Goal: Communication & Community: Participate in discussion

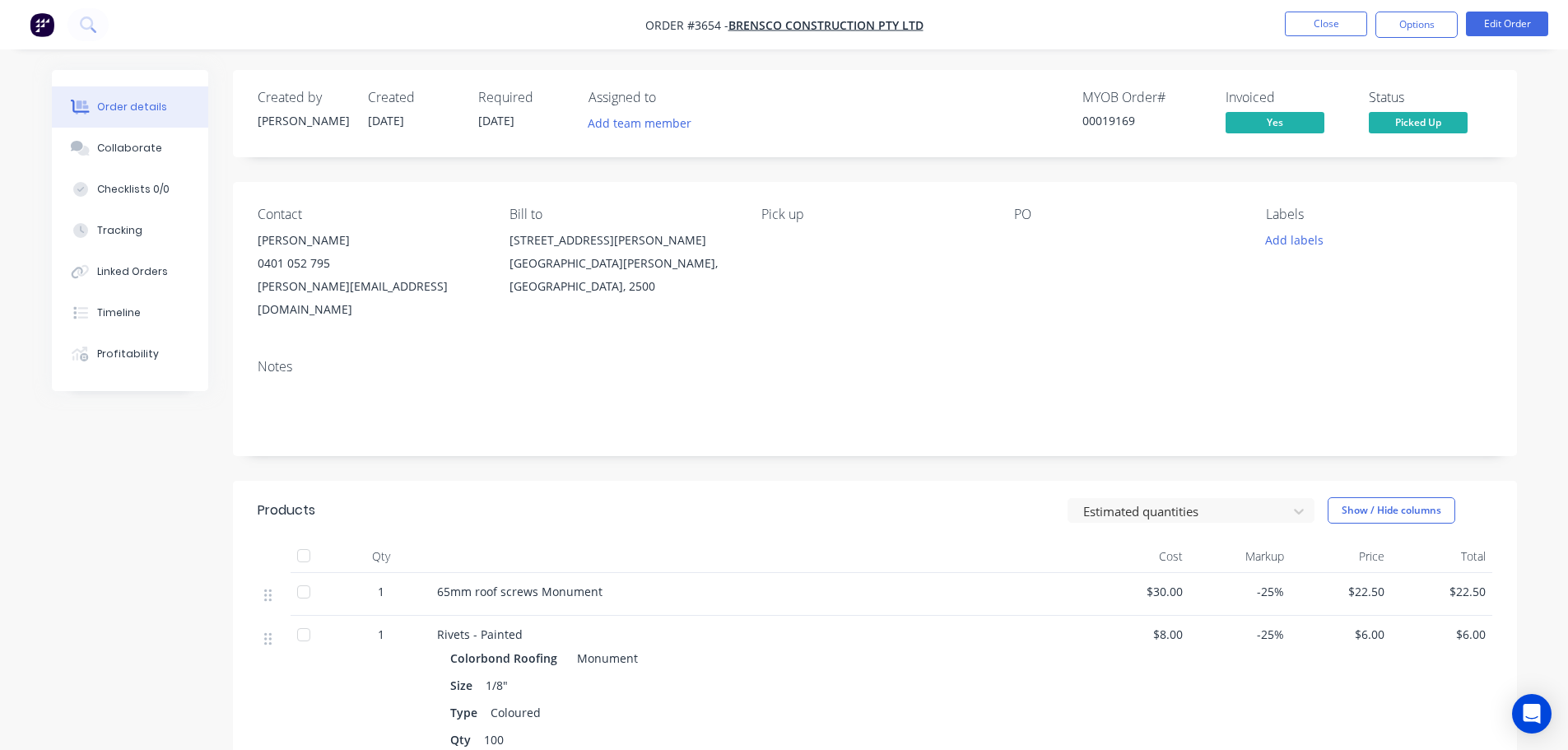
scroll to position [282, 0]
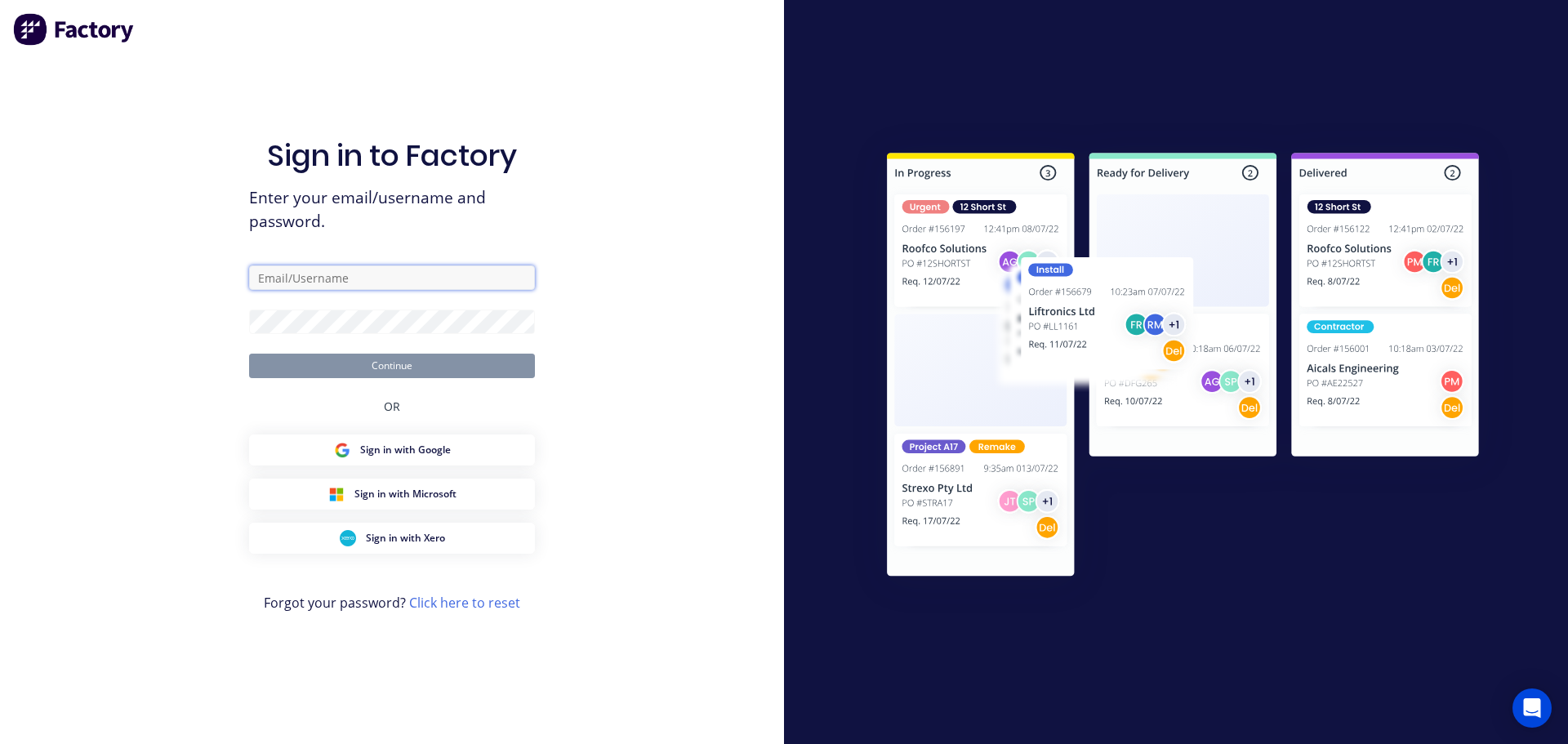
type input "Stuart@kenwalls.com.au"
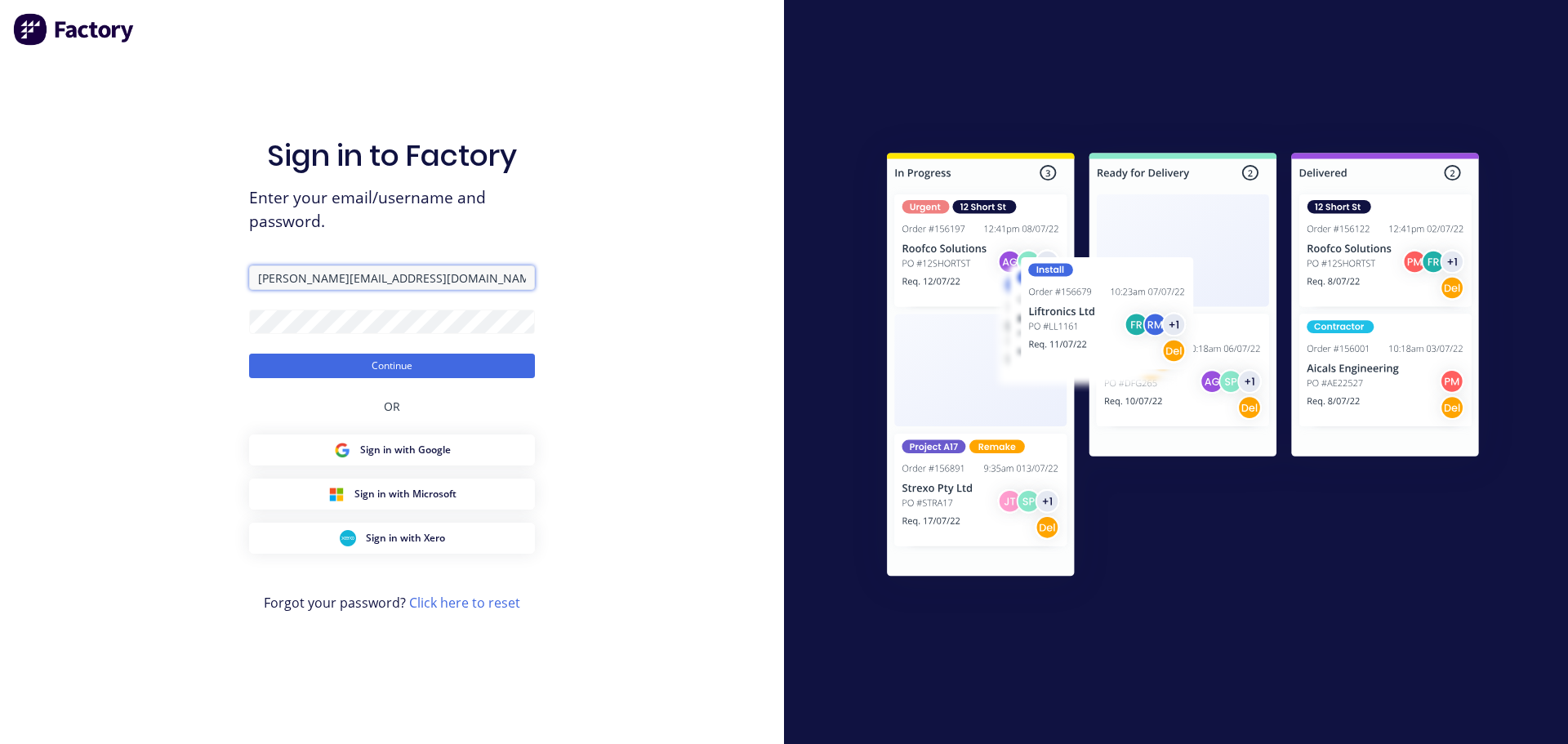
click at [468, 278] on input "Stuart@kenwalls.com.au" at bounding box center [392, 277] width 286 height 25
type input "[EMAIL_ADDRESS][DOMAIN_NAME]"
click at [383, 357] on button "Continue" at bounding box center [392, 365] width 286 height 25
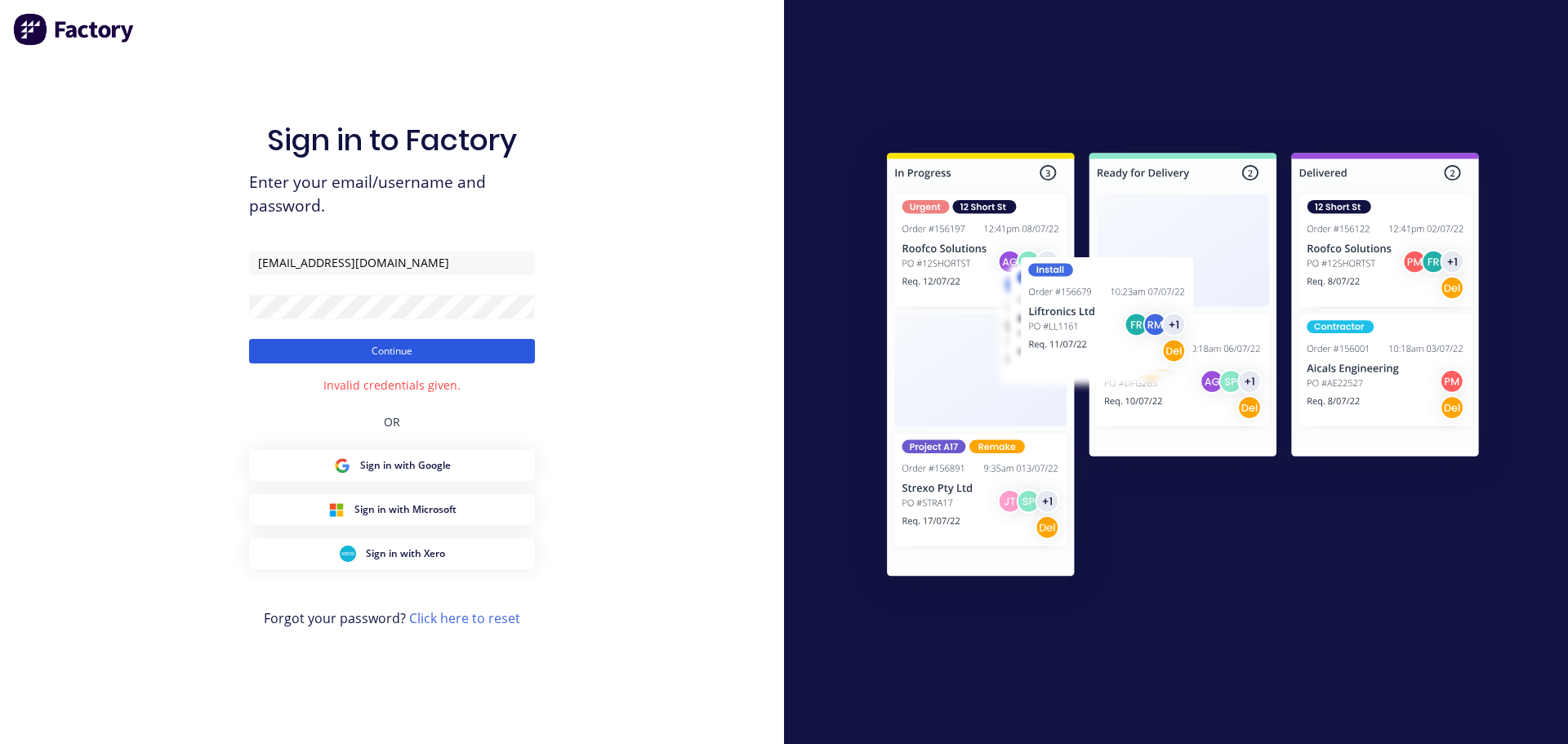
click at [389, 348] on button "Continue" at bounding box center [392, 351] width 286 height 25
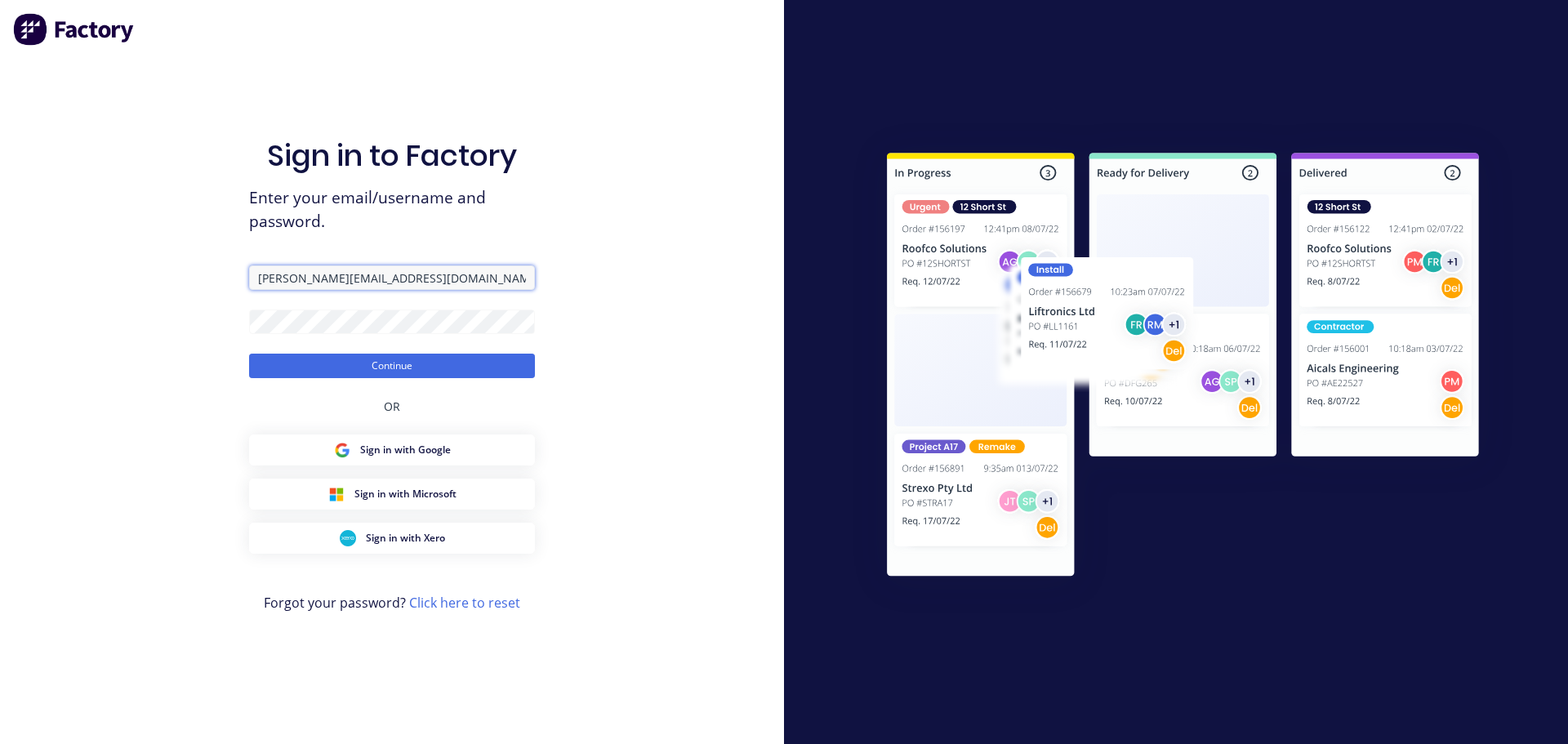
click at [434, 283] on input "Stuart@kenwalls.com.au" at bounding box center [392, 277] width 286 height 25
type input "S"
click at [393, 369] on button "Continue" at bounding box center [392, 365] width 286 height 25
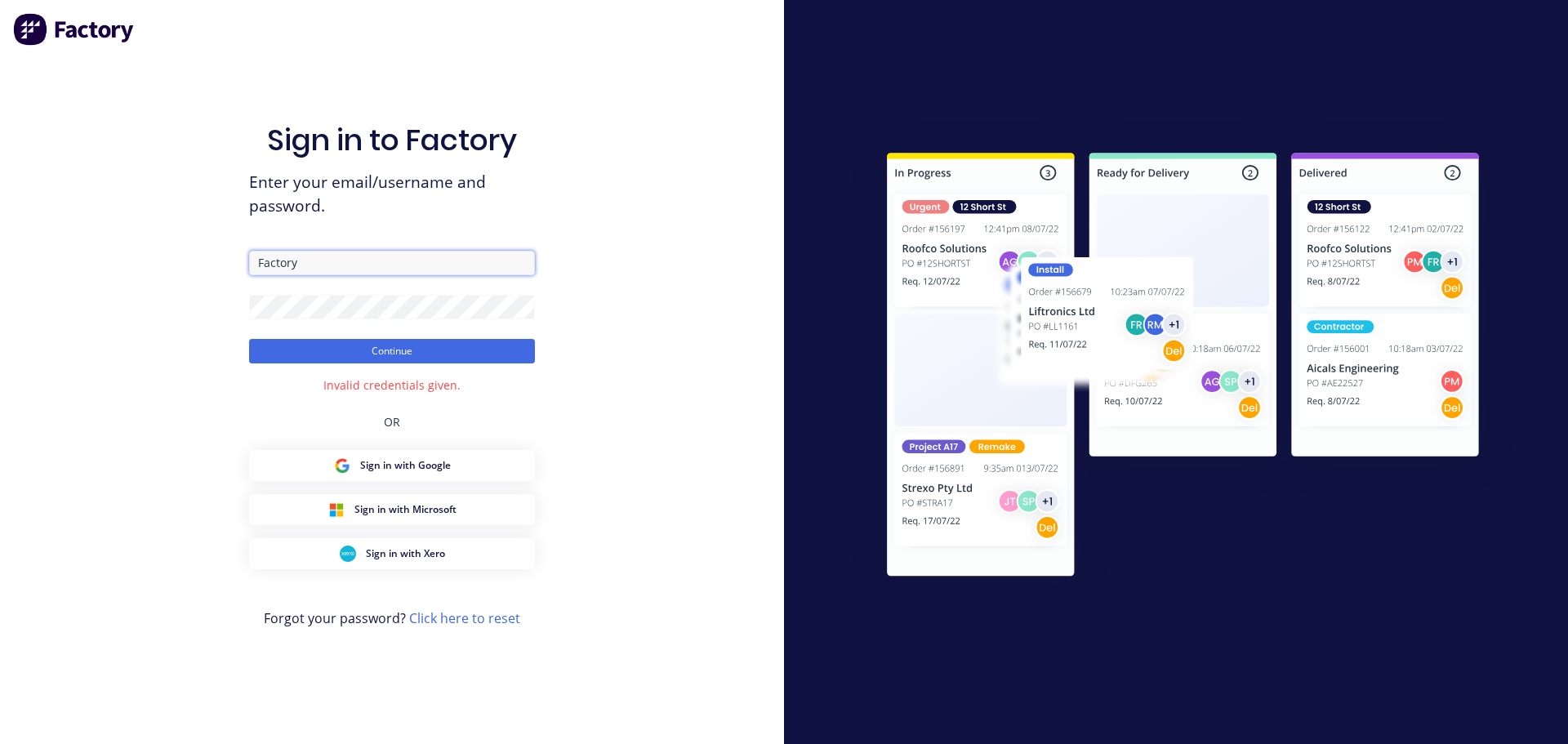
click at [354, 259] on input "Factory" at bounding box center [392, 263] width 286 height 25
click at [330, 265] on input "Factory" at bounding box center [392, 263] width 286 height 25
type input "F"
type input "Stuart@kenwalls.com.au"
click at [426, 353] on button "Continue" at bounding box center [392, 351] width 286 height 25
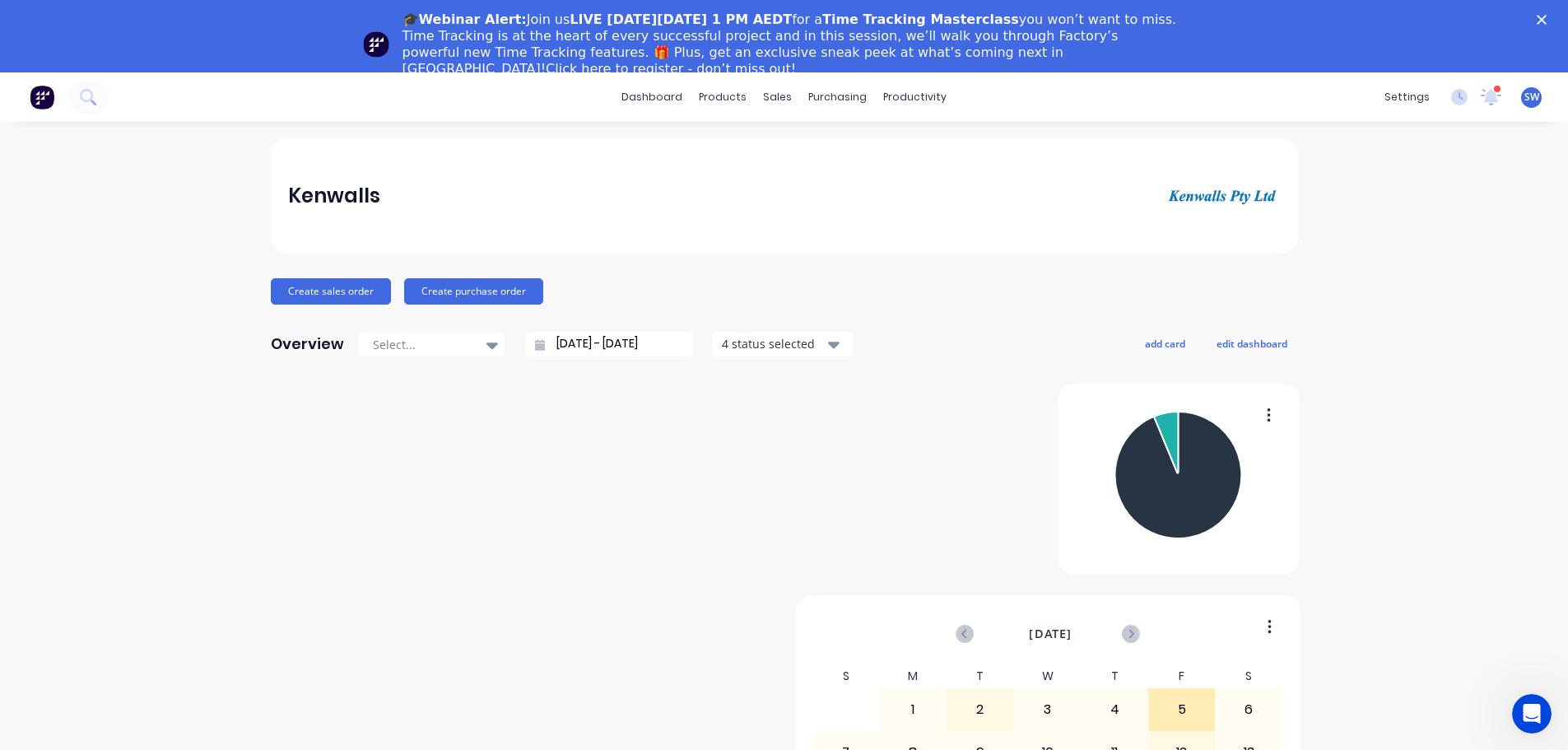
click at [1547, 15] on icon "Close" at bounding box center [1541, 20] width 10 height 10
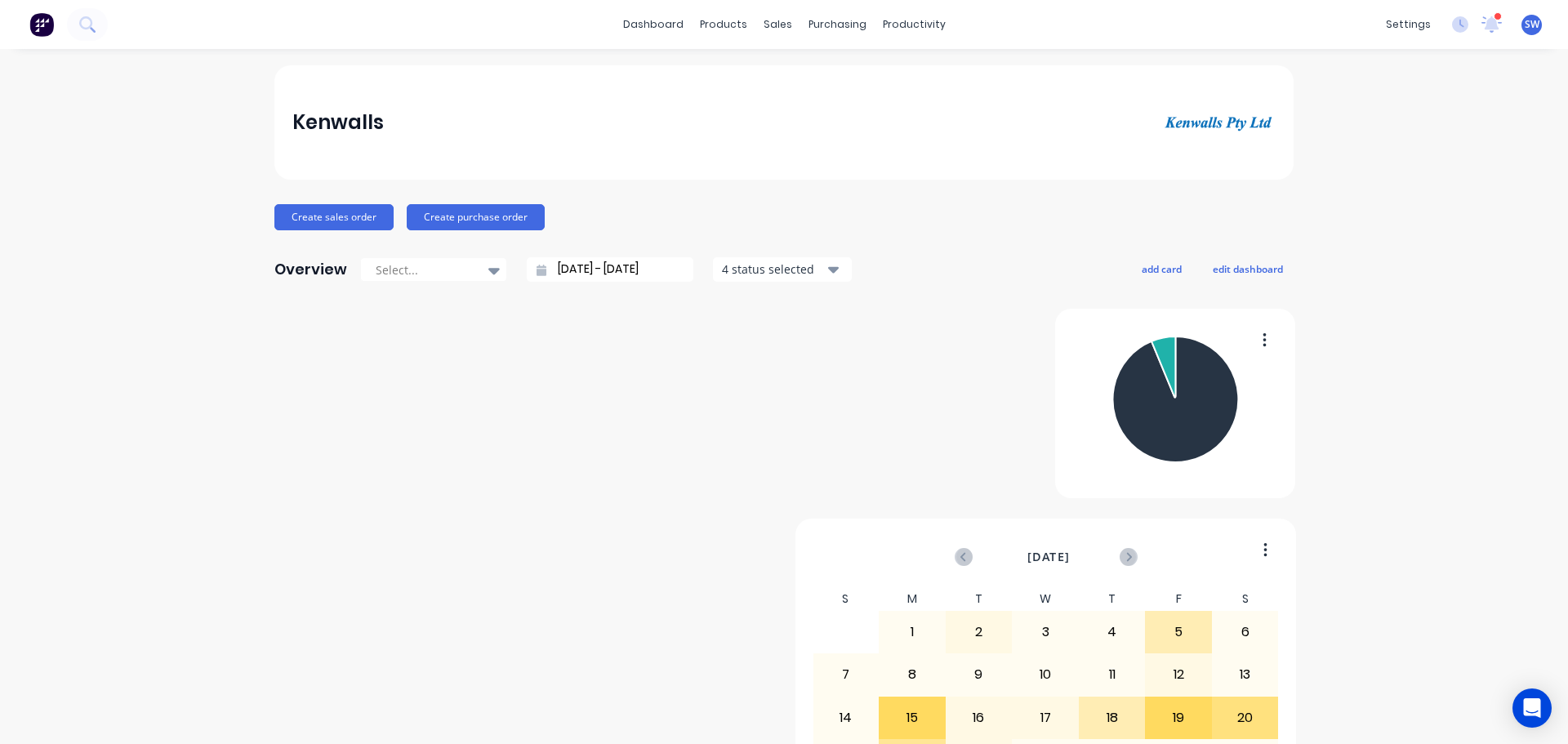
click at [1524, 21] on span "SW" at bounding box center [1532, 25] width 15 height 15
click at [1381, 201] on div "Sign out" at bounding box center [1393, 205] width 45 height 15
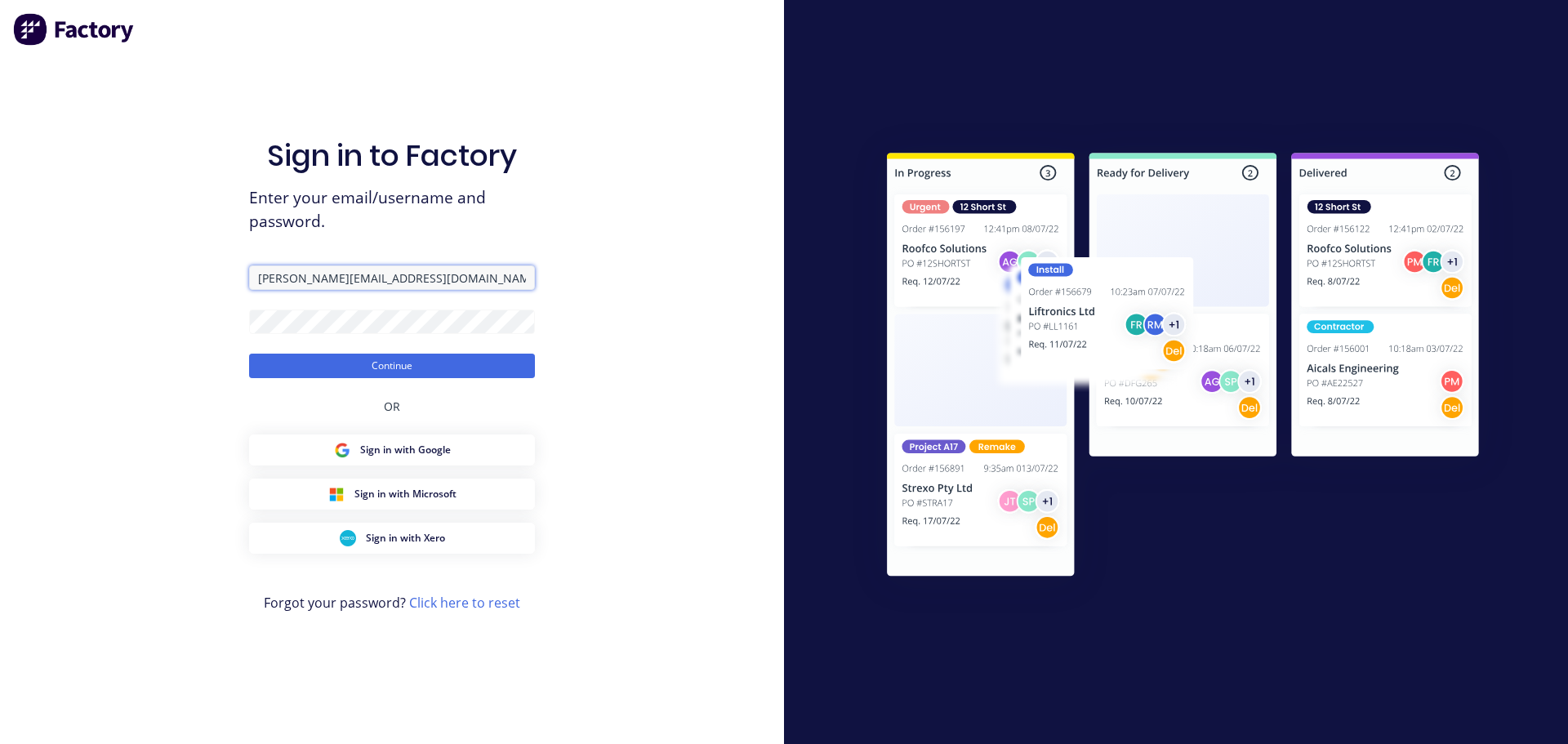
click at [434, 282] on input "Stuart@kenwalls.com.au" at bounding box center [392, 277] width 286 height 25
type input "[EMAIL_ADDRESS][DOMAIN_NAME]"
click at [371, 361] on button "Continue" at bounding box center [392, 365] width 286 height 25
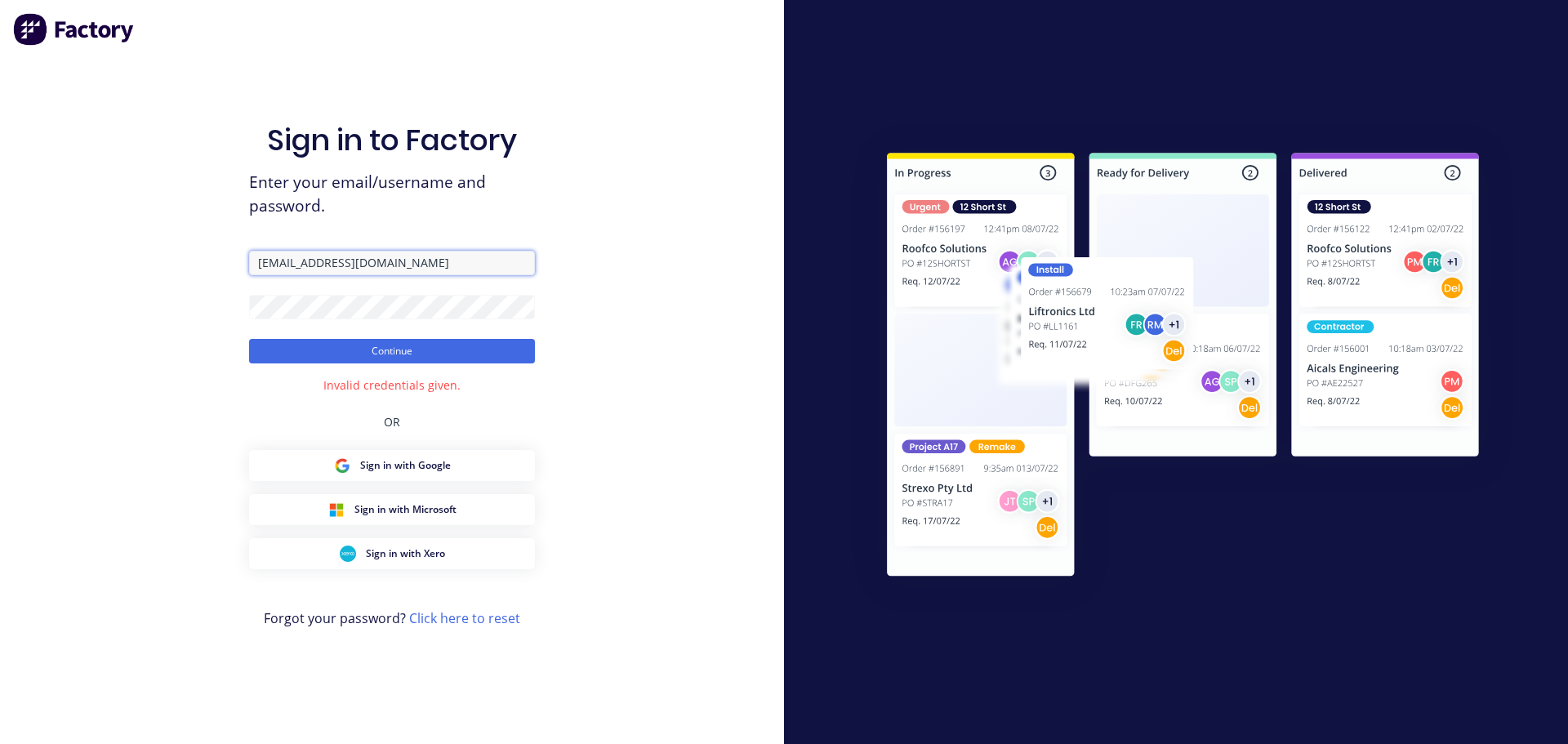
click at [471, 264] on input "[EMAIL_ADDRESS][DOMAIN_NAME]" at bounding box center [392, 263] width 286 height 25
click at [374, 357] on button "Continue" at bounding box center [392, 351] width 286 height 25
click at [453, 620] on link "Click here to reset" at bounding box center [464, 617] width 111 height 18
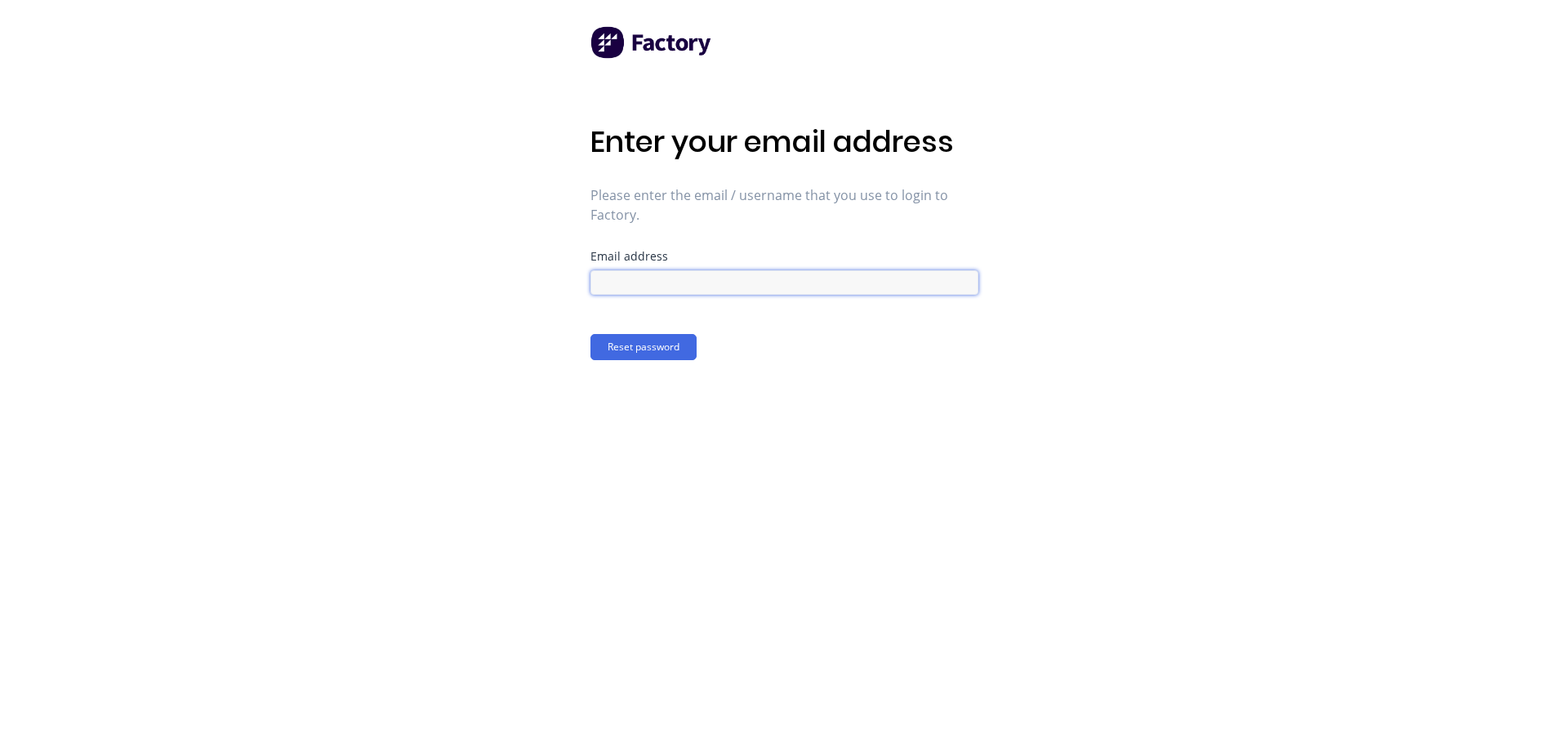
click at [636, 278] on input at bounding box center [785, 282] width 388 height 25
type input "ACCOUNTS@KENWALLS.COM.AU"
click at [668, 347] on button "Reset password" at bounding box center [644, 347] width 106 height 27
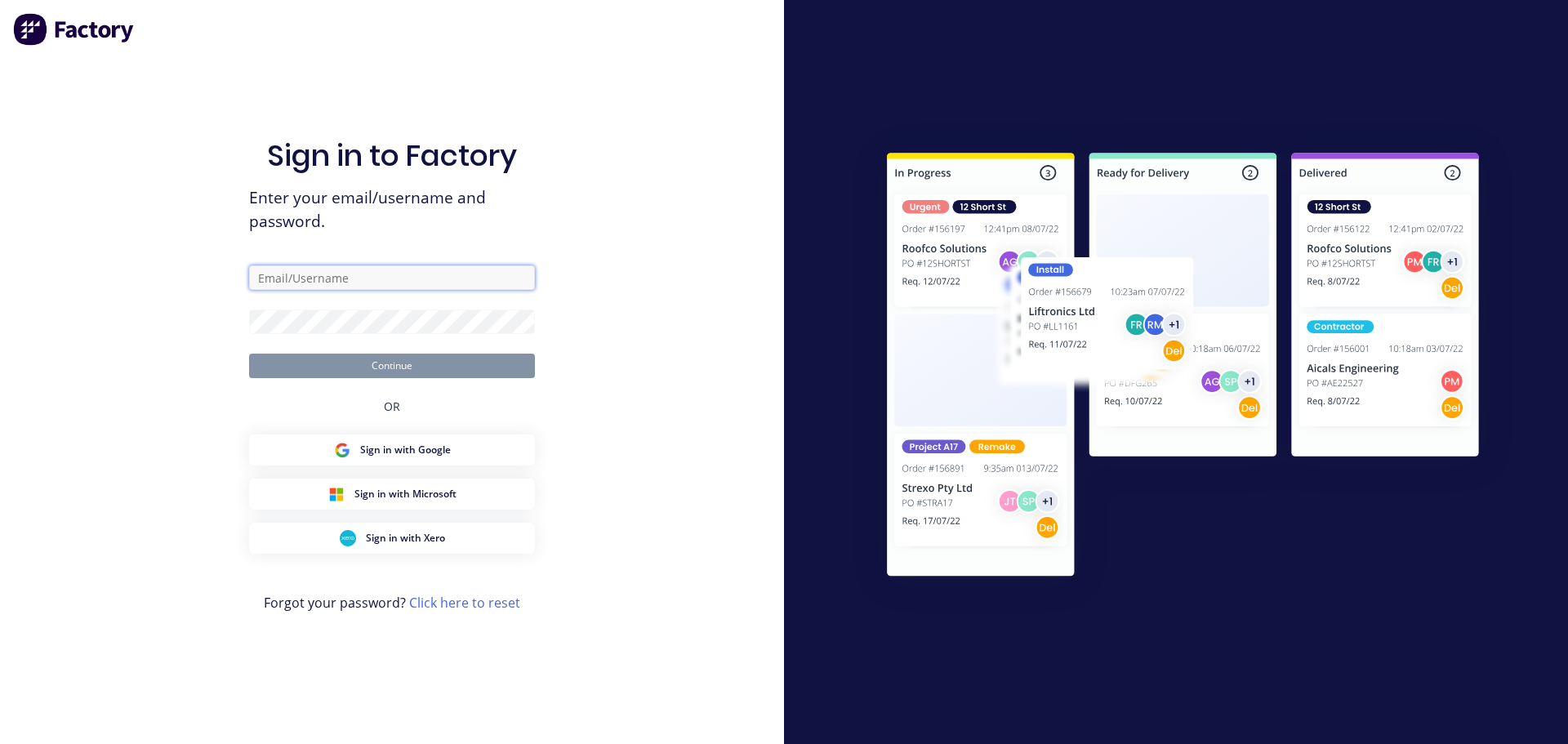
type input "[EMAIL_ADDRESS][DOMAIN_NAME]"
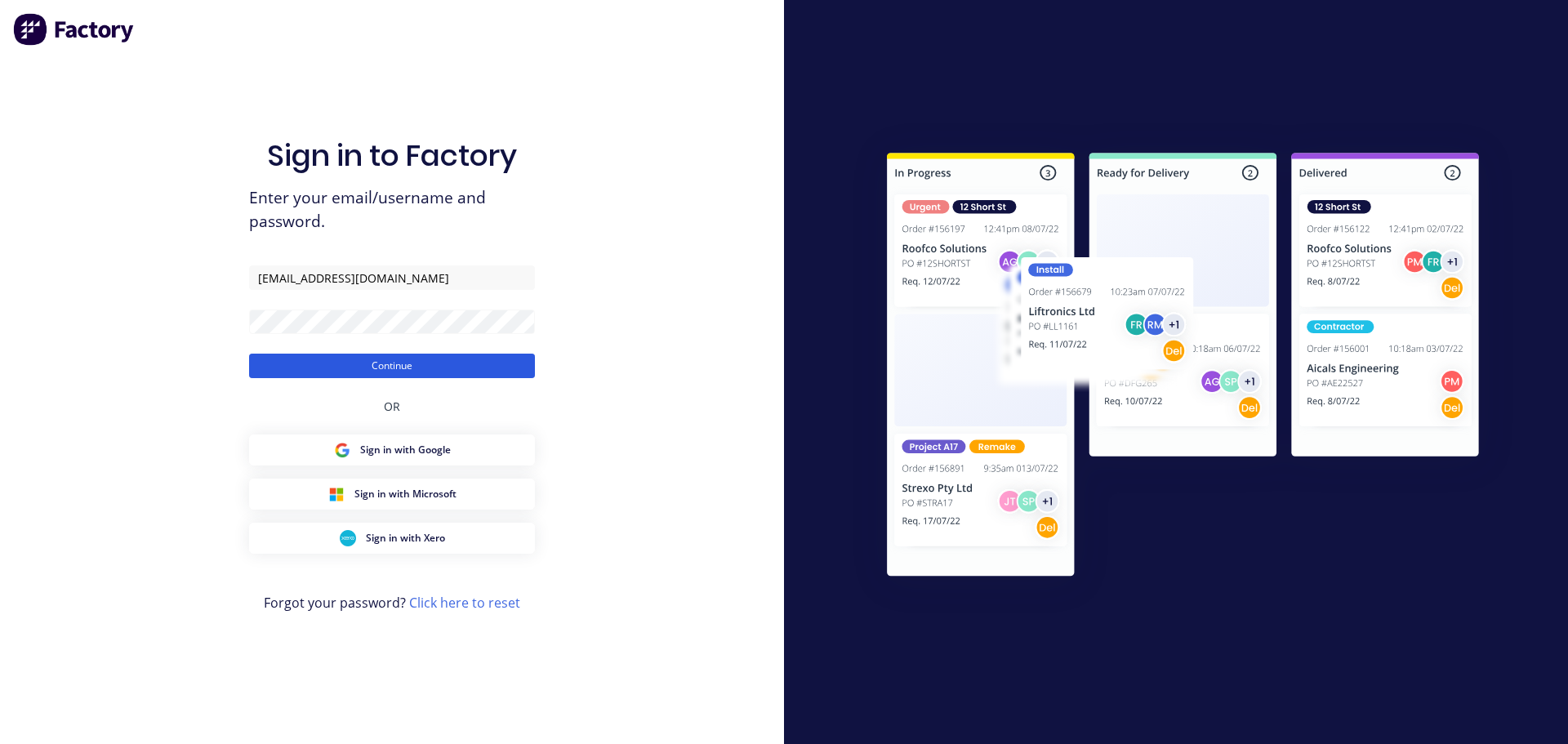
click at [300, 366] on button "Continue" at bounding box center [392, 365] width 286 height 25
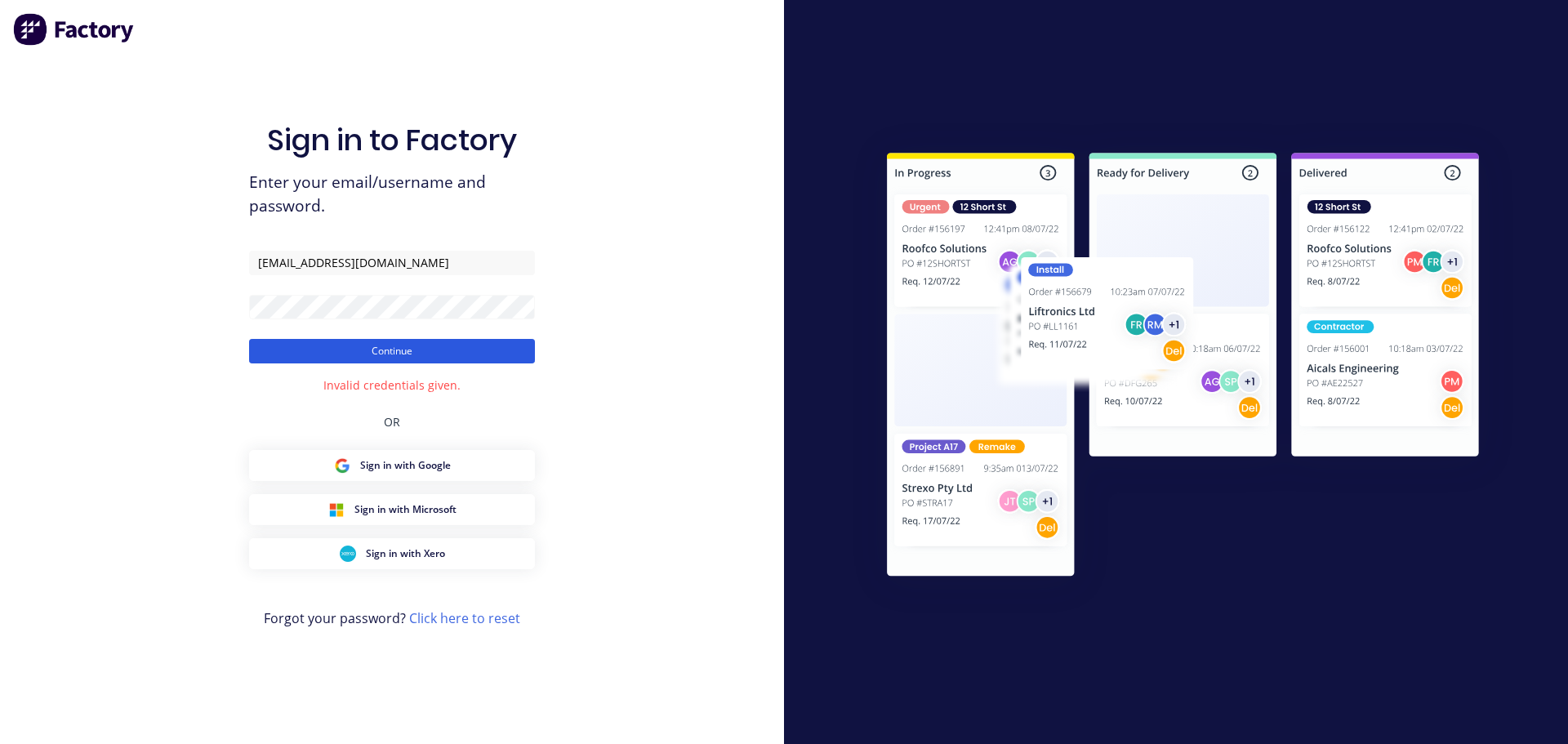
click at [383, 356] on button "Continue" at bounding box center [392, 351] width 286 height 25
click at [460, 611] on link "Click here to reset" at bounding box center [464, 617] width 111 height 18
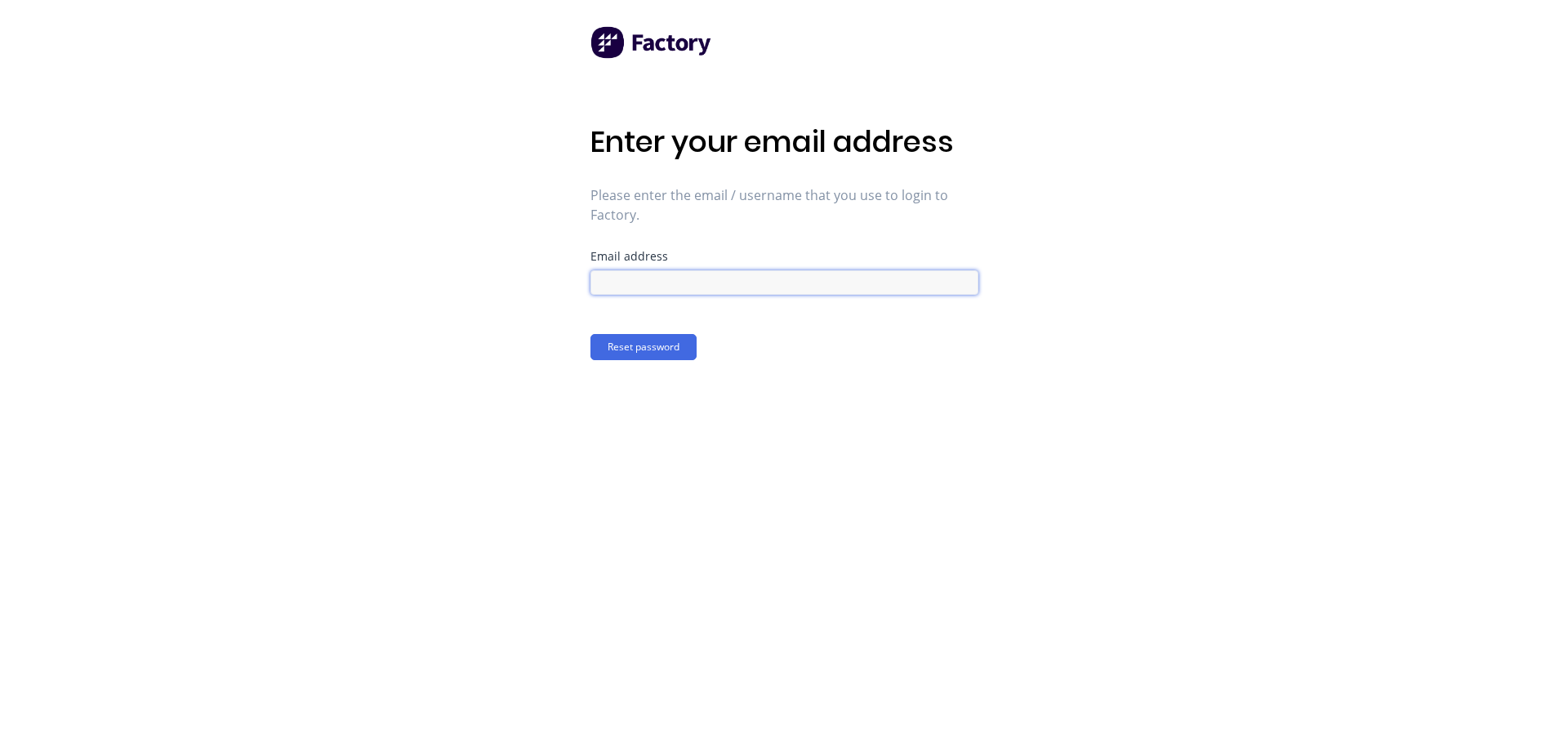
click at [705, 274] on input at bounding box center [785, 282] width 388 height 25
type input "ACCOUNTS@KENWALLS.COM.AU"
click at [617, 347] on button "Reset password" at bounding box center [644, 347] width 106 height 27
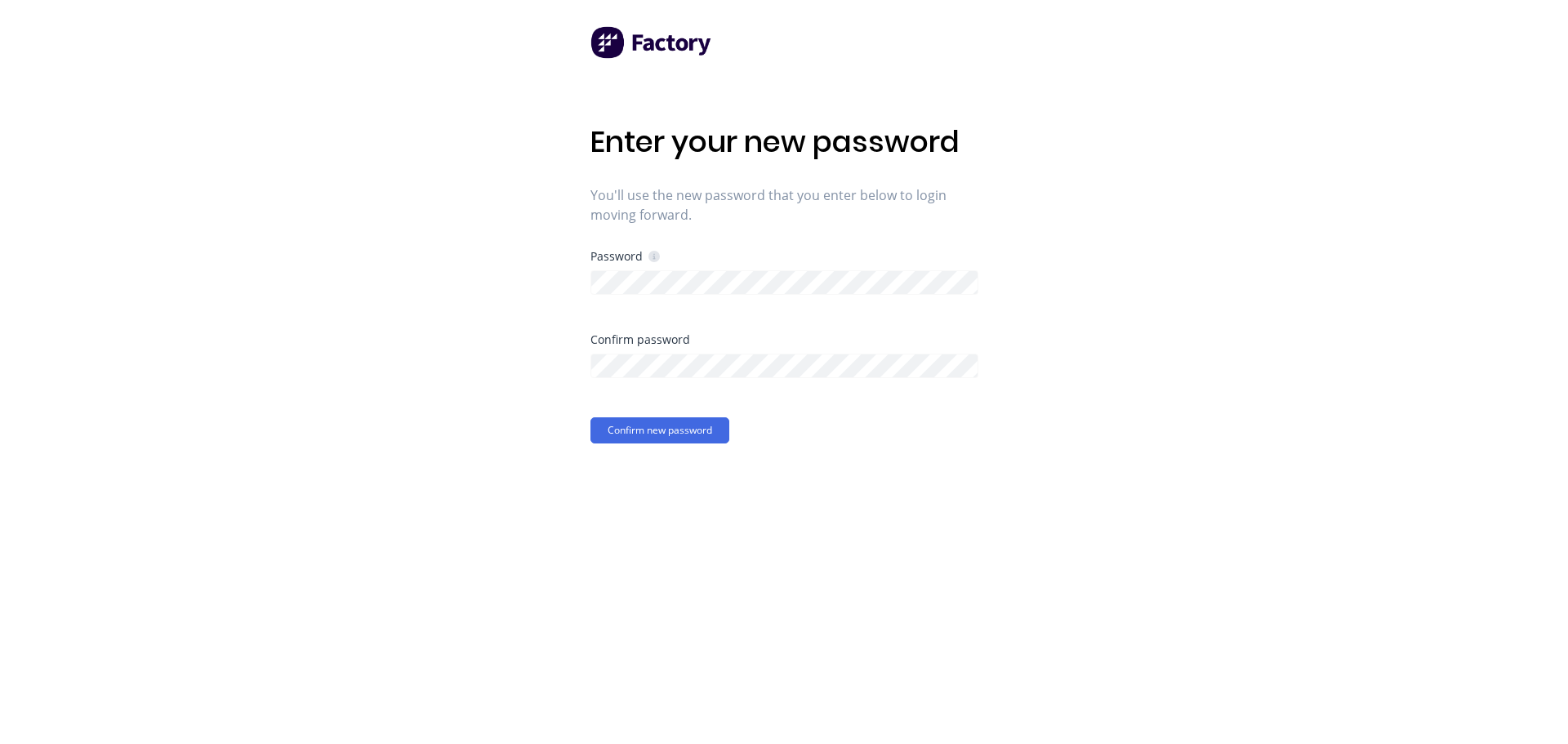
click at [615, 456] on div "Enter your new password You'll use the new password that you enter below to log…" at bounding box center [785, 372] width 388 height 744
click at [633, 430] on button "Confirm new password" at bounding box center [660, 431] width 139 height 27
click at [674, 428] on button "Confirm new password" at bounding box center [660, 431] width 139 height 27
click at [157, 706] on span "×" at bounding box center [162, 712] width 9 height 23
click at [513, 409] on div "Enter your new password You'll use the new password that you enter below to log…" at bounding box center [784, 372] width 1568 height 744
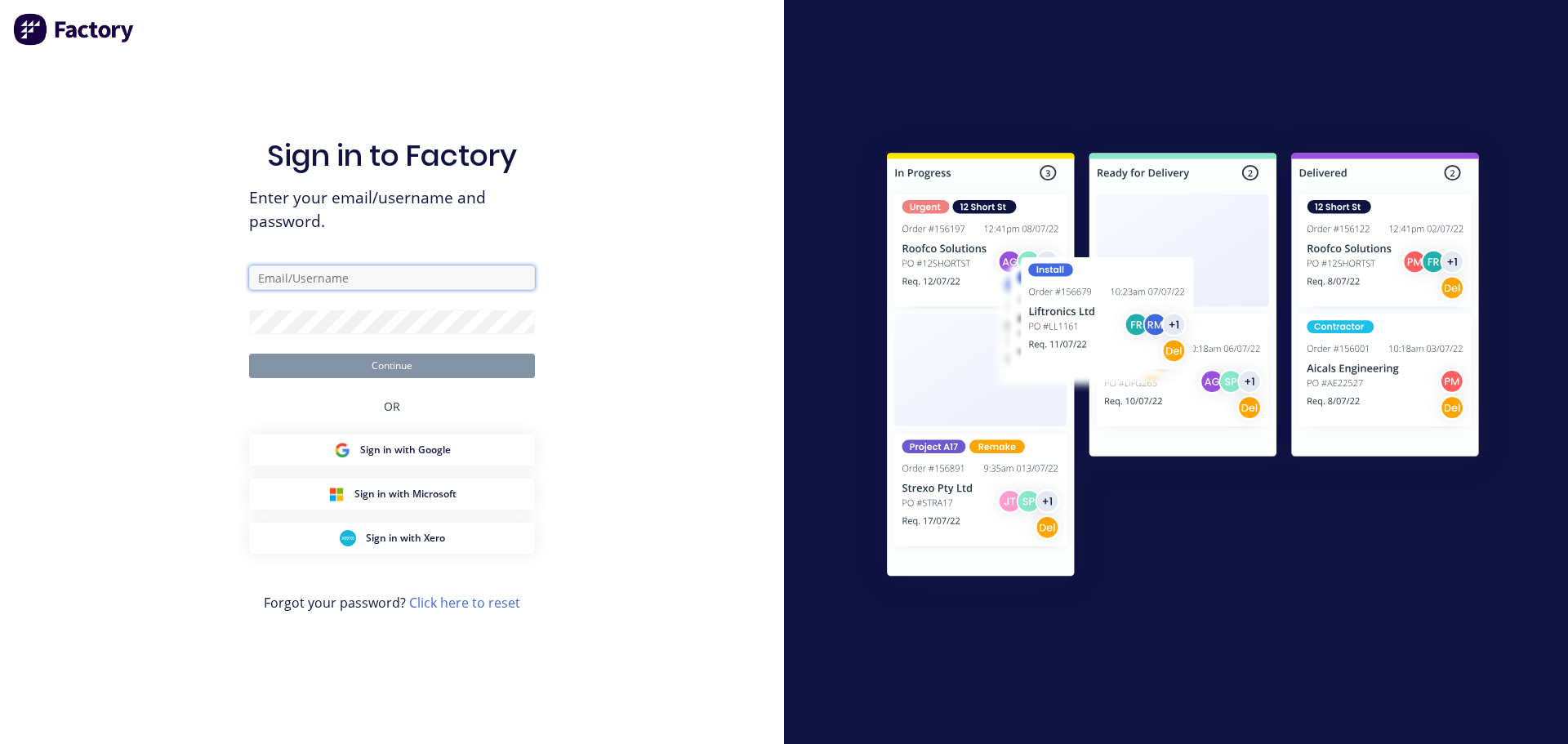
type input "[EMAIL_ADDRESS][DOMAIN_NAME]"
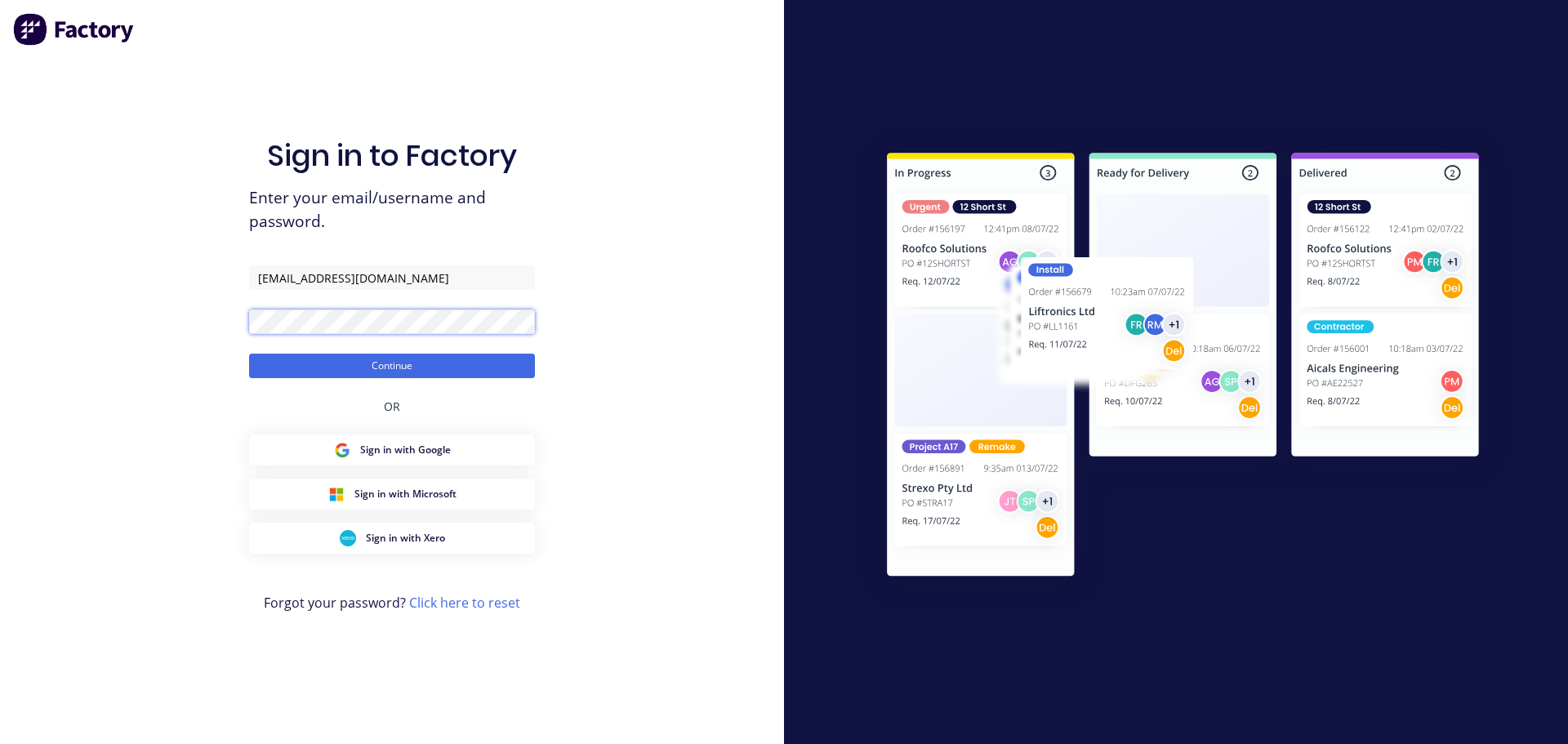
click at [249, 353] on button "Continue" at bounding box center [392, 365] width 286 height 25
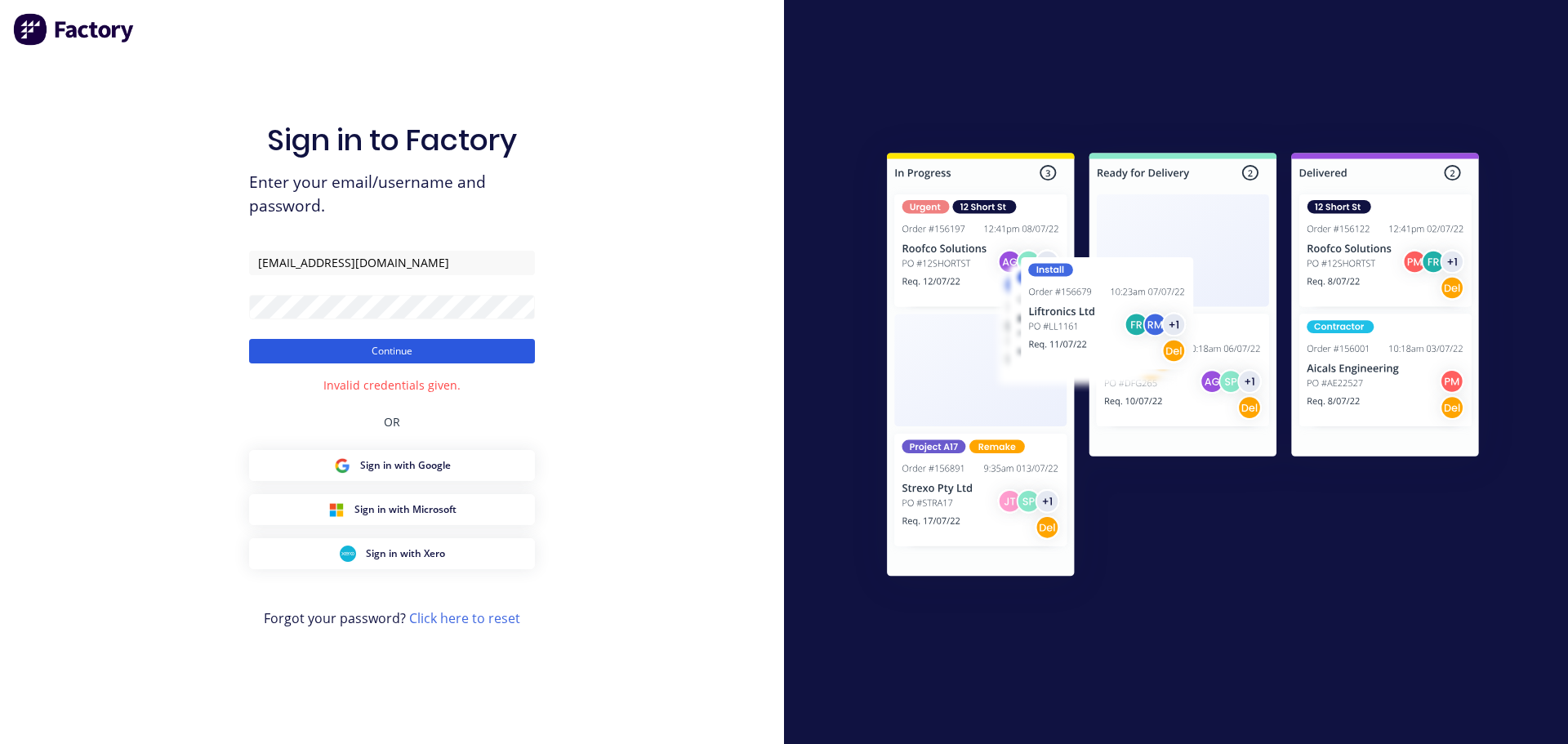
click at [379, 353] on button "Continue" at bounding box center [392, 351] width 286 height 25
drag, startPoint x: 698, startPoint y: 535, endPoint x: 658, endPoint y: 510, distance: 47.2
click at [700, 534] on div "Sign in to Factory Enter your email/username and password. [EMAIL_ADDRESS][DOMA…" at bounding box center [392, 372] width 784 height 744
click at [297, 328] on form "[EMAIL_ADDRESS][DOMAIN_NAME] Continue" at bounding box center [392, 307] width 286 height 113
click at [649, 331] on div "Sign in to Factory Enter your email/username and password. [EMAIL_ADDRESS][DOMA…" at bounding box center [392, 372] width 784 height 744
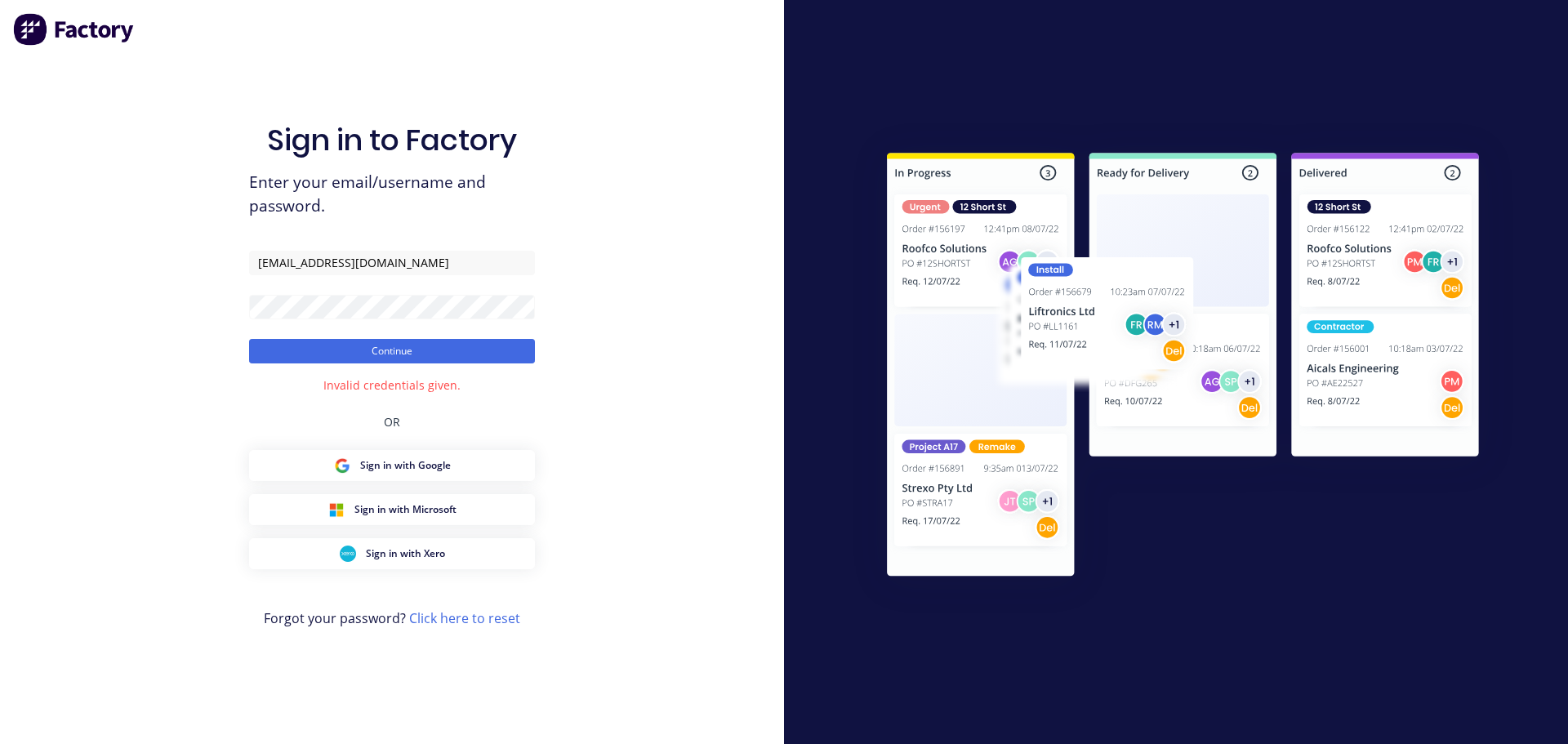
drag, startPoint x: 761, startPoint y: 310, endPoint x: 736, endPoint y: 311, distance: 25.0
click at [758, 310] on div "Sign in to Factory Enter your email/username and password. [EMAIL_ADDRESS][DOMA…" at bounding box center [392, 372] width 784 height 744
click at [380, 352] on button "Continue" at bounding box center [392, 351] width 286 height 25
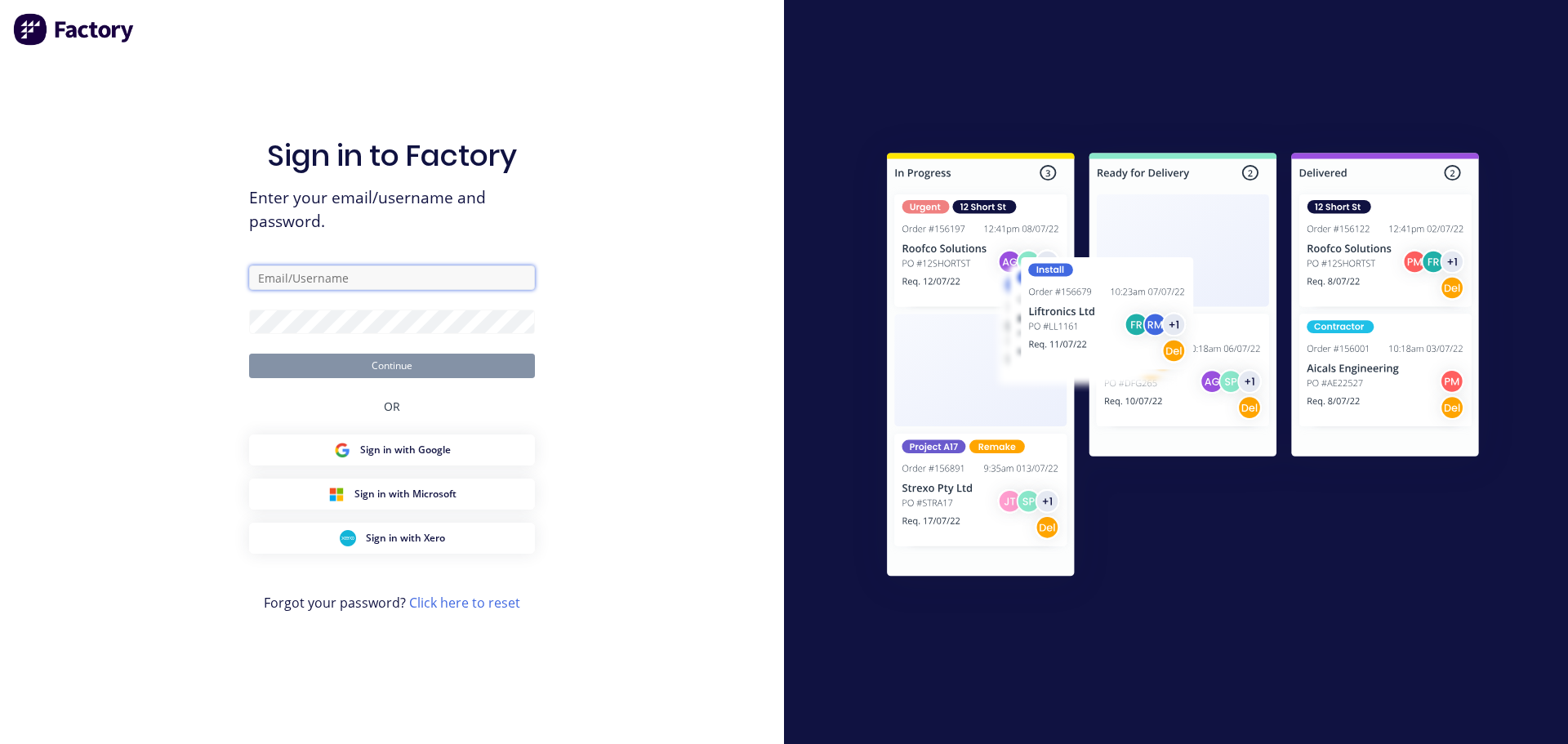
type input "[EMAIL_ADDRESS][DOMAIN_NAME]"
click at [645, 416] on div "Sign in to Factory Enter your email/username and password. [EMAIL_ADDRESS][DOMA…" at bounding box center [392, 372] width 784 height 744
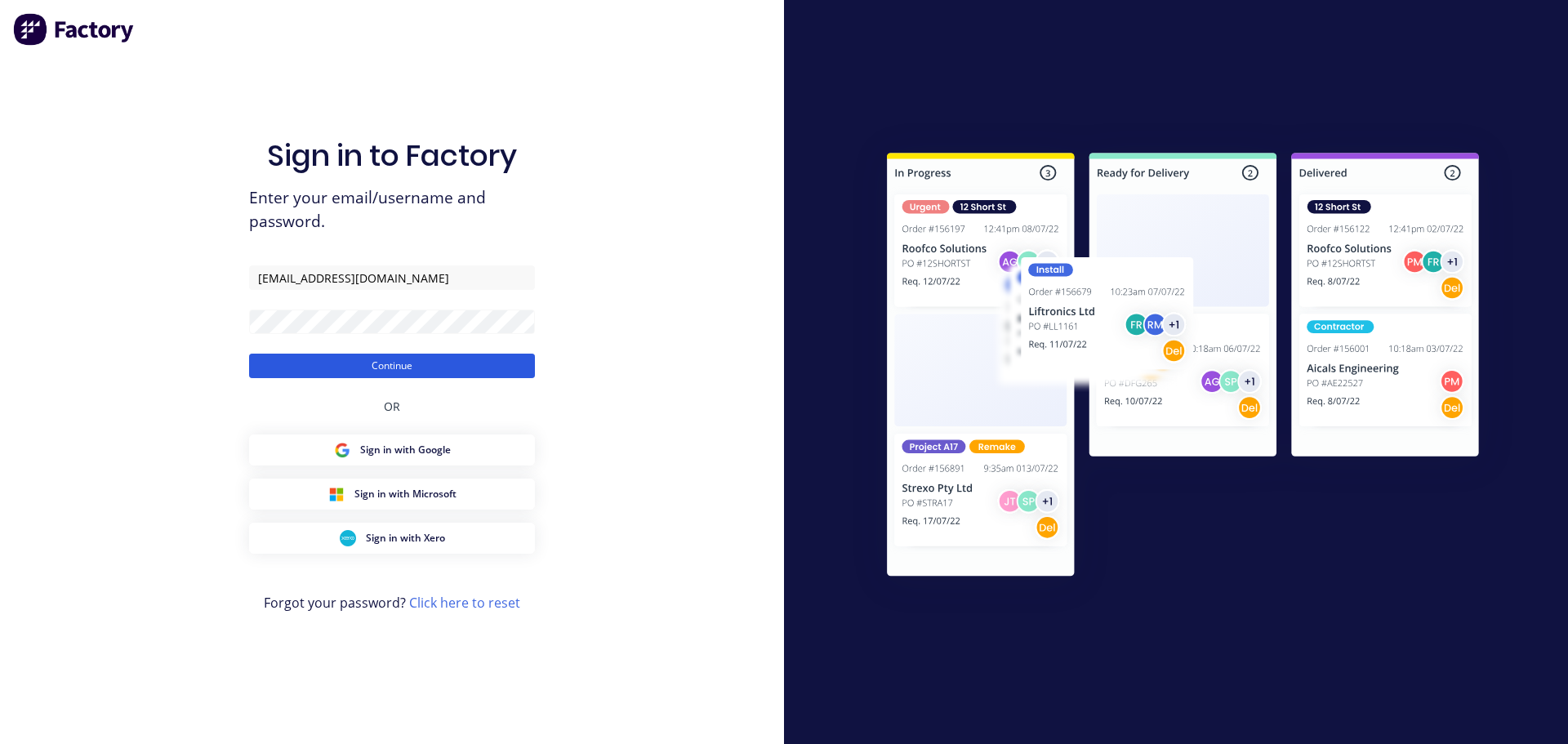
click at [371, 369] on button "Continue" at bounding box center [392, 365] width 286 height 25
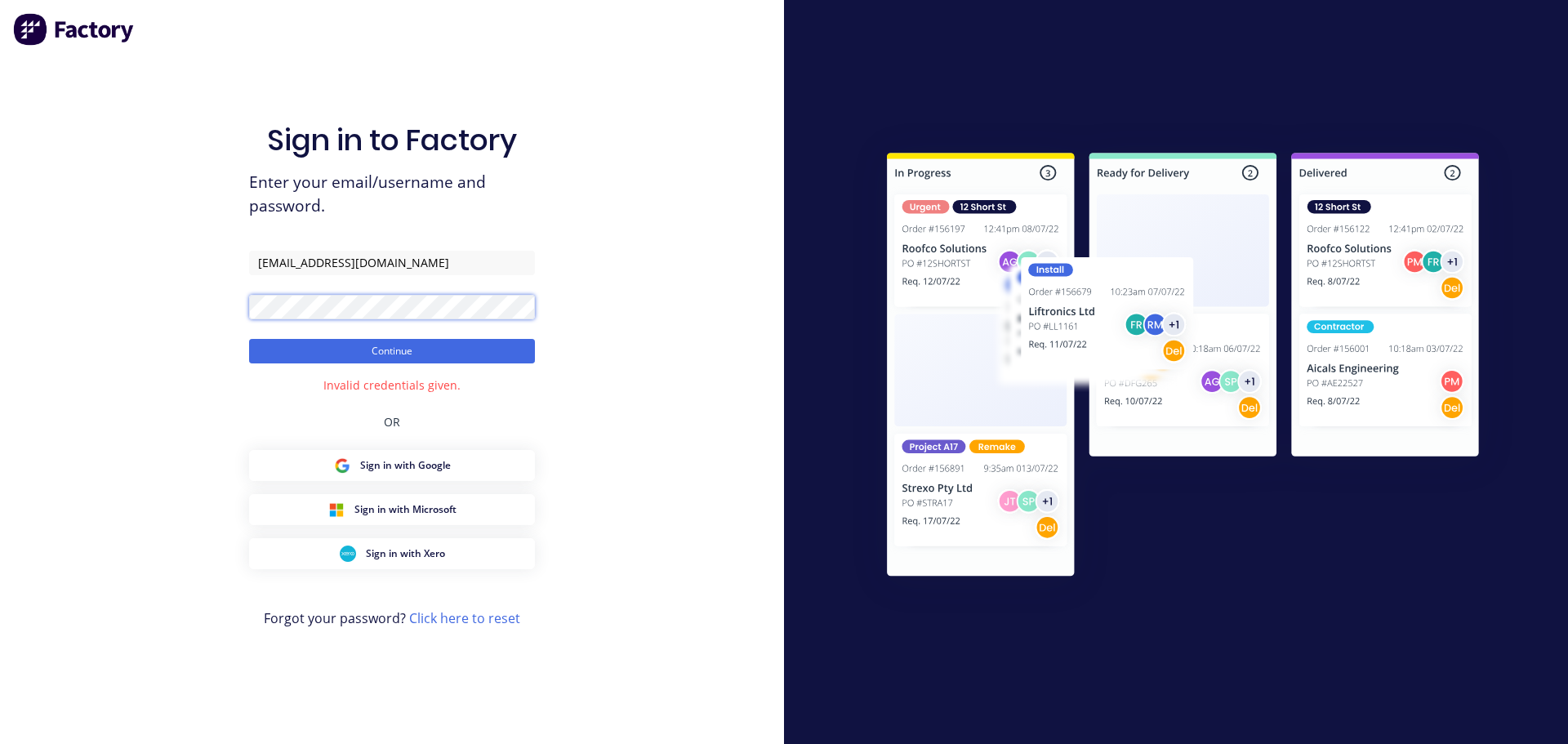
click at [249, 339] on button "Continue" at bounding box center [392, 351] width 286 height 25
click at [381, 346] on button "Continue" at bounding box center [392, 351] width 286 height 25
click at [568, 231] on div "Sign in to Factory Enter your email/username and password. [EMAIL_ADDRESS][DOMA…" at bounding box center [392, 372] width 784 height 744
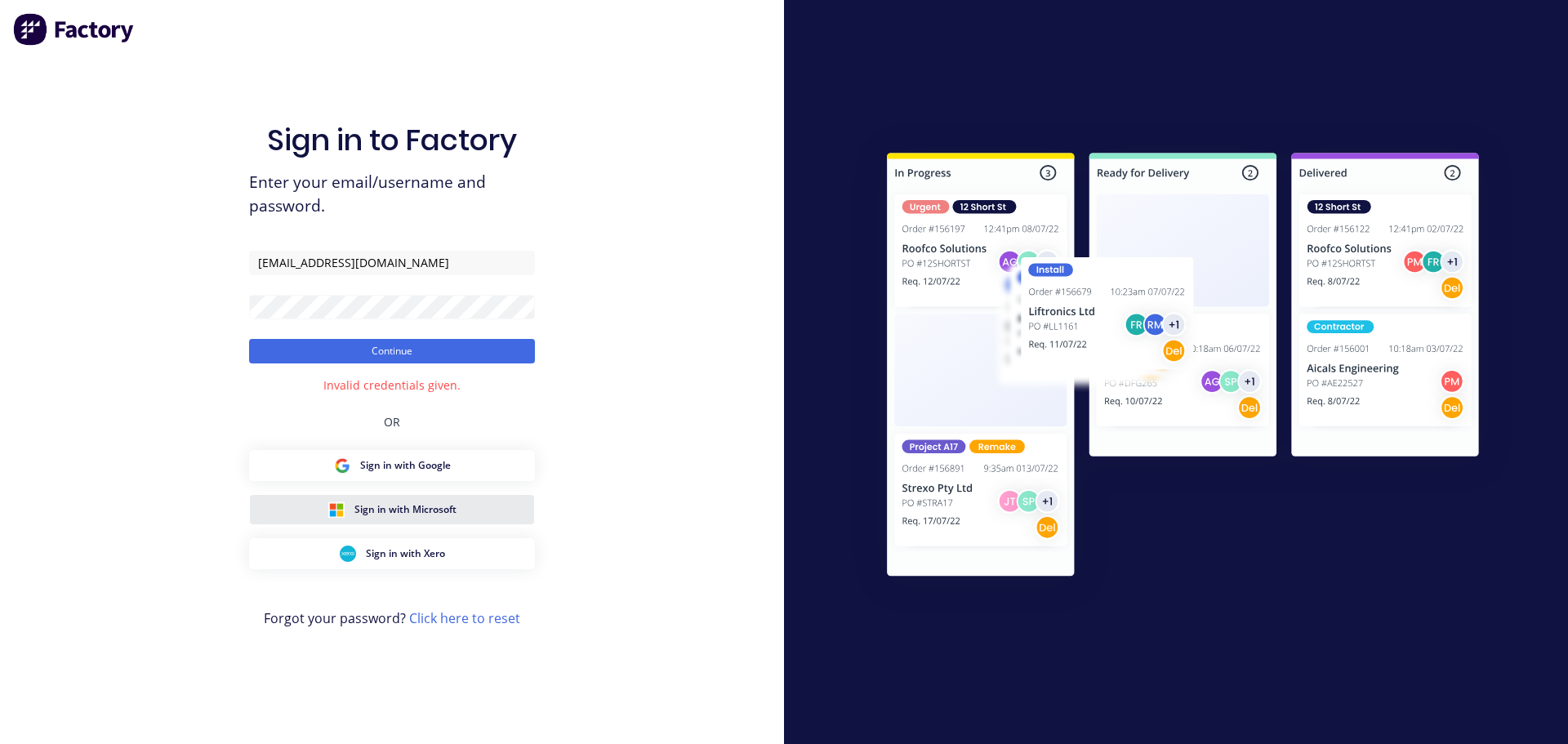
click at [448, 504] on span "Sign in with Microsoft" at bounding box center [405, 509] width 102 height 15
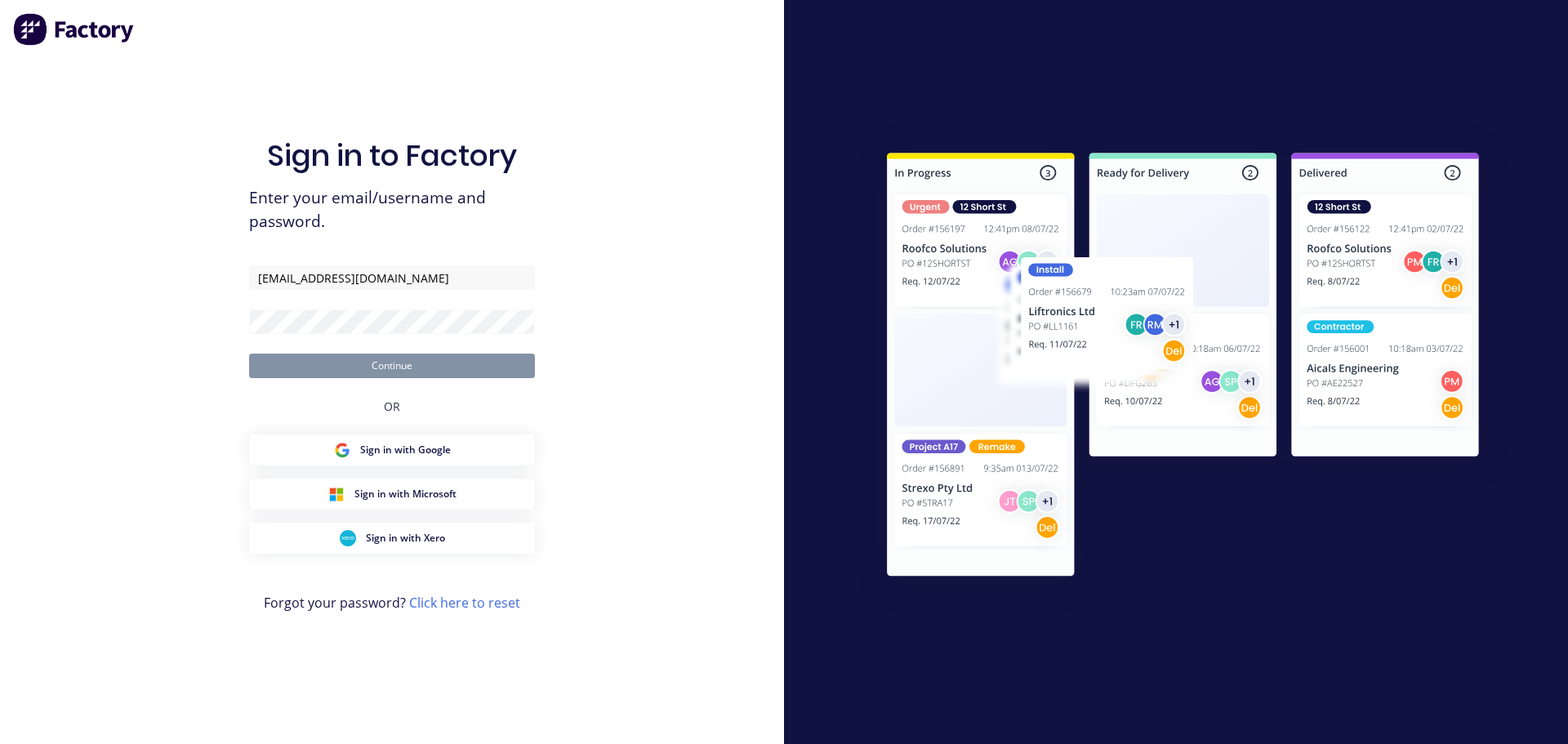
click at [464, 368] on button "Continue" at bounding box center [392, 365] width 286 height 25
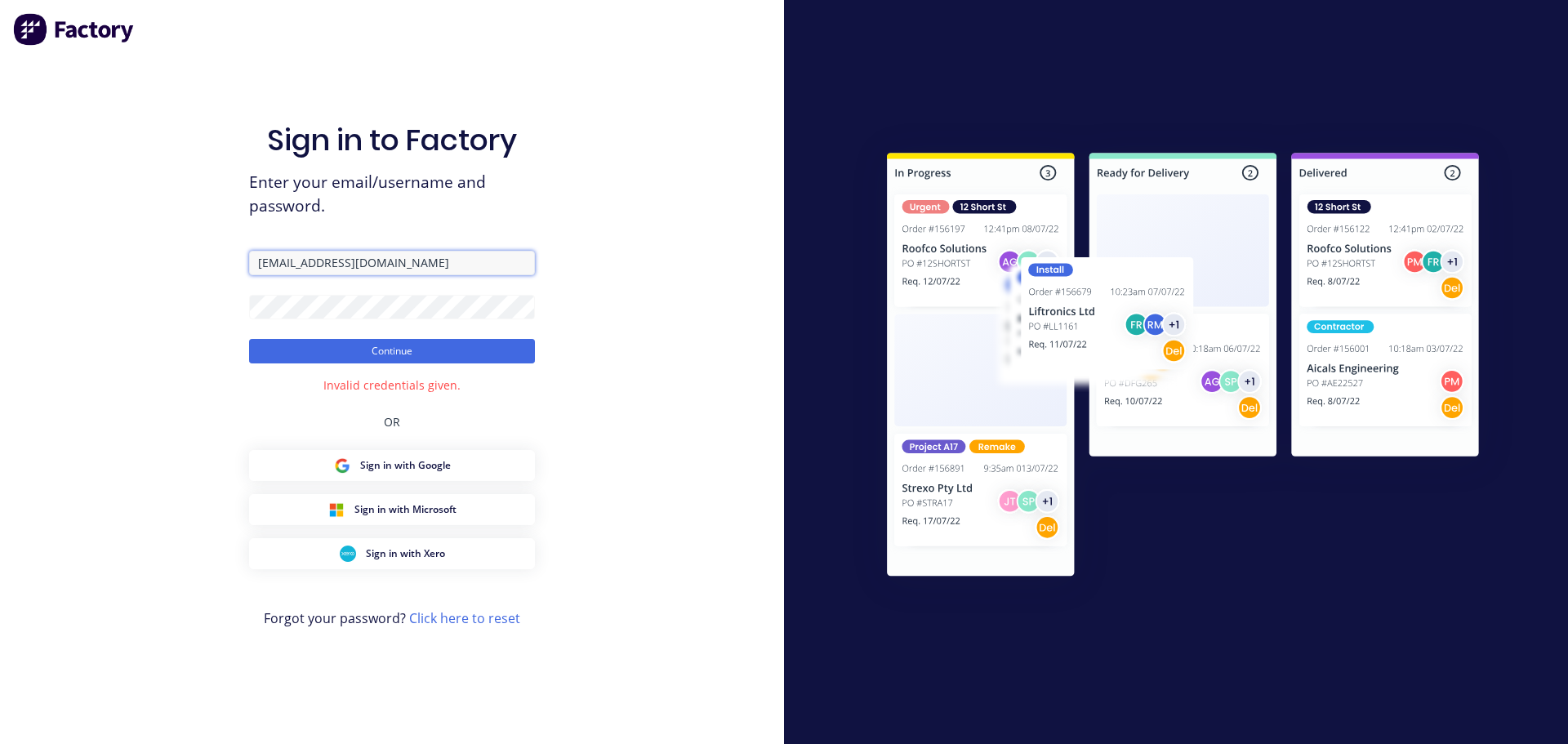
click at [454, 266] on input "[EMAIL_ADDRESS][DOMAIN_NAME]" at bounding box center [392, 263] width 286 height 25
type input "A"
type input "[EMAIL_ADDRESS][DOMAIN_NAME]"
click at [591, 289] on div "Sign in to Factory Enter your email/username and password. [EMAIL_ADDRESS][DOMA…" at bounding box center [392, 372] width 784 height 744
click at [306, 345] on button "Continue" at bounding box center [392, 351] width 286 height 25
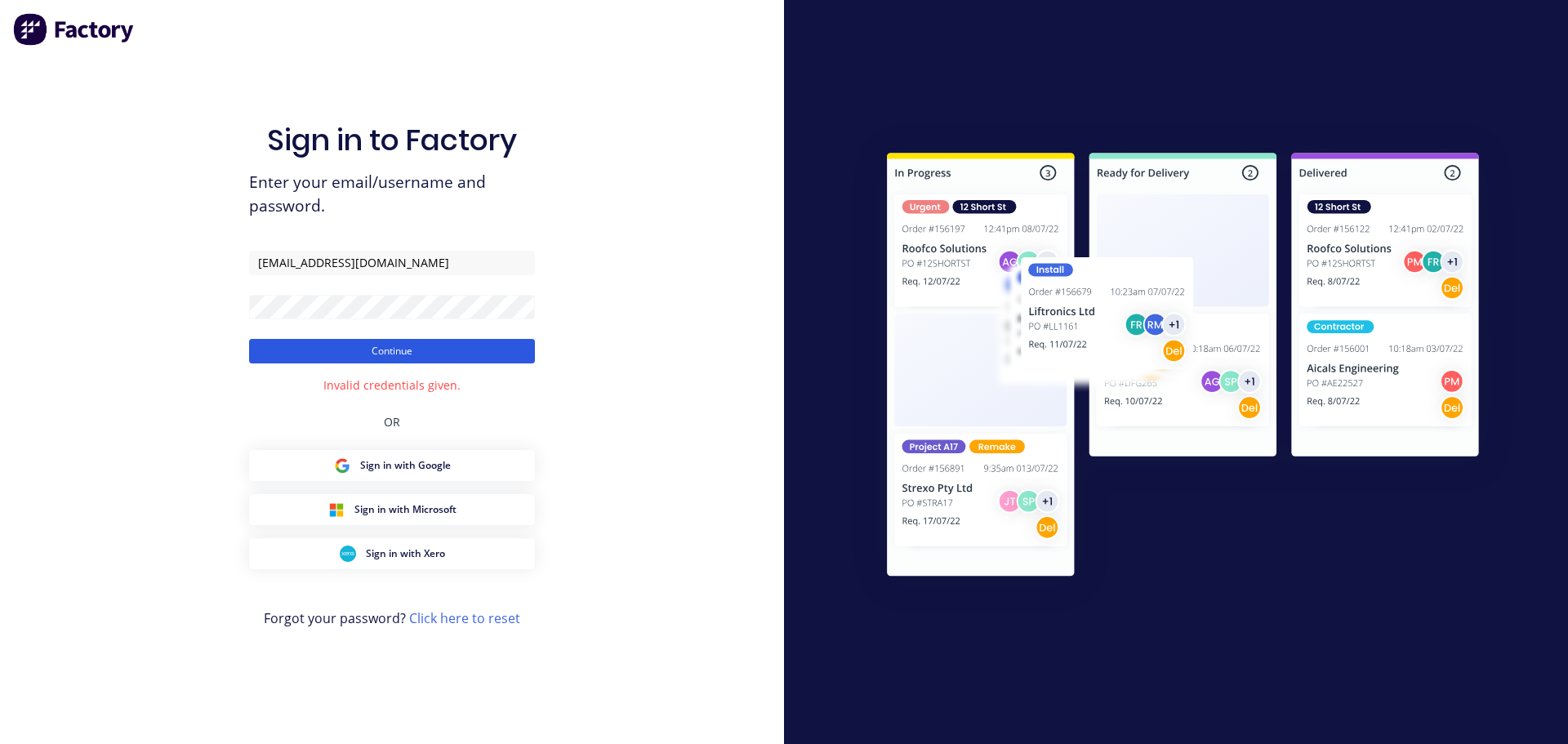
click at [409, 349] on button "Continue" at bounding box center [392, 351] width 286 height 25
click at [249, 339] on button "Continue" at bounding box center [392, 351] width 286 height 25
click at [392, 350] on button "Continue" at bounding box center [392, 351] width 286 height 25
click at [454, 621] on link "Click here to reset" at bounding box center [464, 617] width 111 height 18
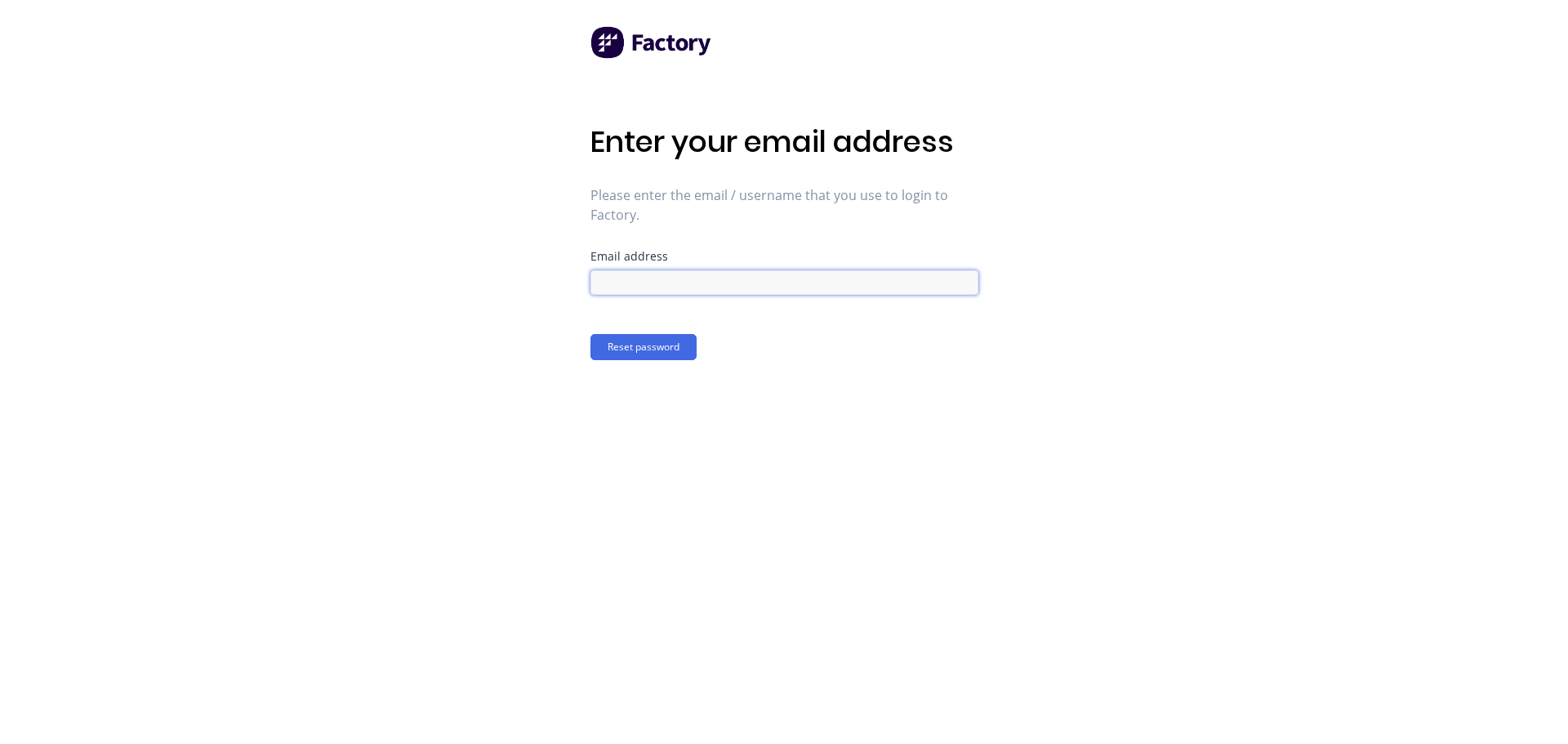
click at [635, 282] on input at bounding box center [785, 282] width 388 height 25
type input "[EMAIL_ADDRESS][DOMAIN_NAME]"
click at [611, 345] on button "Reset password" at bounding box center [644, 347] width 106 height 27
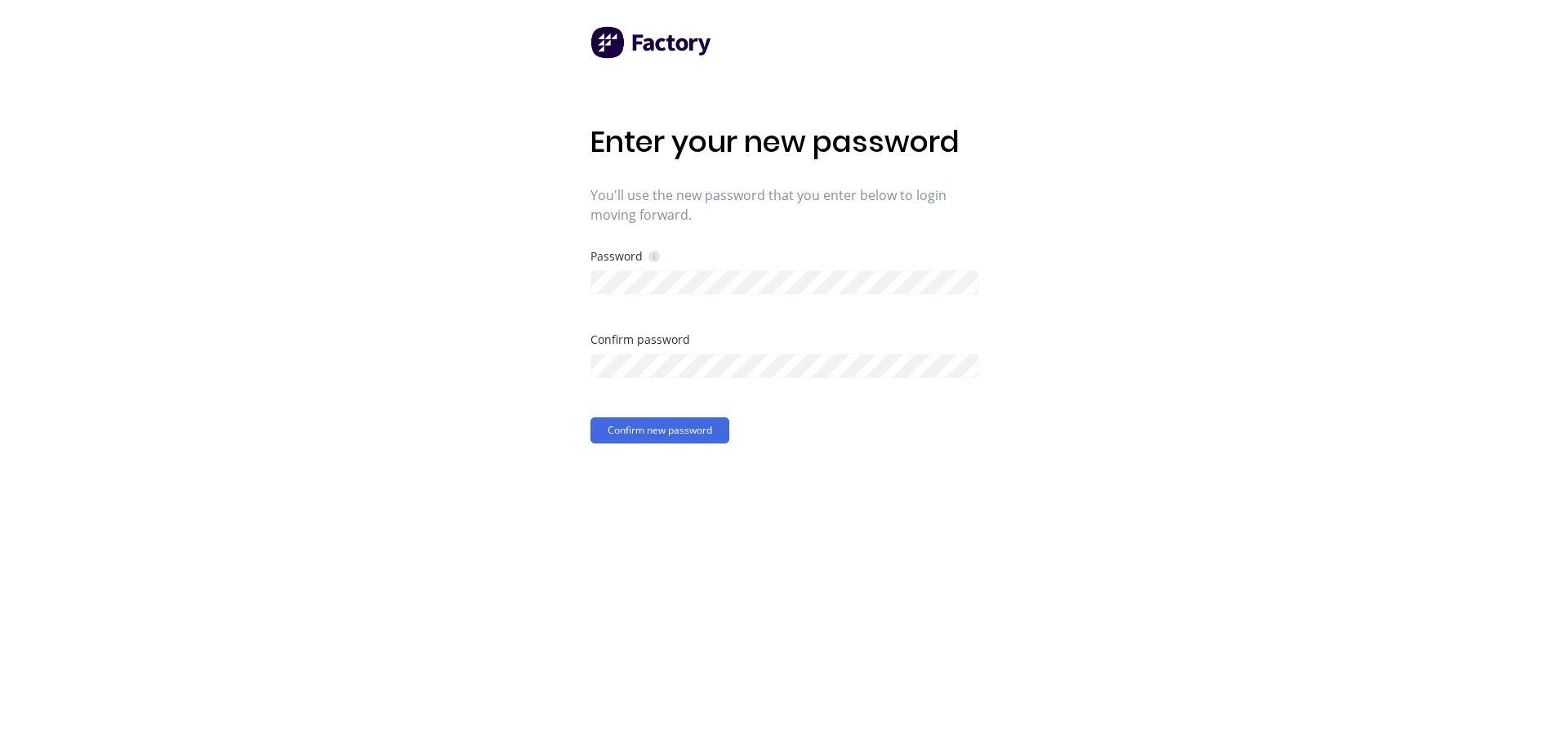
click at [1043, 220] on div "Enter your new password You'll use the new password that you enter below to log…" at bounding box center [784, 372] width 1568 height 744
click at [1202, 507] on div "Enter your new password You'll use the new password that you enter below to log…" at bounding box center [784, 372] width 1568 height 744
click at [674, 429] on button "Confirm new password" at bounding box center [660, 431] width 139 height 27
click at [623, 431] on button "Confirm new password" at bounding box center [660, 431] width 139 height 27
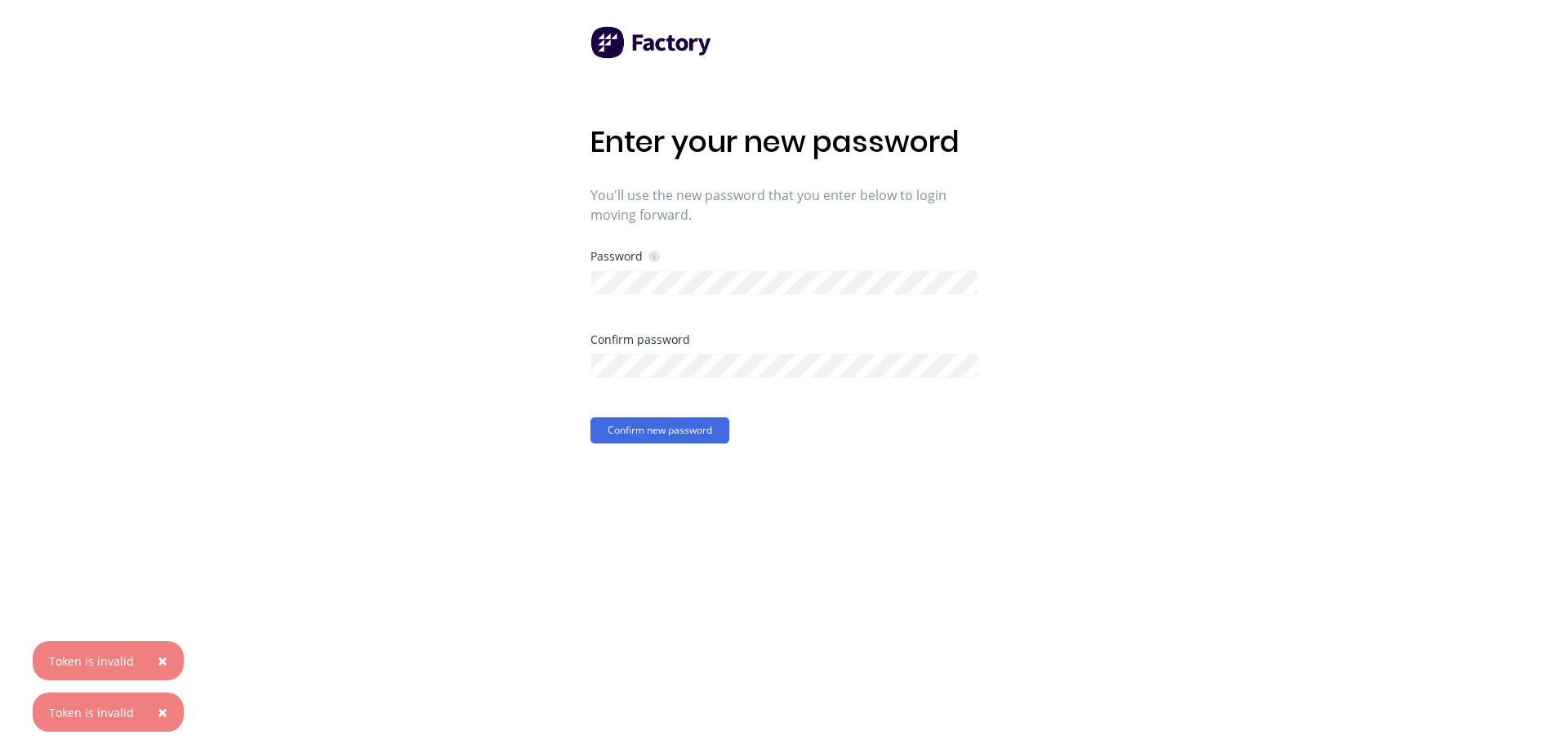
click at [722, 353] on div at bounding box center [785, 363] width 388 height 28
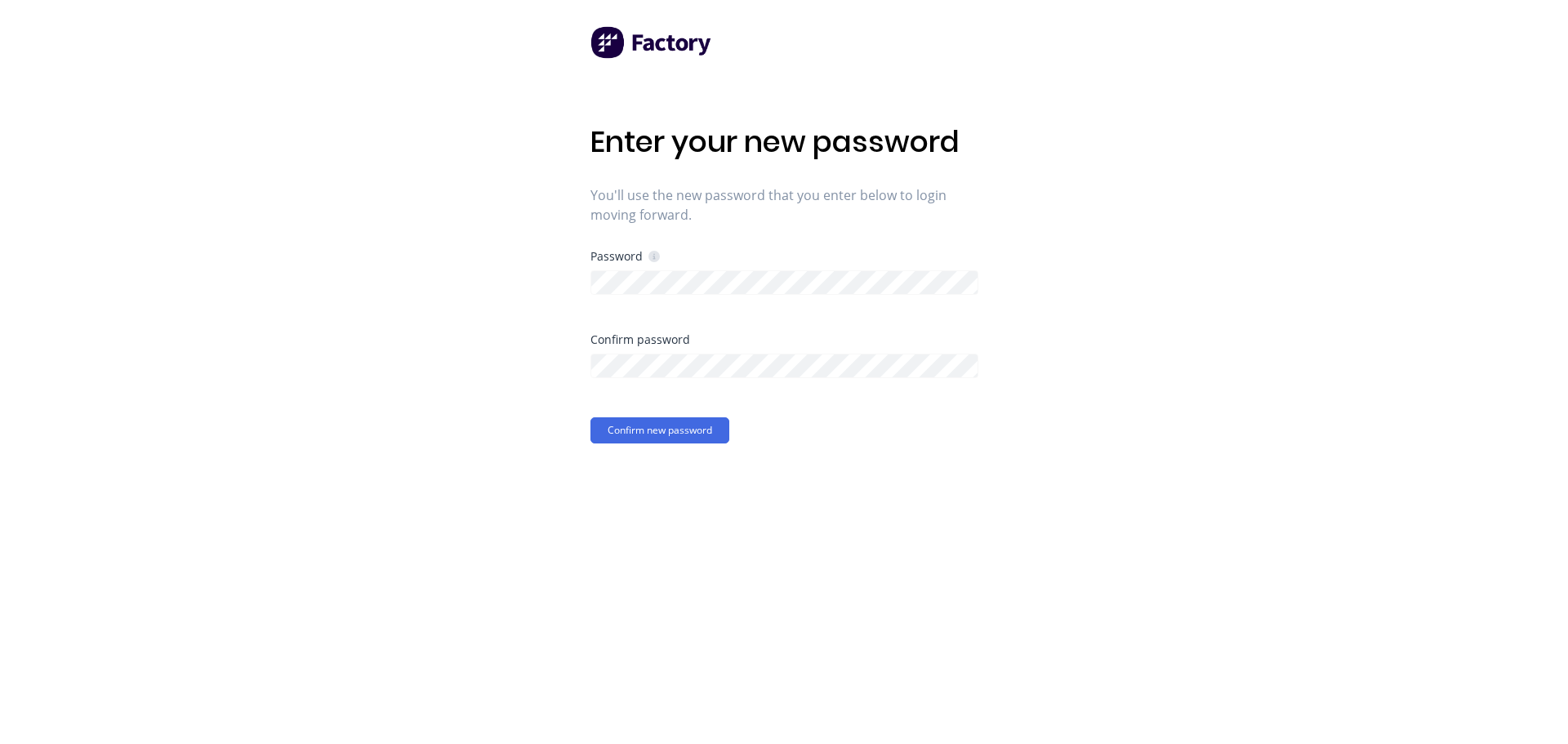
click at [1127, 348] on div "Enter your new password You'll use the new password that you enter below to log…" at bounding box center [784, 372] width 1568 height 744
click at [690, 419] on button "Confirm new password" at bounding box center [660, 431] width 139 height 27
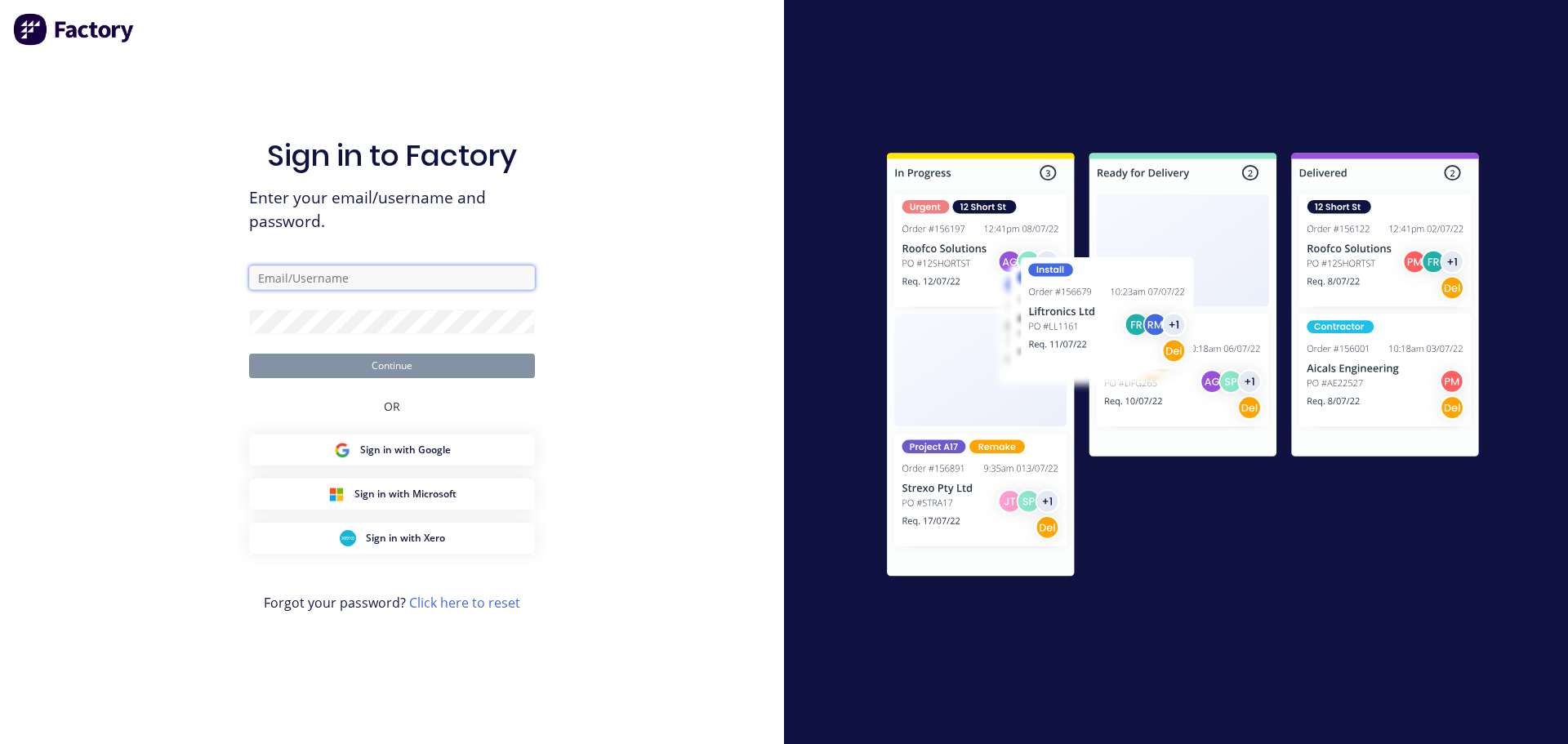
type input "[EMAIL_ADDRESS][DOMAIN_NAME]"
drag, startPoint x: 438, startPoint y: 274, endPoint x: 241, endPoint y: 264, distance: 197.3
click at [241, 264] on div "Sign in to Factory Enter your email/username and password. [EMAIL_ADDRESS][DOMA…" at bounding box center [392, 372] width 784 height 744
type input "s"
type input "[PERSON_NAME][EMAIL_ADDRESS][DOMAIN_NAME]"
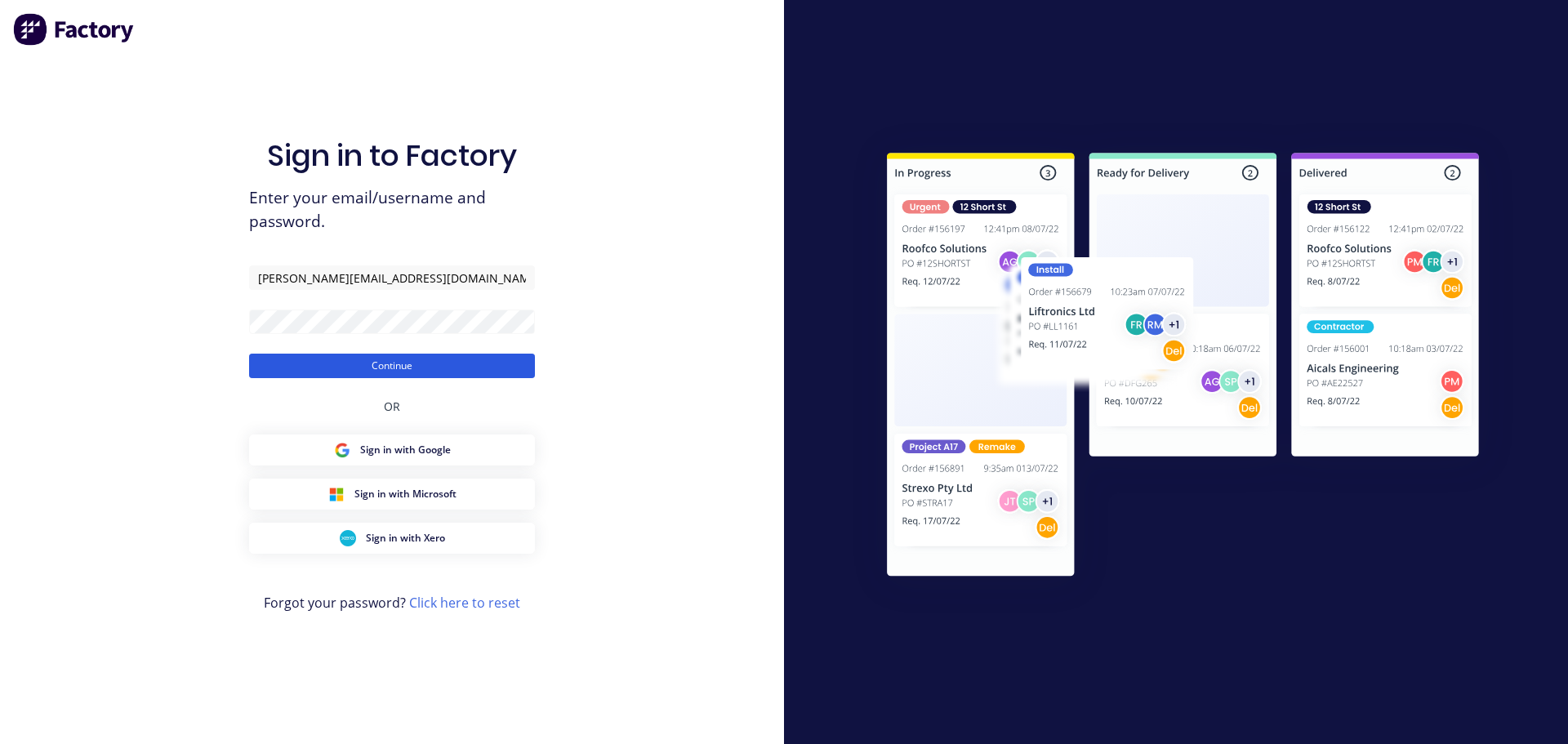
click at [376, 367] on button "Continue" at bounding box center [392, 365] width 286 height 25
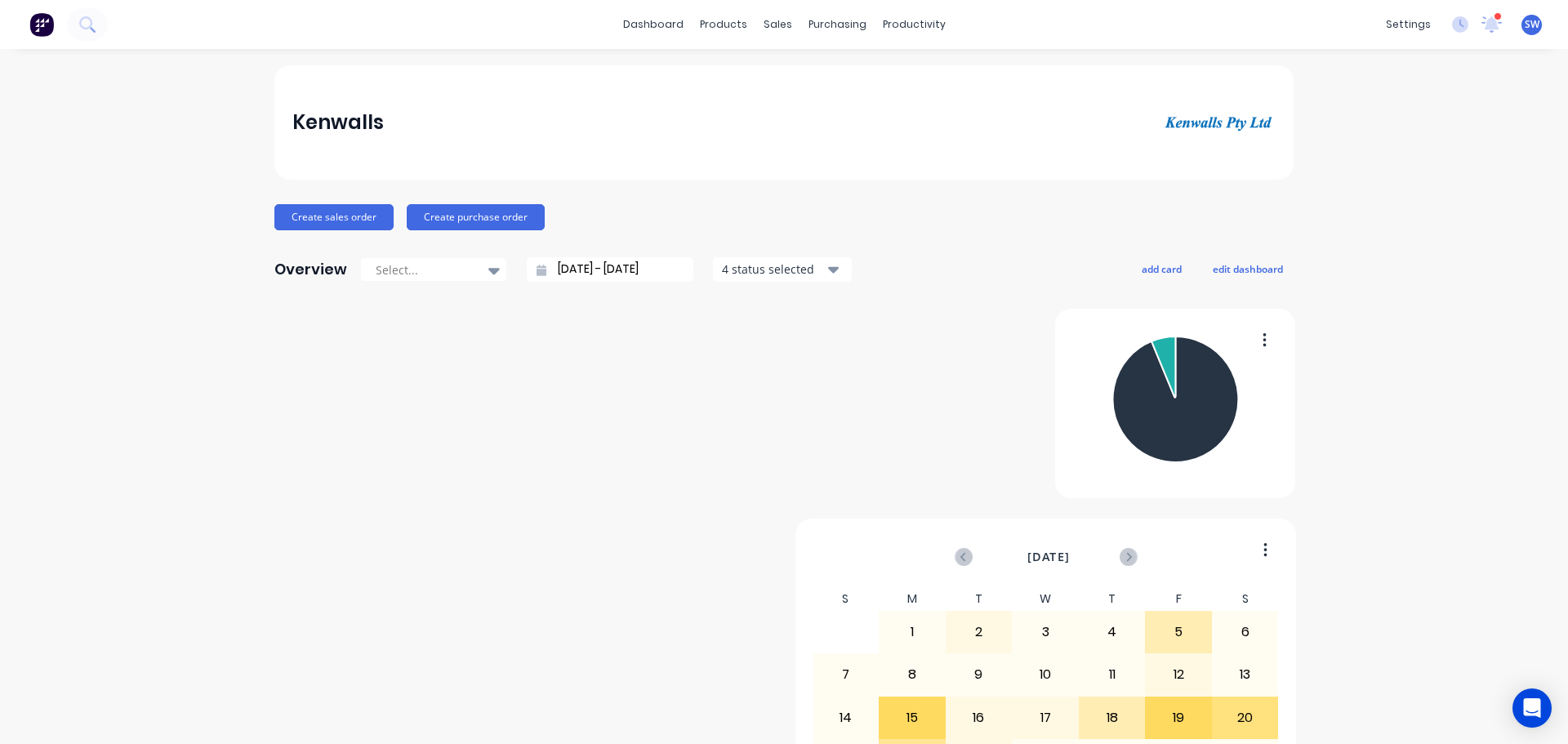
click at [1524, 27] on span "SW" at bounding box center [1532, 25] width 15 height 15
click at [1017, 122] on div "Kenwalls" at bounding box center [784, 122] width 984 height 33
click at [773, 26] on div "sales" at bounding box center [777, 25] width 45 height 25
click at [824, 79] on div "Sales Orders" at bounding box center [832, 79] width 67 height 15
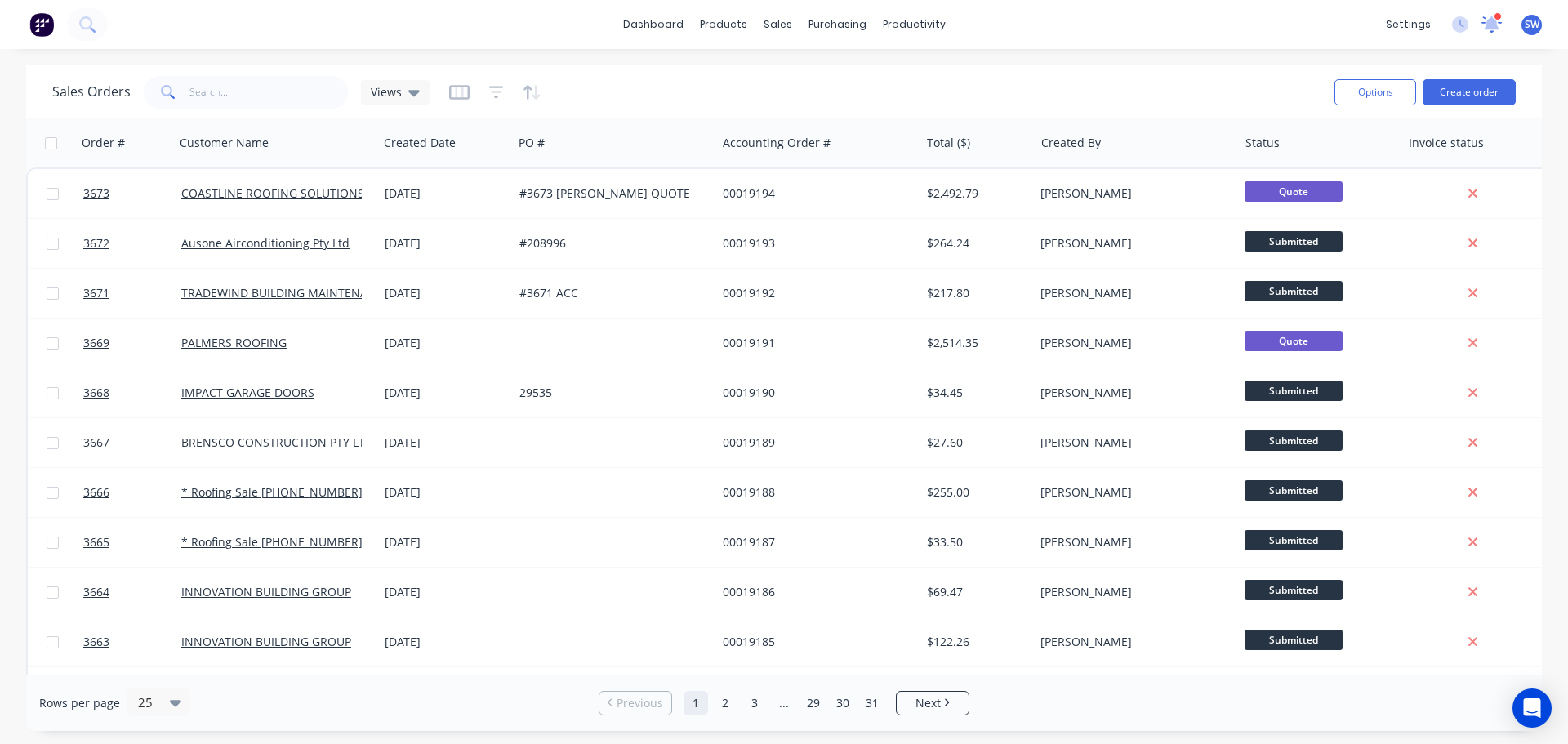
click at [1490, 23] on icon at bounding box center [1491, 23] width 15 height 15
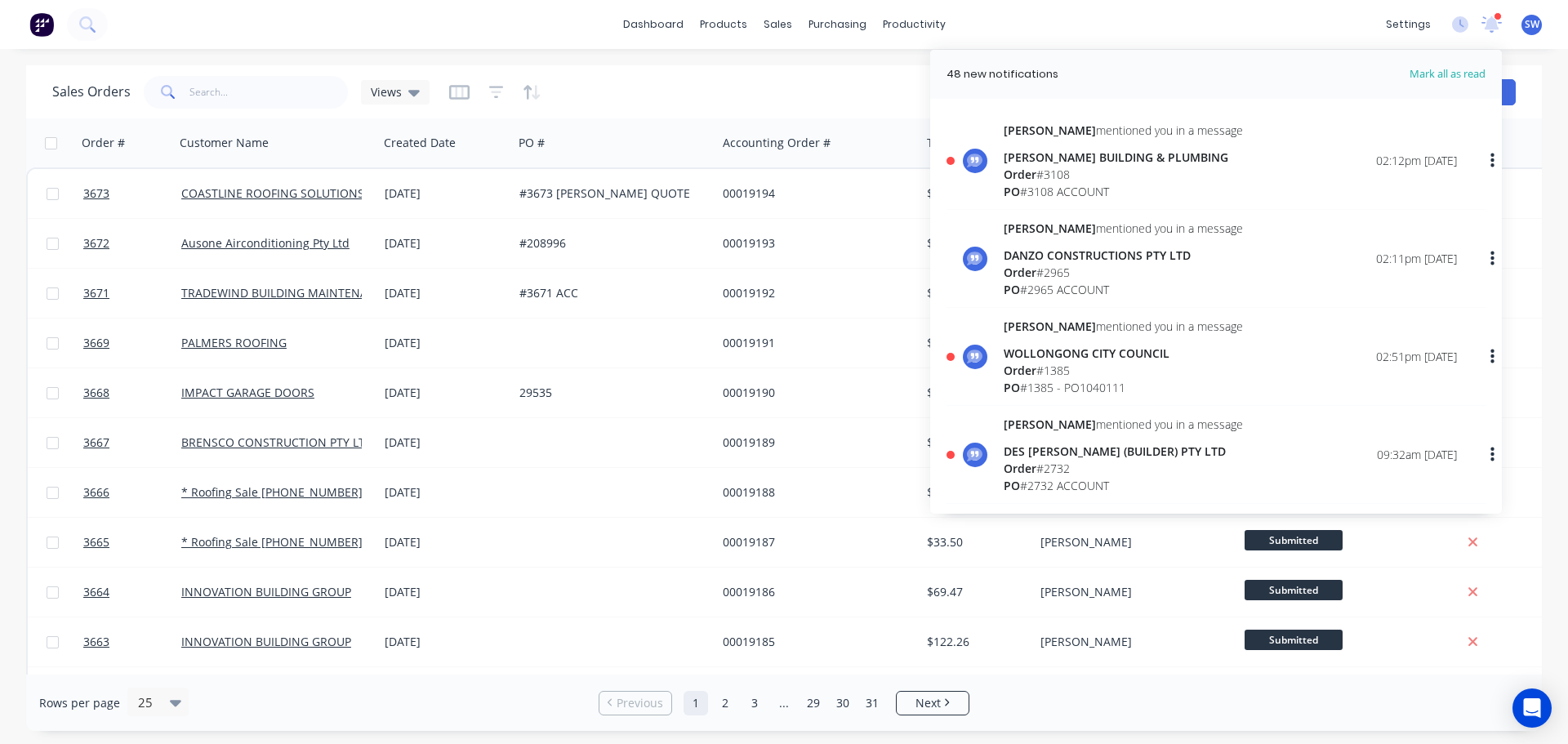
click at [1456, 72] on span "Mark all as read" at bounding box center [1418, 74] width 134 height 16
click at [808, 86] on div "Sales Orders Views" at bounding box center [686, 92] width 1269 height 40
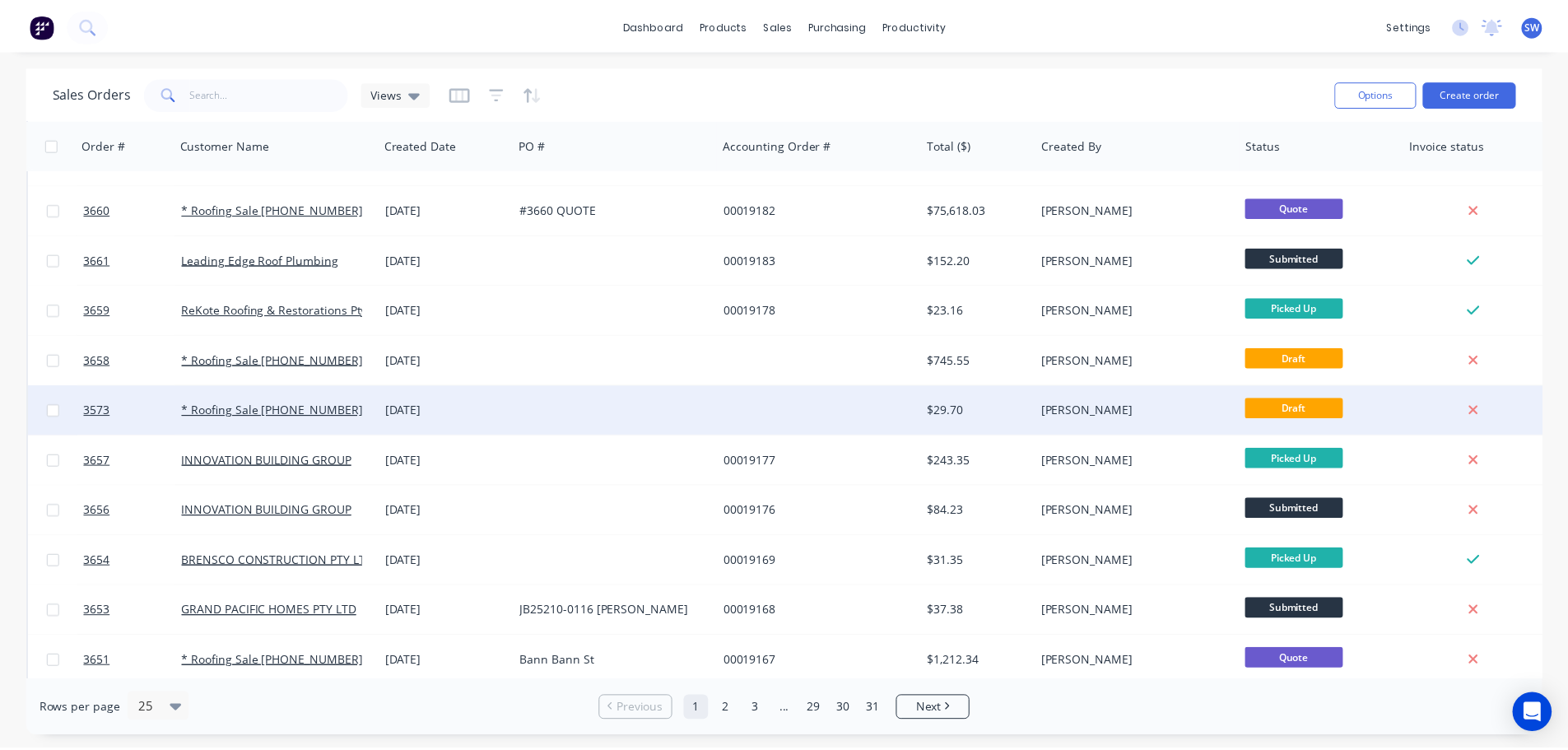
scroll to position [576, 0]
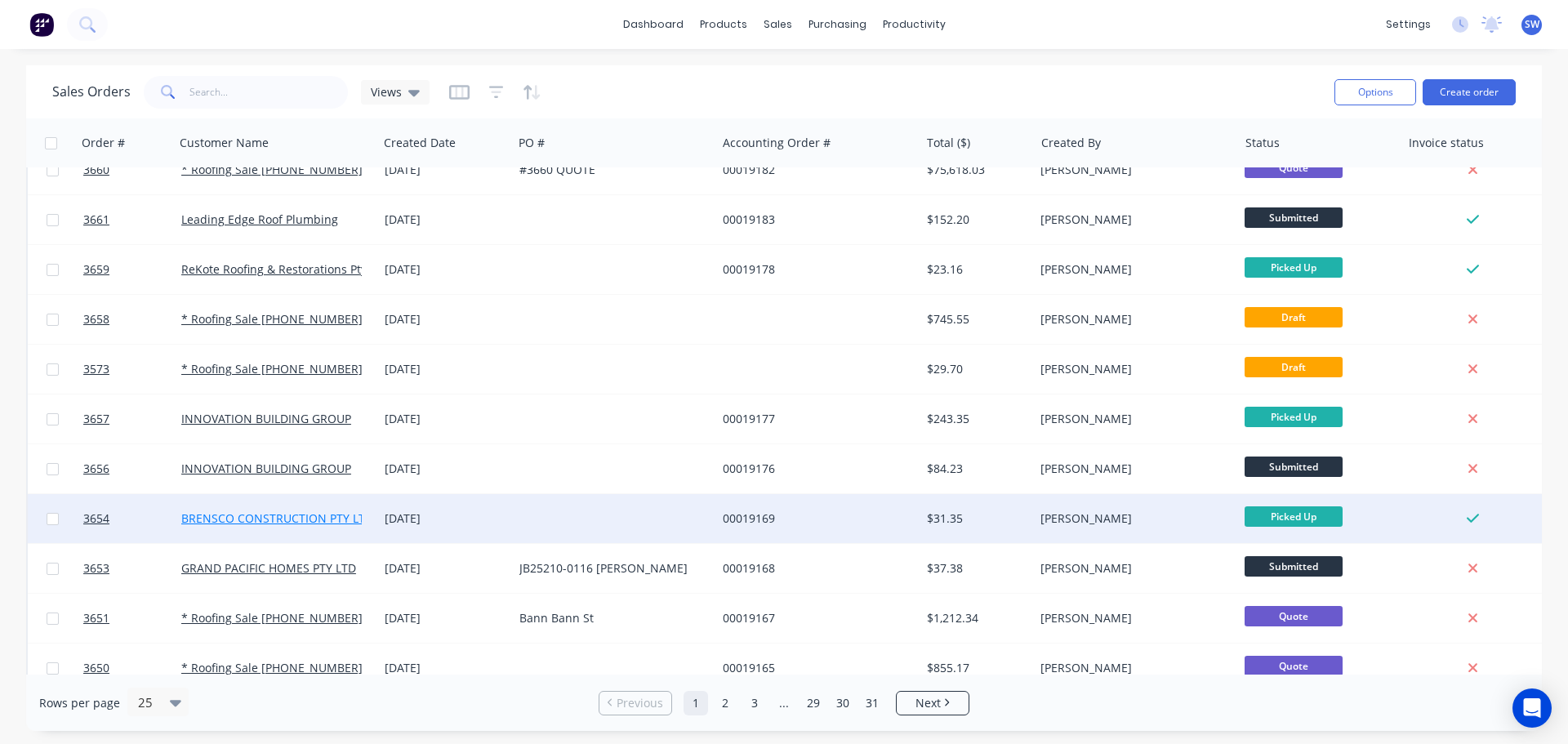
click at [253, 522] on link "BRENSCO CONSTRUCTION PTY LTD" at bounding box center [276, 518] width 192 height 15
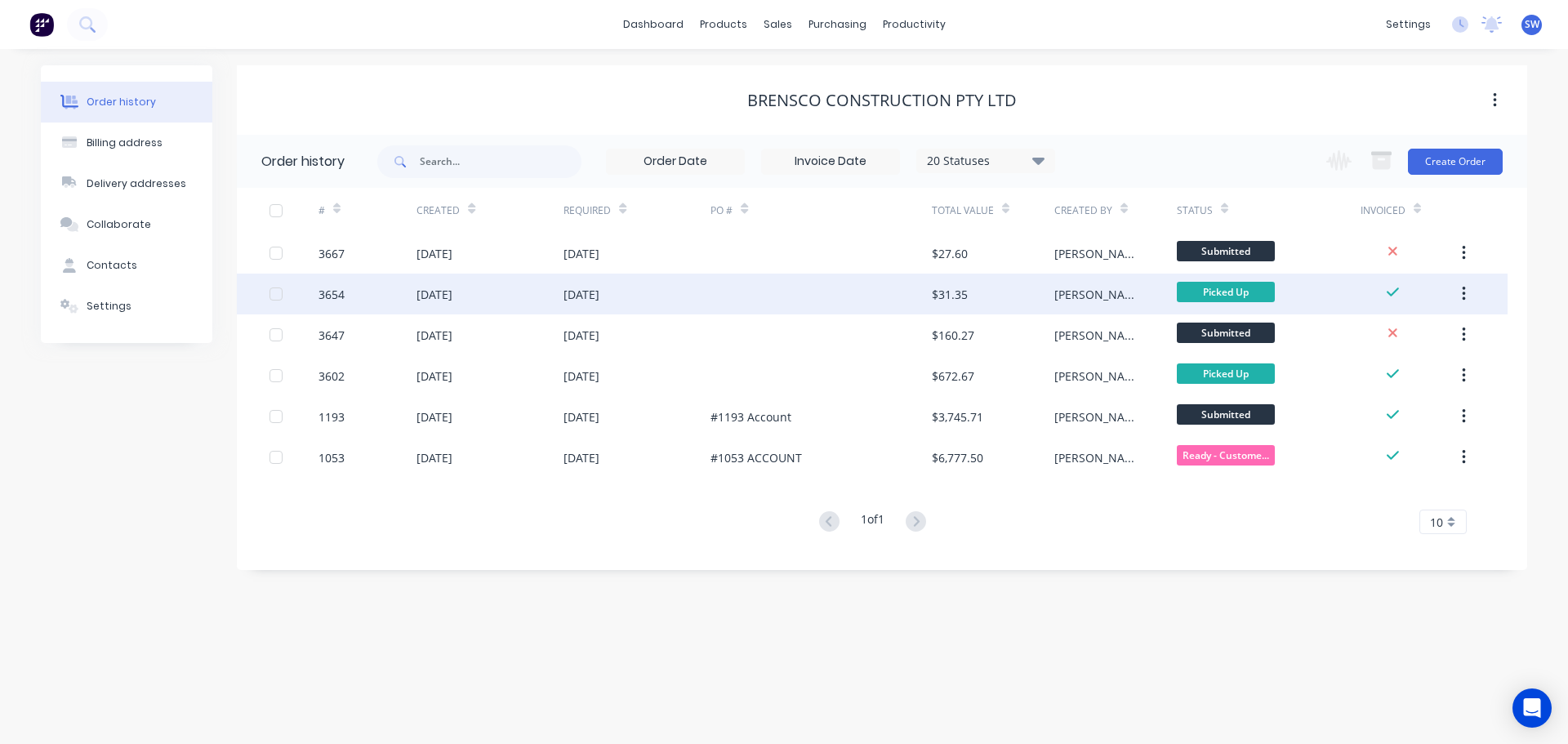
click at [282, 292] on div at bounding box center [294, 293] width 49 height 41
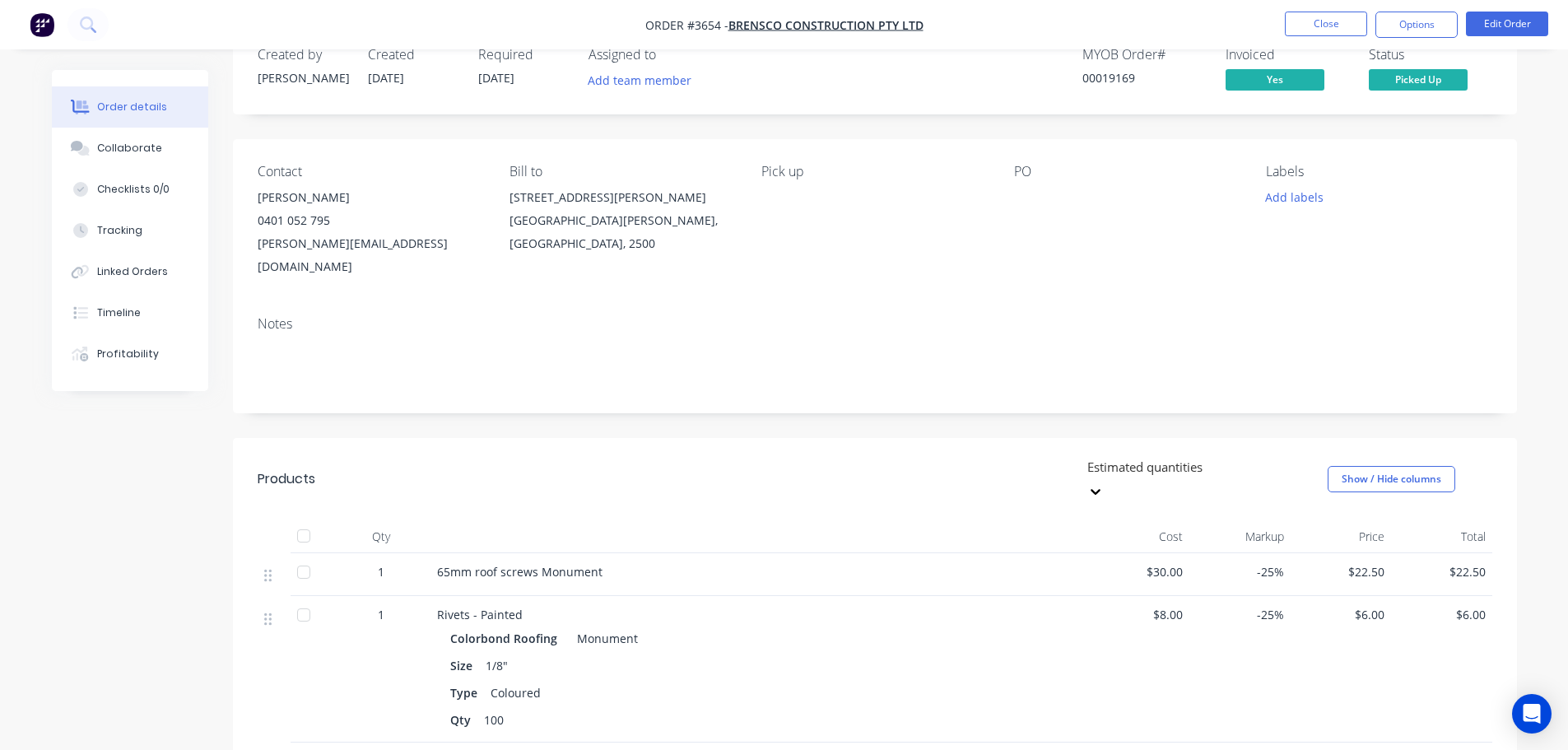
scroll to position [82, 0]
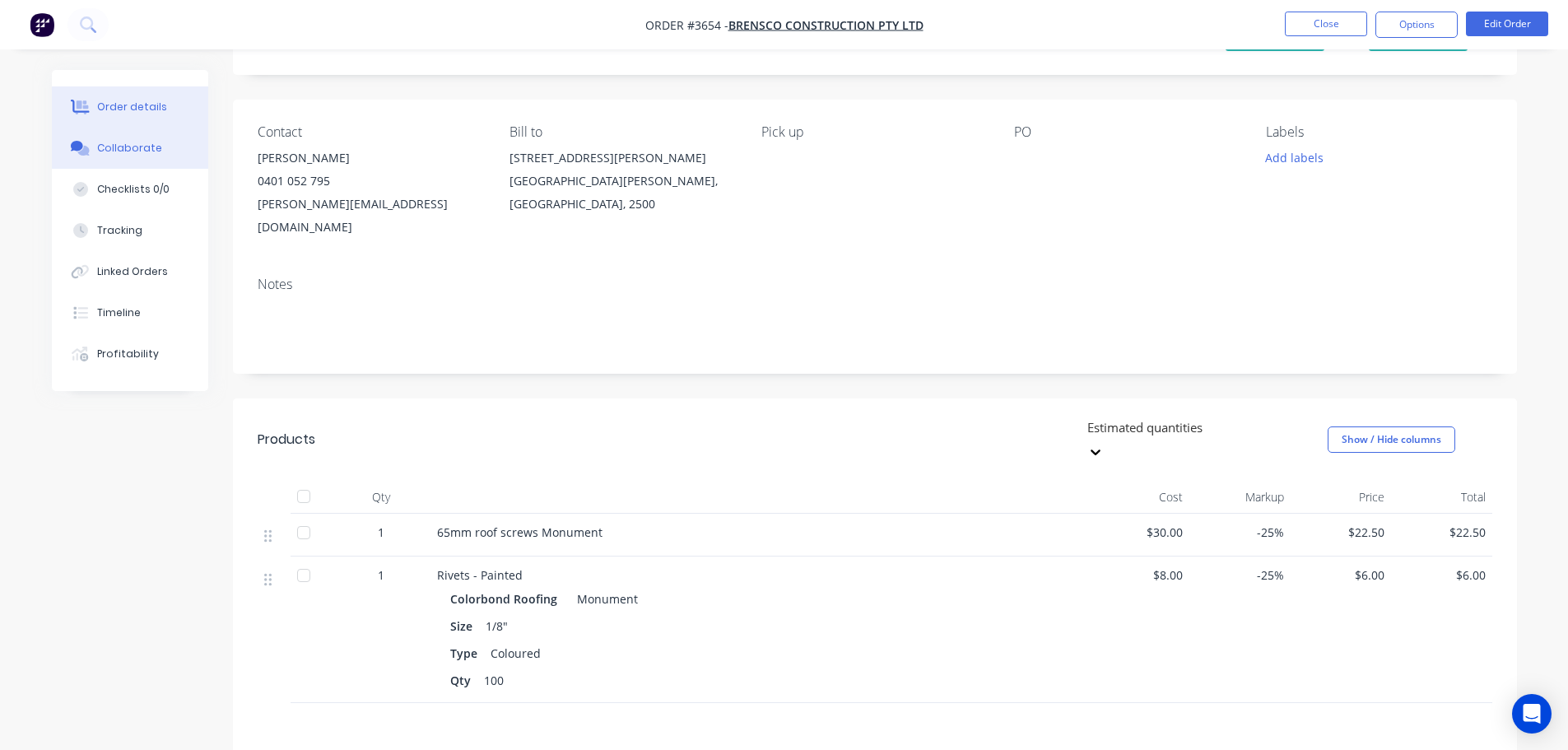
click at [132, 148] on div "Collaborate" at bounding box center [130, 148] width 65 height 15
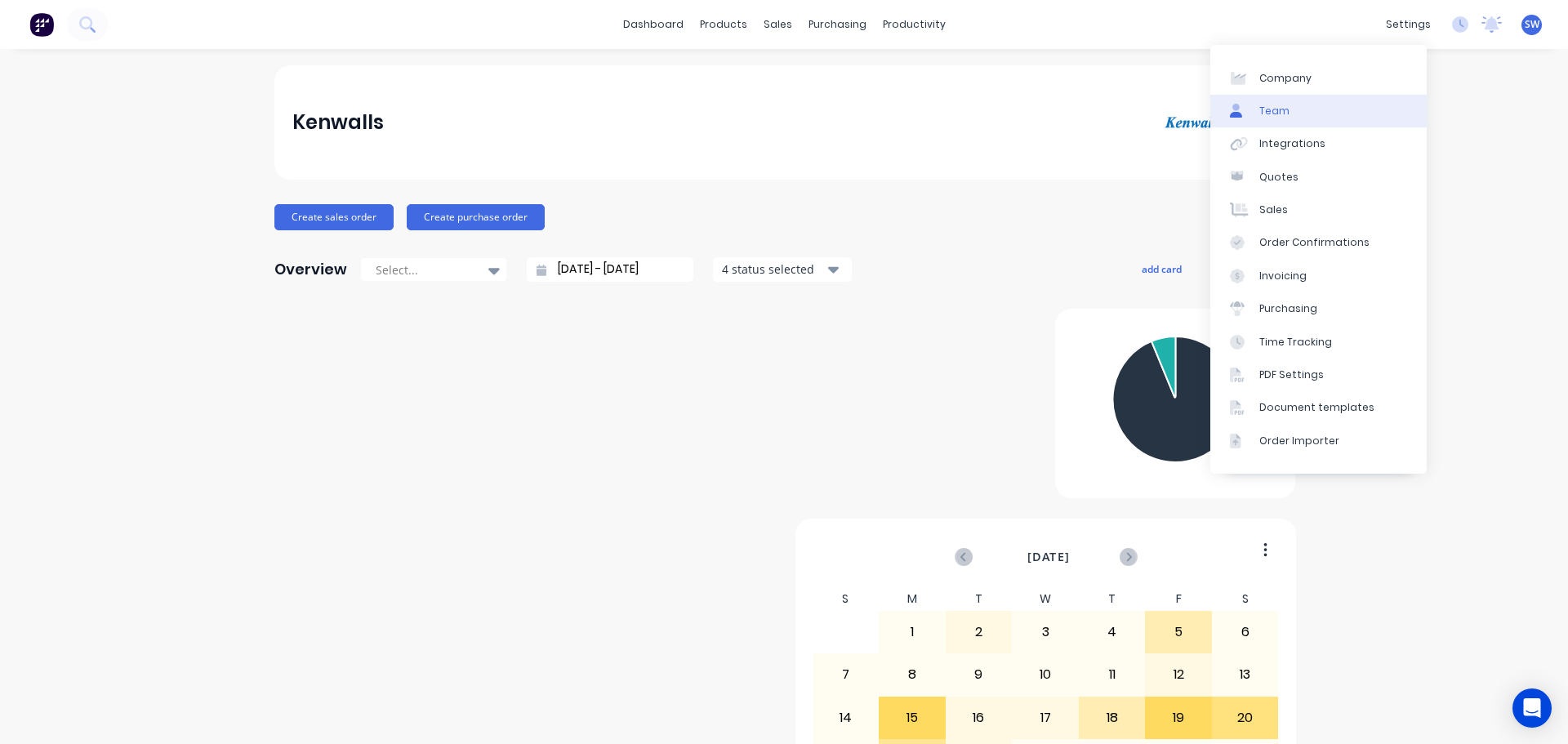
click at [1262, 110] on div "Team" at bounding box center [1274, 112] width 30 height 15
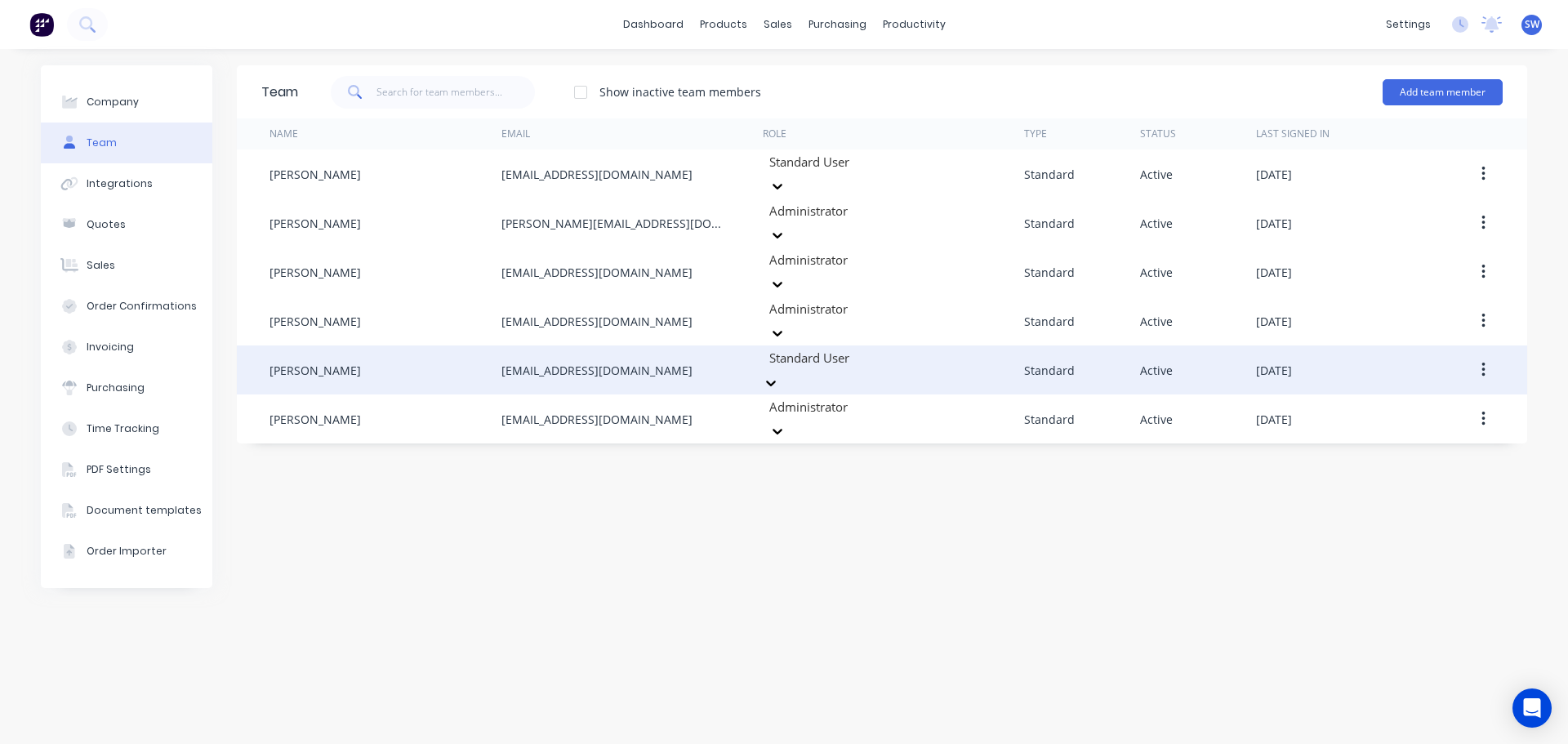
click at [779, 375] on icon at bounding box center [771, 382] width 16 height 16
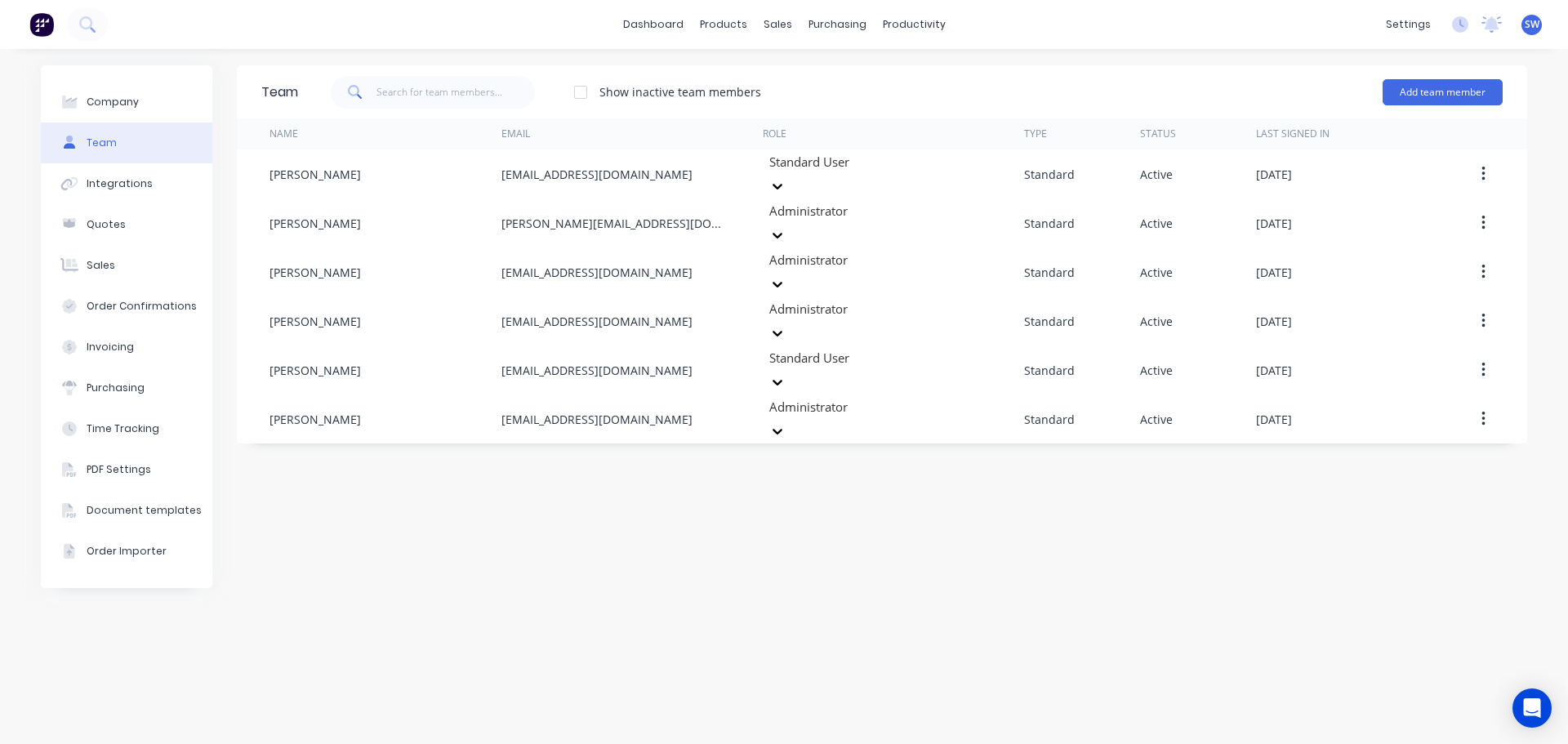
click at [1141, 482] on div "Team Show inactive team members Add team member Name Email Role Type Status Las…" at bounding box center [882, 396] width 1291 height 662
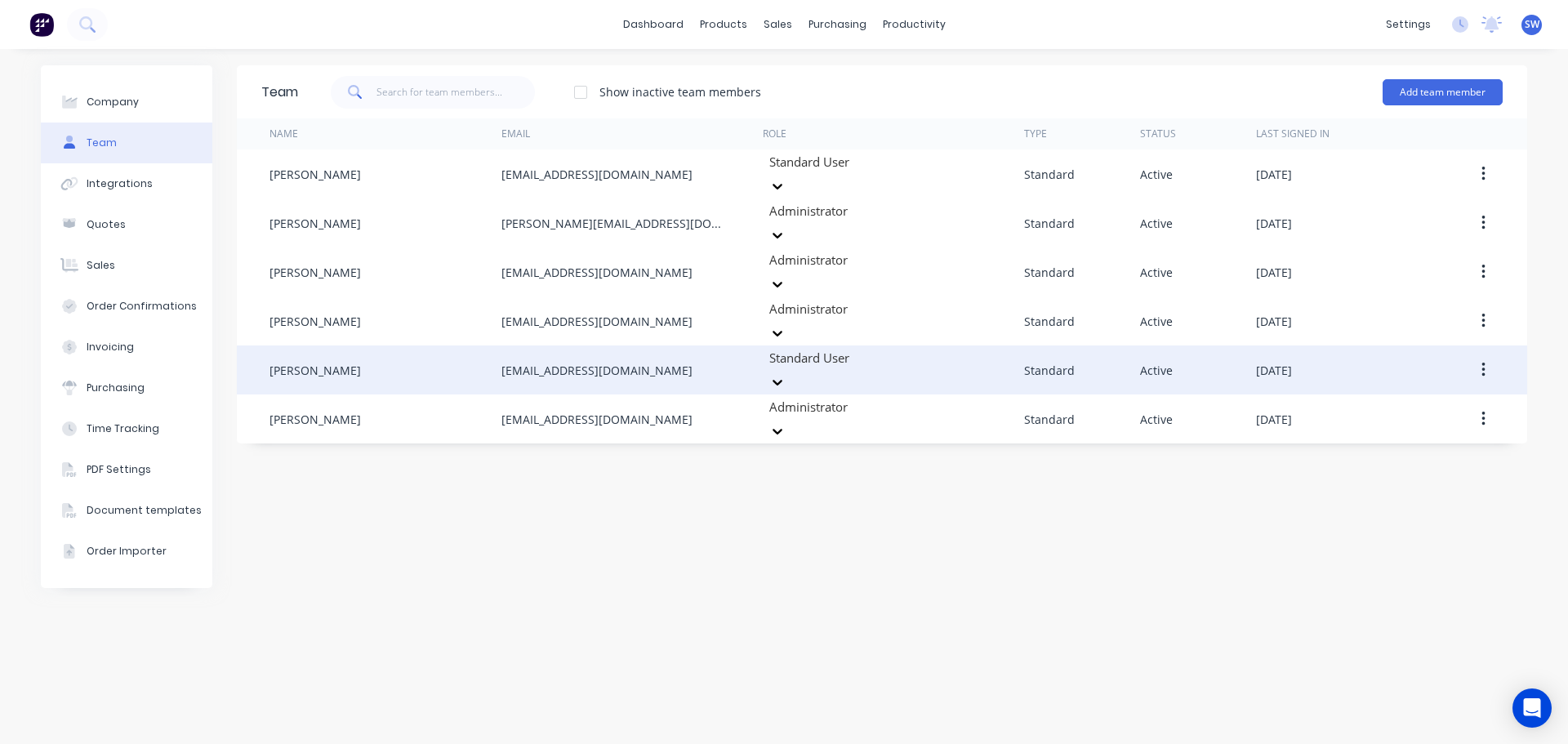
click at [1485, 361] on icon "button" at bounding box center [1484, 369] width 4 height 18
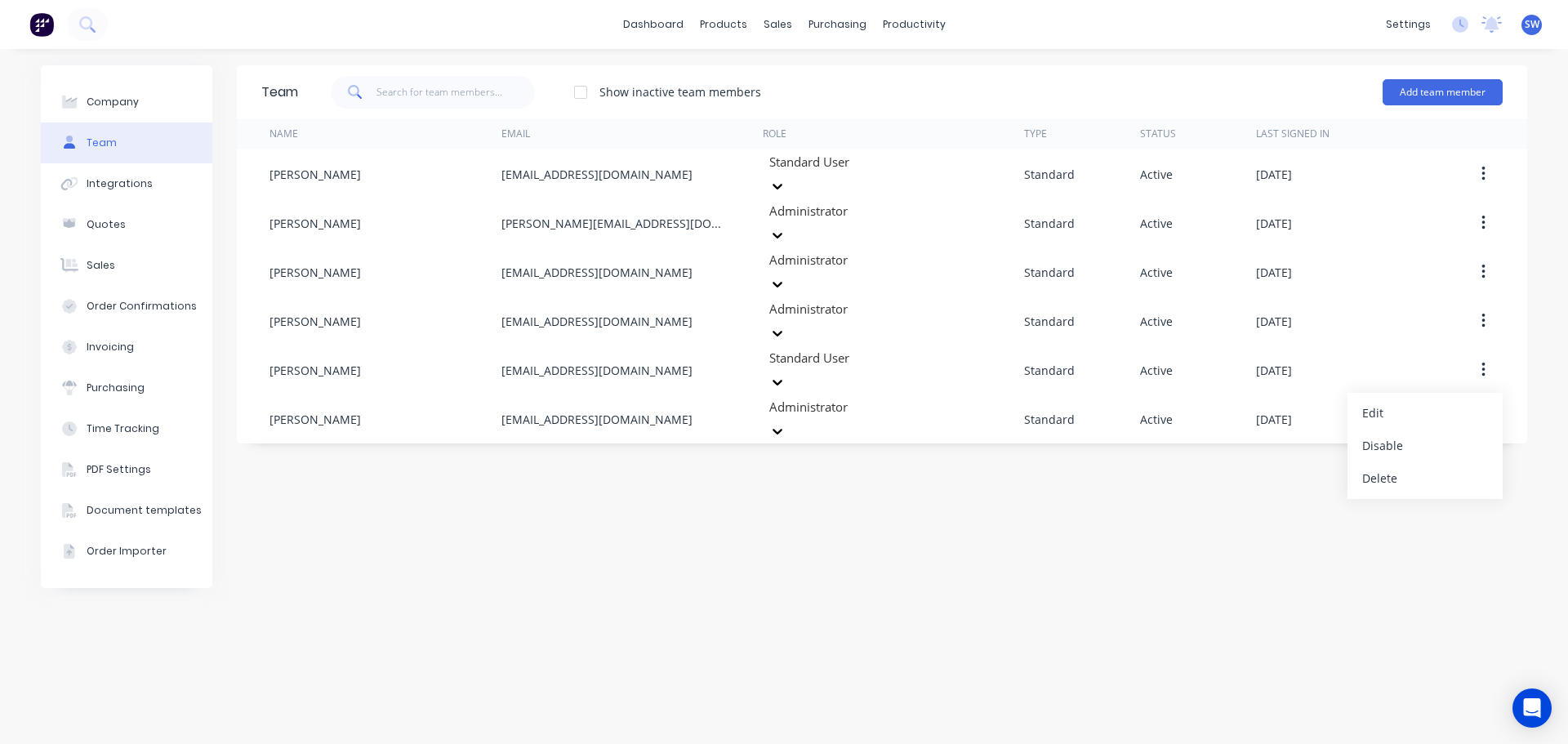
click at [1231, 439] on div "Team Show inactive team members Add team member Name Email Role Type Status Las…" at bounding box center [882, 396] width 1291 height 662
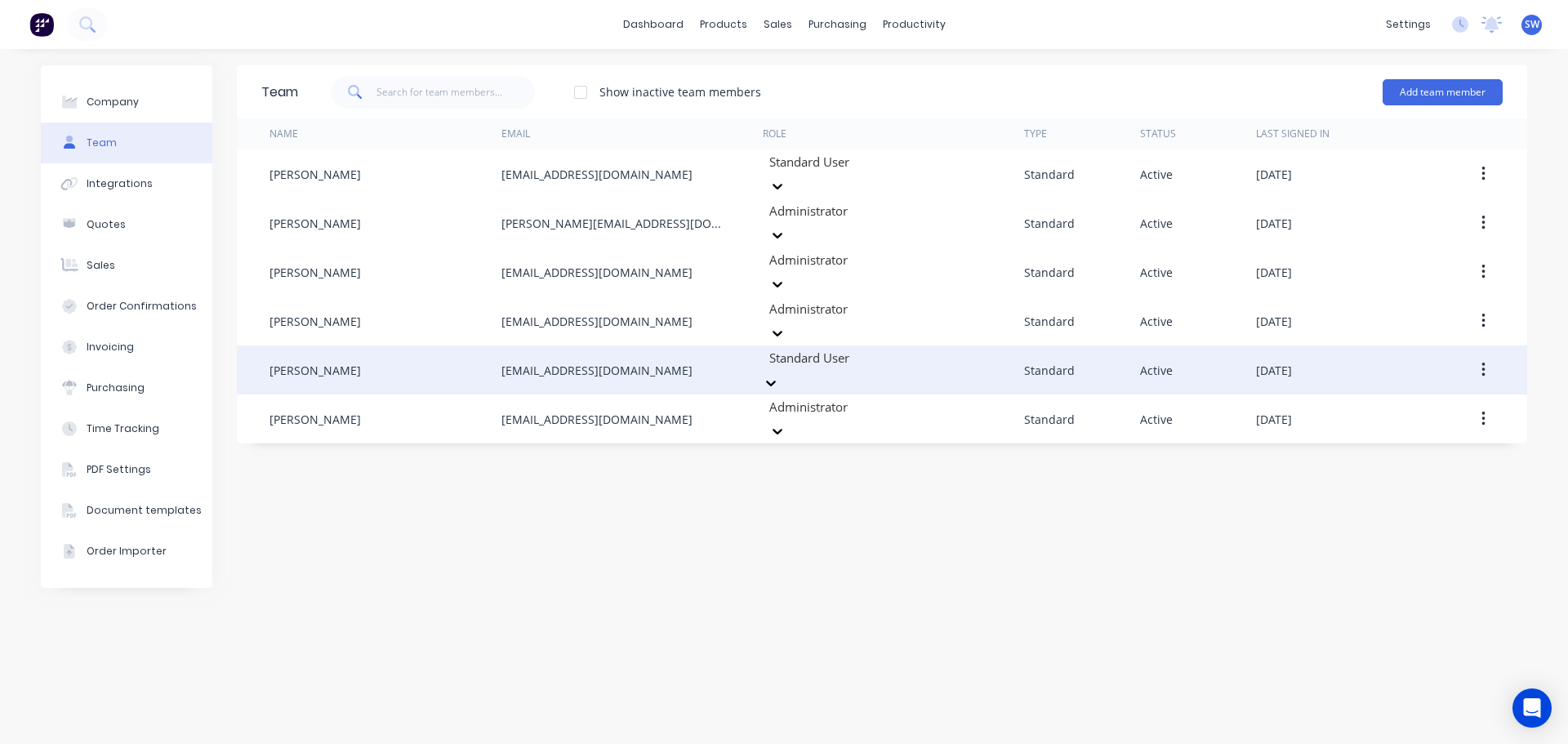
click at [779, 375] on icon at bounding box center [771, 382] width 16 height 16
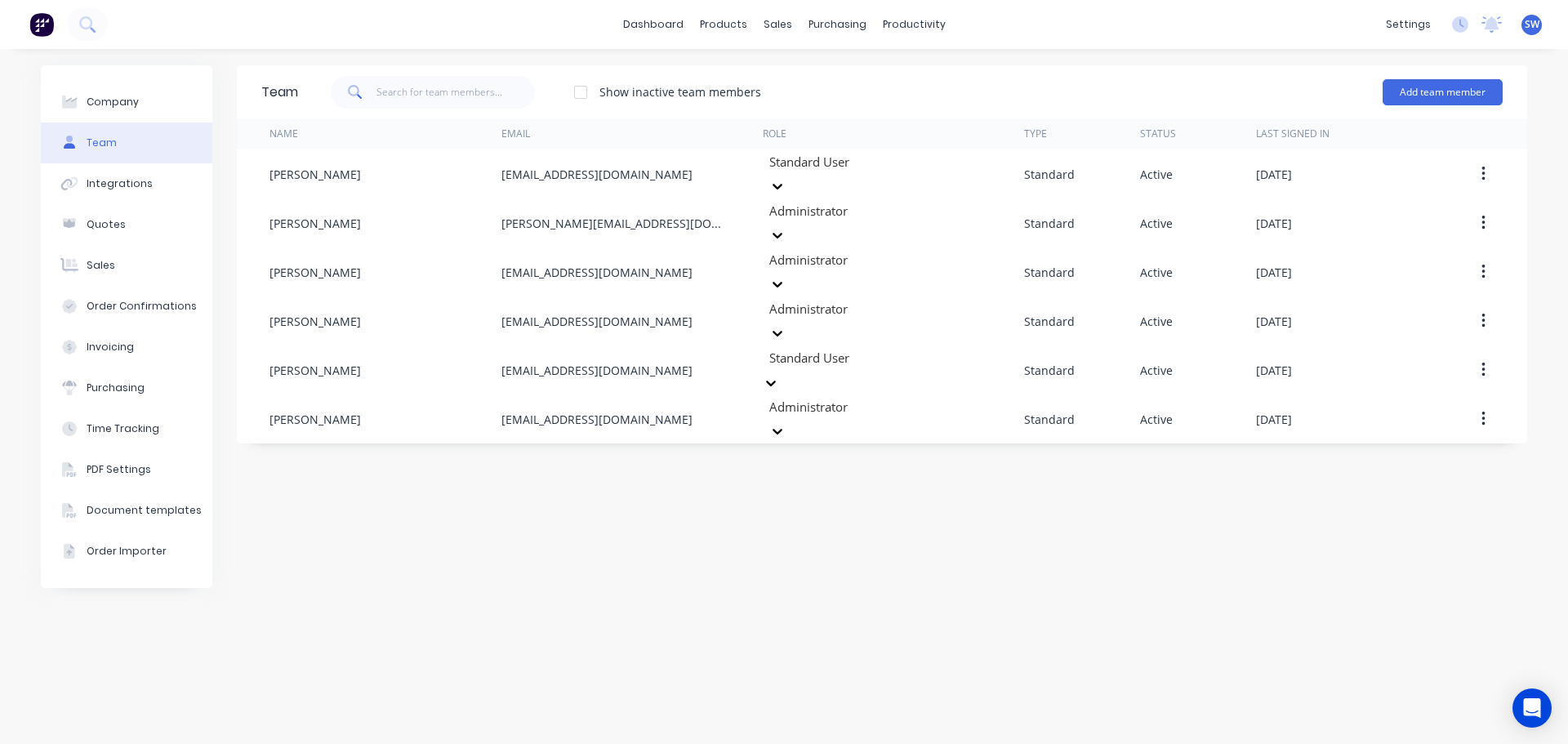
click at [653, 423] on div "Team Show inactive team members Add team member Name Email Role Type Status Las…" at bounding box center [882, 396] width 1291 height 662
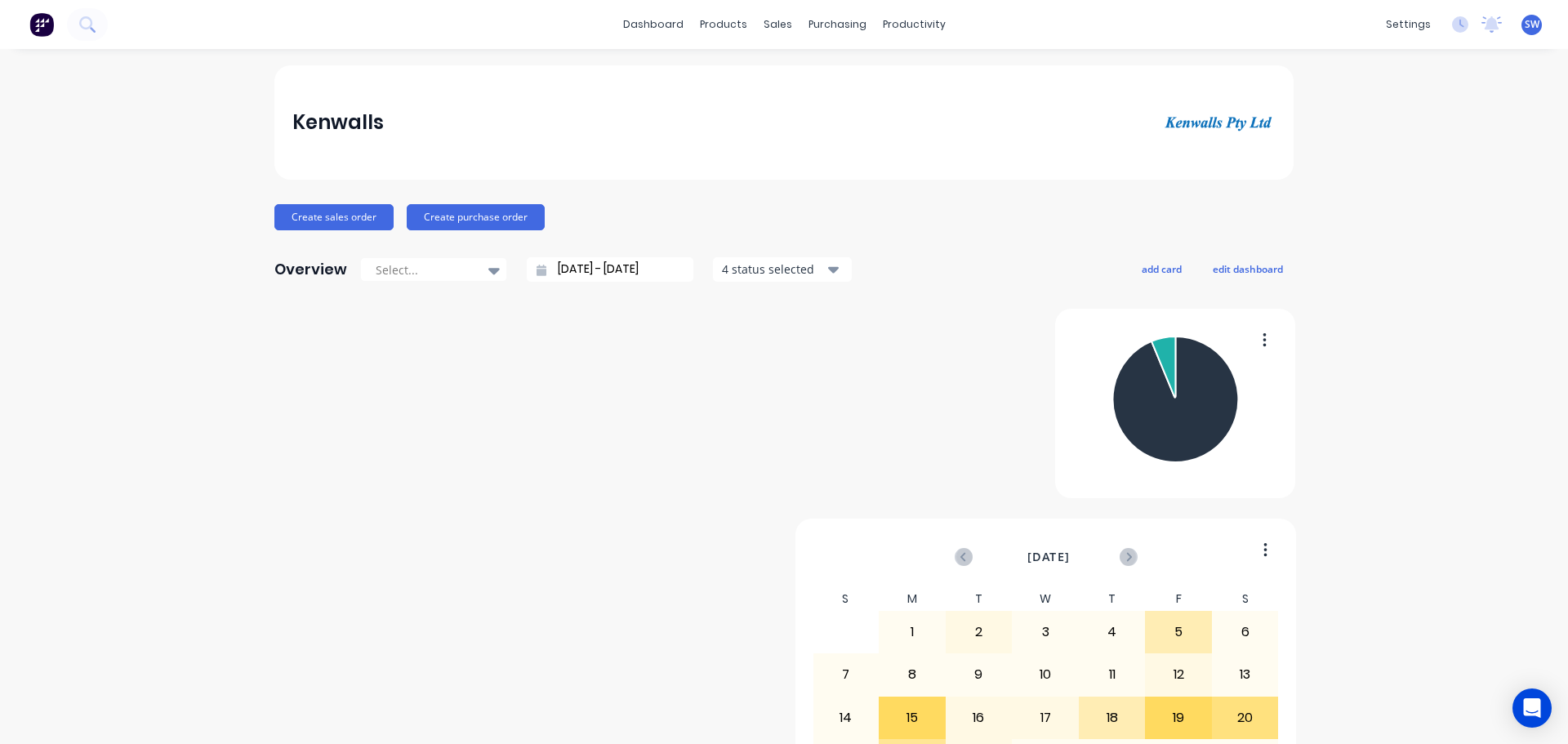
click at [1524, 21] on span "SW" at bounding box center [1532, 25] width 15 height 15
click at [1375, 209] on div "Sign out" at bounding box center [1393, 205] width 45 height 15
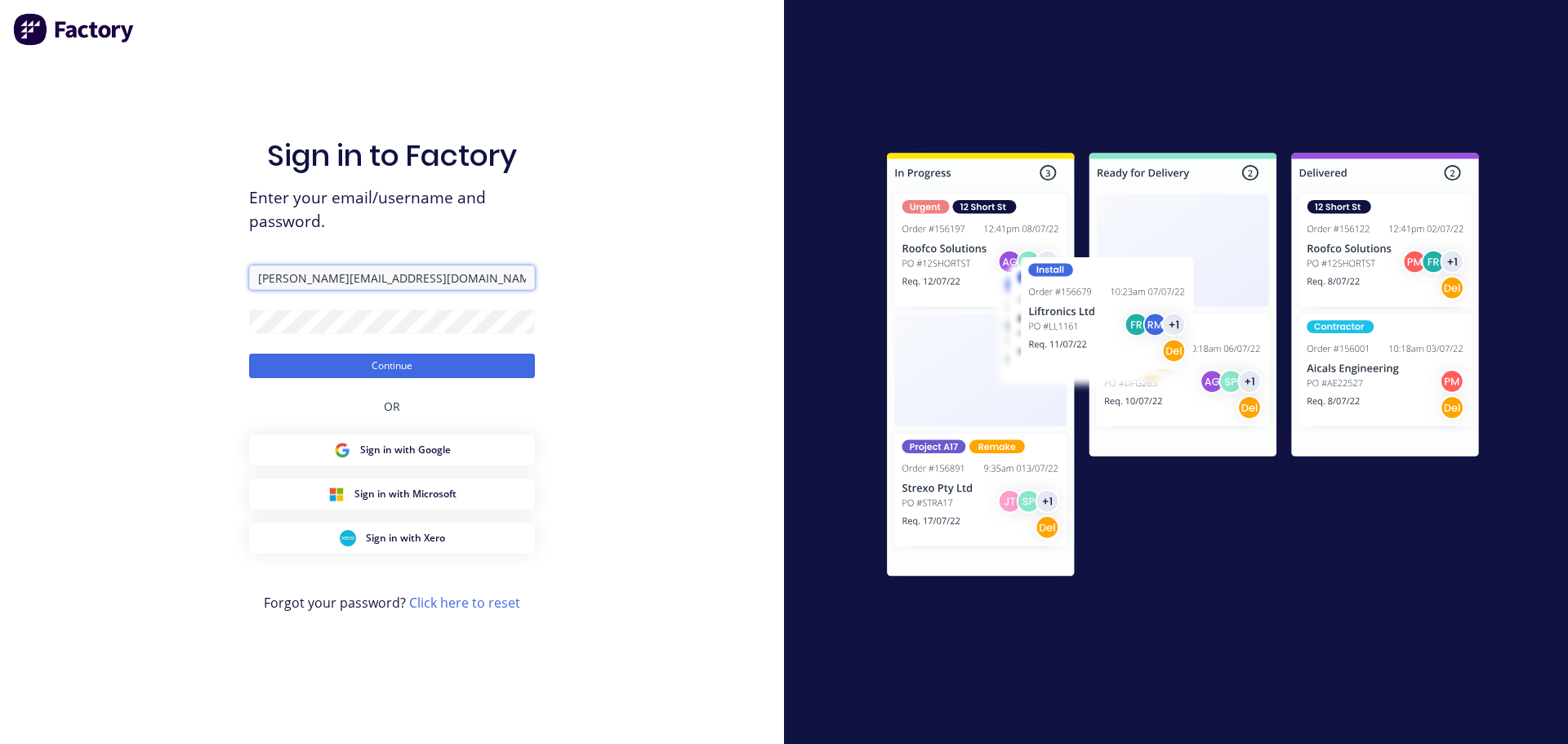
click at [408, 276] on input "[PERSON_NAME][EMAIL_ADDRESS][DOMAIN_NAME]" at bounding box center [392, 277] width 286 height 25
click at [348, 365] on button "Continue" at bounding box center [392, 365] width 286 height 25
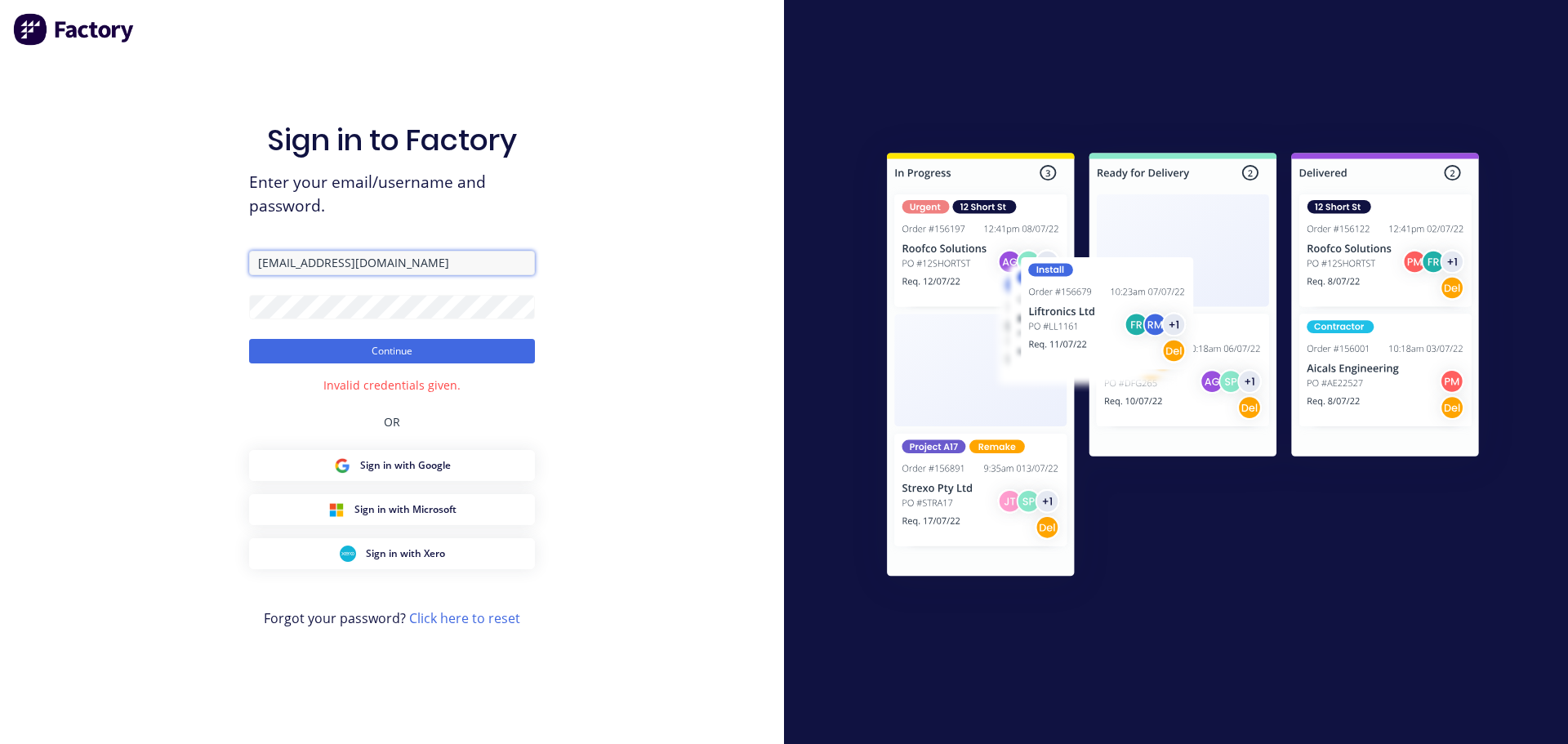
drag, startPoint x: 447, startPoint y: 260, endPoint x: 211, endPoint y: 267, distance: 236.1
click at [211, 267] on div "Sign in to Factory Enter your email/username and password. ACCOUNTS@KENWALLS.CO…" at bounding box center [392, 372] width 784 height 744
type input "accounts@kenwalls.com.au"
click at [544, 201] on div "Sign in to Factory Enter your email/username and password. accounts@kenwalls.co…" at bounding box center [392, 372] width 784 height 744
click at [249, 339] on button "Continue" at bounding box center [392, 351] width 286 height 25
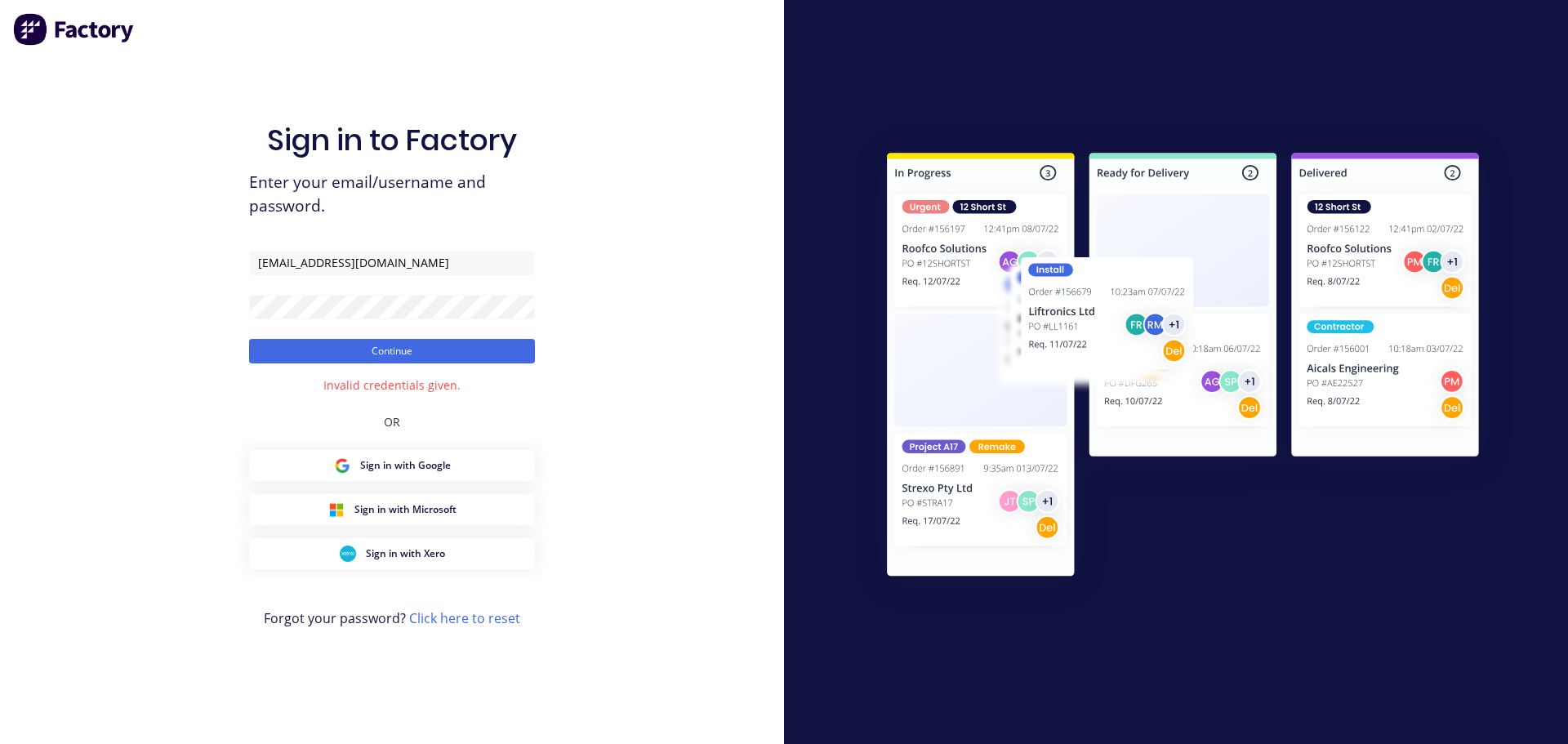
click at [757, 235] on div "Sign in to Factory Enter your email/username and password. accounts@kenwalls.co…" at bounding box center [392, 372] width 784 height 744
click at [971, 223] on img at bounding box center [1183, 367] width 664 height 495
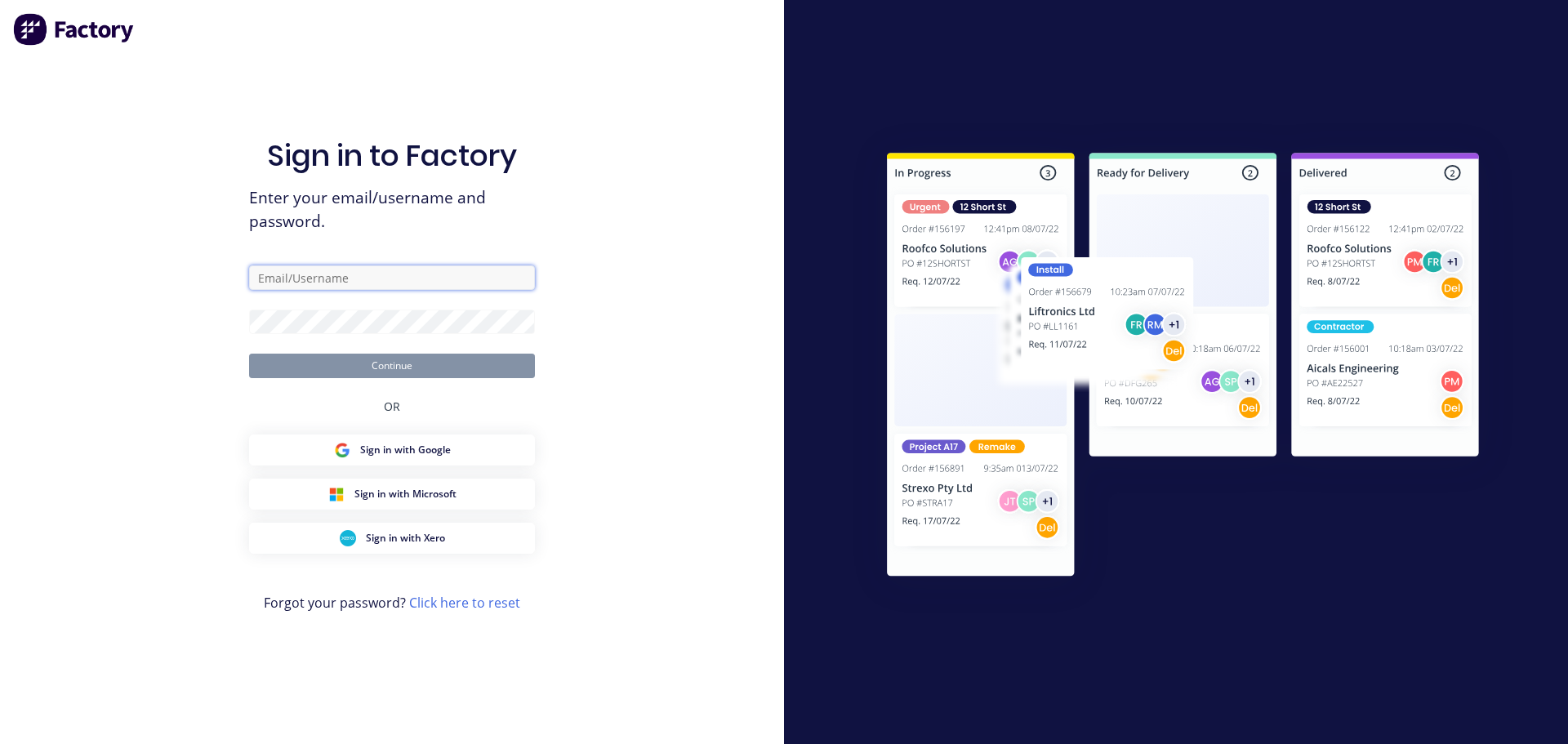
type input "[PERSON_NAME][EMAIL_ADDRESS][DOMAIN_NAME]"
click at [477, 368] on button "Continue" at bounding box center [392, 365] width 286 height 25
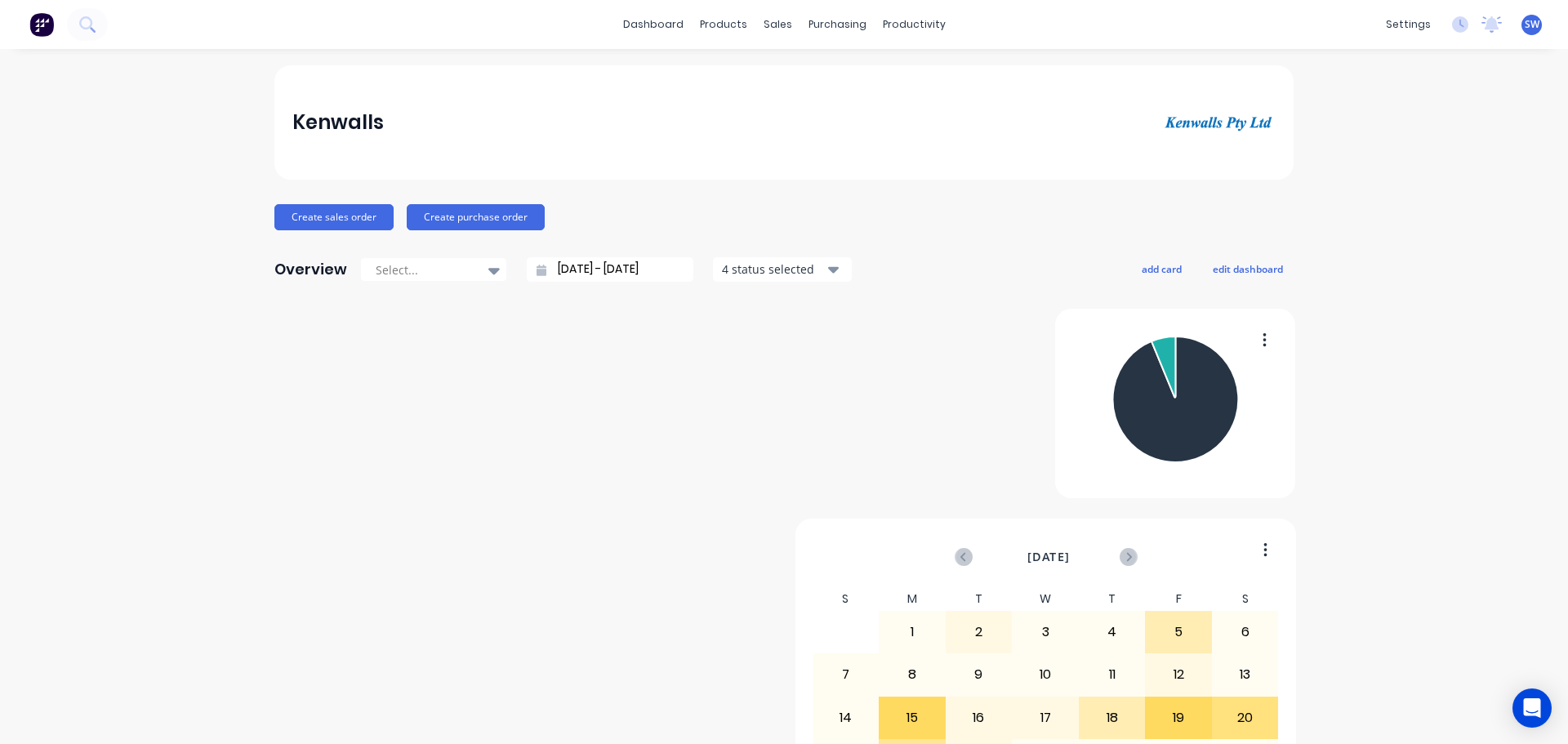
click at [1524, 27] on span "SW" at bounding box center [1532, 25] width 15 height 15
click at [1396, 176] on button "Profile" at bounding box center [1430, 172] width 217 height 33
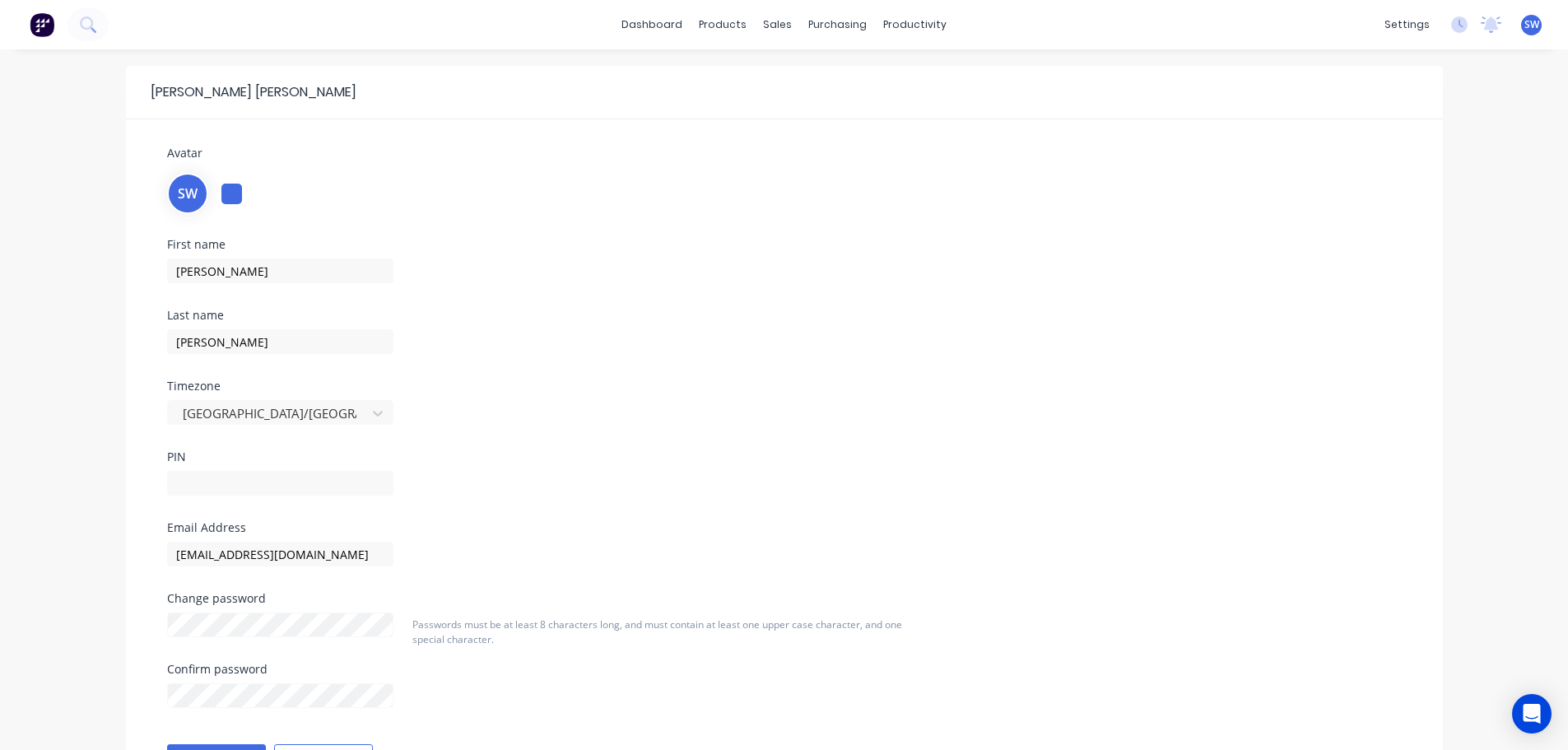
click at [1524, 23] on span "SW" at bounding box center [1532, 25] width 15 height 15
click at [1393, 207] on div "Sign out" at bounding box center [1391, 207] width 45 height 15
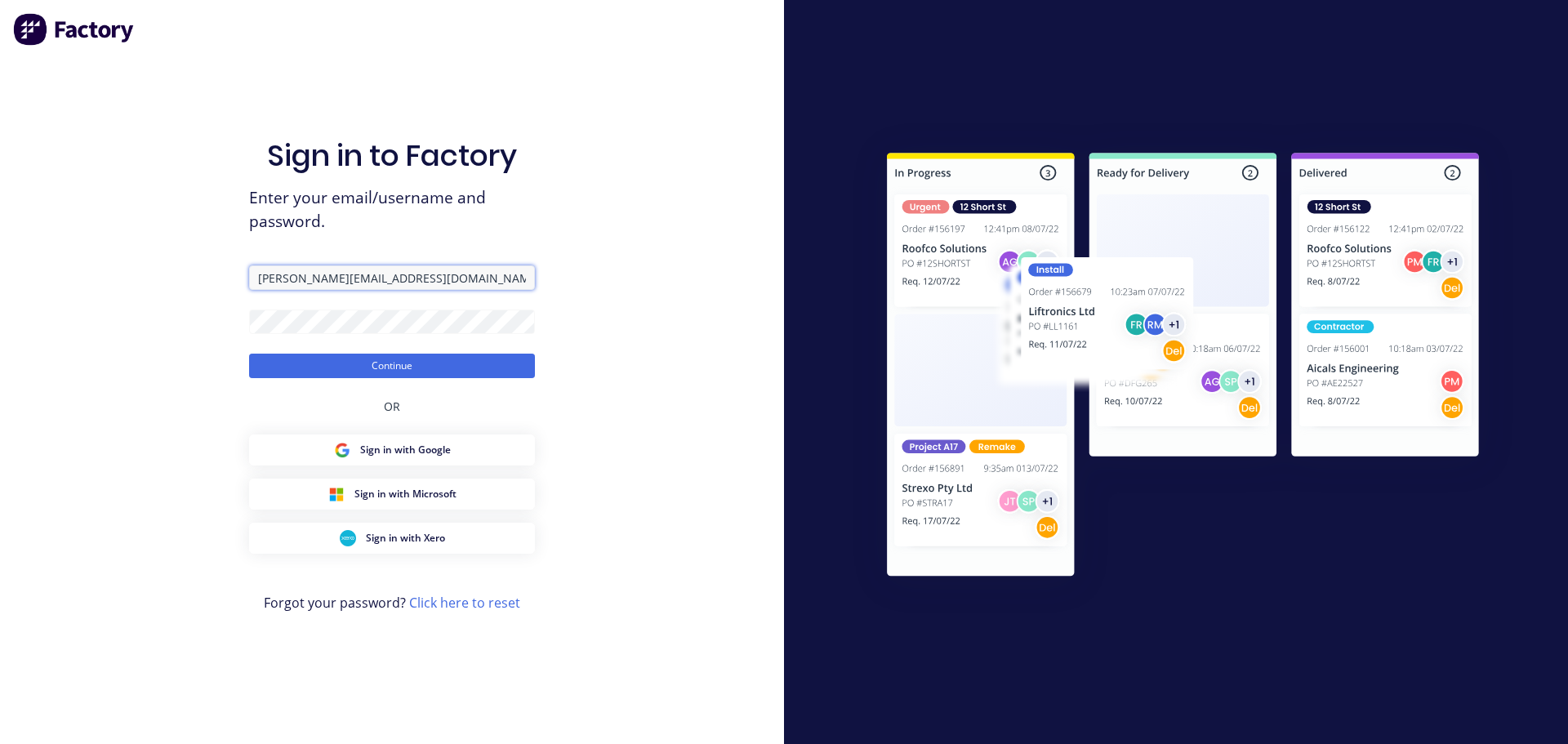
drag, startPoint x: 413, startPoint y: 282, endPoint x: 381, endPoint y: 274, distance: 33.0
click at [381, 274] on input "[PERSON_NAME][EMAIL_ADDRESS][DOMAIN_NAME]" at bounding box center [392, 277] width 286 height 25
type input "[EMAIL_ADDRESS][DOMAIN_NAME]"
click at [547, 288] on div "Sign in to Factory Enter your email/username and password. [EMAIL_ADDRESS][DOMA…" at bounding box center [392, 372] width 784 height 744
click at [326, 365] on button "Continue" at bounding box center [392, 365] width 286 height 25
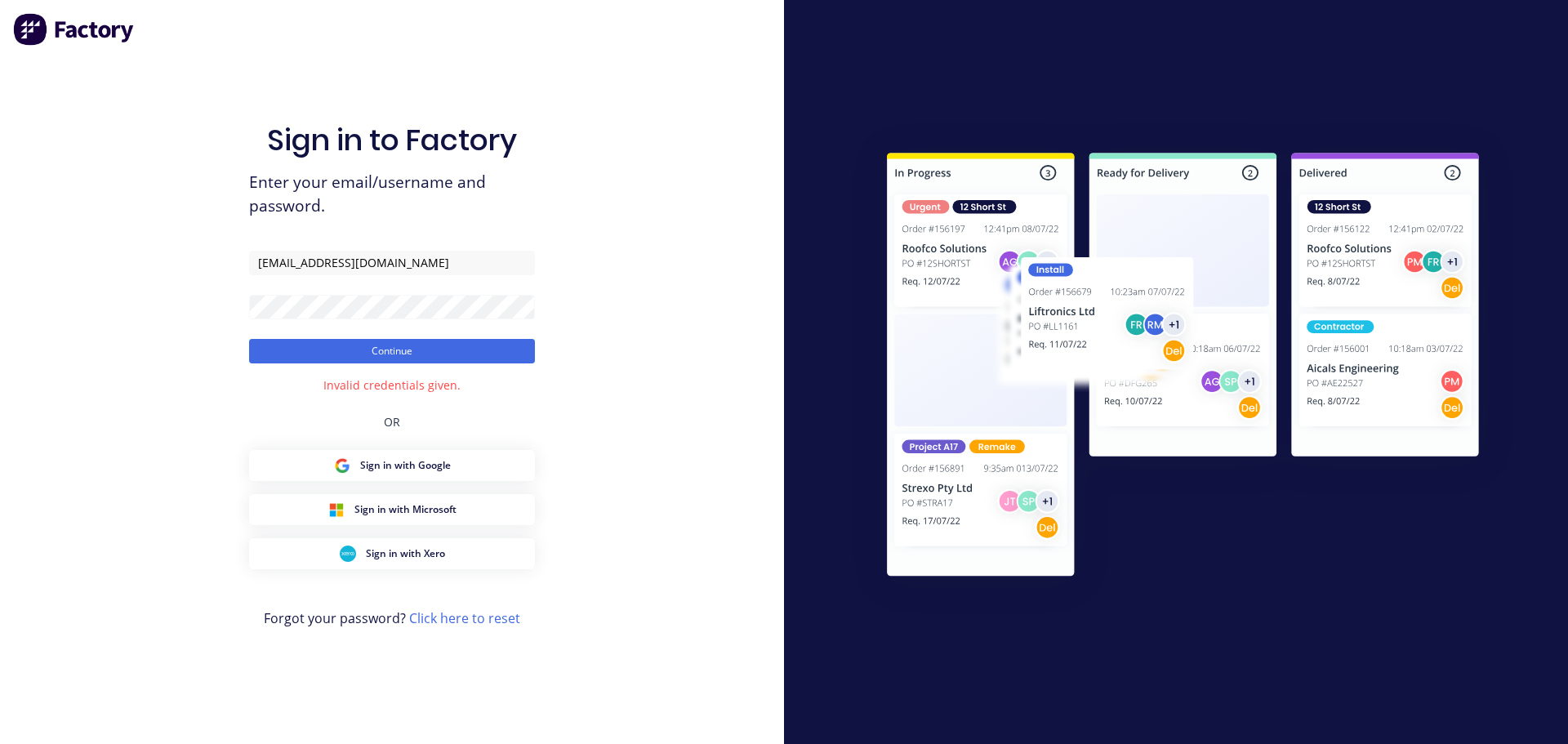
click at [357, 384] on div "Invalid credentials given." at bounding box center [392, 385] width 137 height 17
click at [395, 460] on span "Sign in with Google" at bounding box center [405, 466] width 91 height 15
click at [408, 349] on button "Continue" at bounding box center [392, 351] width 286 height 25
click at [442, 459] on span "Sign in with Google" at bounding box center [405, 466] width 91 height 15
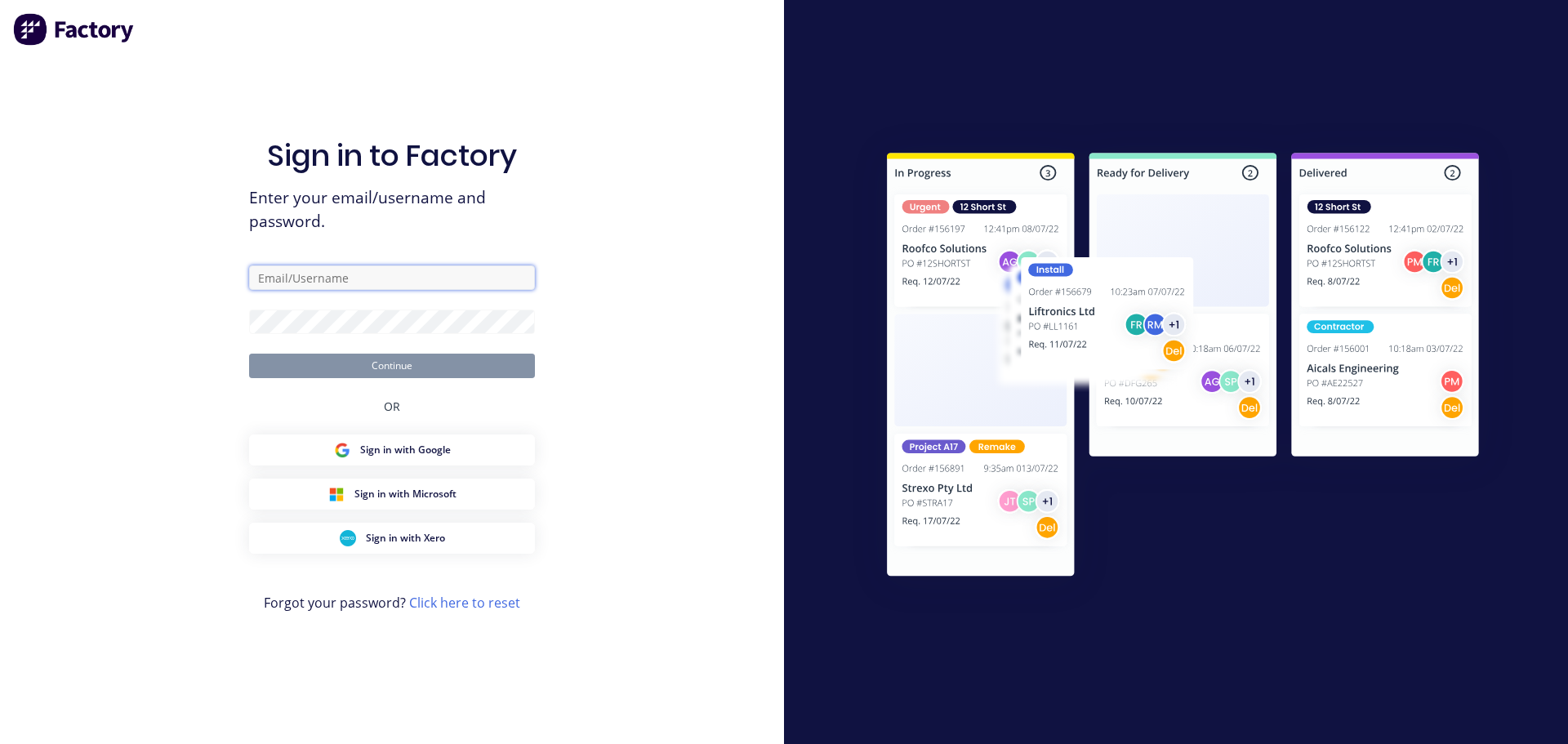
type input "[PERSON_NAME][EMAIL_ADDRESS][DOMAIN_NAME]"
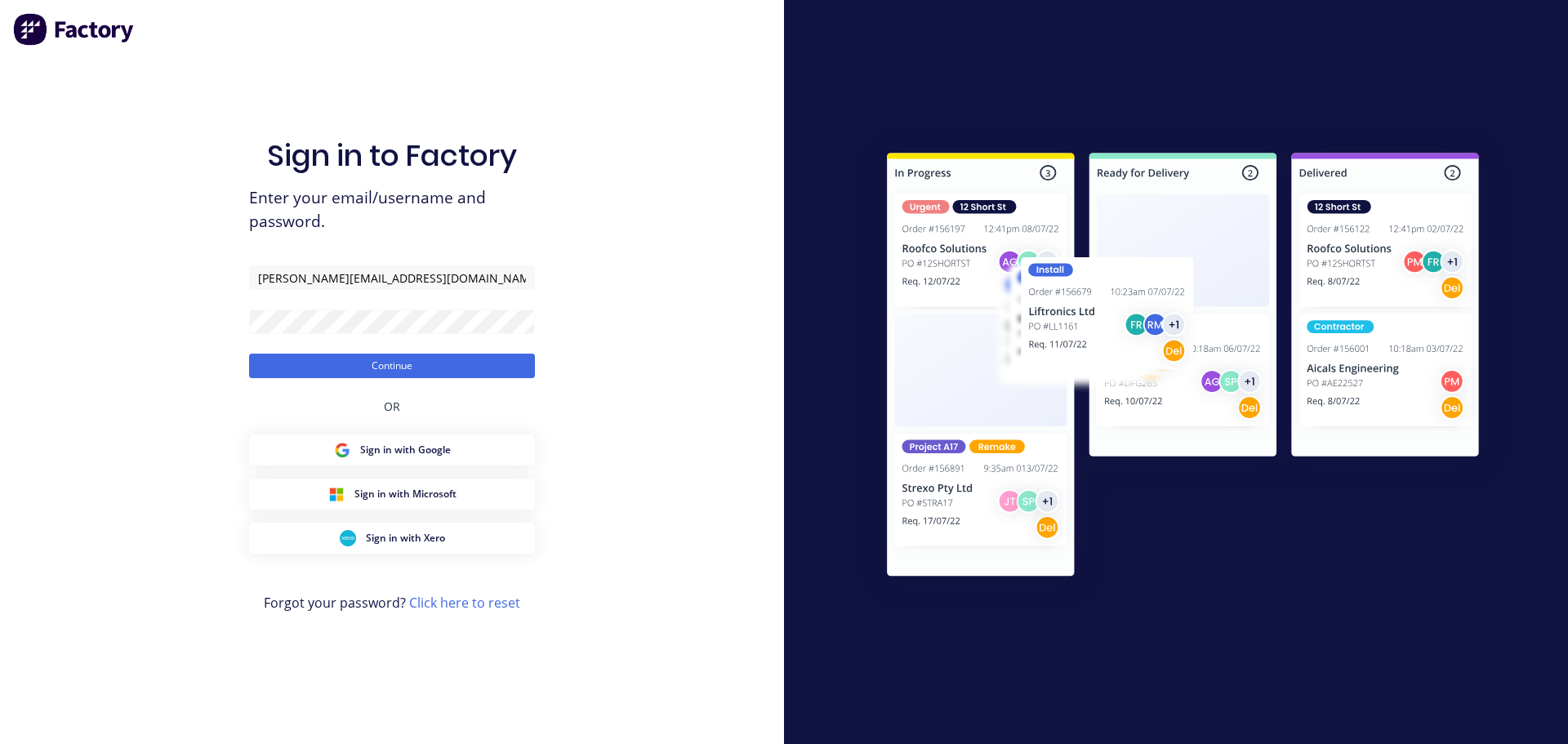
click at [1118, 92] on div at bounding box center [1176, 372] width 784 height 744
click at [396, 367] on button "Continue" at bounding box center [392, 365] width 286 height 25
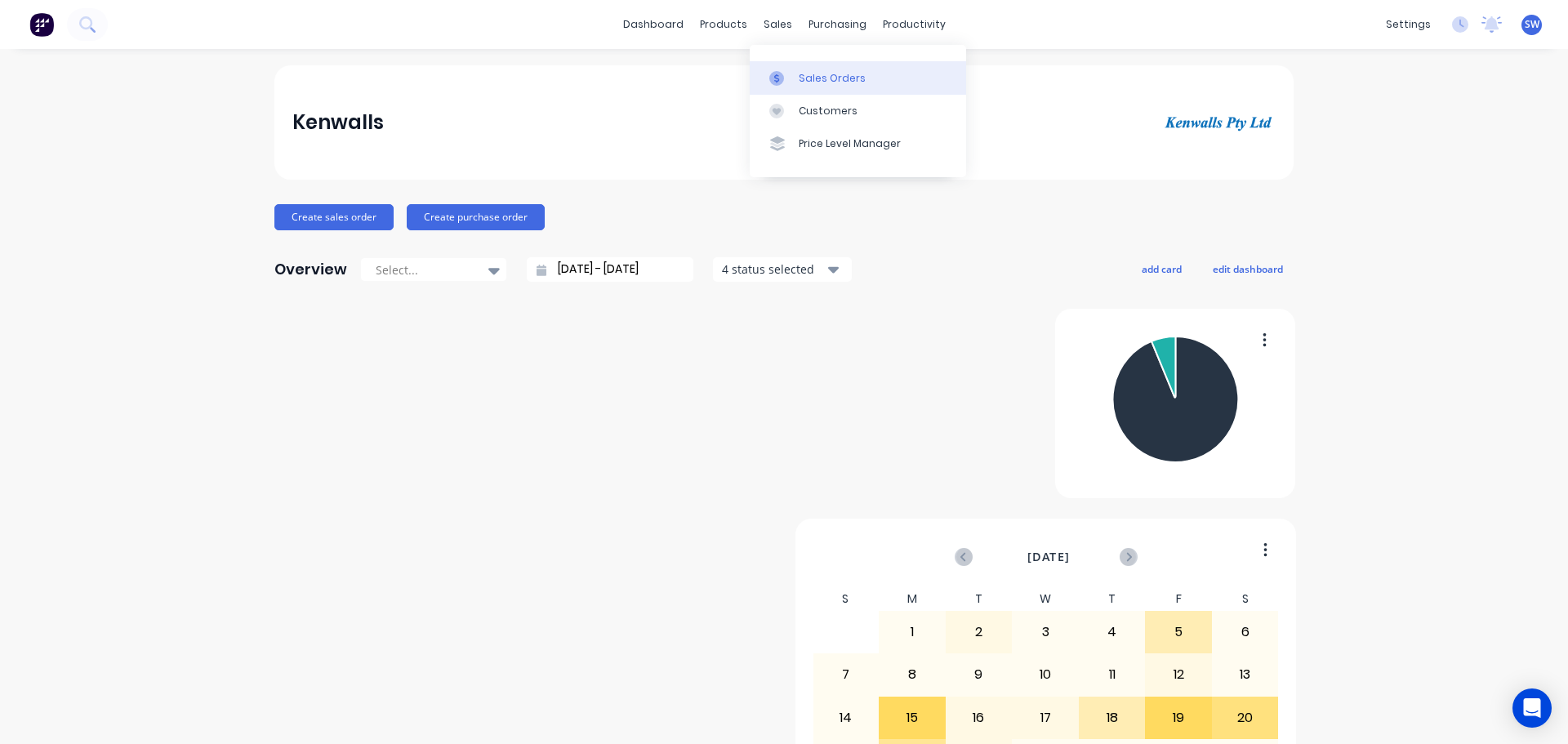
click at [807, 78] on div "Sales Orders" at bounding box center [832, 79] width 67 height 15
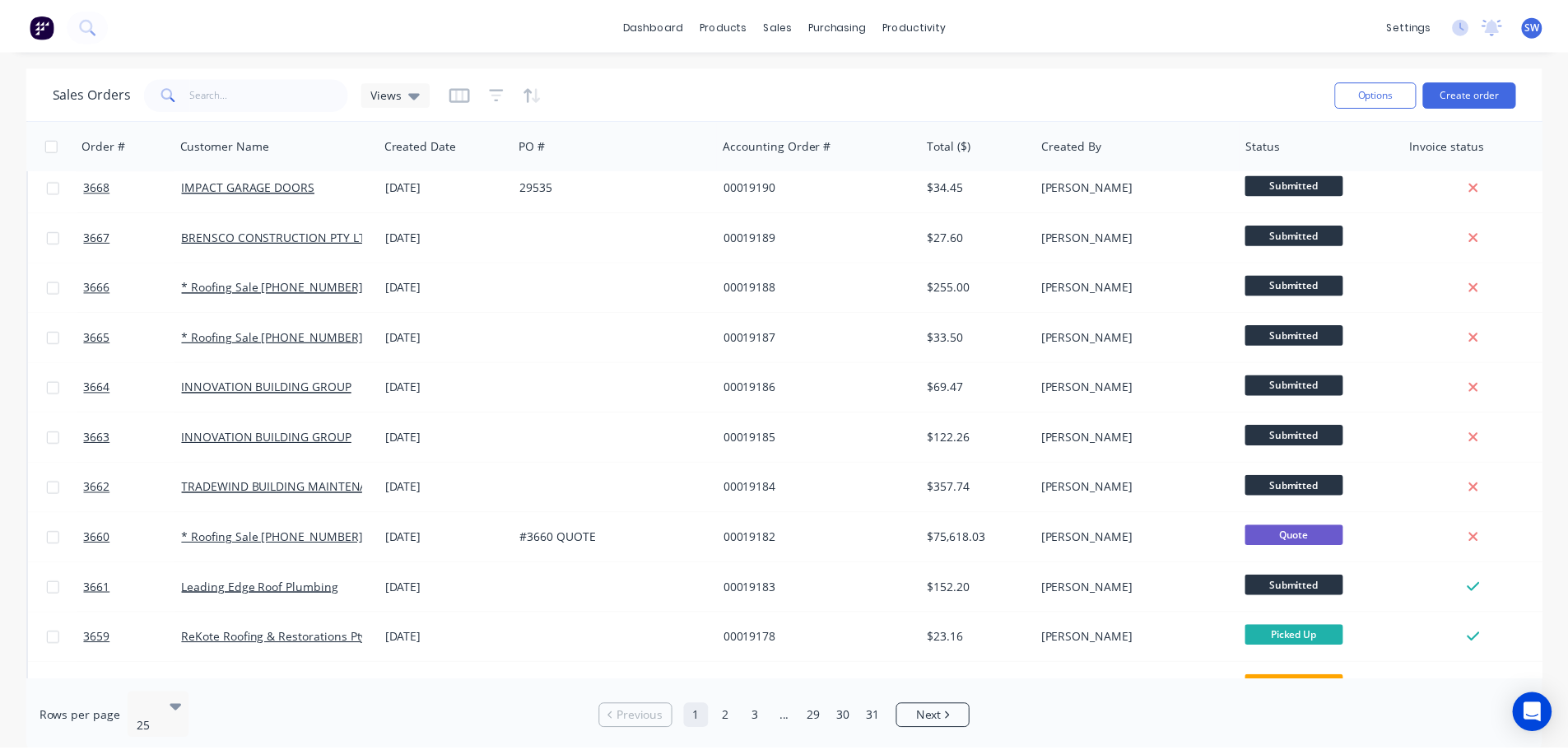
scroll to position [247, 0]
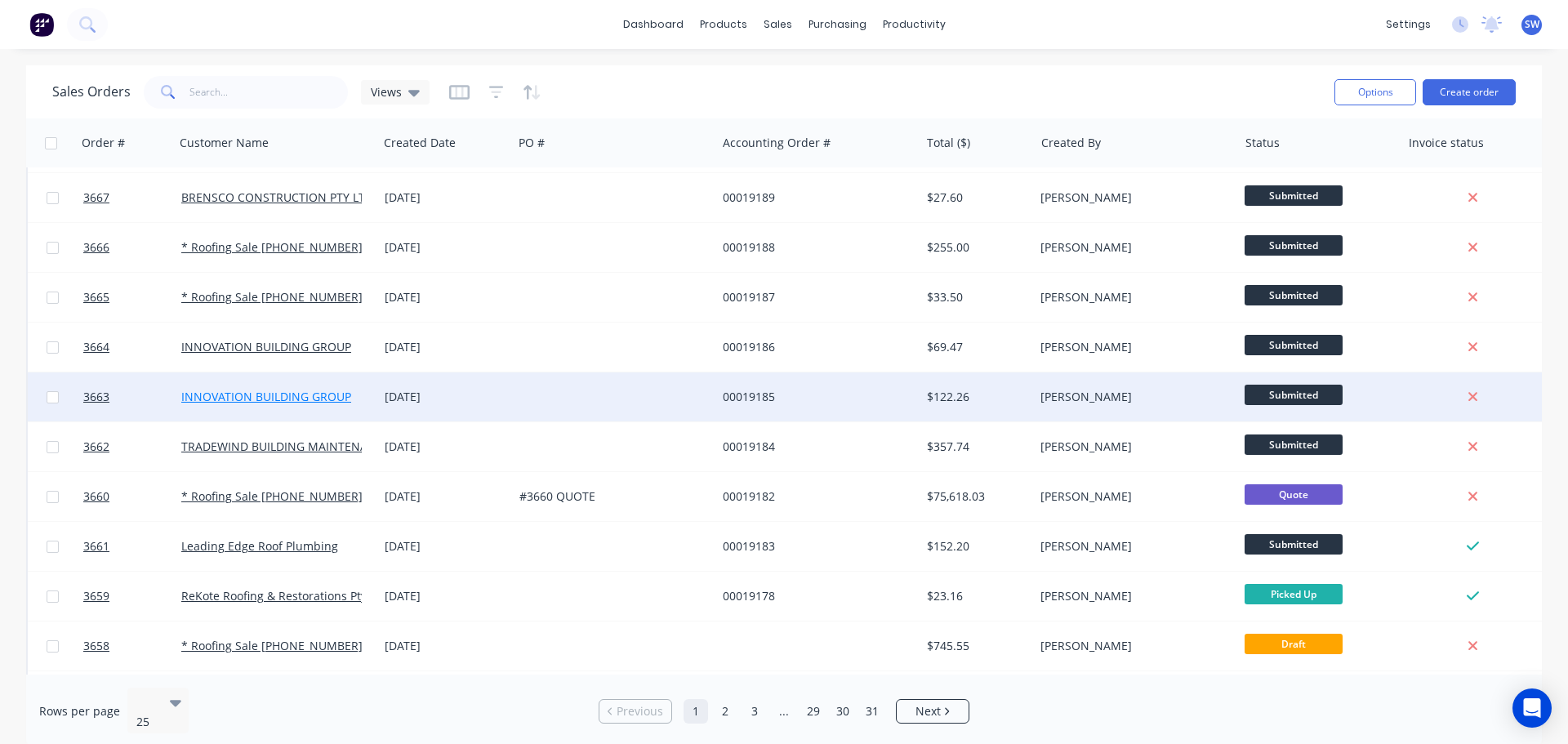
click at [288, 394] on link "INNOVATION BUILDING GROUP" at bounding box center [265, 397] width 169 height 15
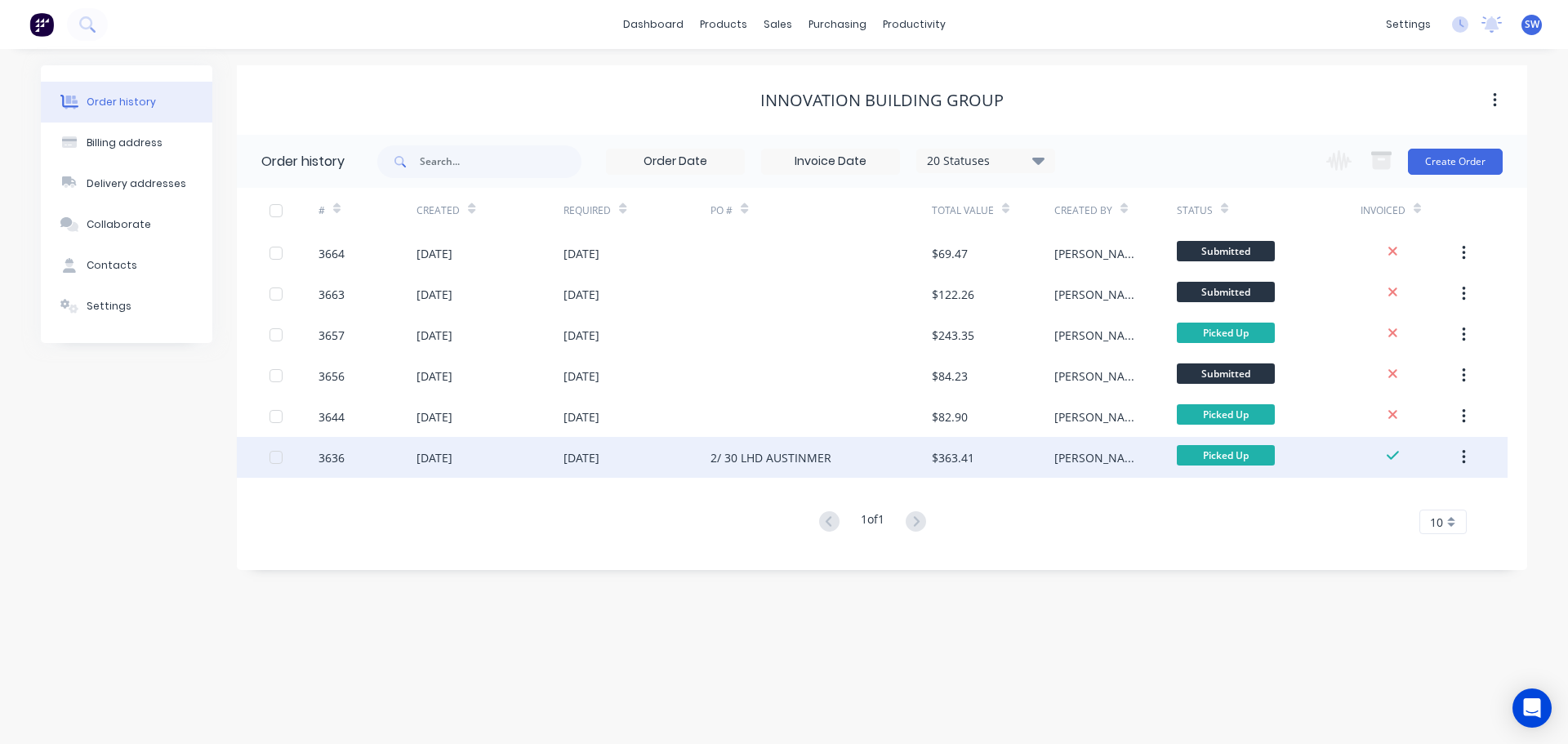
click at [335, 457] on div "3636" at bounding box center [331, 457] width 27 height 17
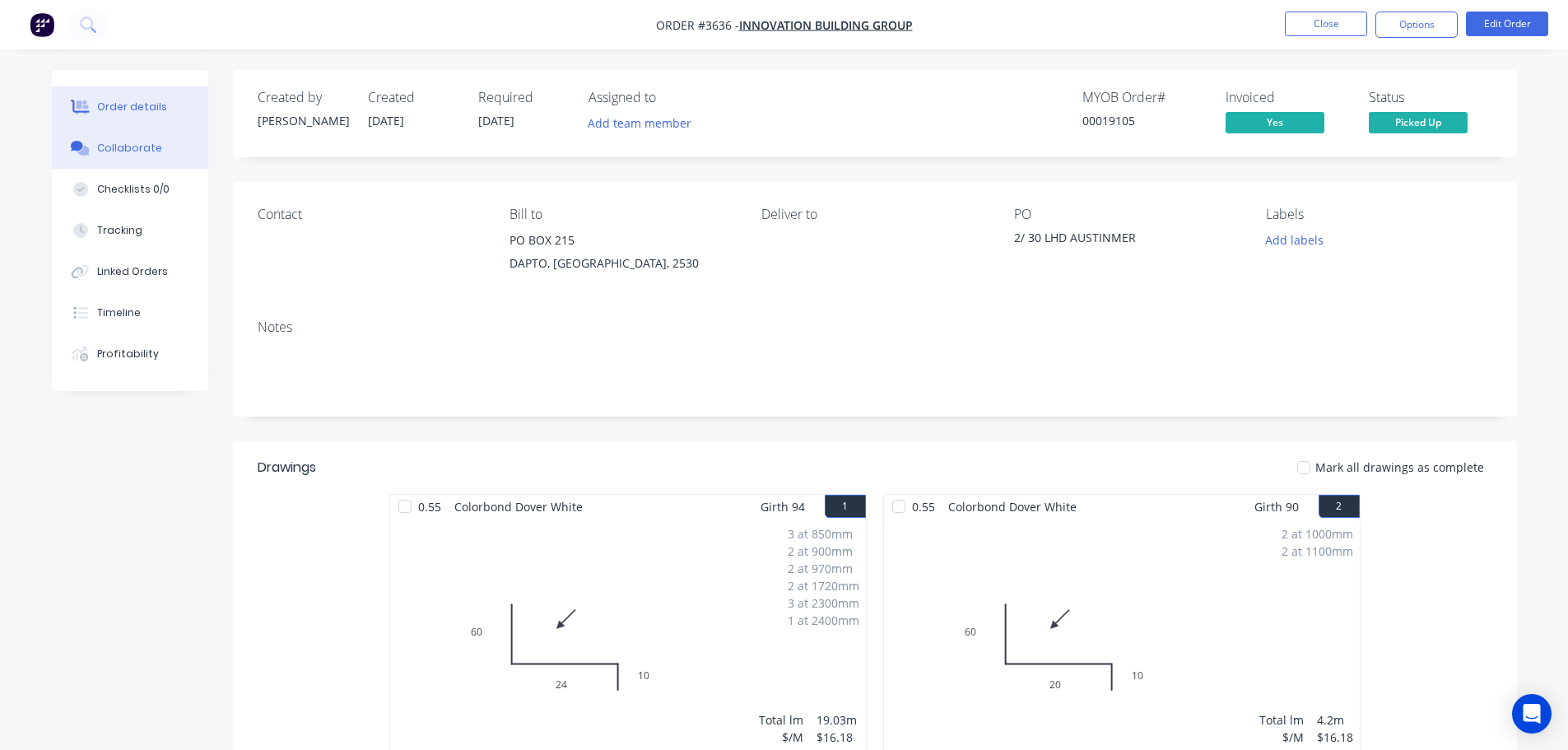
click at [135, 139] on button "Collaborate" at bounding box center [130, 148] width 157 height 41
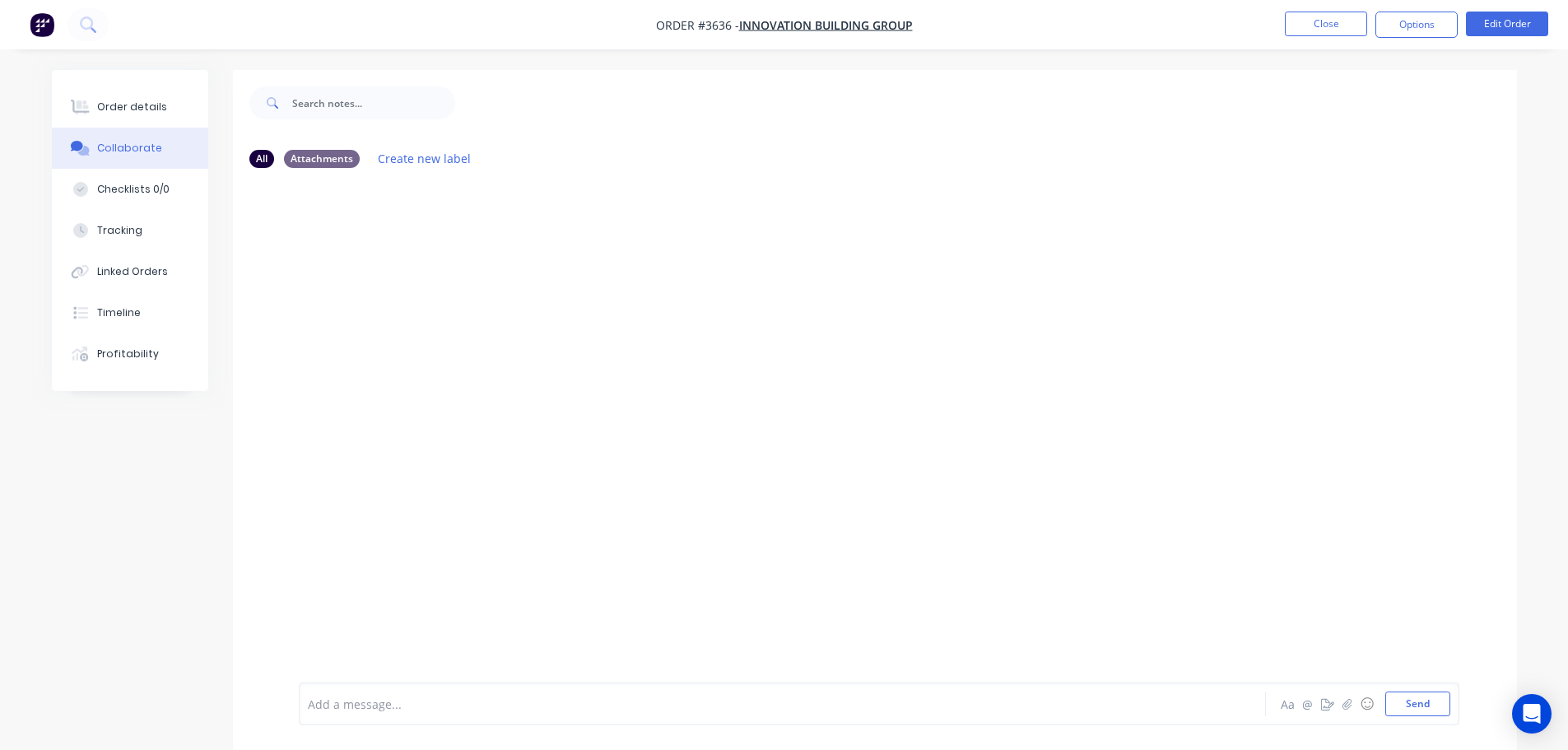
click at [401, 688] on div "Add a message... Aa @ ☺ Send" at bounding box center [879, 703] width 1160 height 43
click at [381, 700] on div at bounding box center [736, 704] width 856 height 17
click at [1424, 705] on button "Send" at bounding box center [1418, 704] width 65 height 25
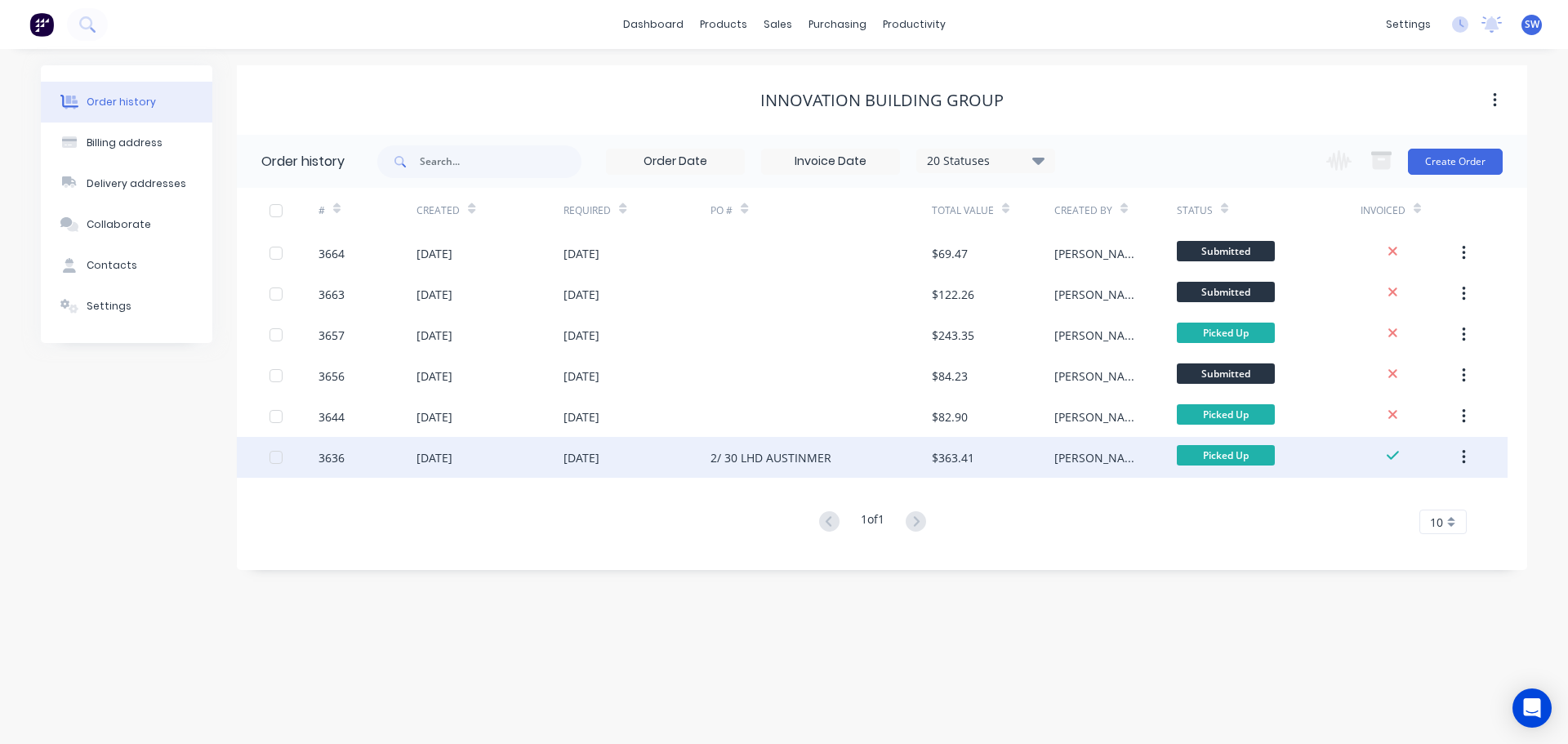
click at [335, 454] on div "3636" at bounding box center [331, 457] width 27 height 17
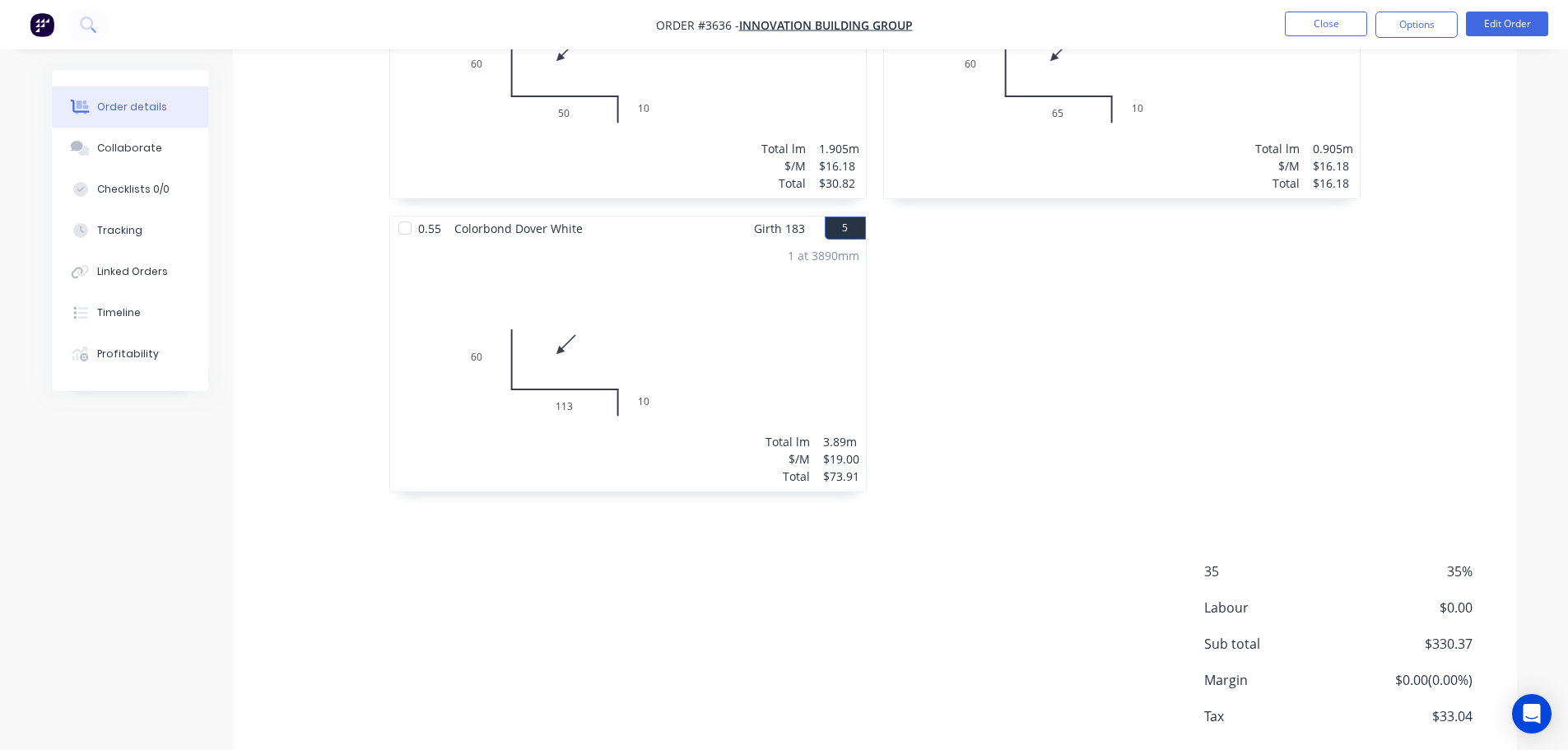
scroll to position [952, 0]
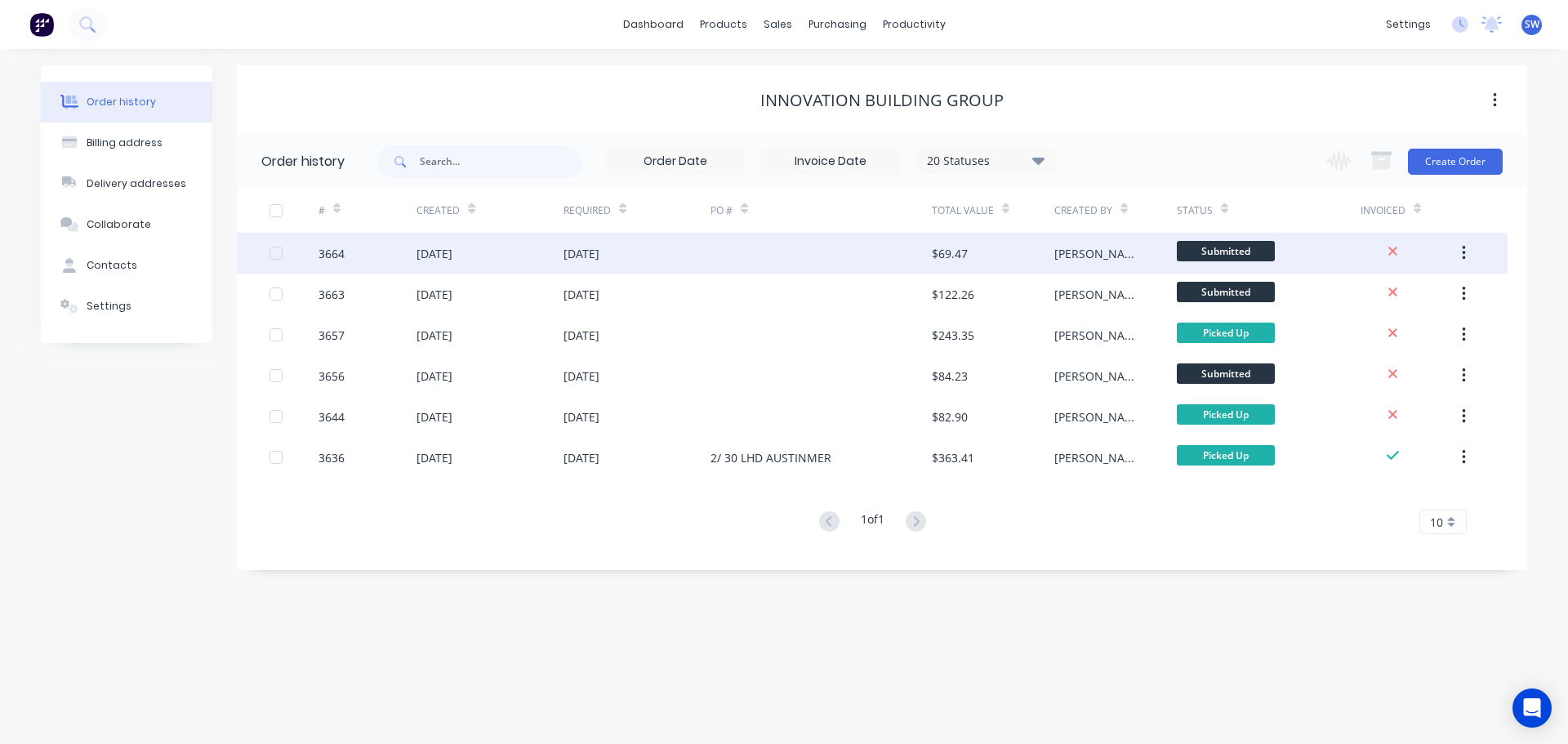
click at [447, 260] on div "[DATE]" at bounding box center [435, 254] width 36 height 17
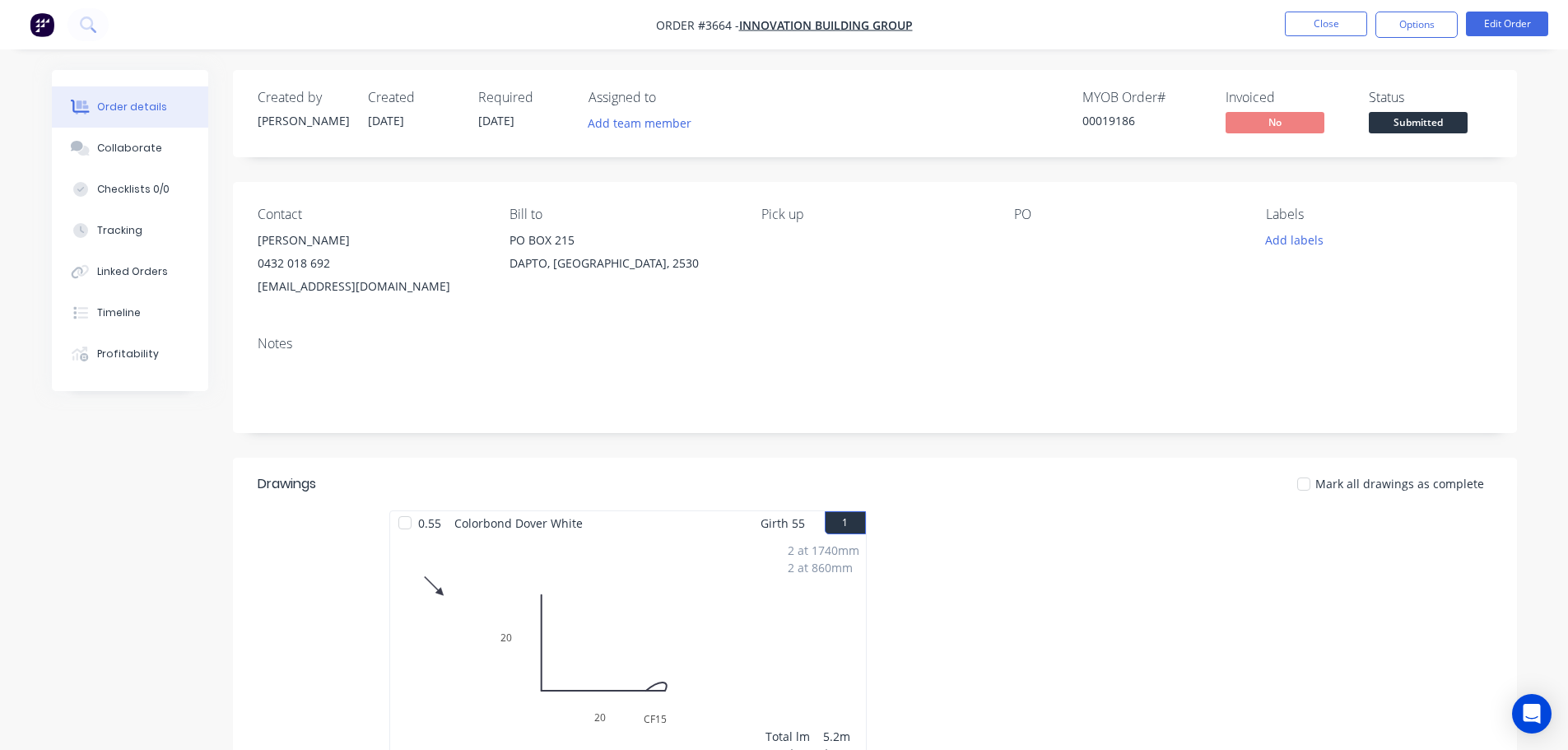
click at [901, 227] on div "Pick up" at bounding box center [874, 252] width 225 height 92
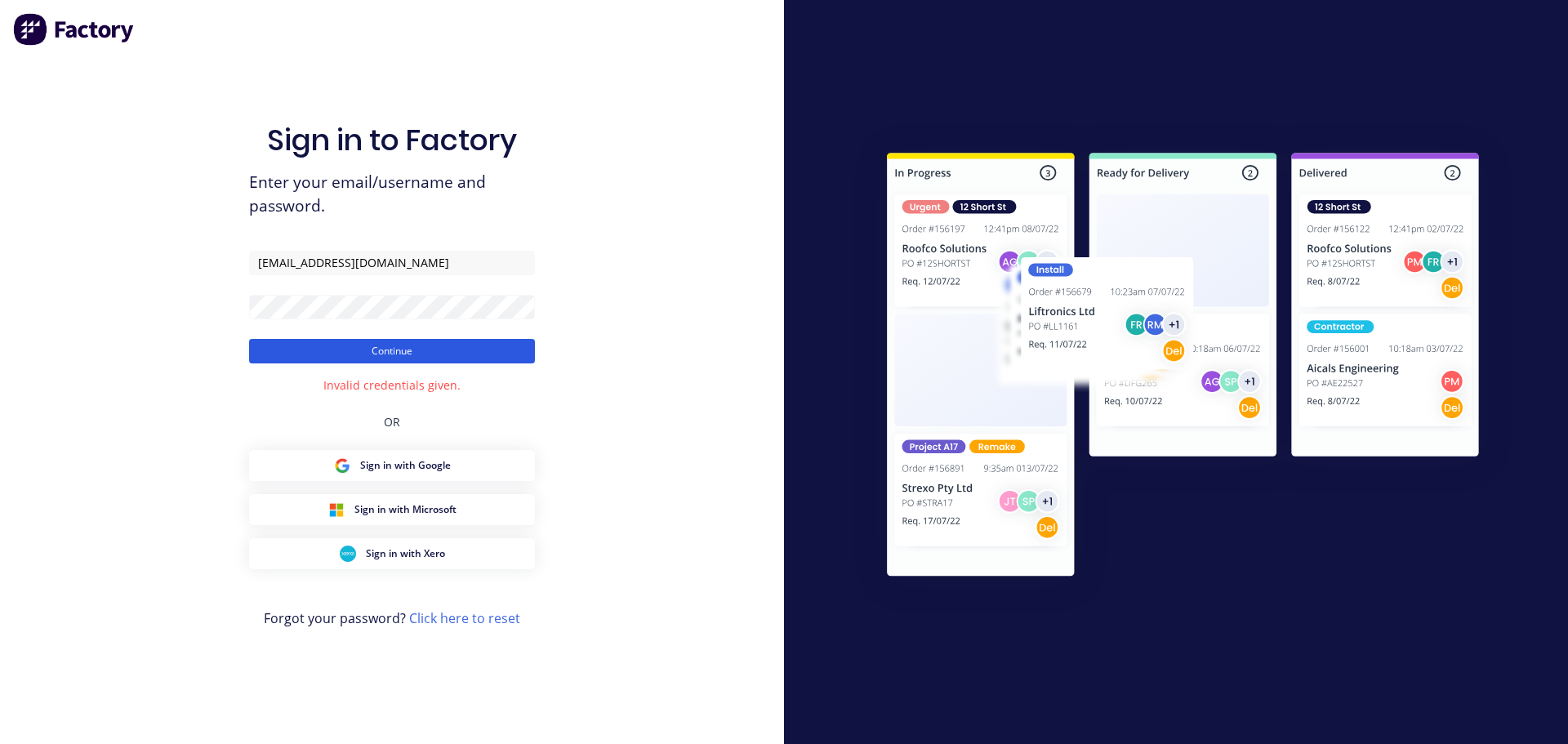
click at [381, 351] on button "Continue" at bounding box center [392, 351] width 286 height 25
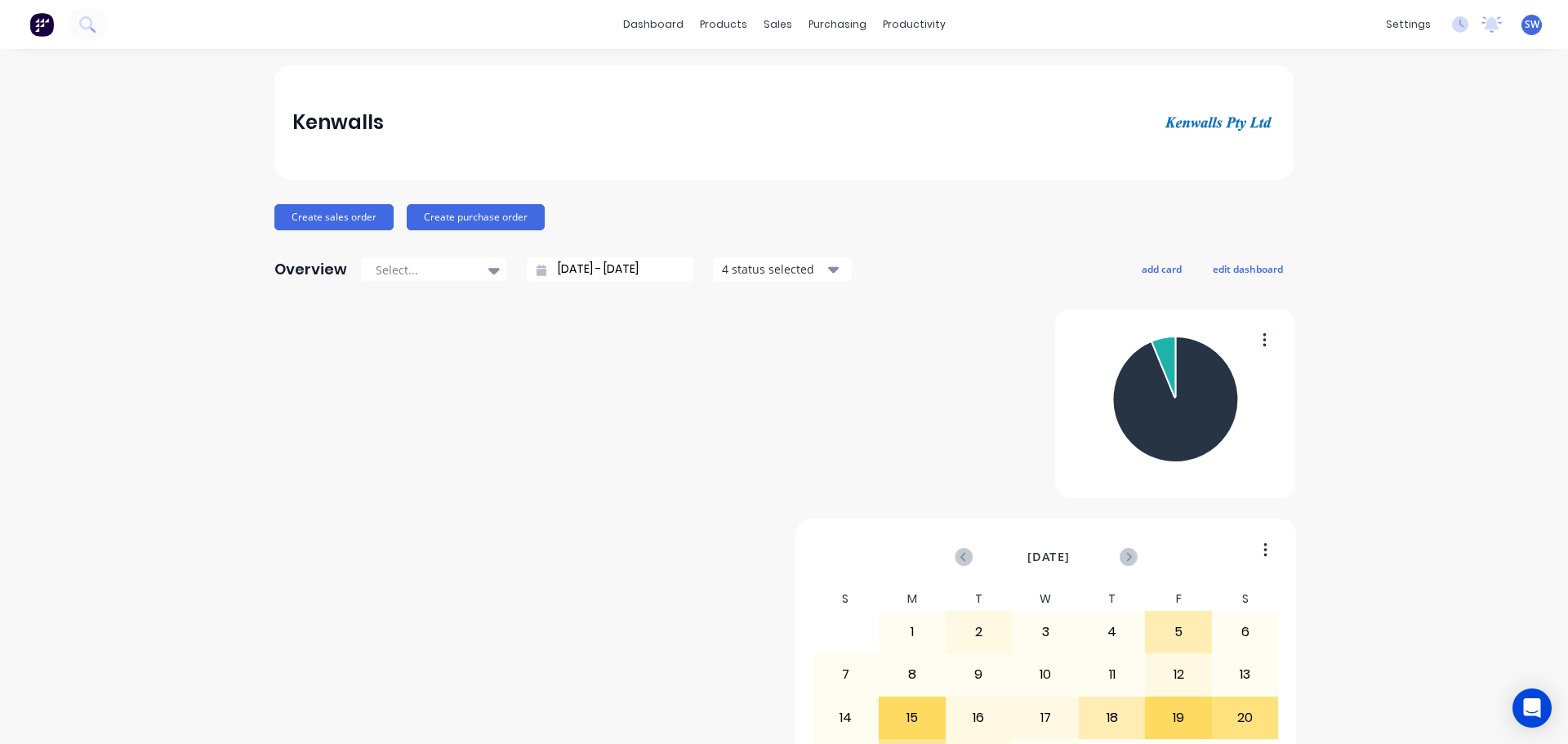
click at [1524, 27] on span "SW" at bounding box center [1532, 25] width 15 height 15
click at [1371, 201] on div "Sign out" at bounding box center [1393, 205] width 45 height 15
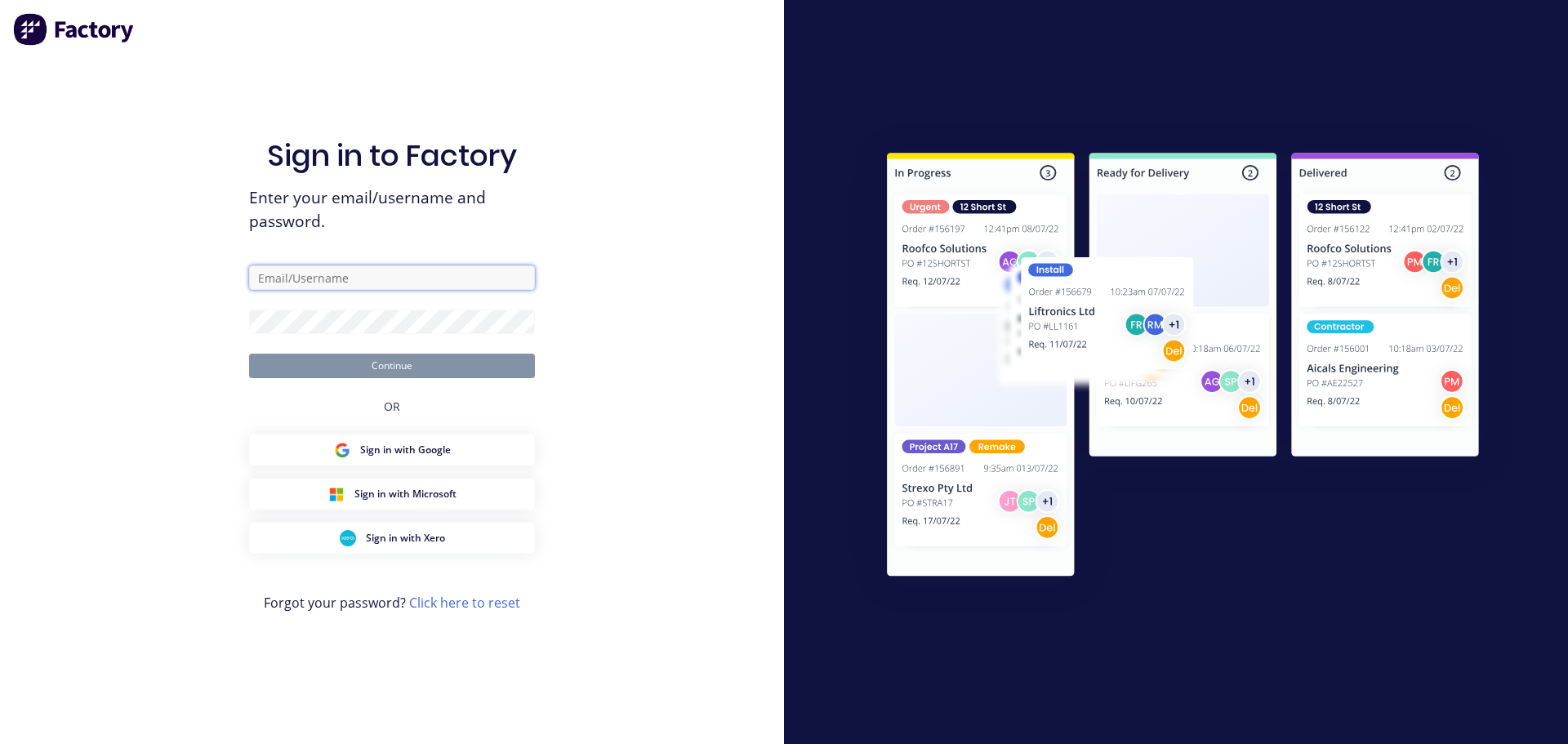
type input "ACCOUNTS@KENWALLS.COM.AU"
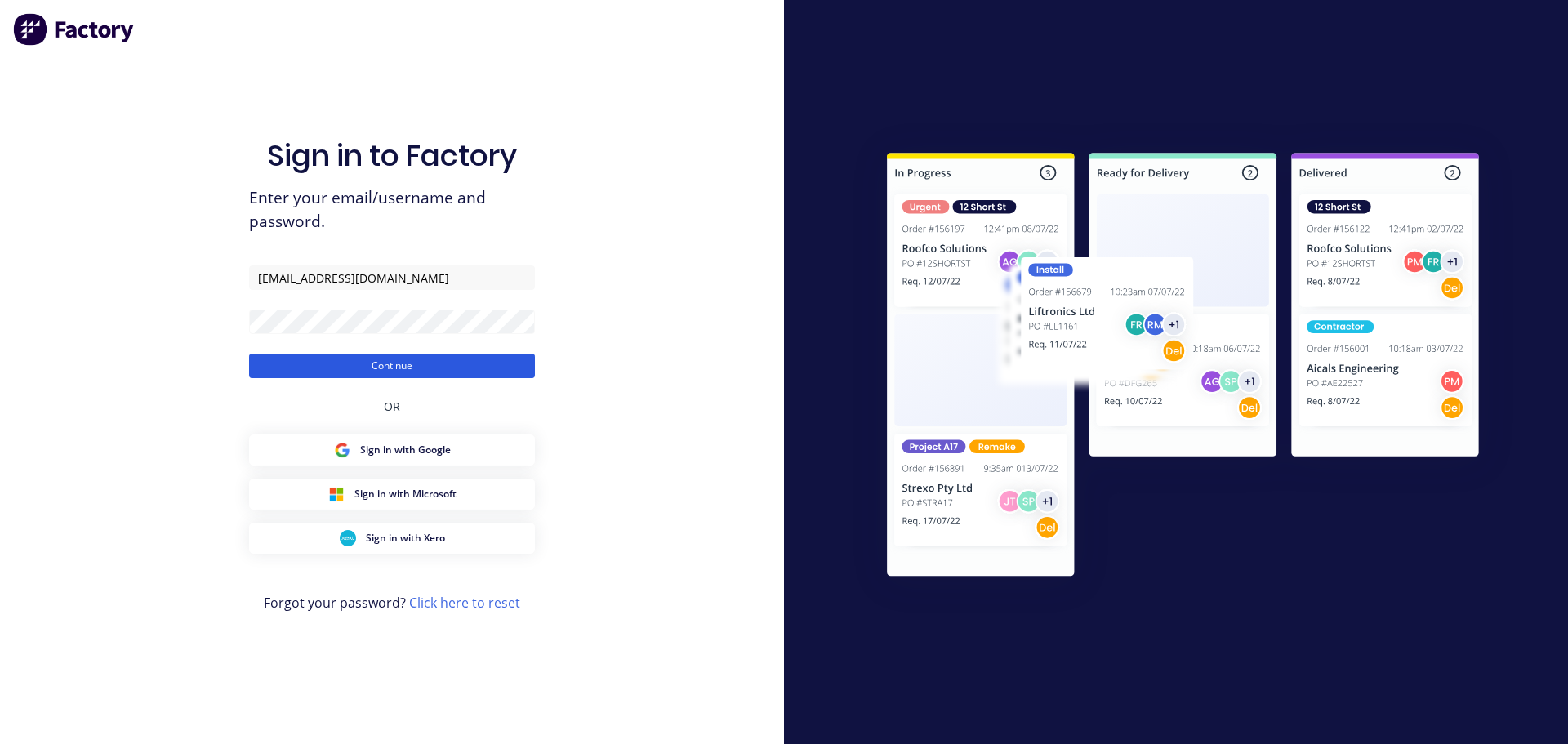
click at [370, 363] on button "Continue" at bounding box center [392, 365] width 286 height 25
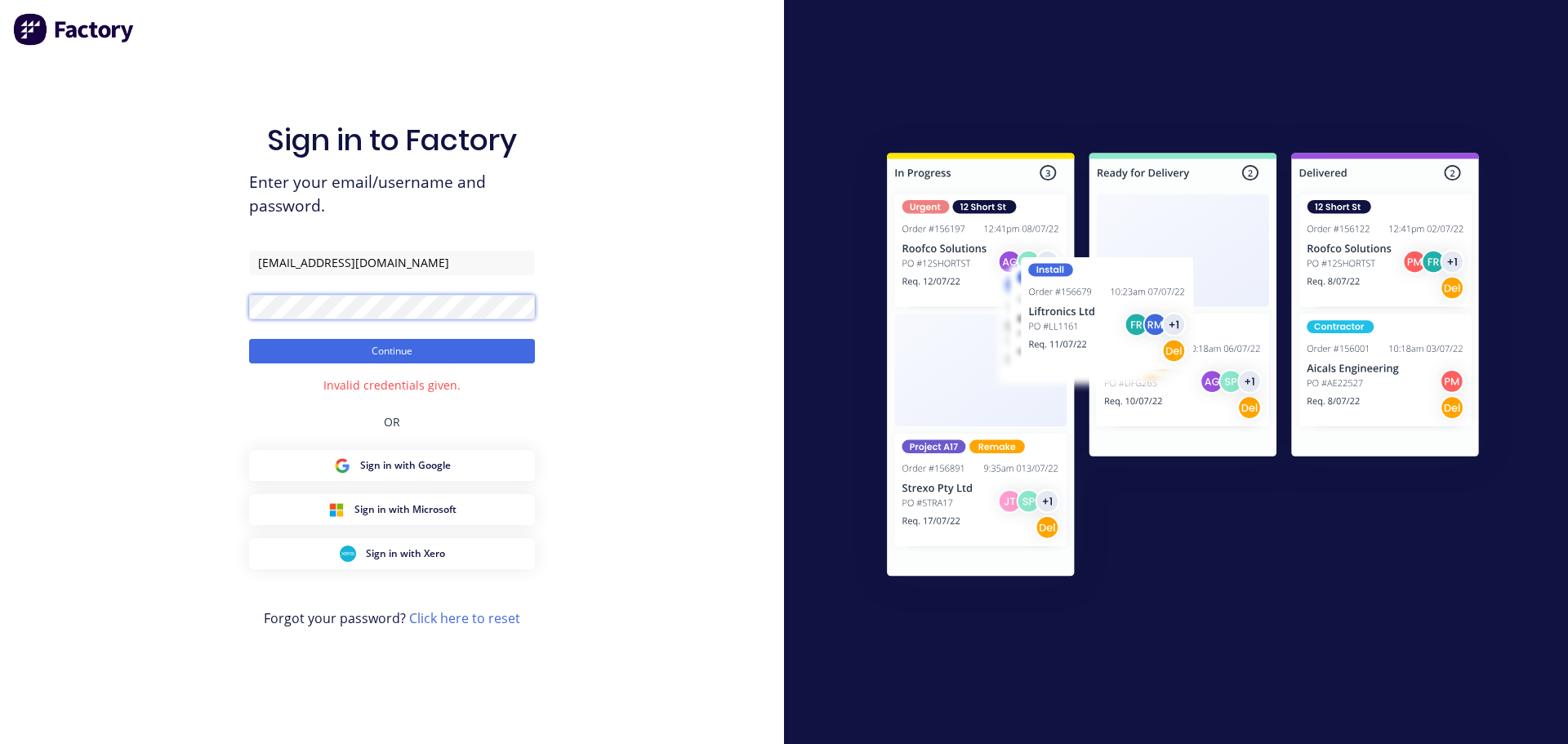
click at [249, 339] on button "Continue" at bounding box center [392, 351] width 286 height 25
click at [394, 353] on button "Continue" at bounding box center [392, 351] width 286 height 25
drag, startPoint x: 454, startPoint y: 260, endPoint x: 175, endPoint y: 252, distance: 279.1
click at [175, 252] on div "Sign in to Factory Enter your email/username and password. ACCOUNTS@KENWALLS.CO…" at bounding box center [392, 372] width 784 height 744
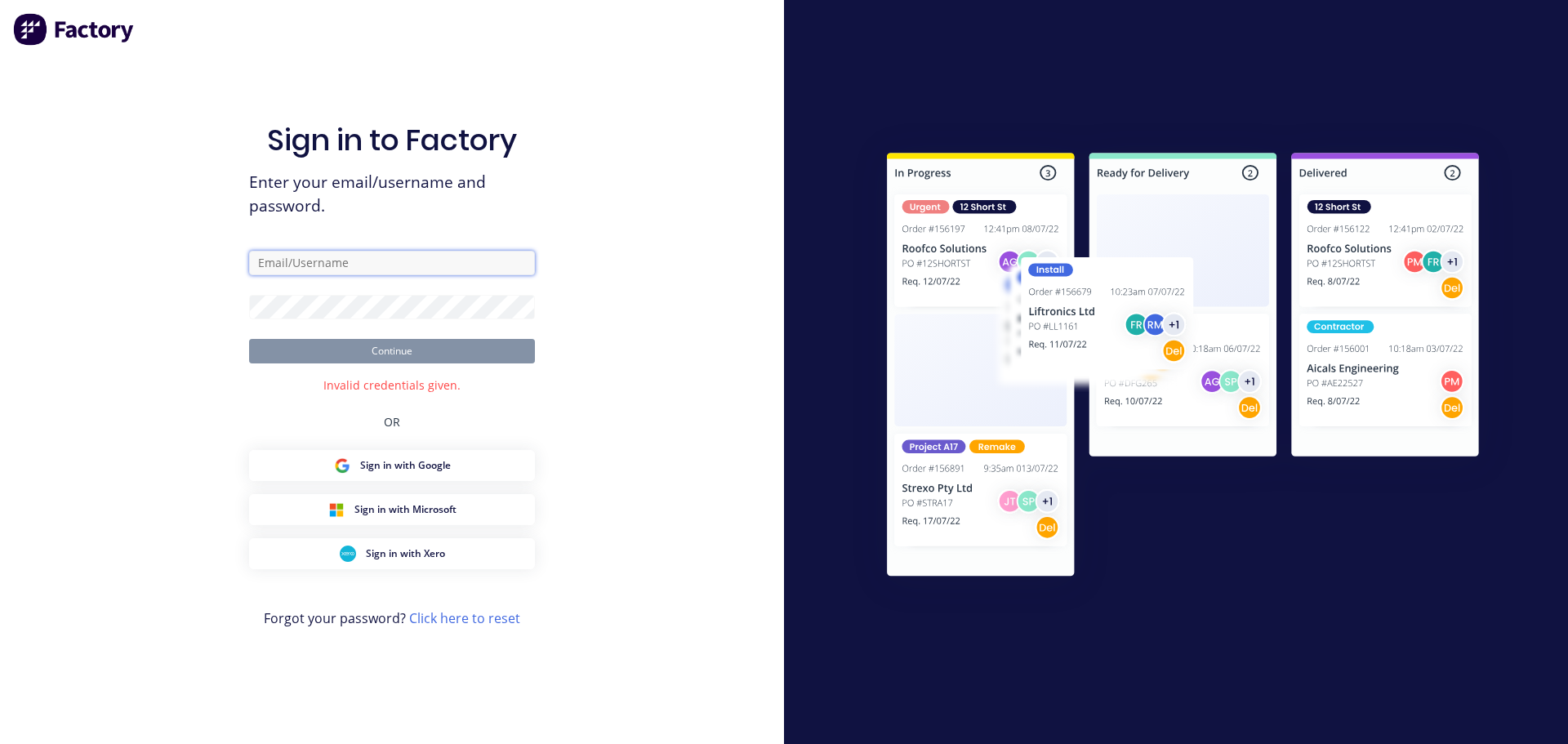
type input "s"
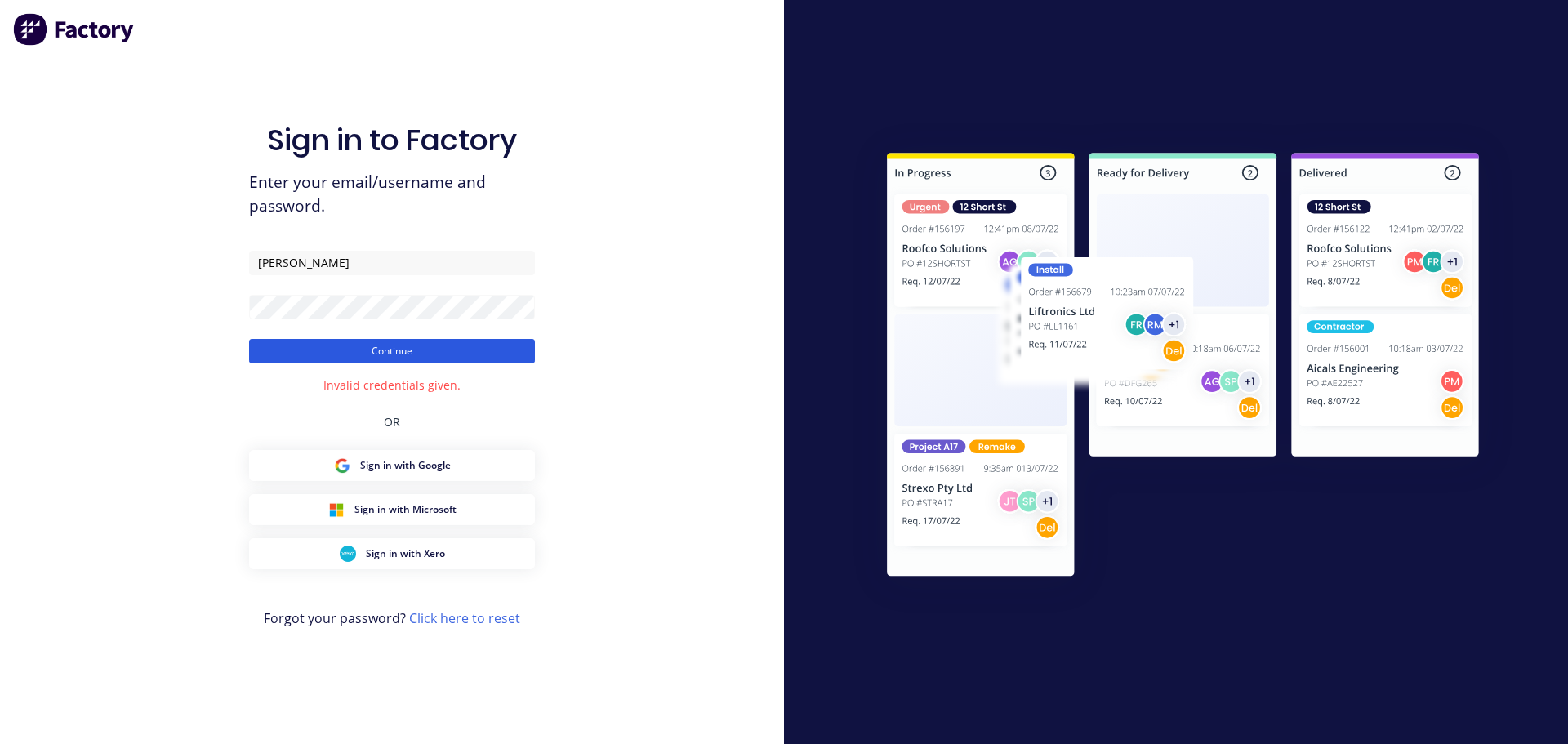
click at [392, 352] on button "Continue" at bounding box center [392, 351] width 286 height 25
click at [383, 349] on button "Continue" at bounding box center [392, 351] width 286 height 25
click at [249, 339] on button "Continue" at bounding box center [392, 351] width 286 height 25
click at [377, 347] on button "Continue" at bounding box center [392, 351] width 286 height 25
click at [346, 259] on input "[PERSON_NAME]" at bounding box center [392, 263] width 286 height 25
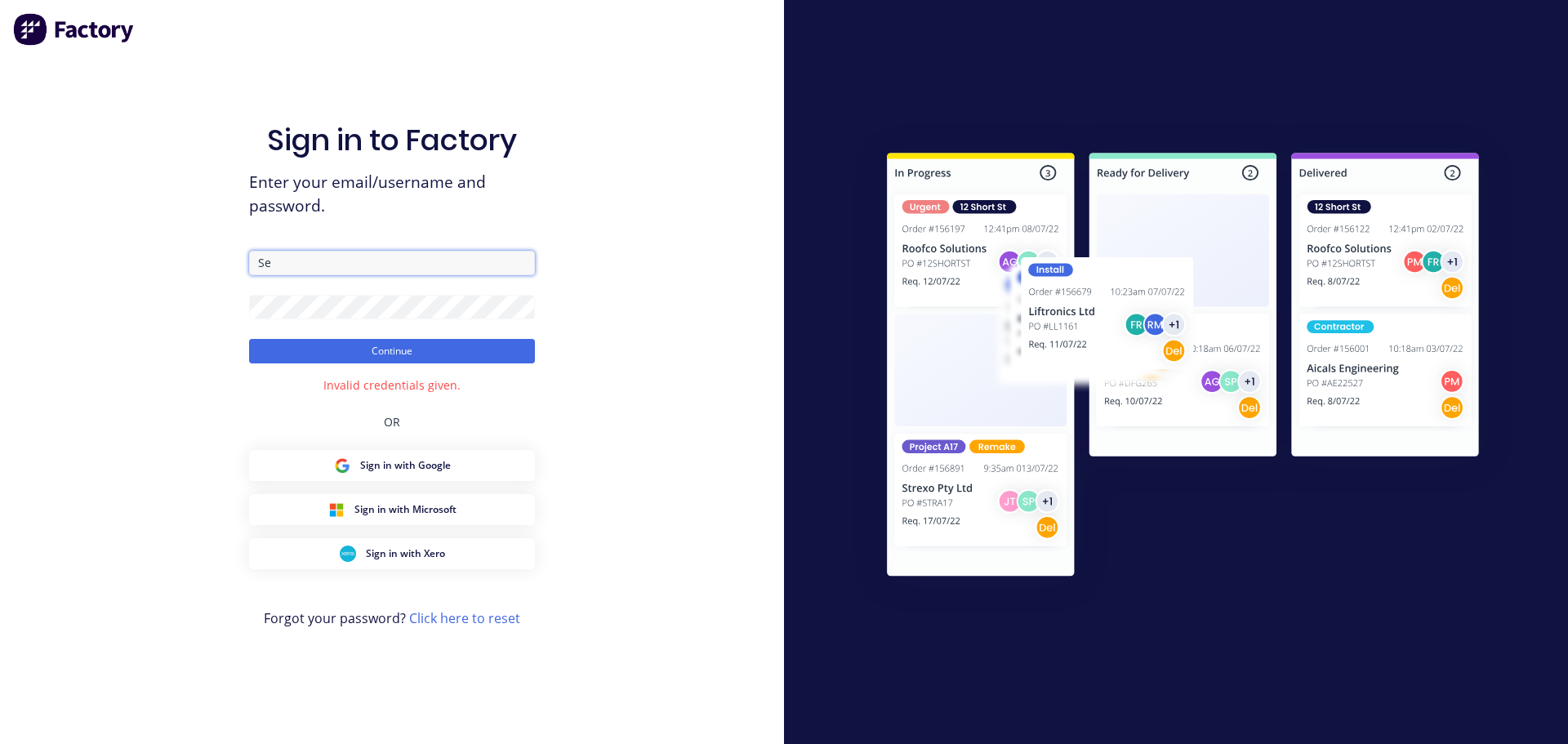
type input "S"
type input "accounts@kenwalls.com.au"
click at [631, 171] on div "Sign in to Factory Enter your email/username and password. accounts@kenwalls.co…" at bounding box center [392, 372] width 784 height 744
click at [387, 351] on button "Continue" at bounding box center [392, 351] width 286 height 25
click at [281, 379] on div "Sign in to Factory Enter your email/username and password. accounts@kenwalls.co…" at bounding box center [392, 388] width 286 height 685
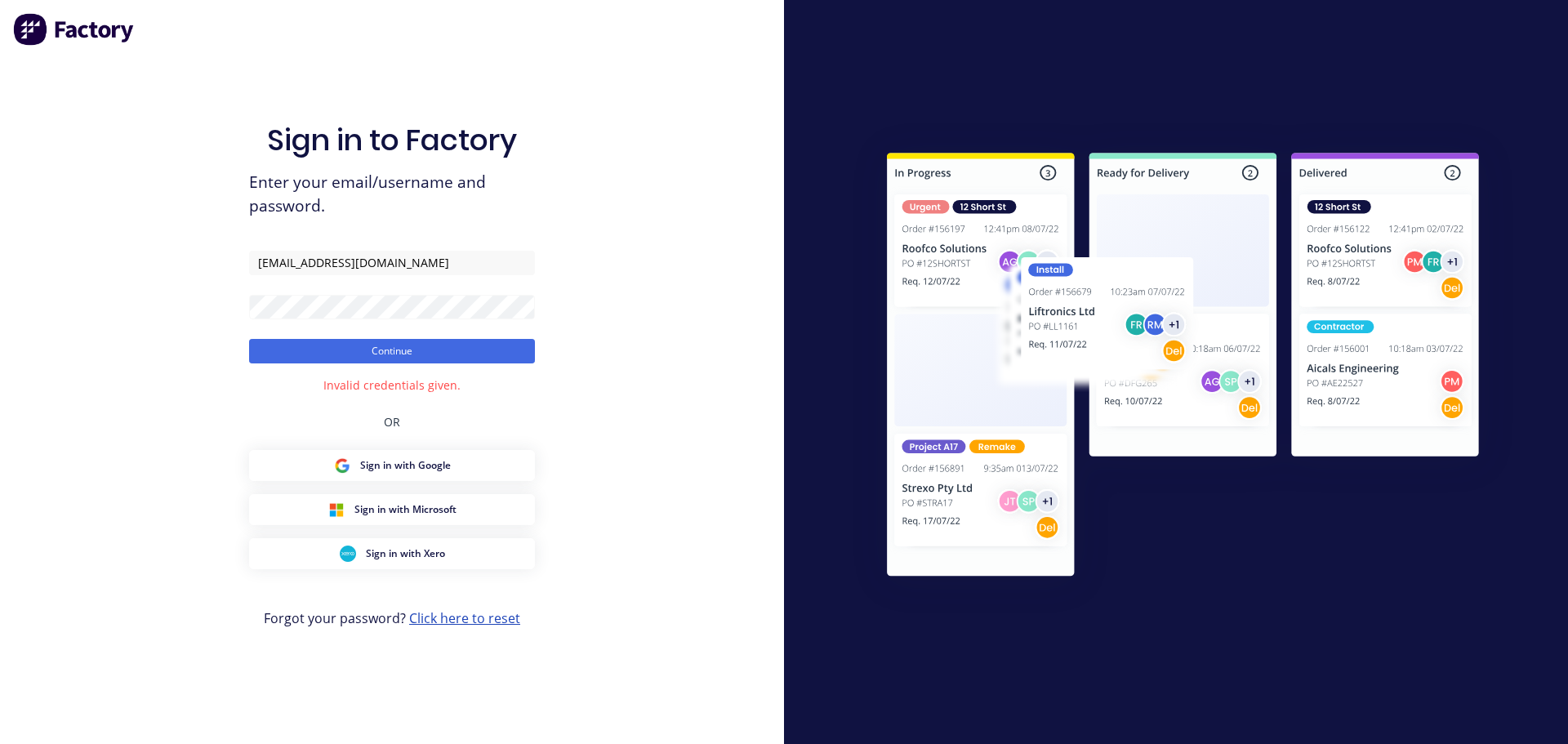
click at [449, 616] on link "Click here to reset" at bounding box center [464, 617] width 111 height 18
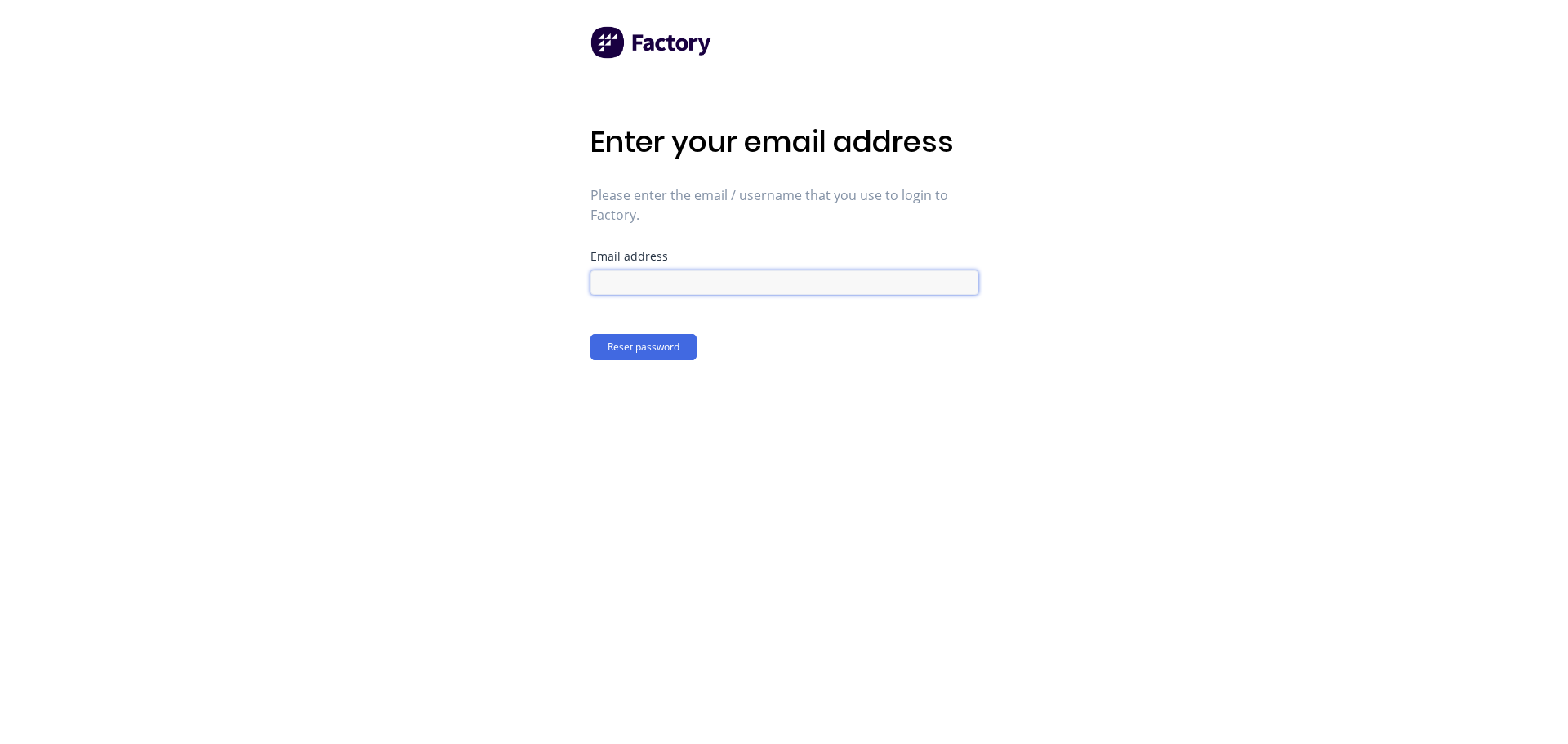
click at [636, 283] on input at bounding box center [785, 282] width 388 height 25
type input "accounts@kenwalls.com.au"
click at [1037, 418] on div "Enter your email address Please enter the email / username that you use to logi…" at bounding box center [784, 372] width 1568 height 744
click at [617, 347] on button "Reset password" at bounding box center [644, 347] width 106 height 27
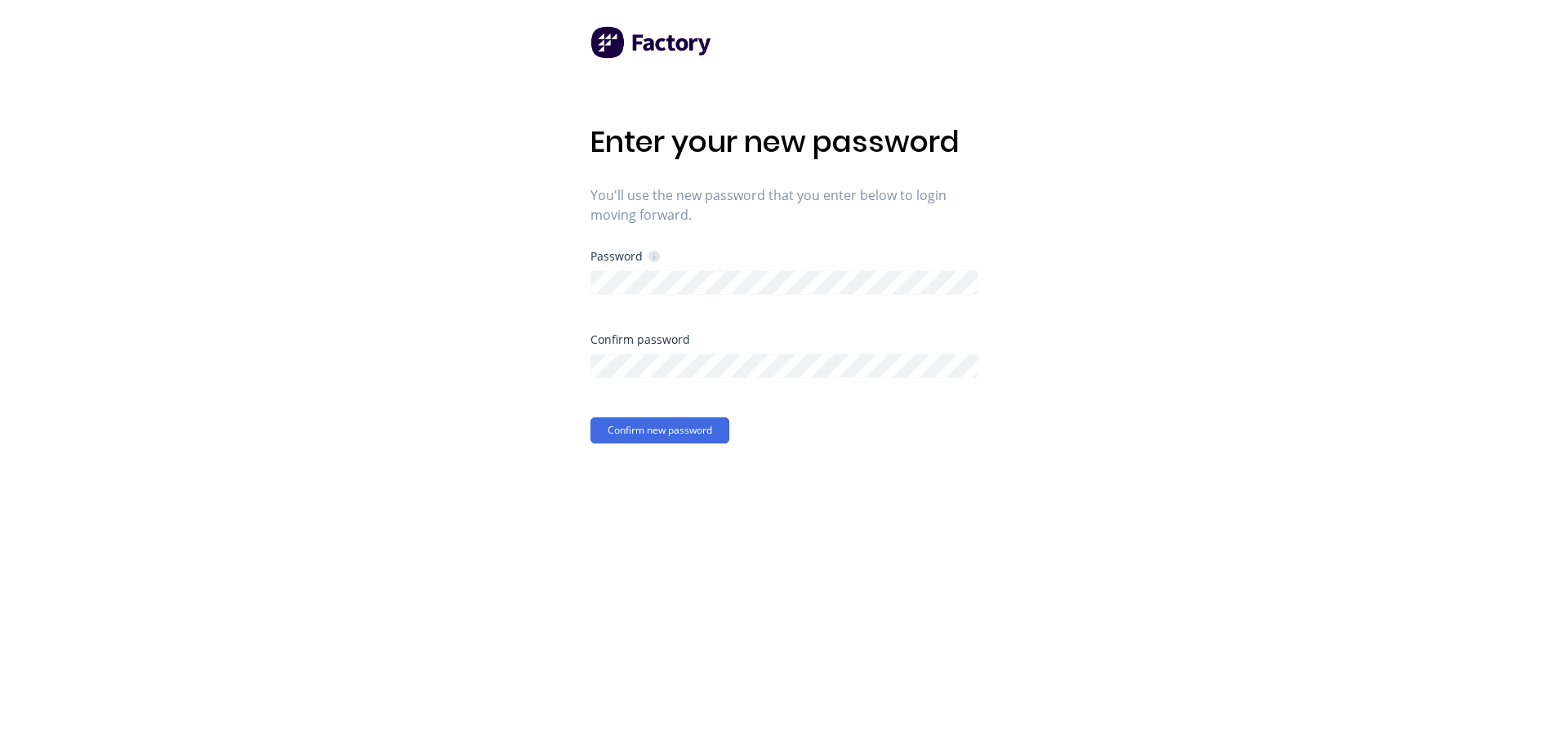
click at [525, 318] on div "Enter your new password You'll use the new password that you enter below to log…" at bounding box center [784, 372] width 1568 height 744
click at [1014, 444] on div "Enter your new password You'll use the new password that you enter below to log…" at bounding box center [784, 372] width 1568 height 744
click at [640, 436] on button "Confirm new password" at bounding box center [660, 431] width 139 height 27
click at [640, 435] on button "Confirm new password" at bounding box center [660, 431] width 139 height 27
click at [78, 707] on div "Token is invalid" at bounding box center [92, 712] width 85 height 17
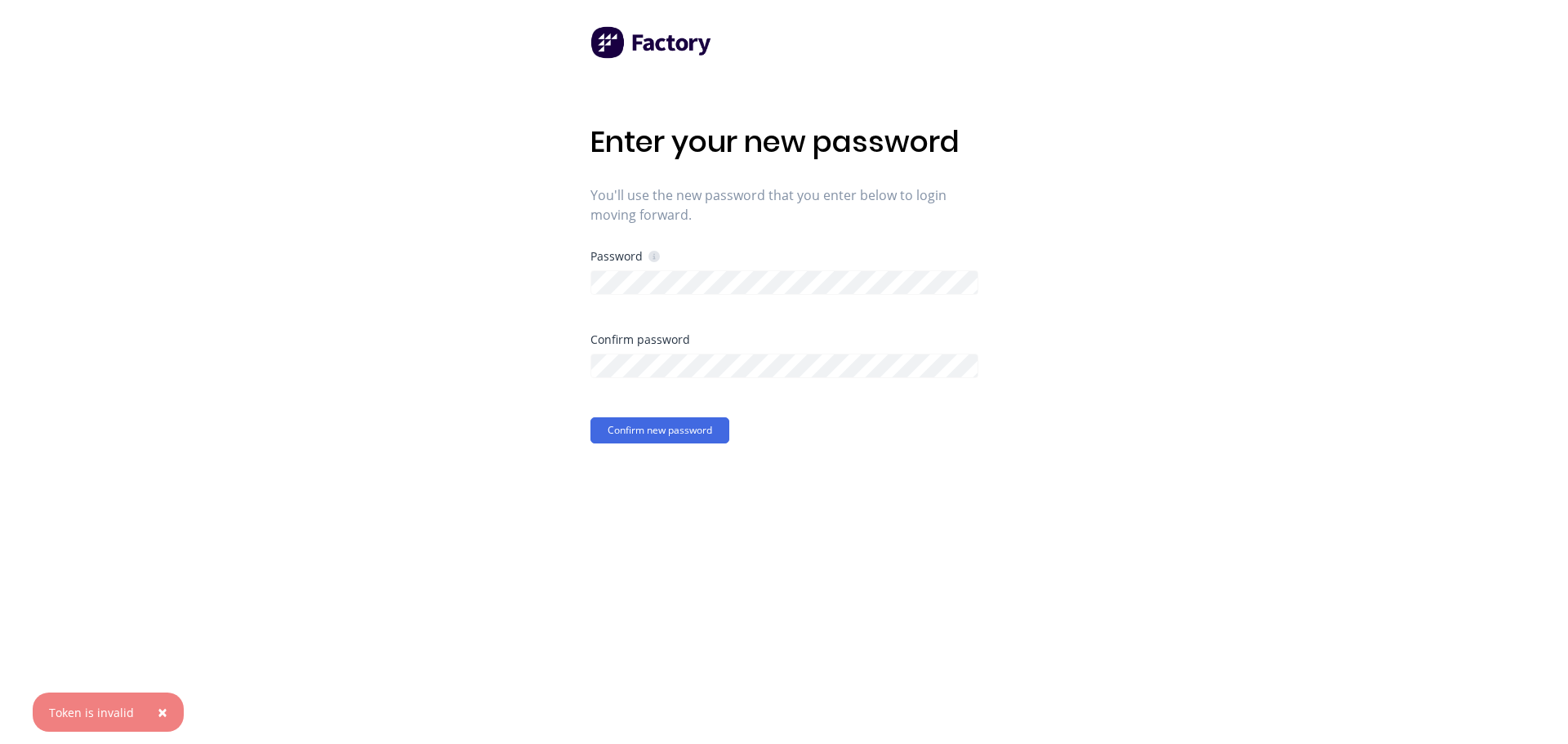
click at [157, 710] on span "×" at bounding box center [162, 712] width 9 height 23
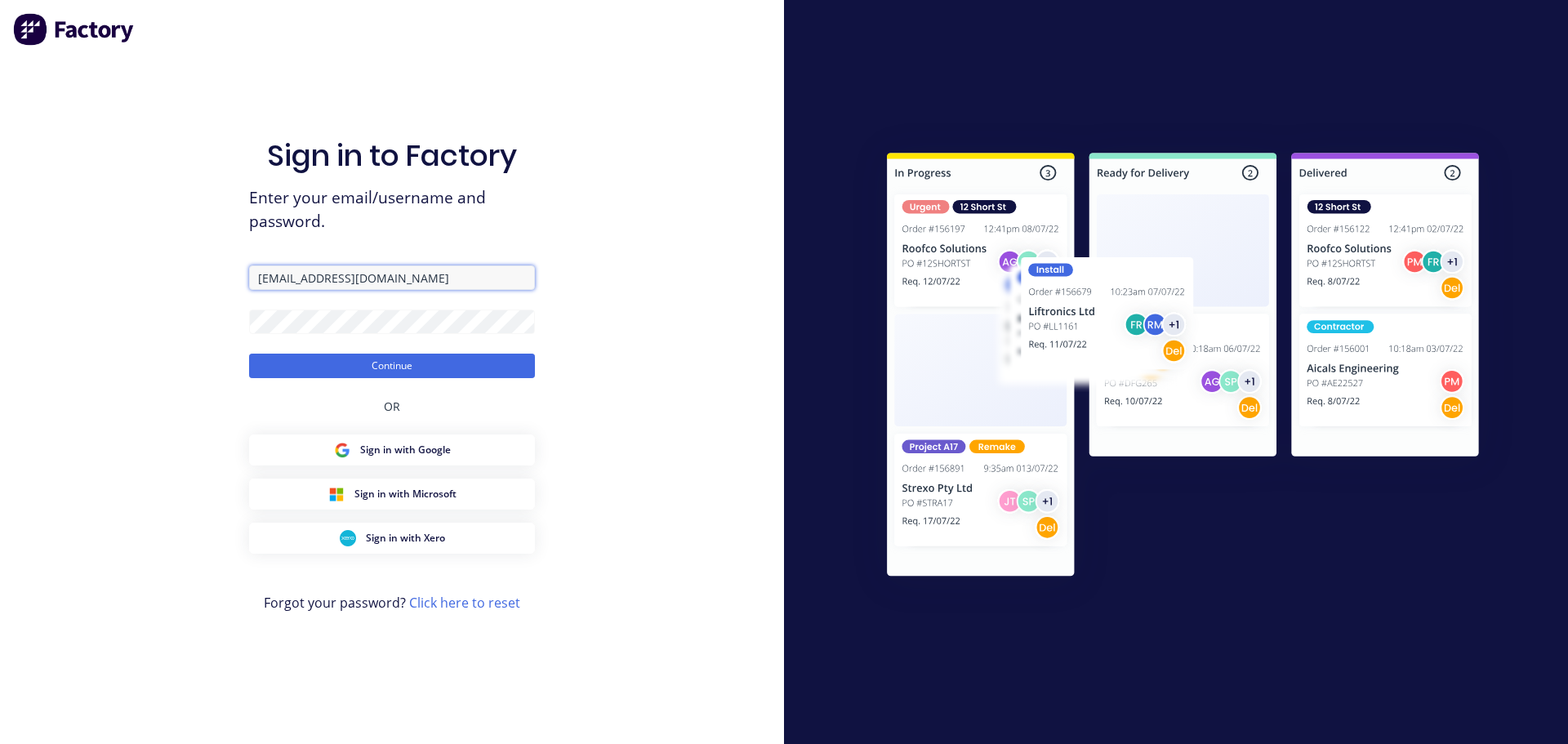
click at [482, 271] on input "[EMAIL_ADDRESS][DOMAIN_NAME]" at bounding box center [392, 277] width 286 height 25
type input "[PERSON_NAME][EMAIL_ADDRESS][DOMAIN_NAME]"
click at [375, 371] on button "Continue" at bounding box center [392, 365] width 286 height 25
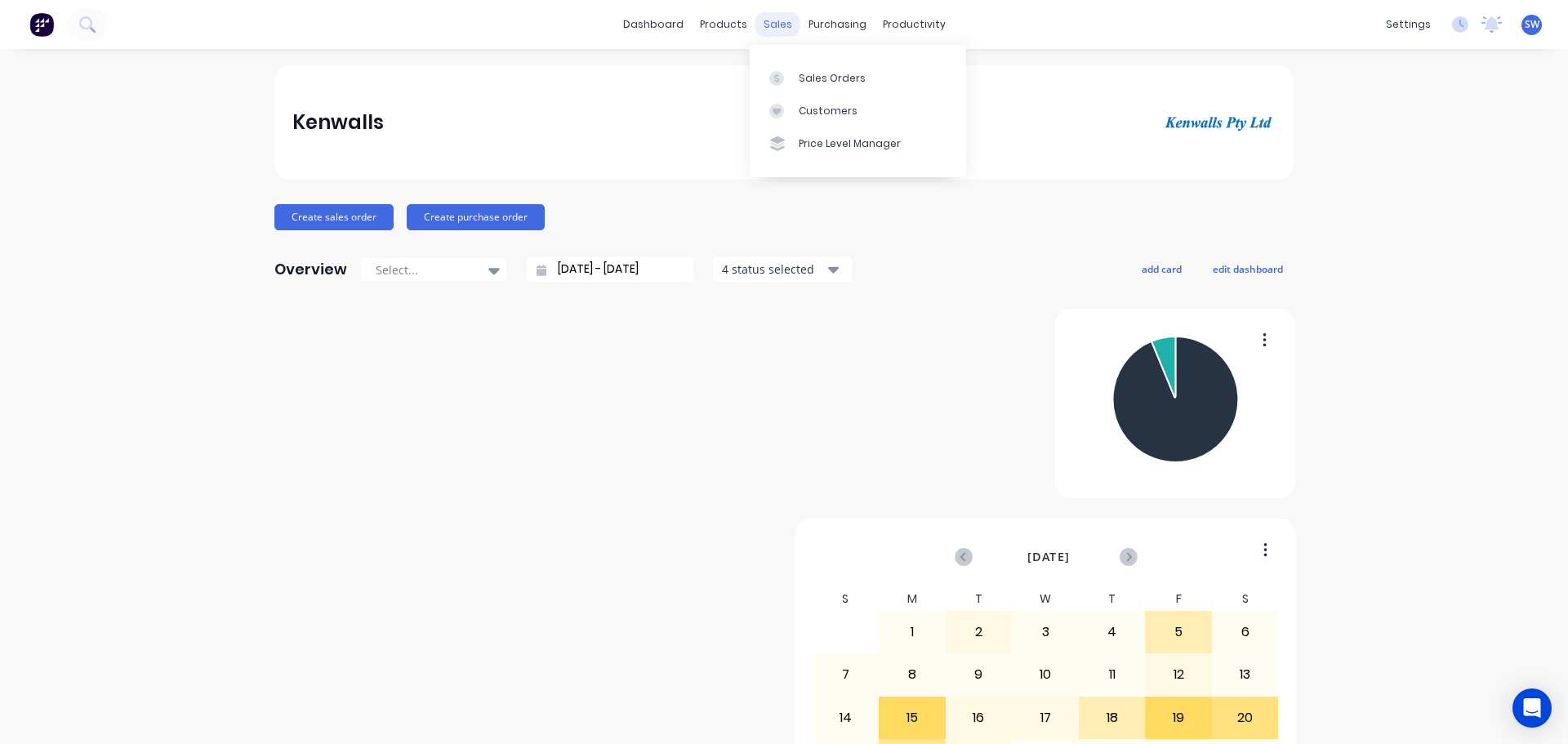
click at [770, 19] on div "sales" at bounding box center [777, 25] width 45 height 25
click at [829, 83] on div "Sales Orders" at bounding box center [832, 79] width 67 height 15
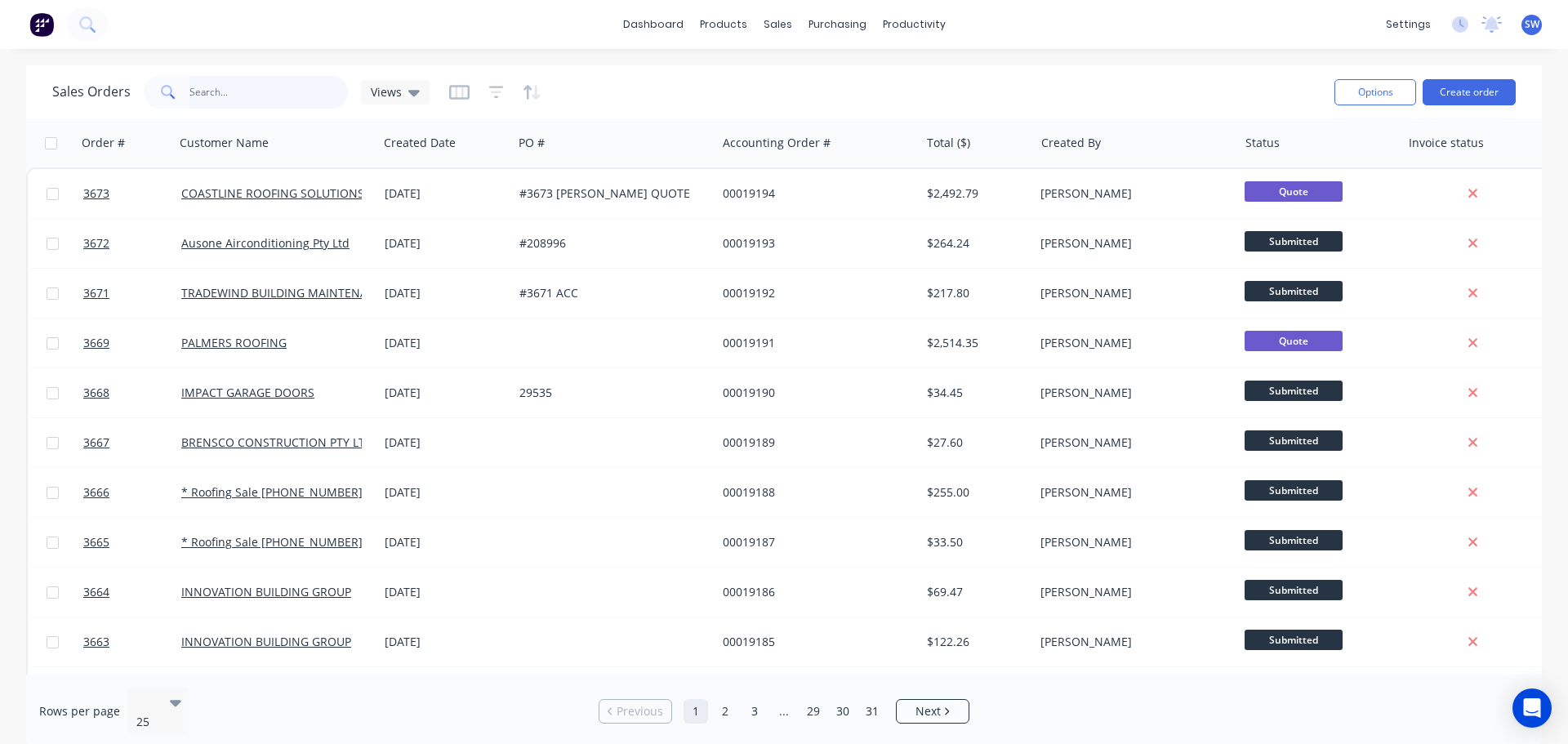
click at [277, 80] on input "text" at bounding box center [269, 92] width 159 height 33
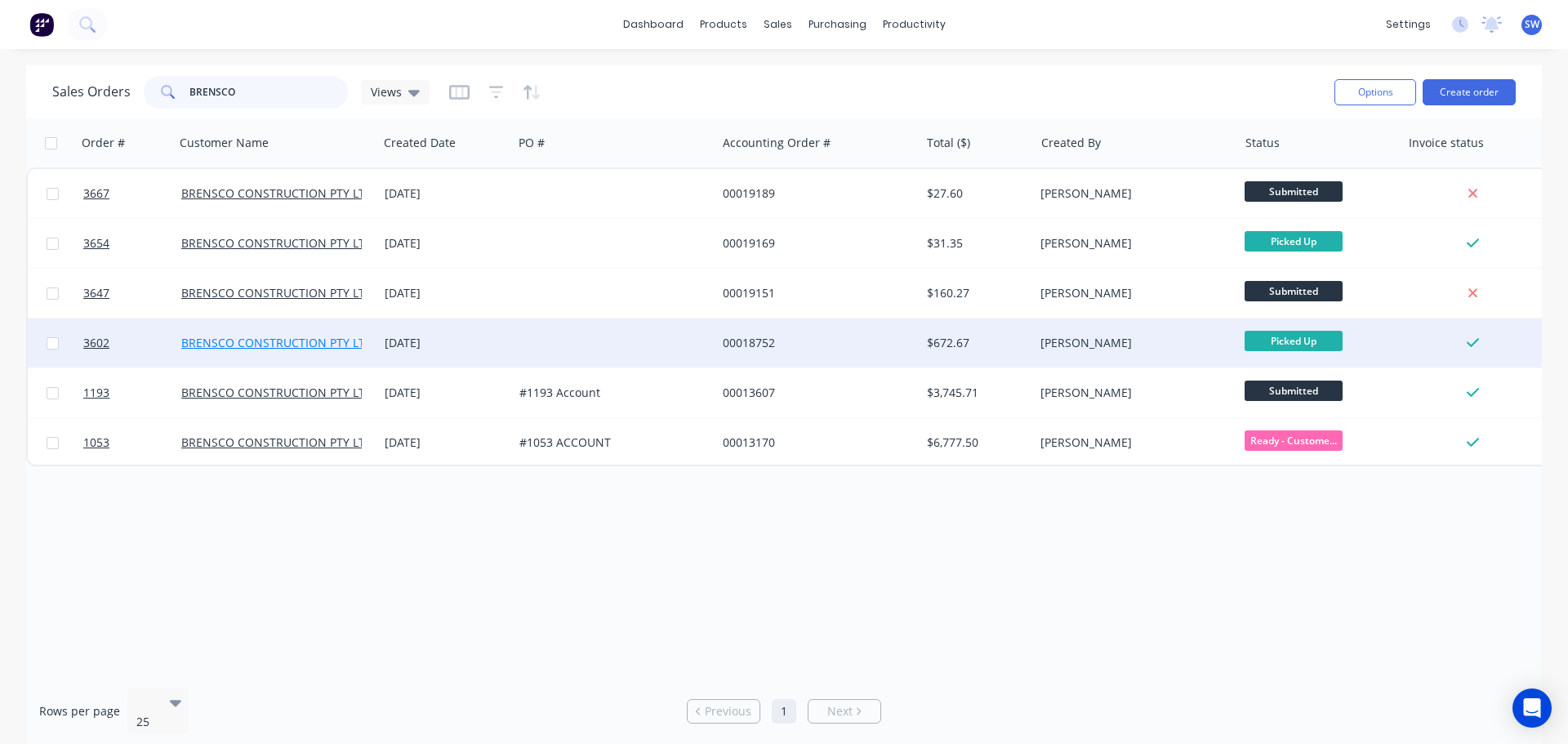
type input "BRENSCO"
click at [247, 338] on link "BRENSCO CONSTRUCTION PTY LTD" at bounding box center [276, 343] width 192 height 15
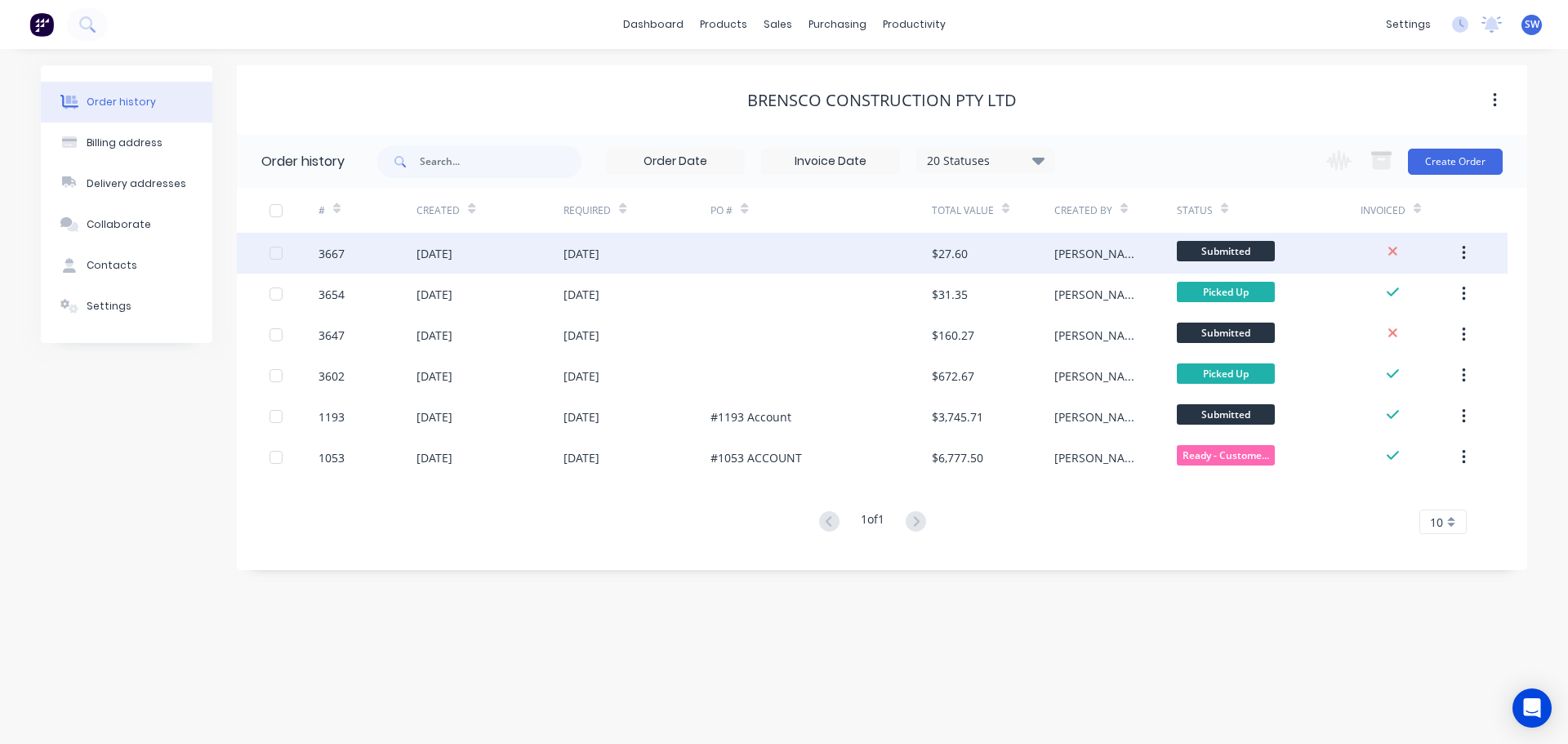
click at [322, 255] on div "3667" at bounding box center [331, 254] width 27 height 17
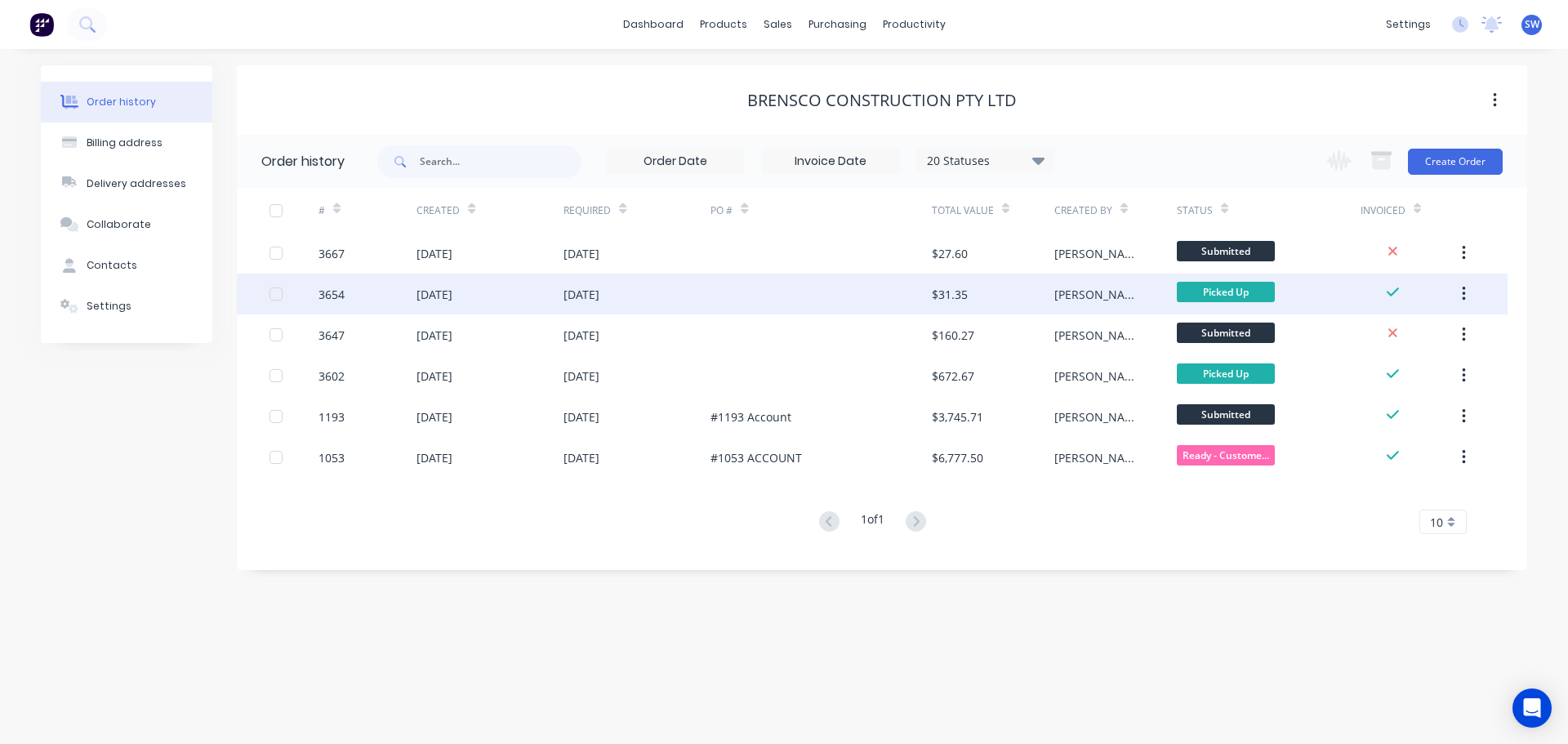
click at [426, 293] on div "[DATE]" at bounding box center [435, 294] width 36 height 17
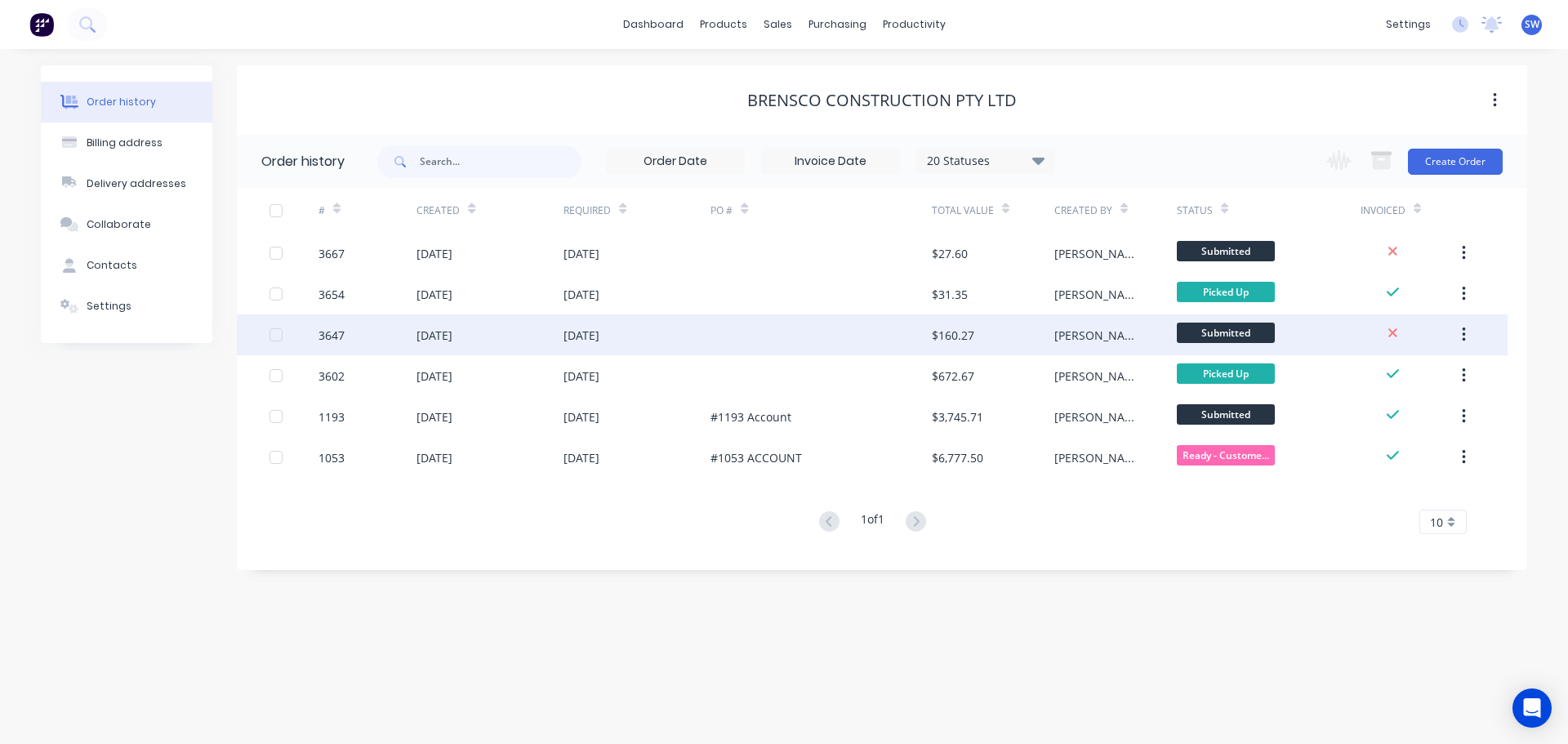
click at [453, 327] on div "[DATE]" at bounding box center [435, 335] width 36 height 17
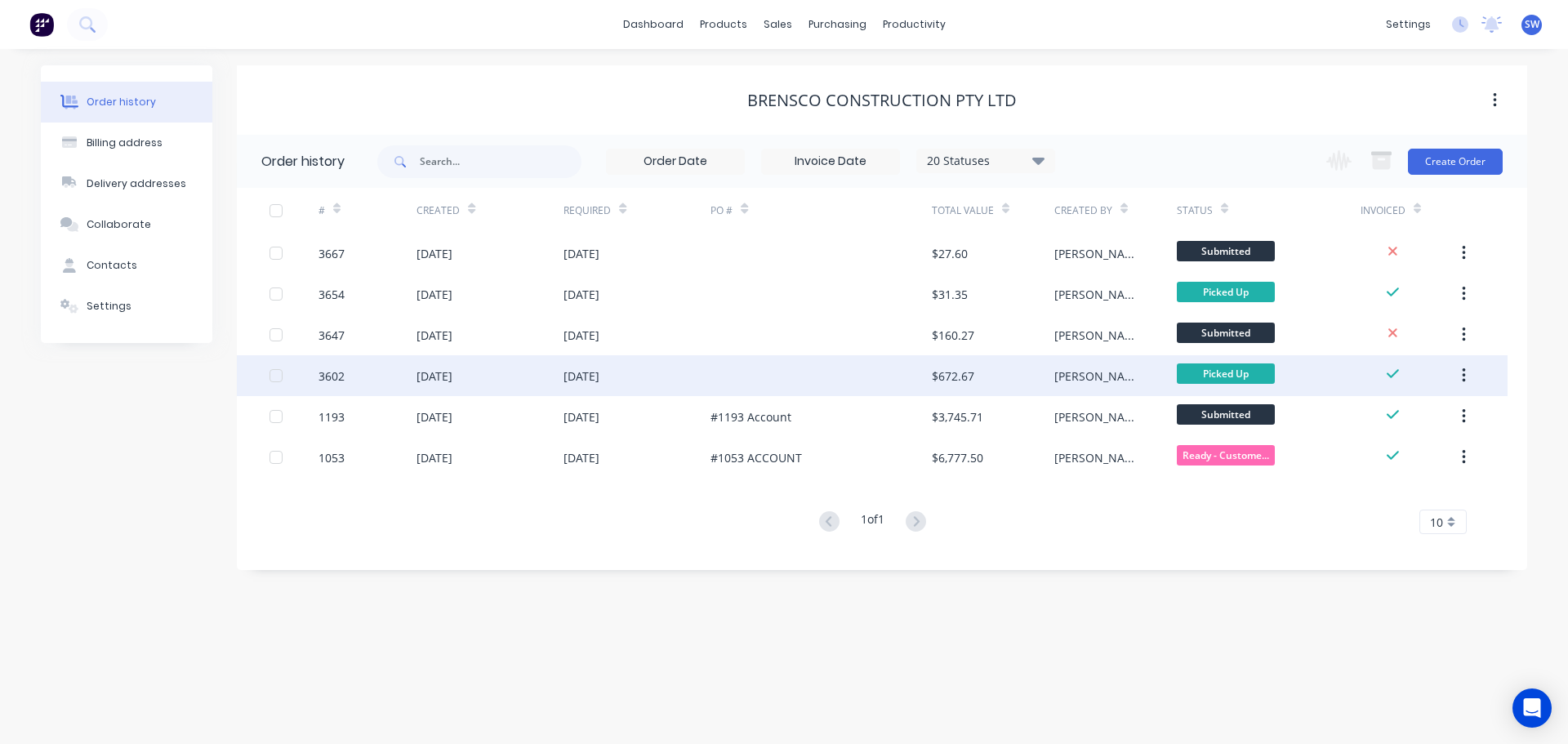
click at [449, 370] on div "[DATE]" at bounding box center [435, 376] width 36 height 17
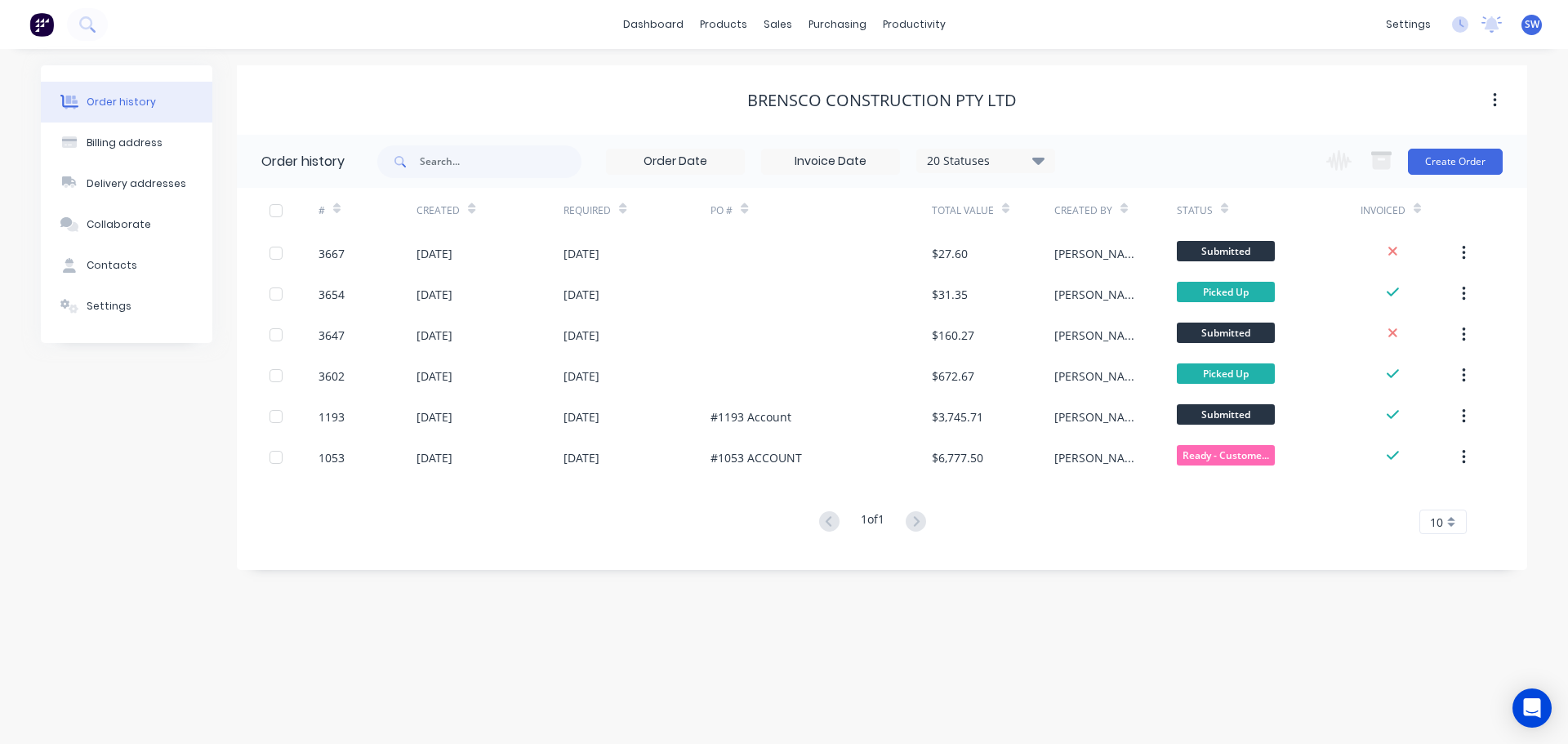
click at [1036, 157] on icon at bounding box center [1038, 160] width 12 height 20
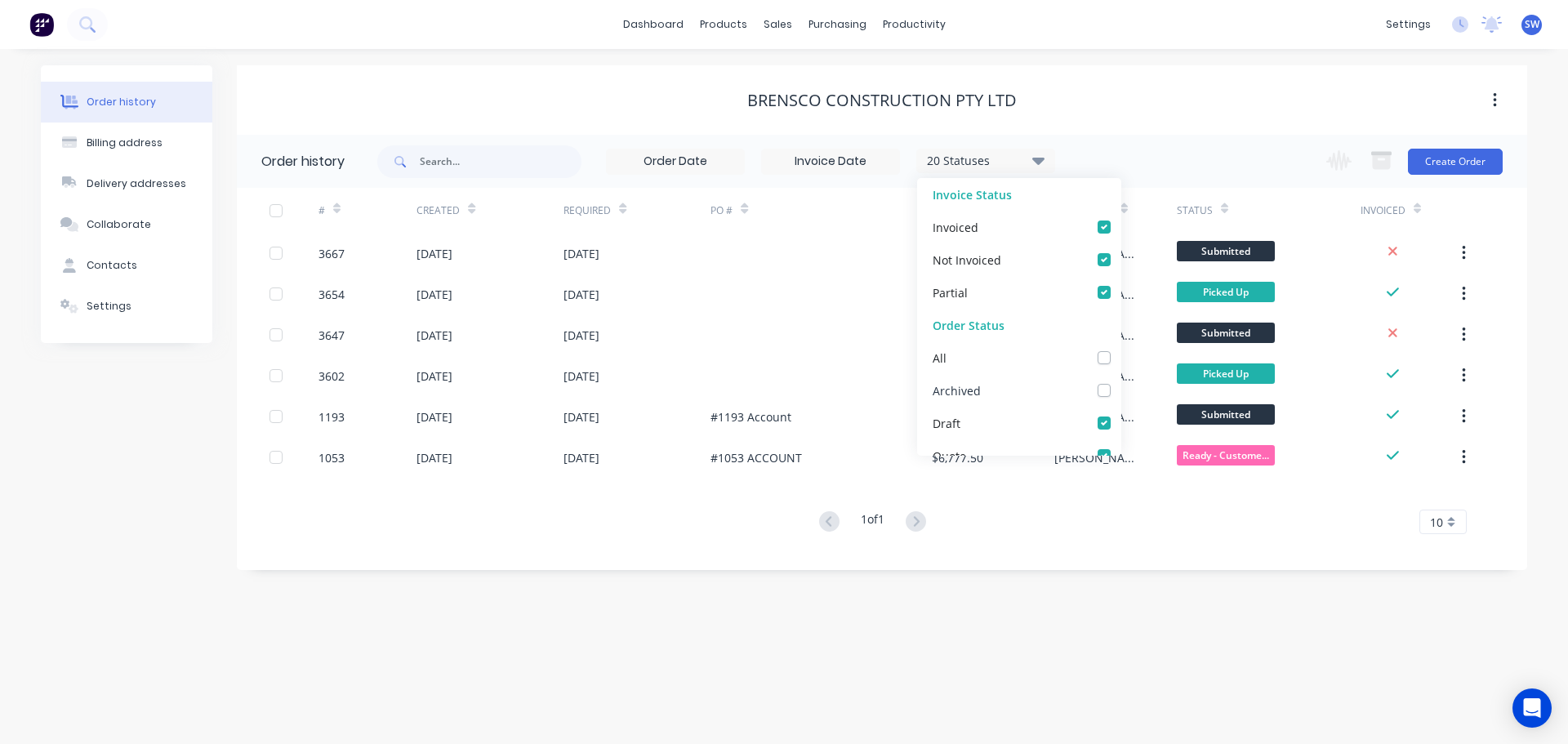
click at [1120, 381] on label at bounding box center [1120, 381] width 0 height 0
click at [1120, 391] on input "checkbox" at bounding box center [1127, 389] width 13 height 15
checkbox input "true"
click at [521, 100] on div "BRENSCO CONSTRUCTION PTY LTD" at bounding box center [882, 100] width 1291 height 20
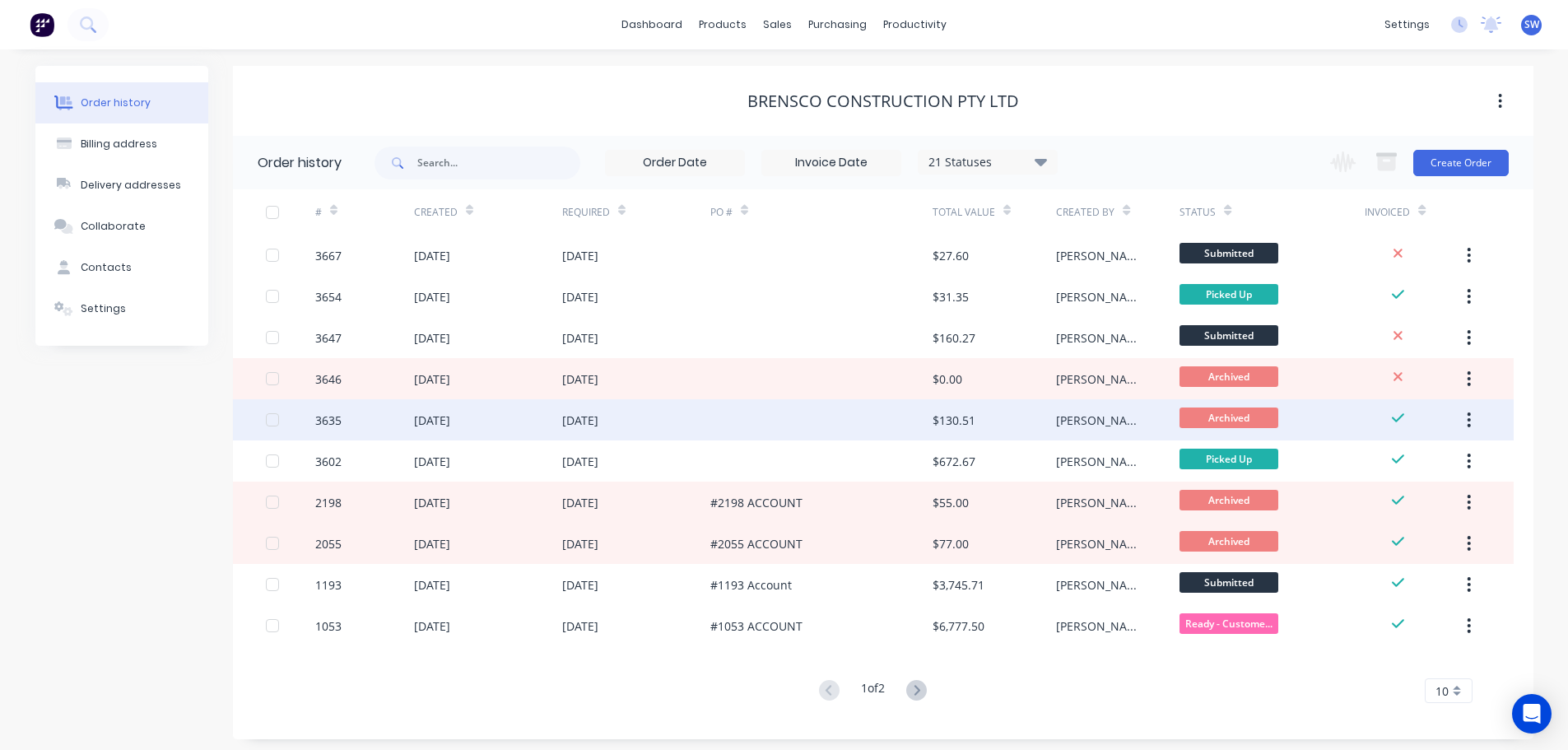
click at [450, 419] on div "[DATE]" at bounding box center [432, 420] width 36 height 17
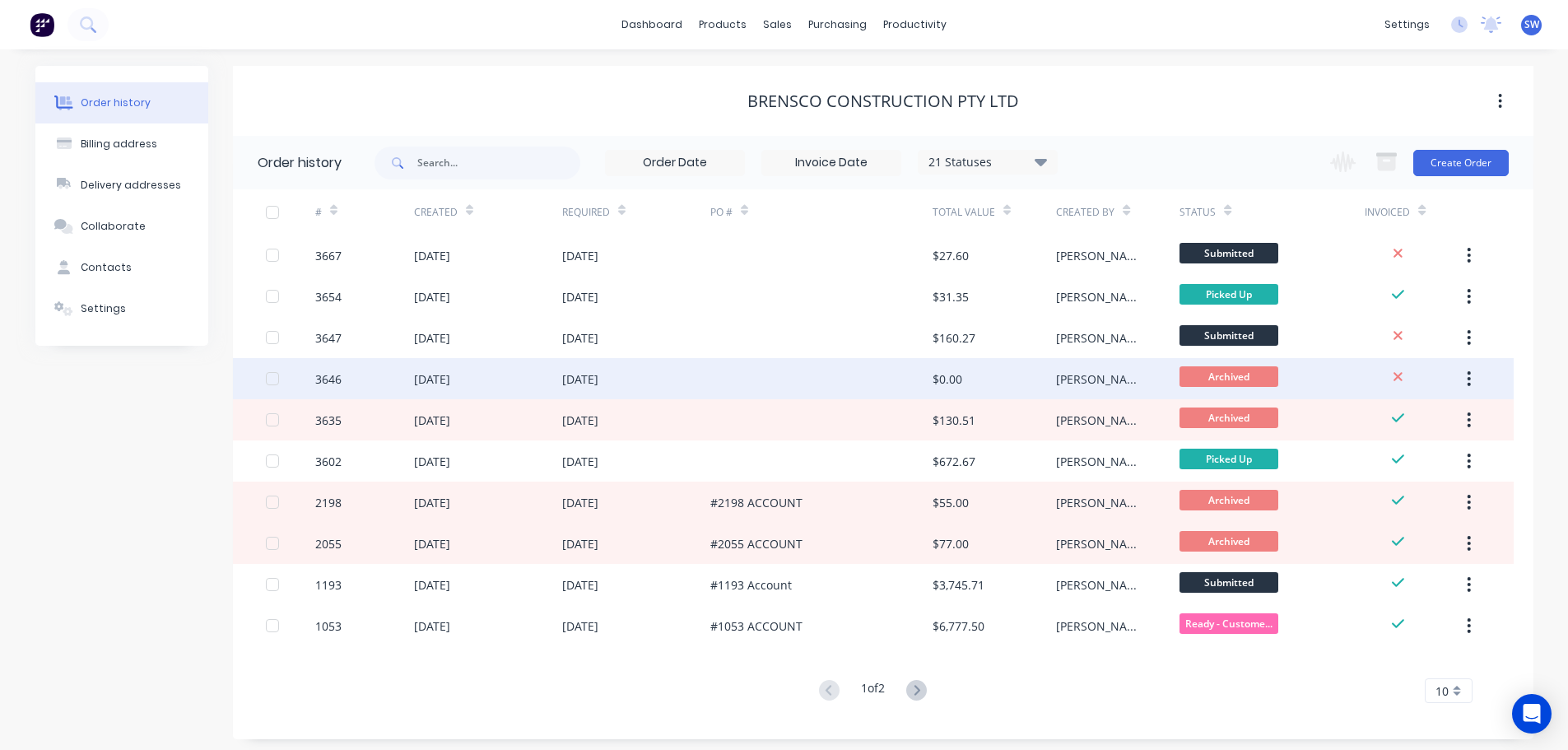
click at [450, 379] on div "[DATE]" at bounding box center [432, 379] width 36 height 17
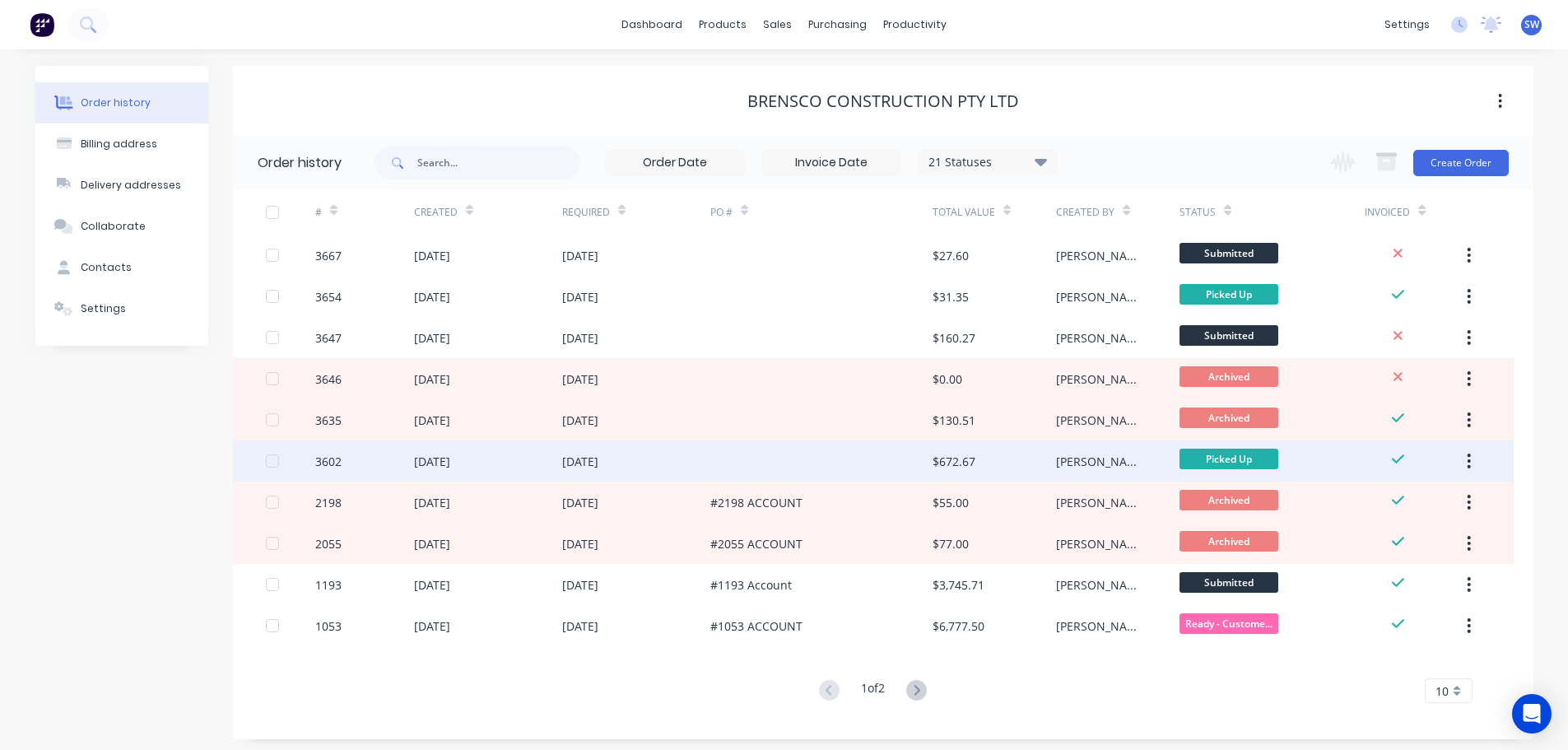
click at [484, 464] on div "[DATE]" at bounding box center [488, 460] width 148 height 41
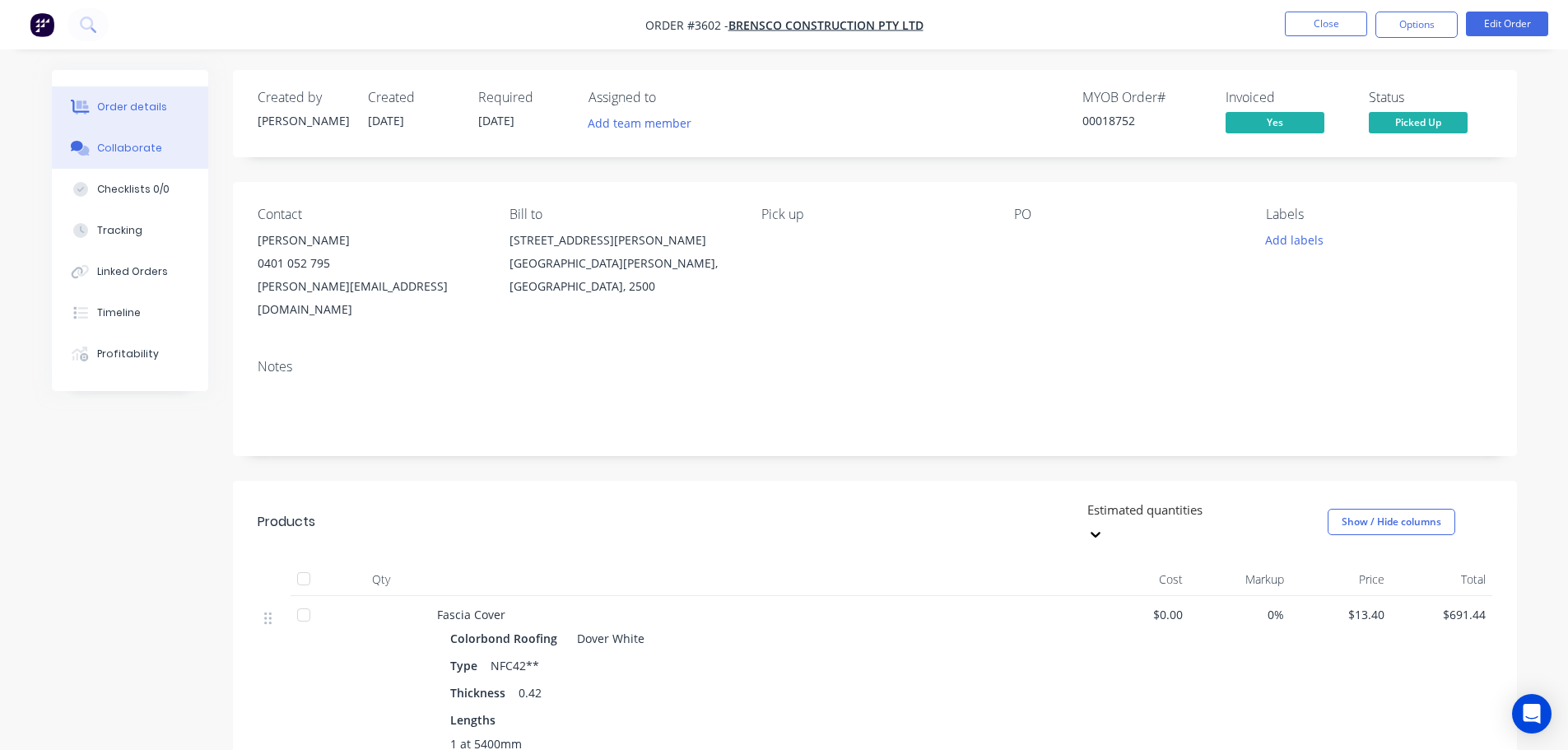
click at [128, 154] on div "Collaborate" at bounding box center [130, 148] width 65 height 15
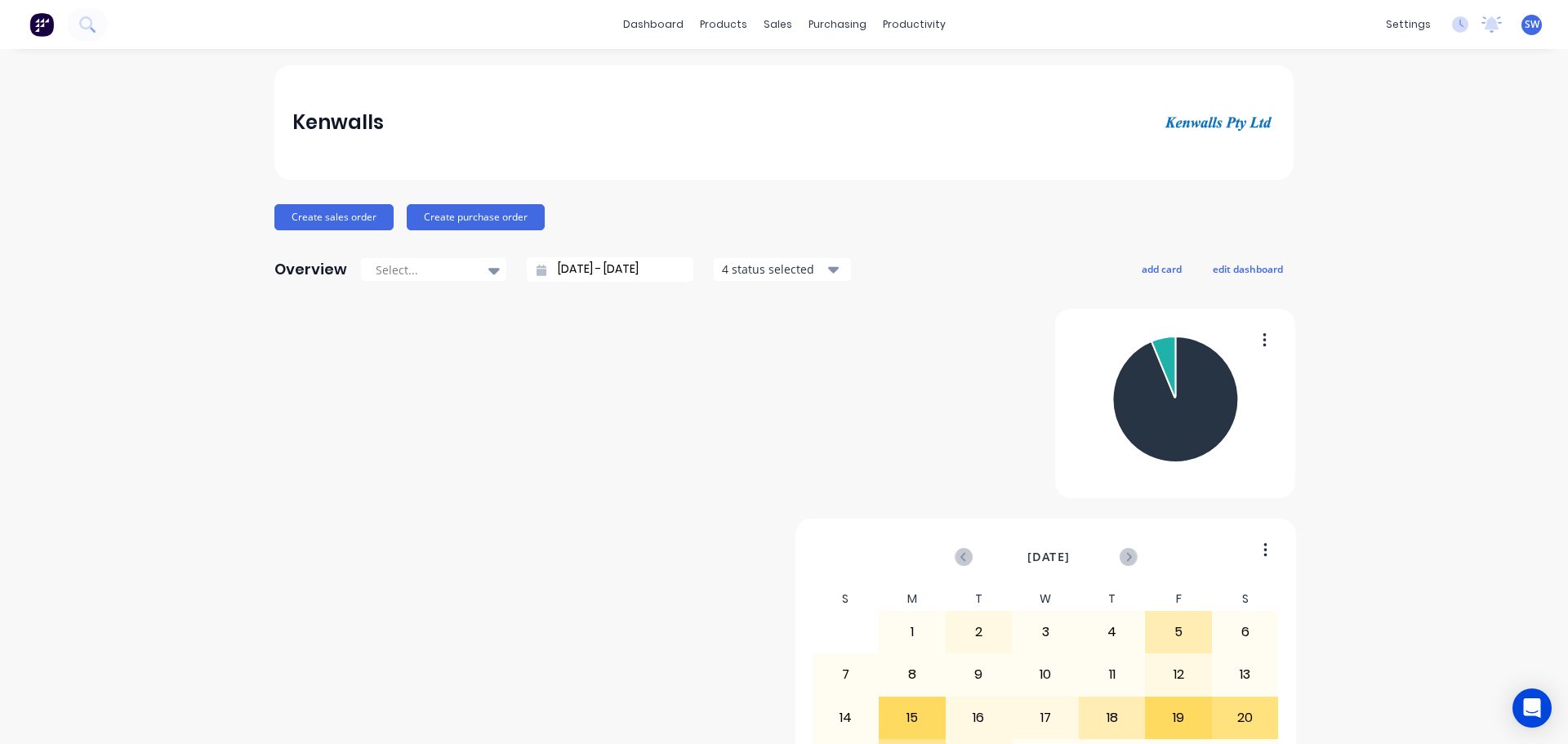
click at [828, 269] on icon "button" at bounding box center [833, 270] width 11 height 7
click at [962, 269] on div "Overview Select... [DATE] - [DATE] 4 status selected Include draft Include arch…" at bounding box center [784, 269] width 1019 height 33
click at [815, 79] on div "Sales Orders" at bounding box center [832, 79] width 67 height 15
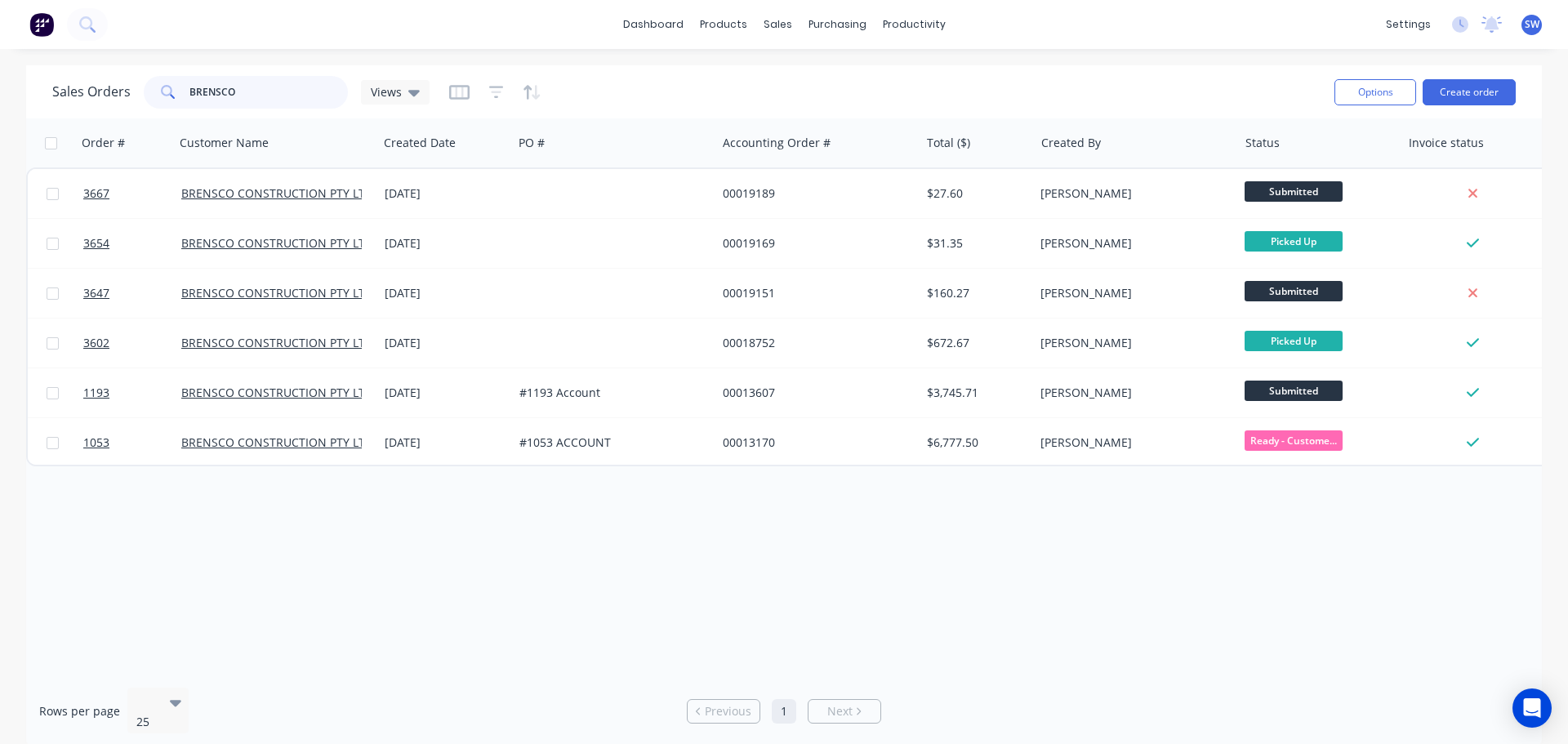
click at [266, 83] on input "BRENSCO" at bounding box center [269, 92] width 159 height 33
type input "B"
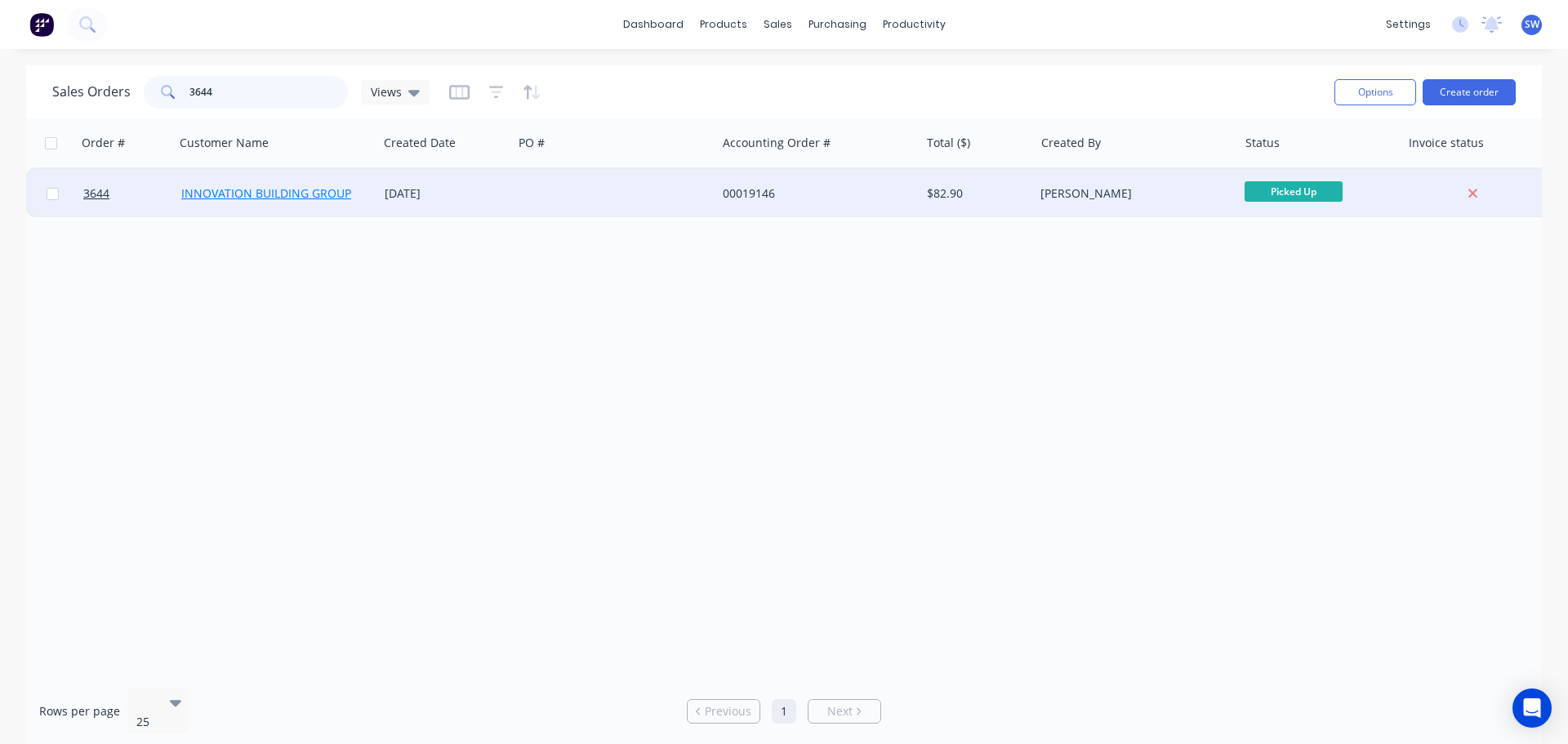
type input "3644"
click at [213, 191] on link "INNOVATION BUILDING GROUP" at bounding box center [265, 193] width 169 height 15
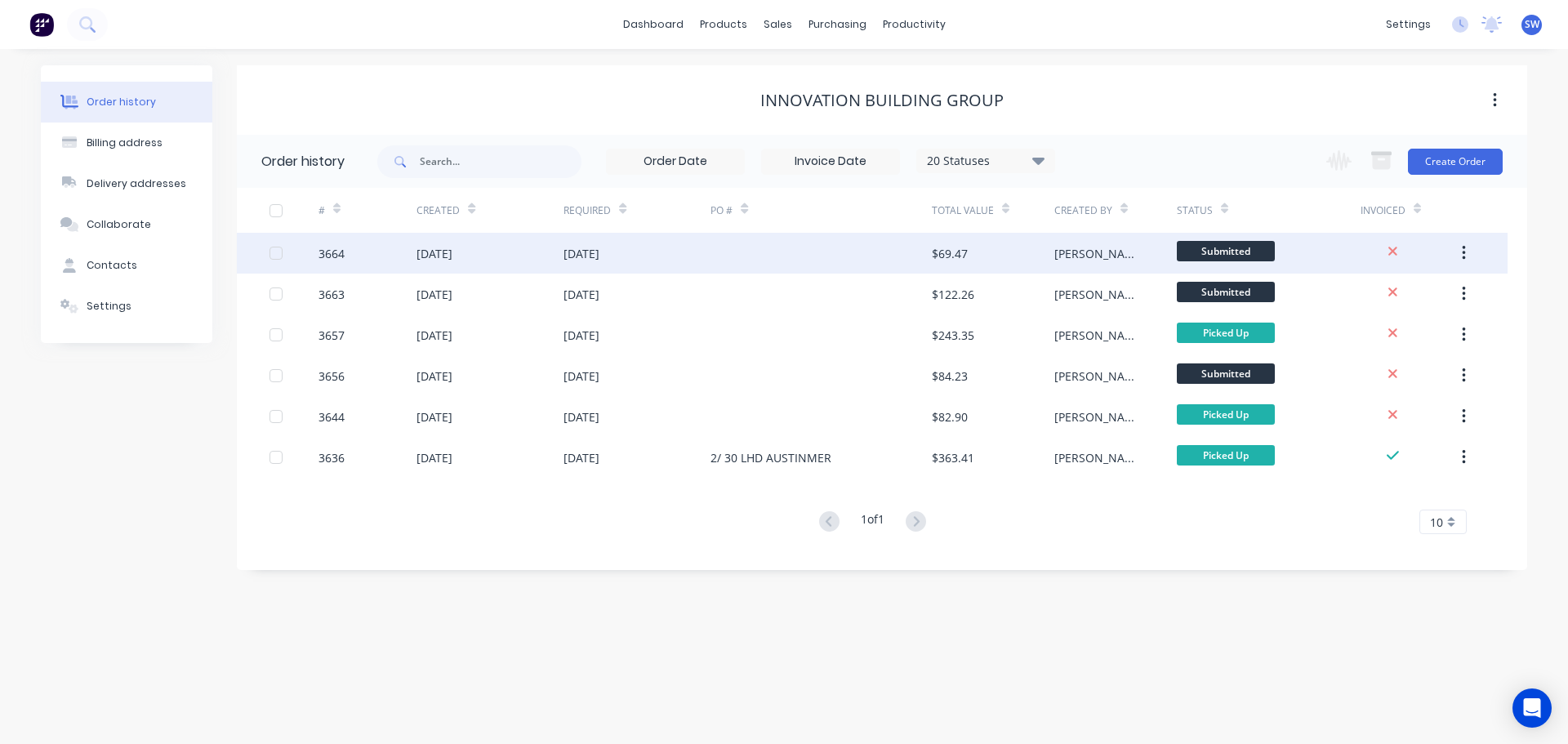
click at [453, 254] on div "[DATE]" at bounding box center [435, 254] width 36 height 17
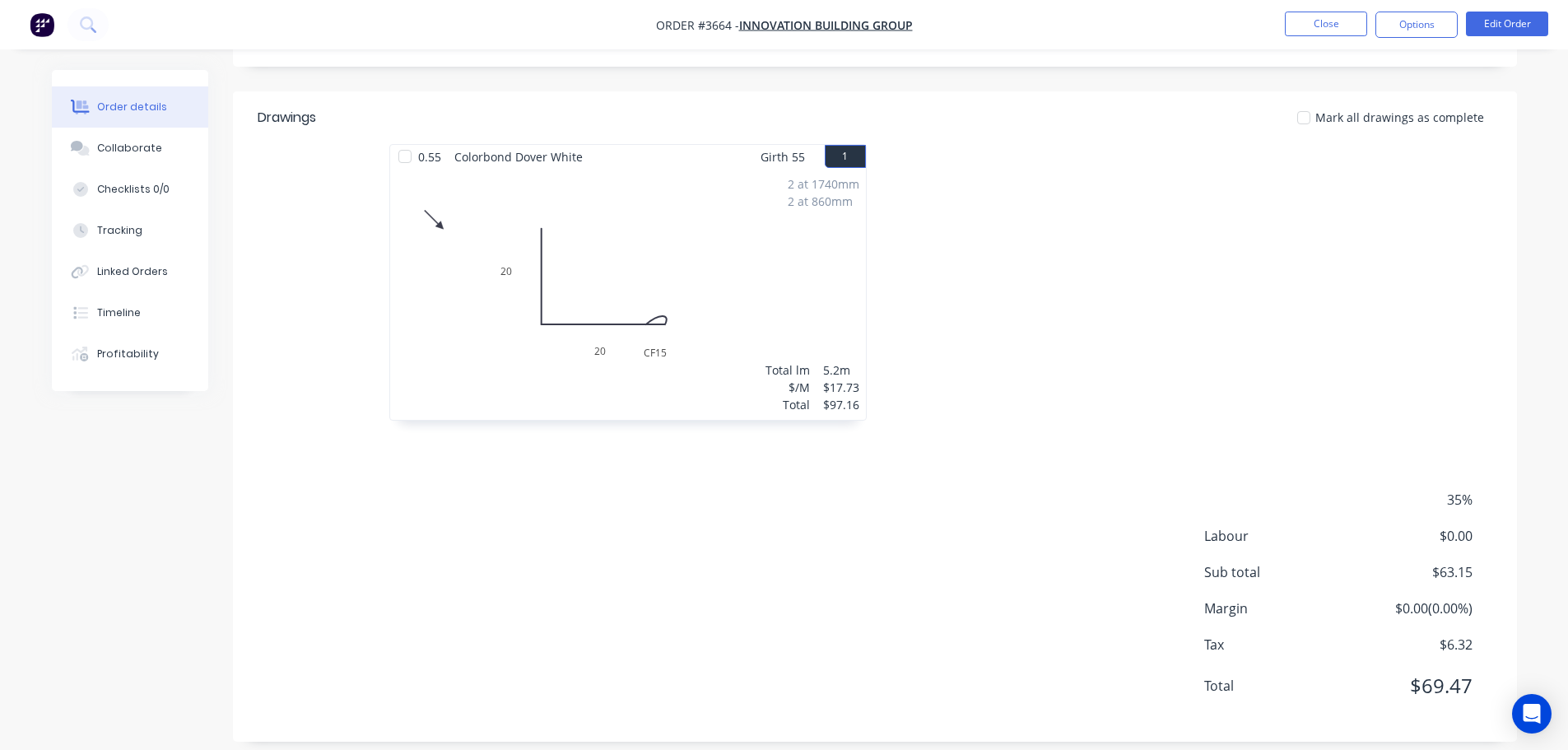
scroll to position [383, 0]
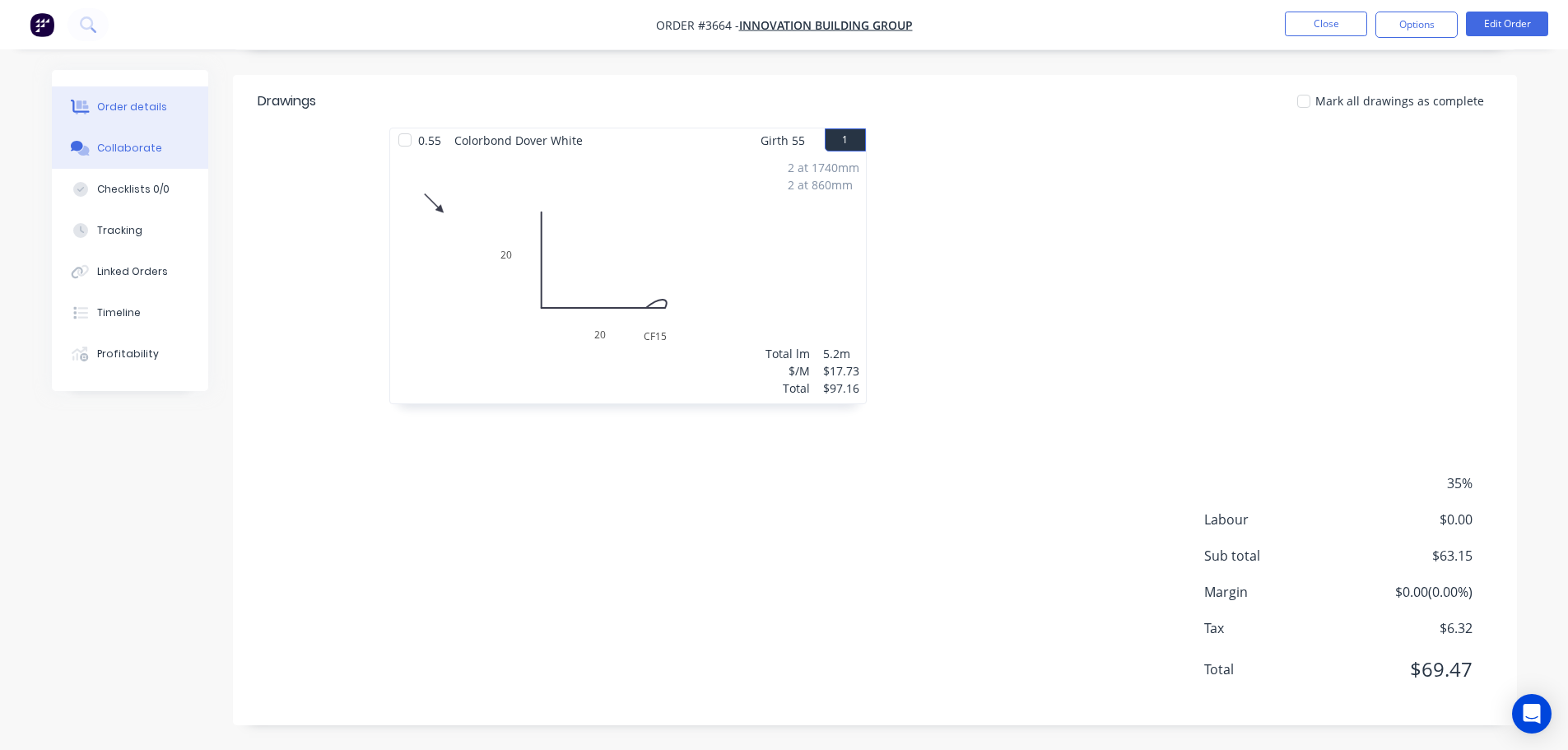
click at [119, 148] on div "Collaborate" at bounding box center [130, 148] width 65 height 15
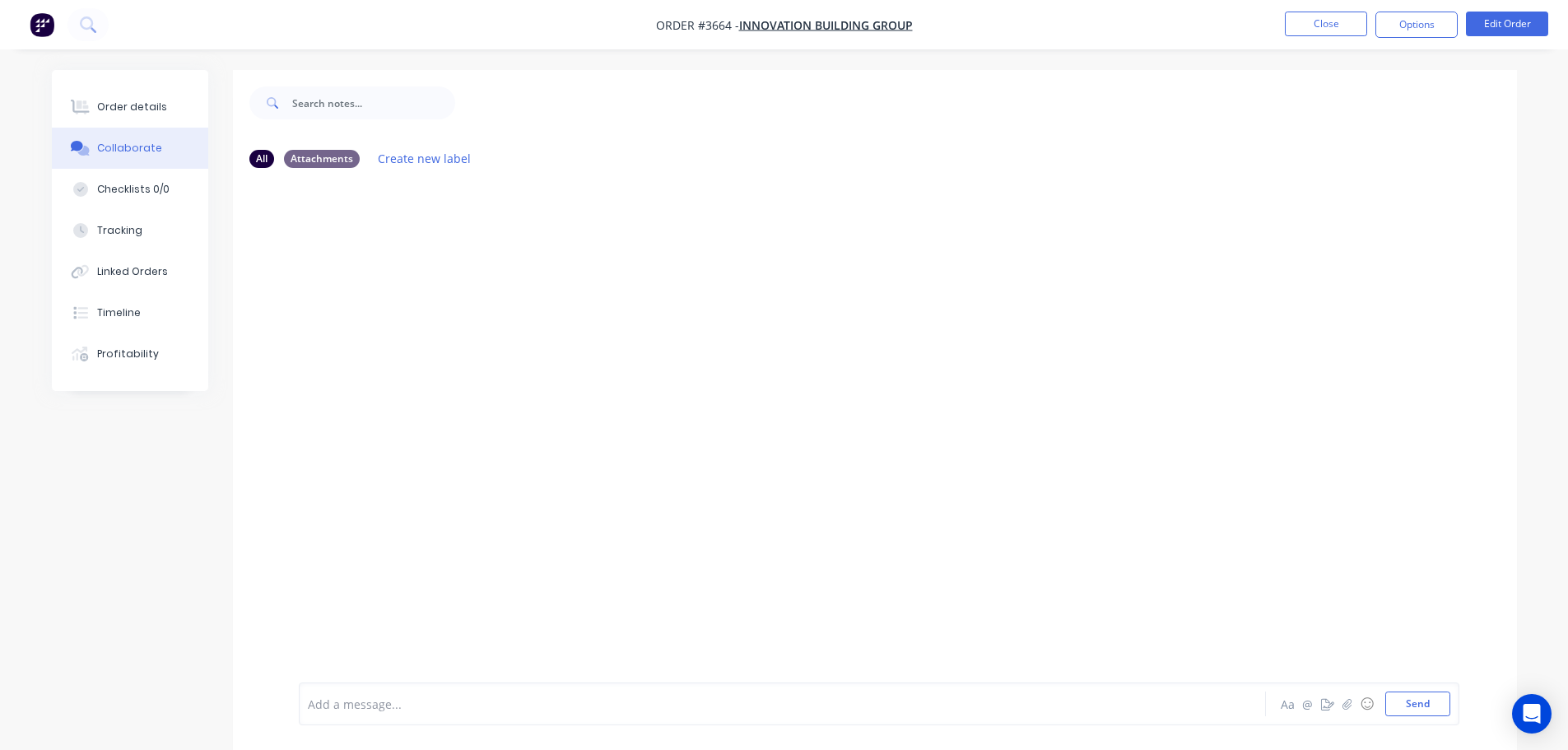
click at [350, 693] on div "Add a message..." at bounding box center [737, 704] width 857 height 25
click at [1413, 700] on button "Send" at bounding box center [1418, 704] width 65 height 25
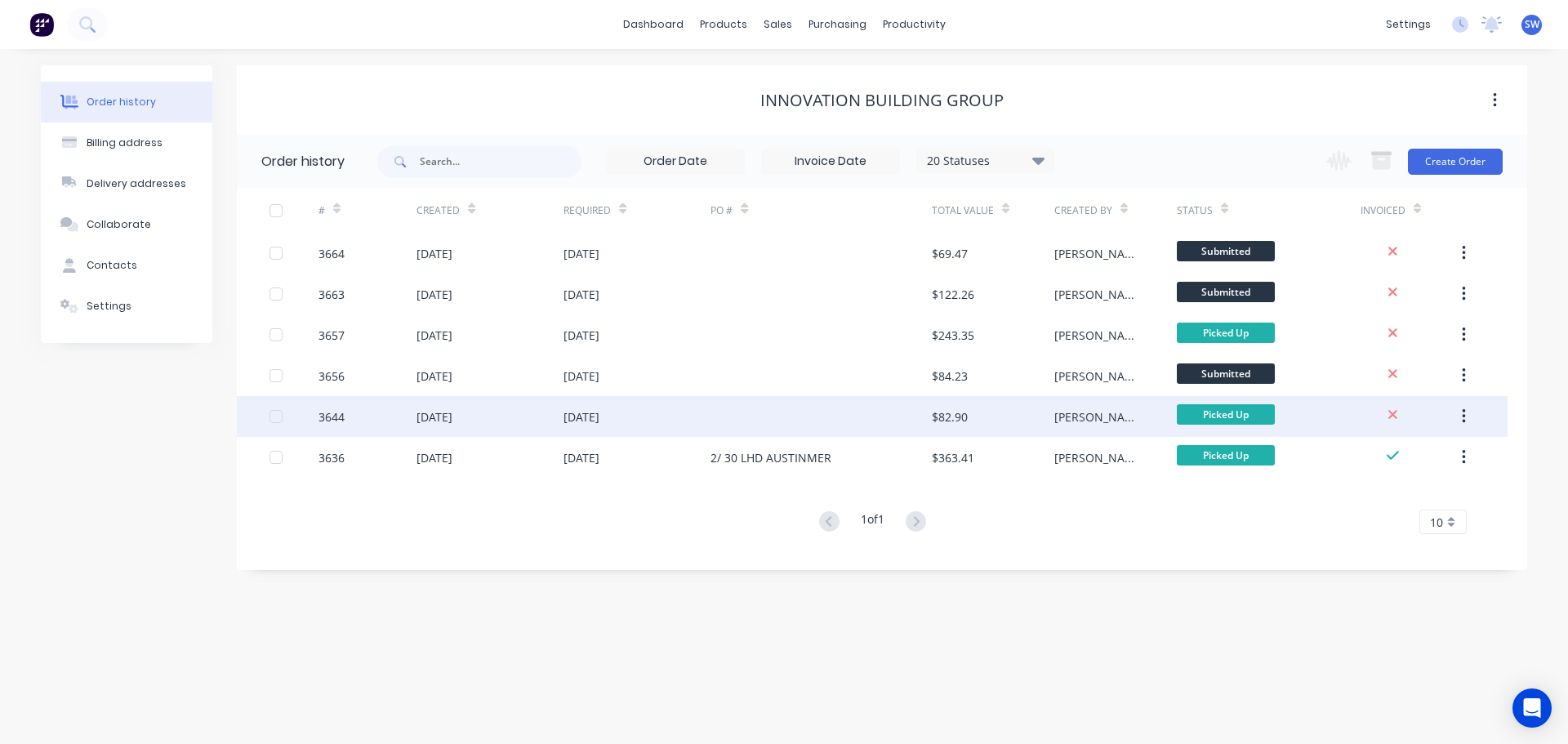
click at [453, 419] on div "[DATE]" at bounding box center [435, 416] width 36 height 17
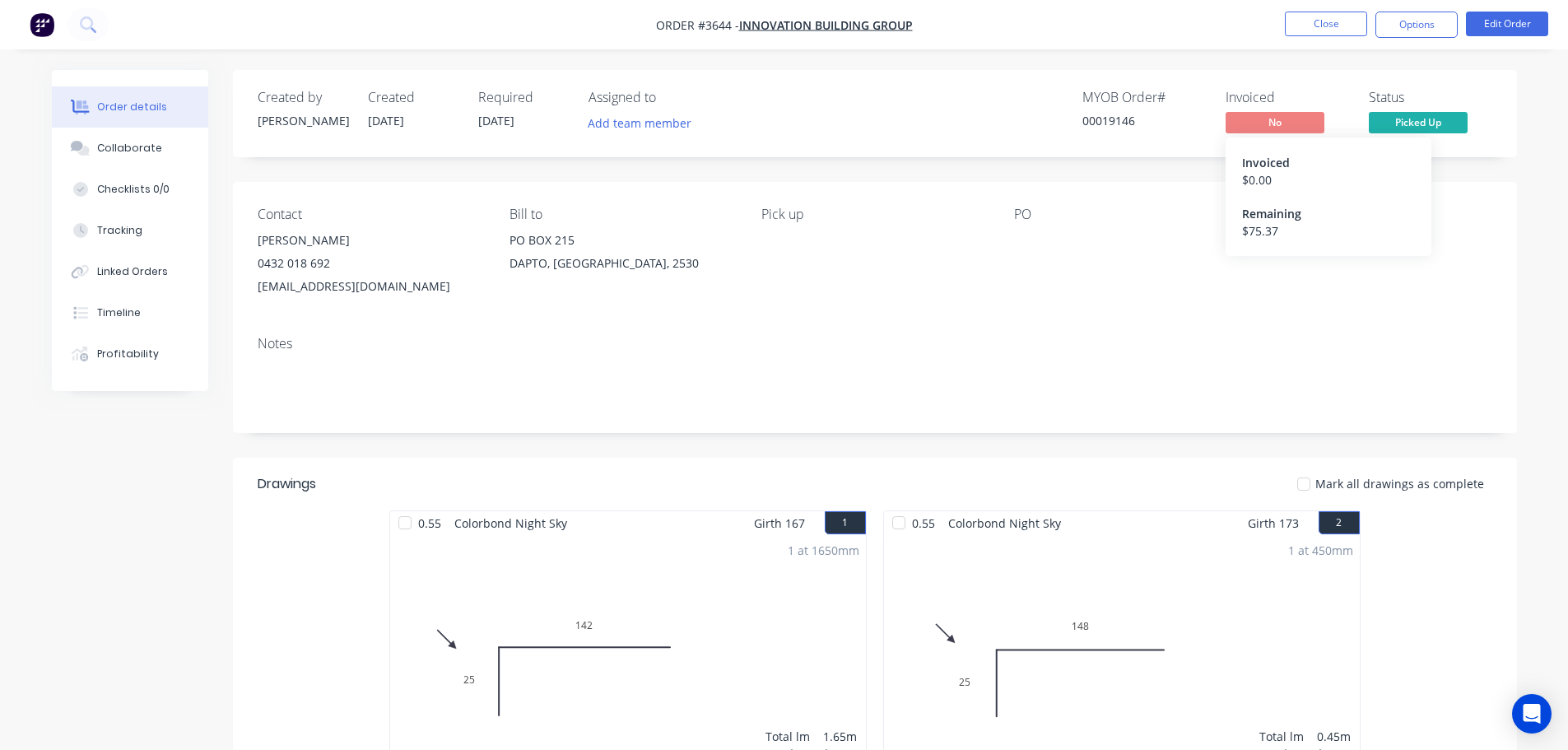
click at [1268, 119] on span "No" at bounding box center [1275, 122] width 99 height 21
click at [1411, 28] on button "Options" at bounding box center [1416, 25] width 82 height 27
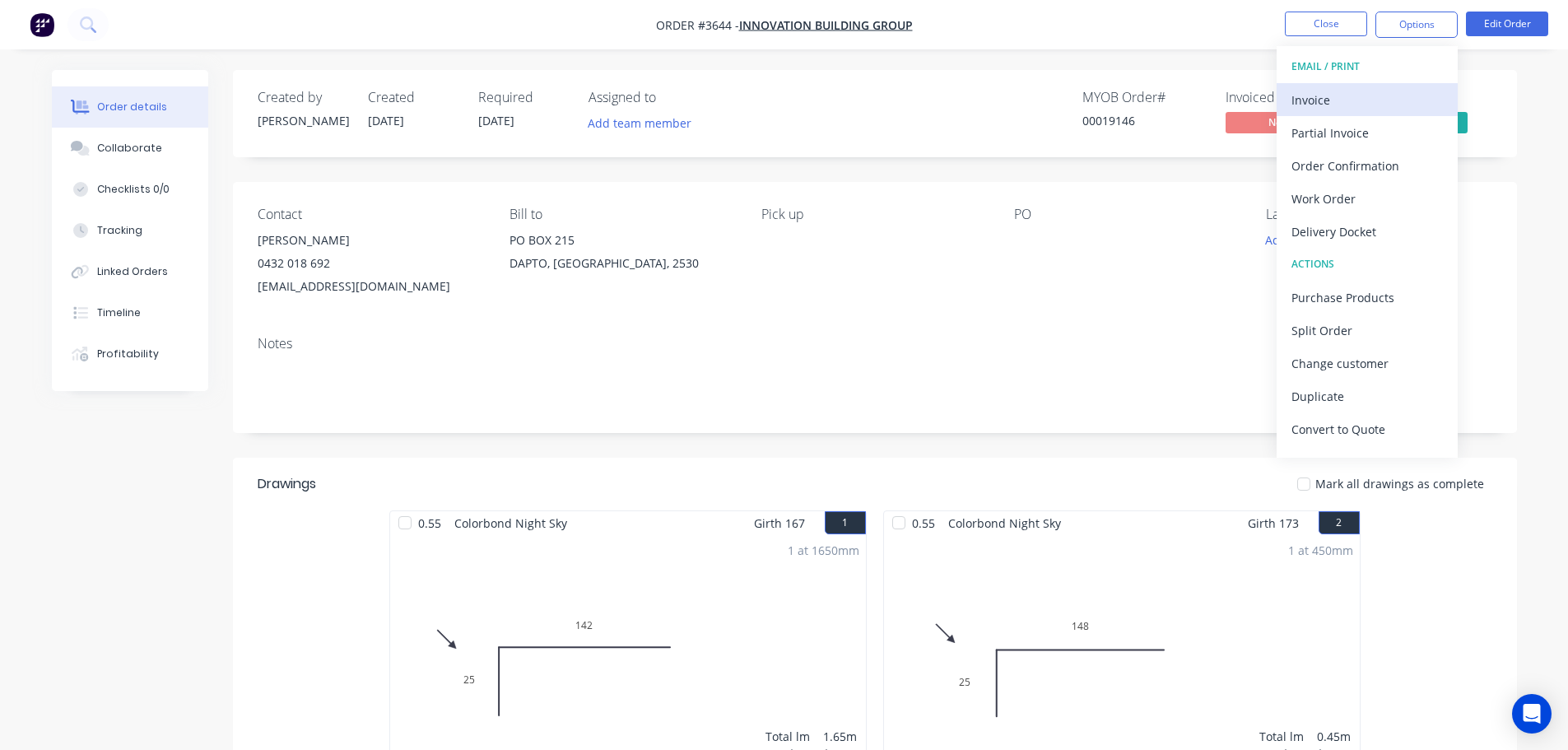
click at [1344, 101] on div "Invoice" at bounding box center [1367, 99] width 152 height 24
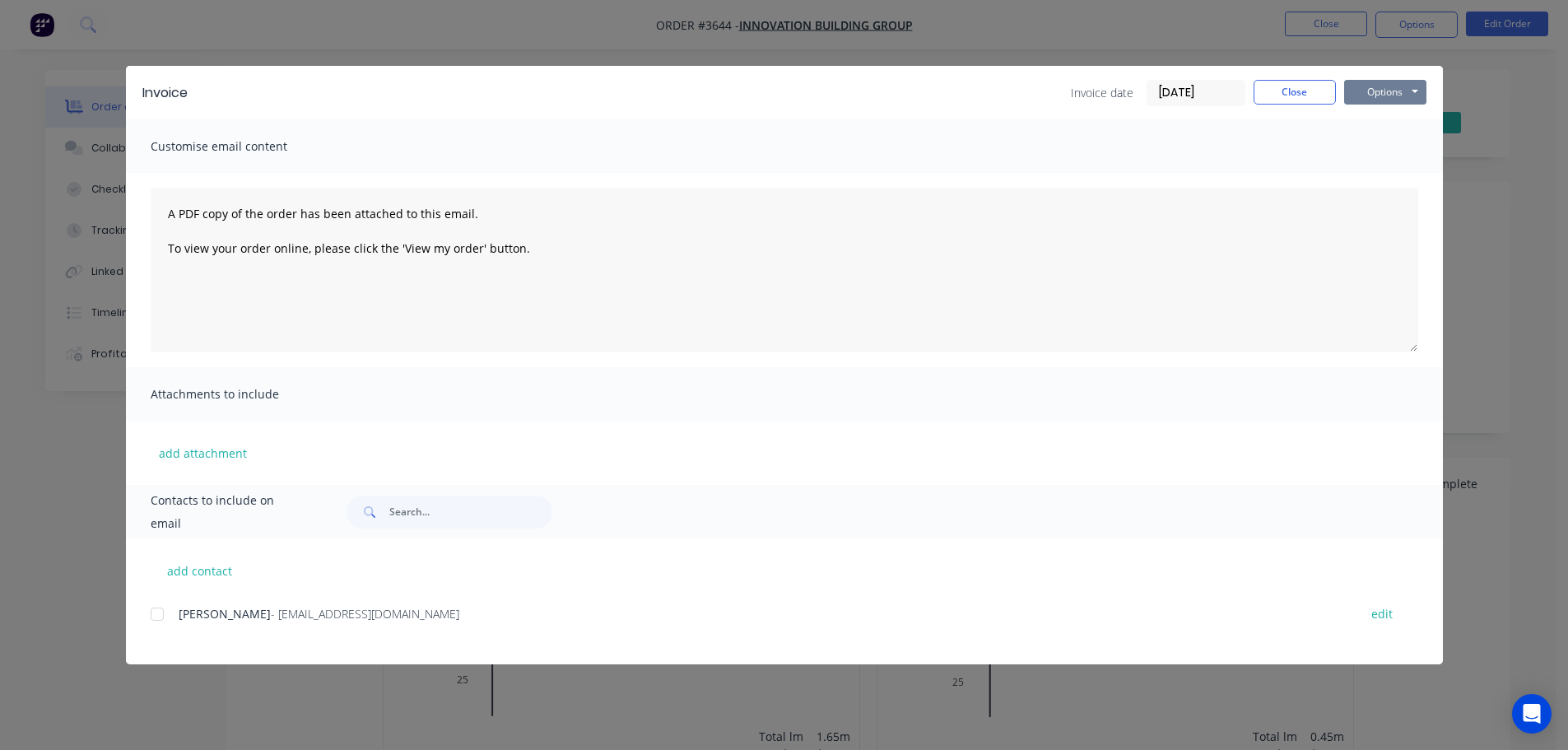
click at [1394, 92] on button "Options" at bounding box center [1385, 93] width 82 height 25
click at [1379, 147] on button "Print" at bounding box center [1396, 148] width 105 height 27
click at [1413, 92] on button "Options" at bounding box center [1385, 93] width 82 height 25
click at [1514, 162] on div "Invoice Invoice date [DATE] Close Options Preview Print Email Customise email c…" at bounding box center [784, 375] width 1568 height 750
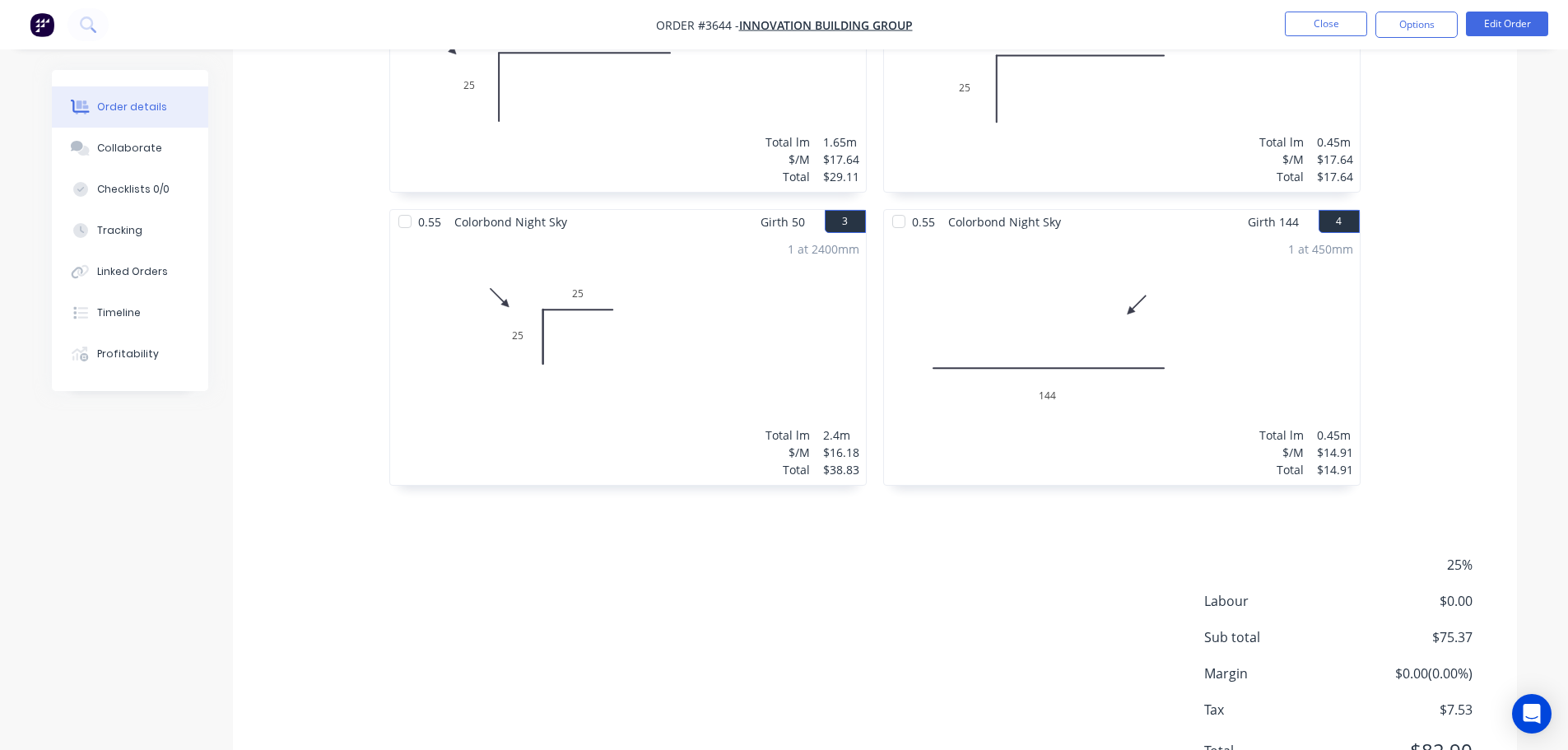
scroll to position [676, 0]
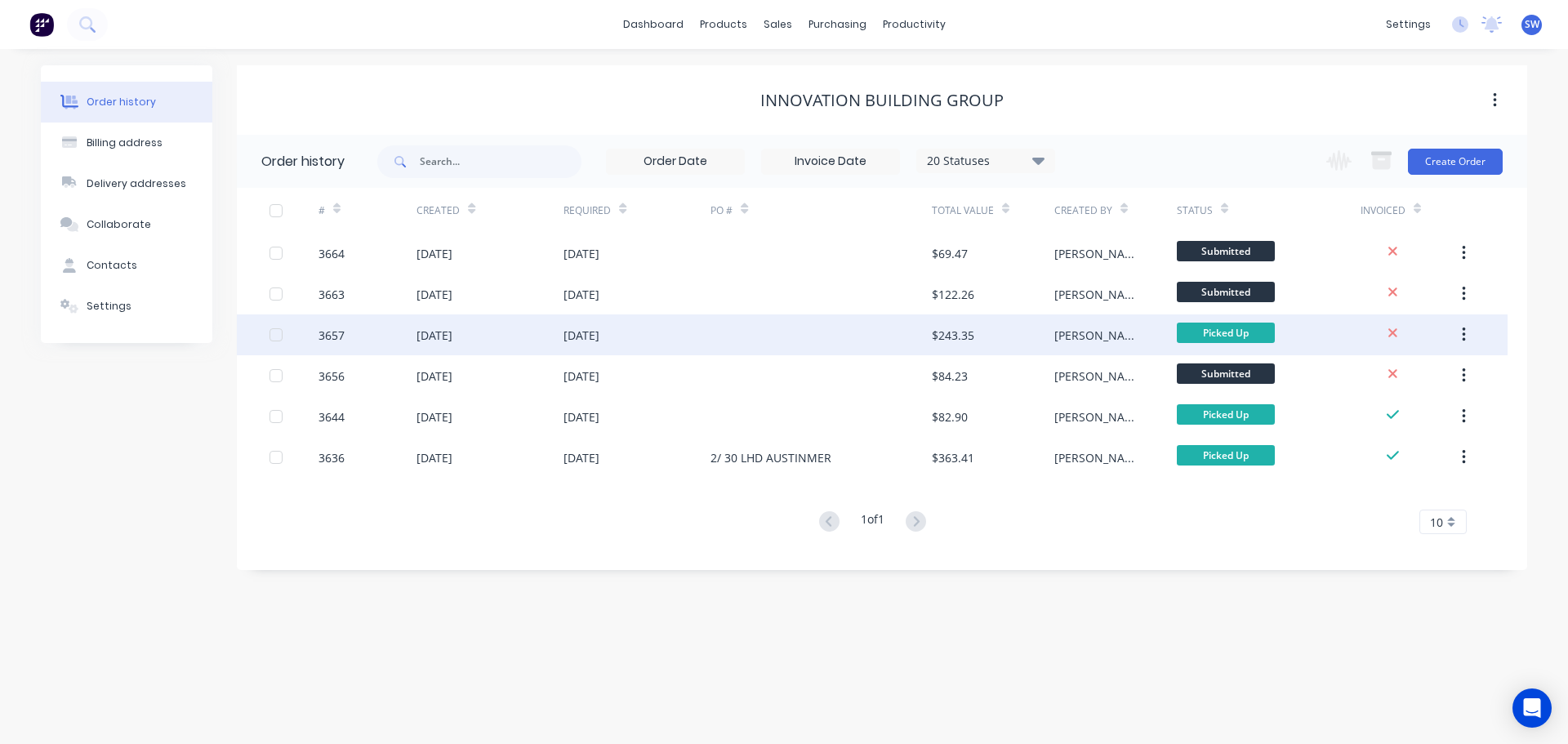
click at [312, 339] on div at bounding box center [294, 334] width 49 height 41
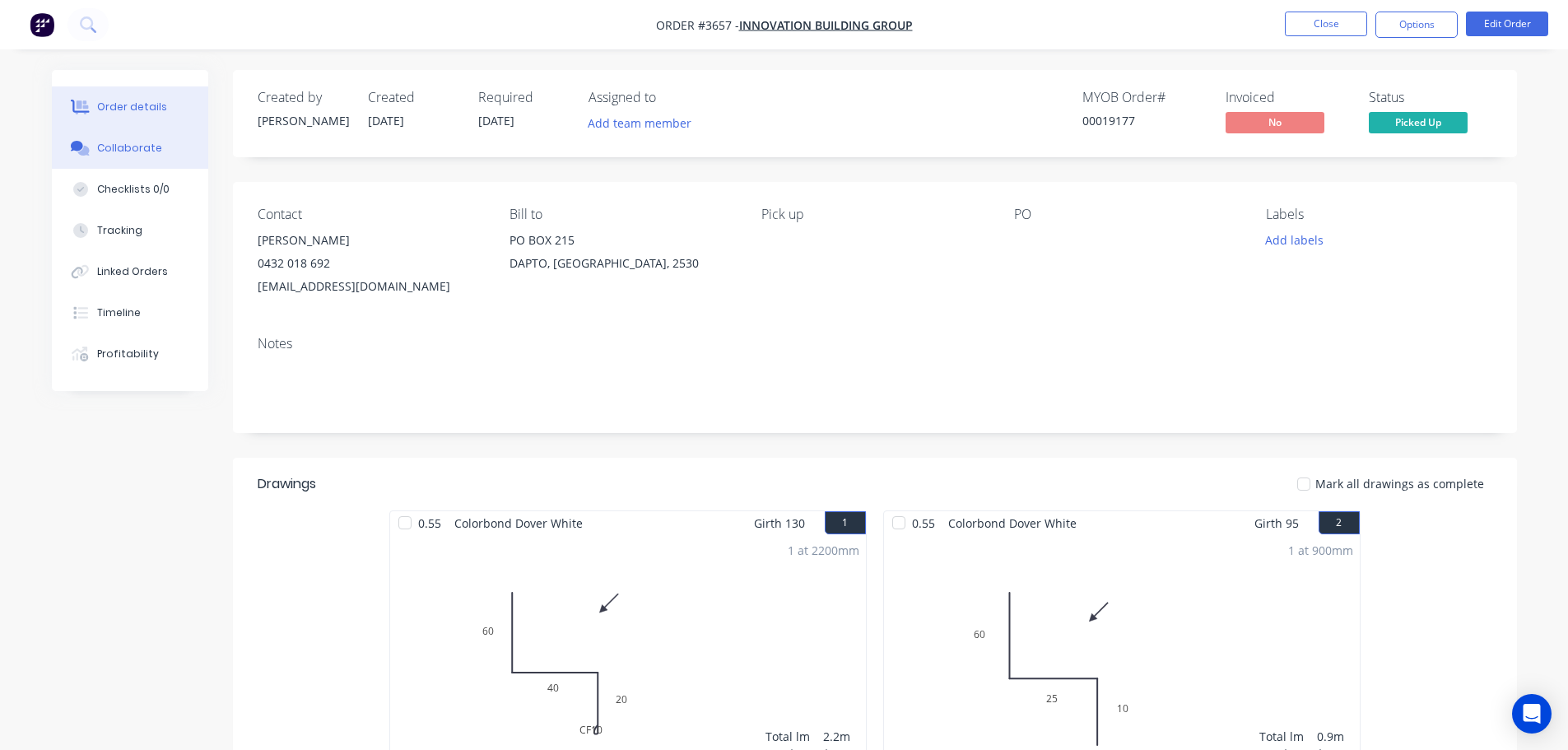
click at [132, 152] on div "Collaborate" at bounding box center [130, 148] width 65 height 15
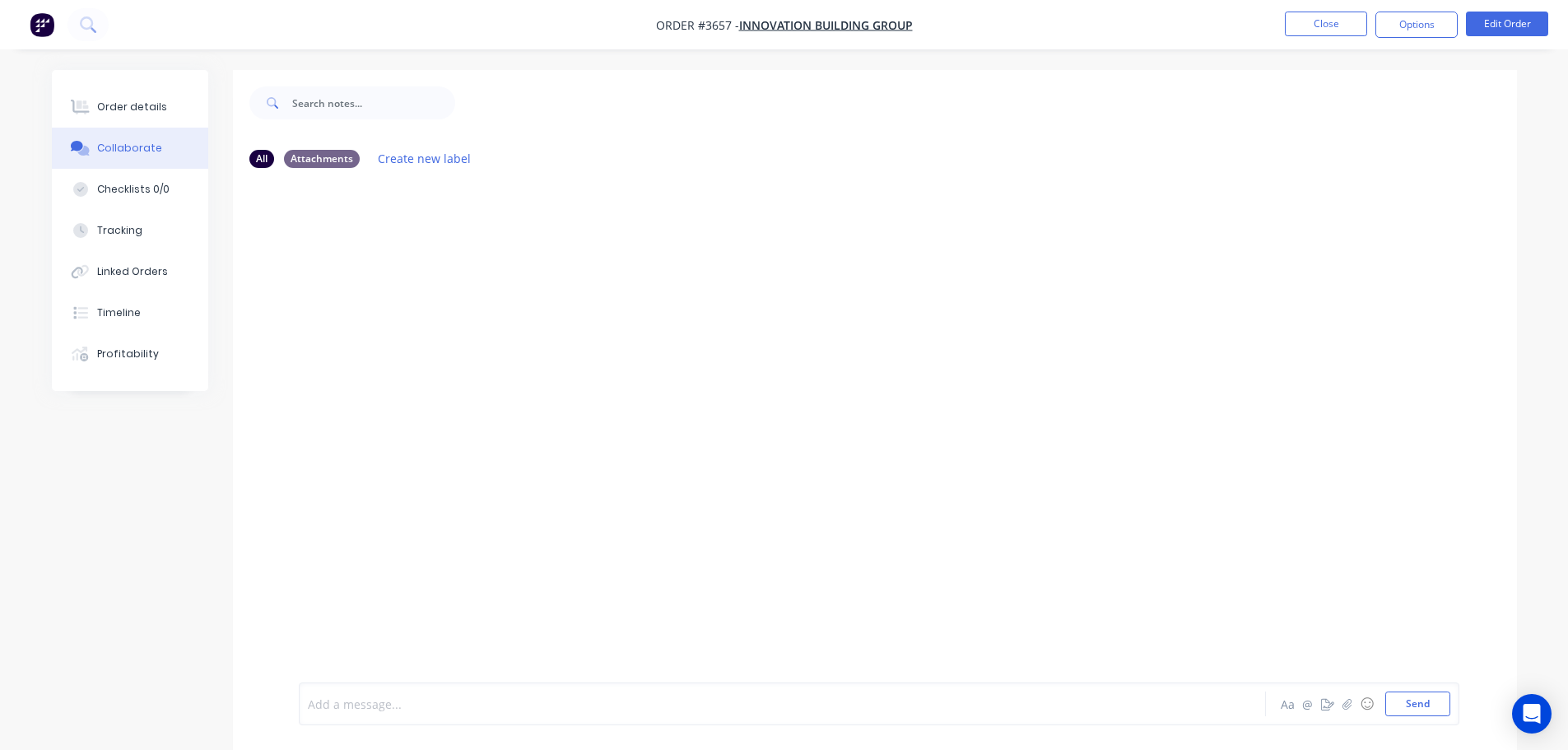
click at [354, 706] on div at bounding box center [736, 704] width 856 height 17
click at [1418, 703] on button "Send" at bounding box center [1418, 704] width 65 height 25
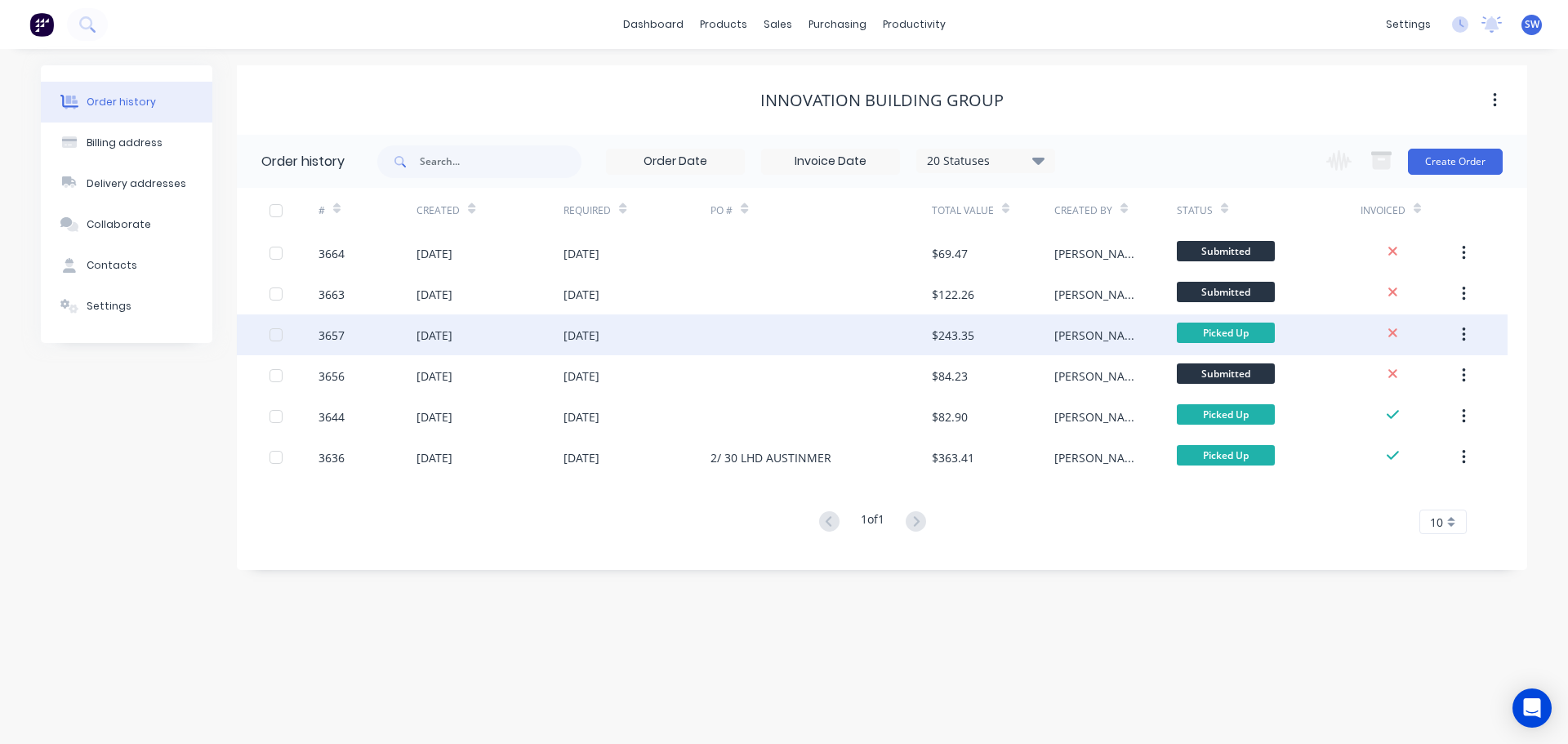
click at [335, 334] on div "3657" at bounding box center [331, 335] width 27 height 17
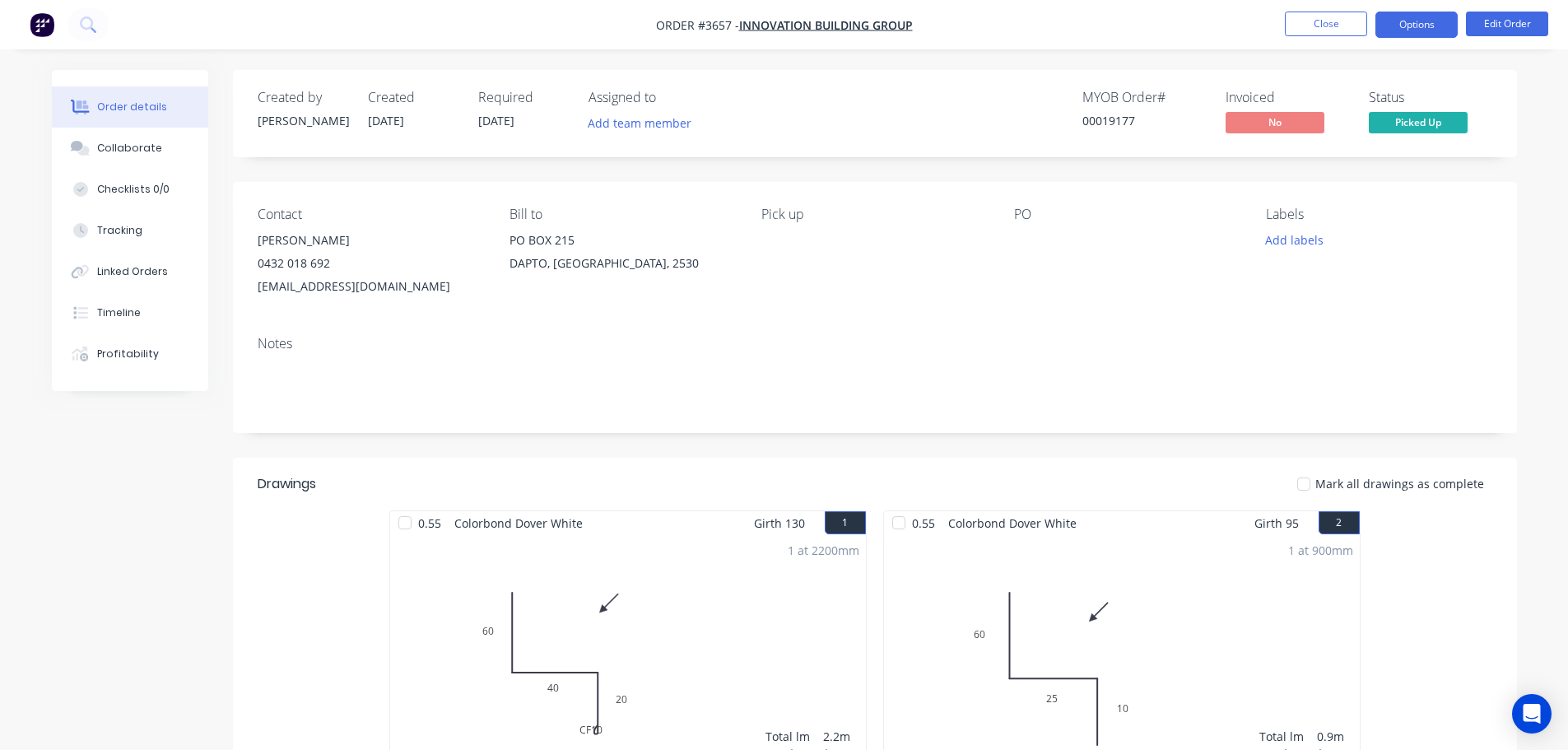
click at [1416, 27] on button "Options" at bounding box center [1416, 25] width 82 height 27
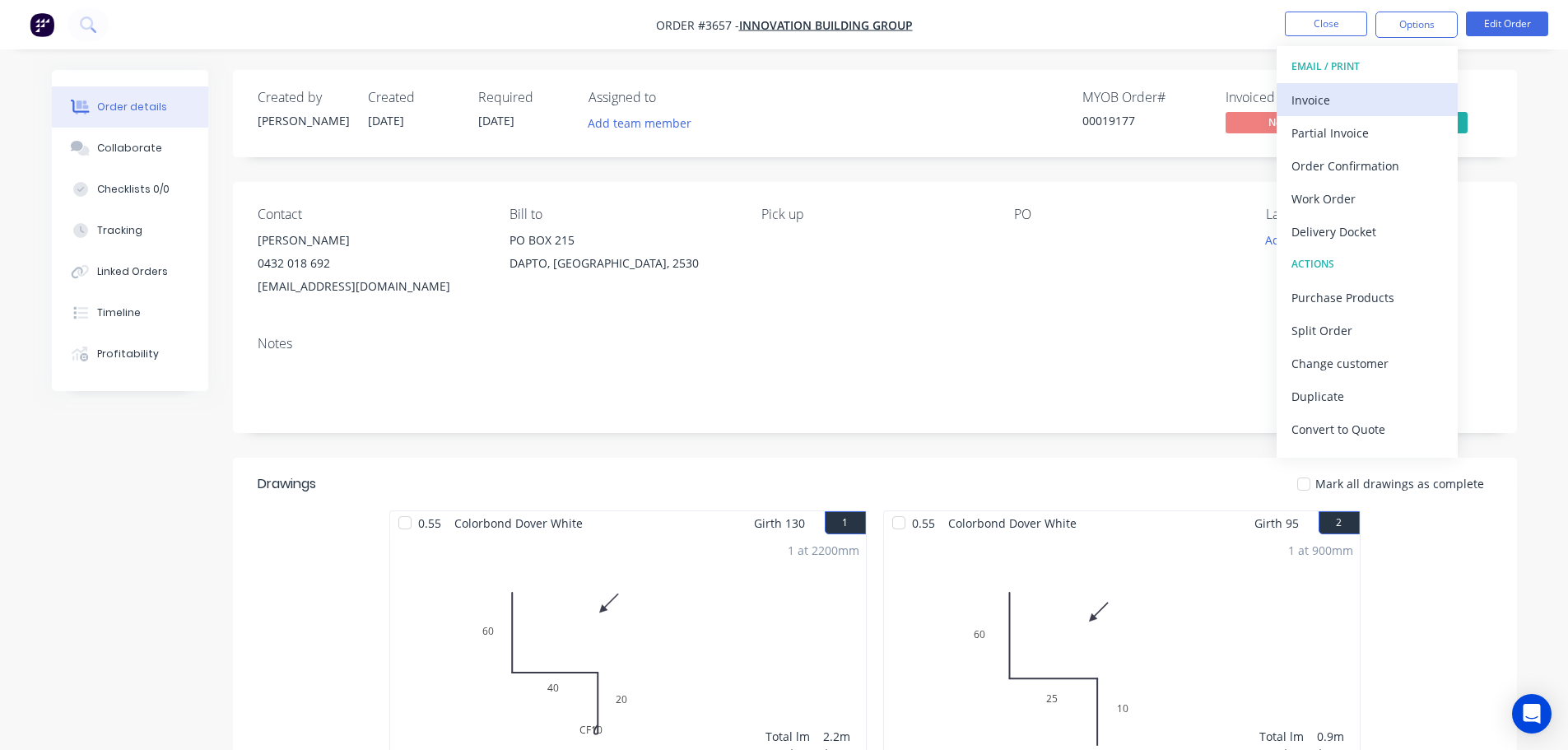
click at [1347, 97] on div "Invoice" at bounding box center [1367, 99] width 152 height 24
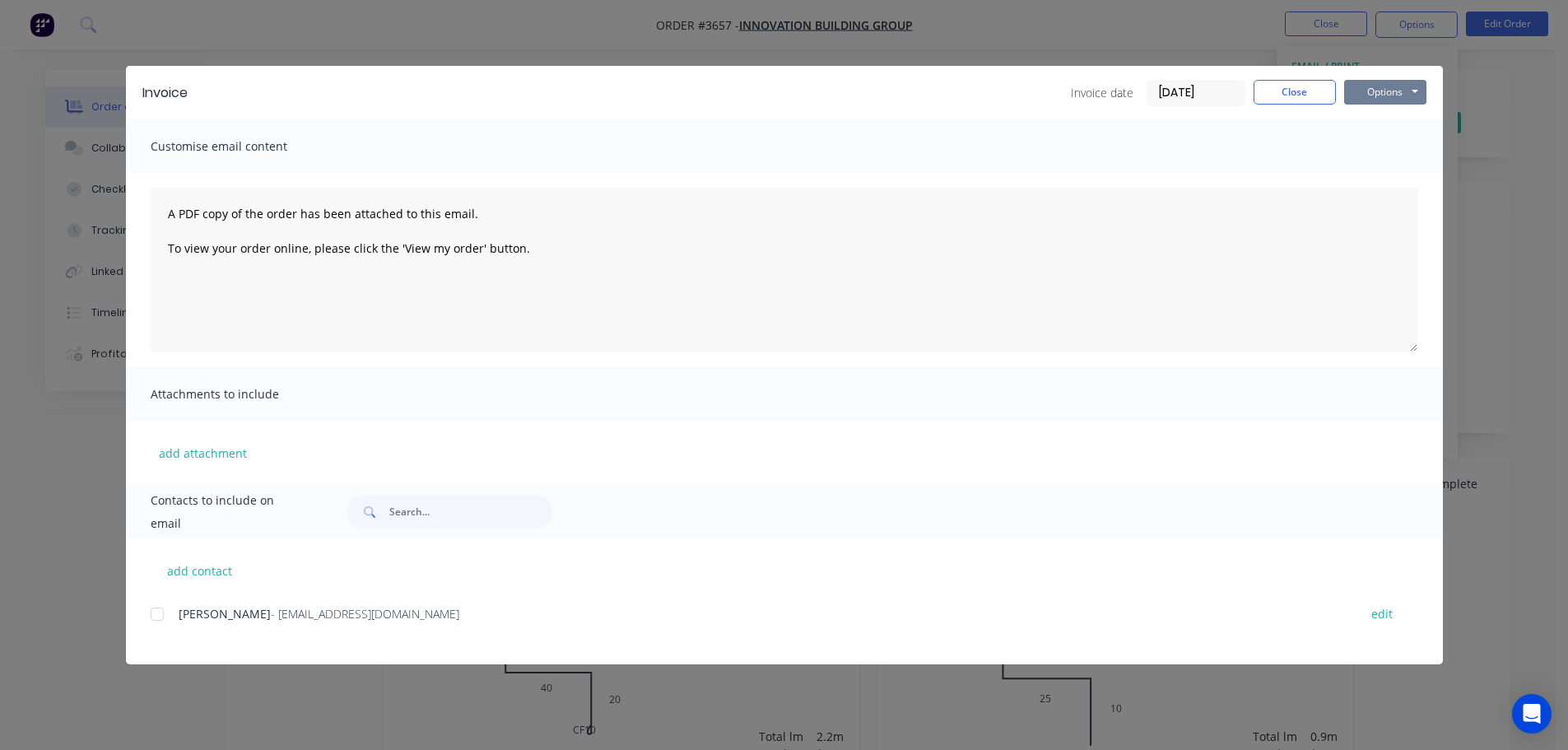
click at [1381, 92] on button "Options" at bounding box center [1385, 93] width 82 height 25
click at [1373, 146] on button "Print" at bounding box center [1396, 148] width 105 height 27
click at [1310, 91] on button "Close" at bounding box center [1295, 93] width 82 height 25
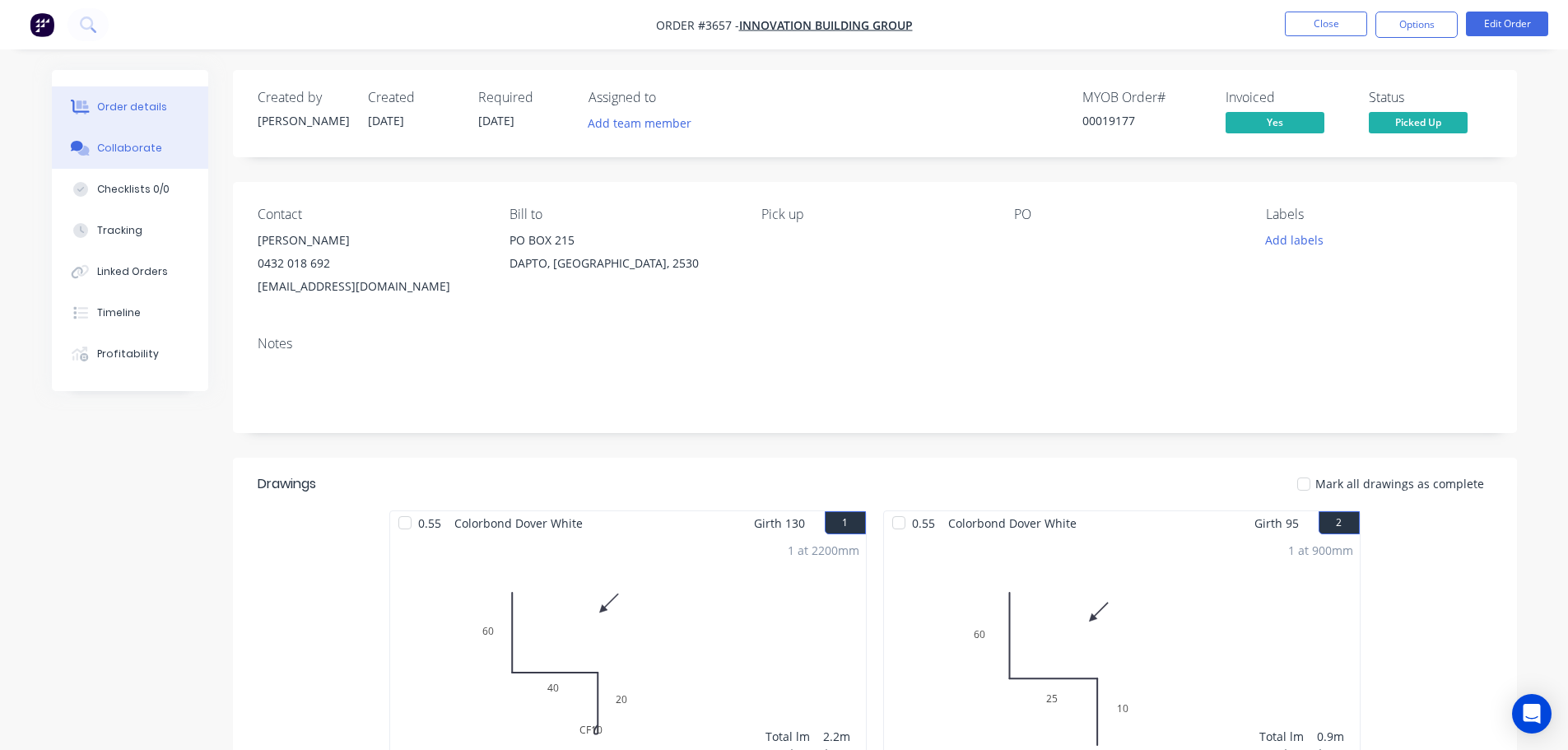
click at [123, 140] on div "Collaborate" at bounding box center [130, 148] width 65 height 15
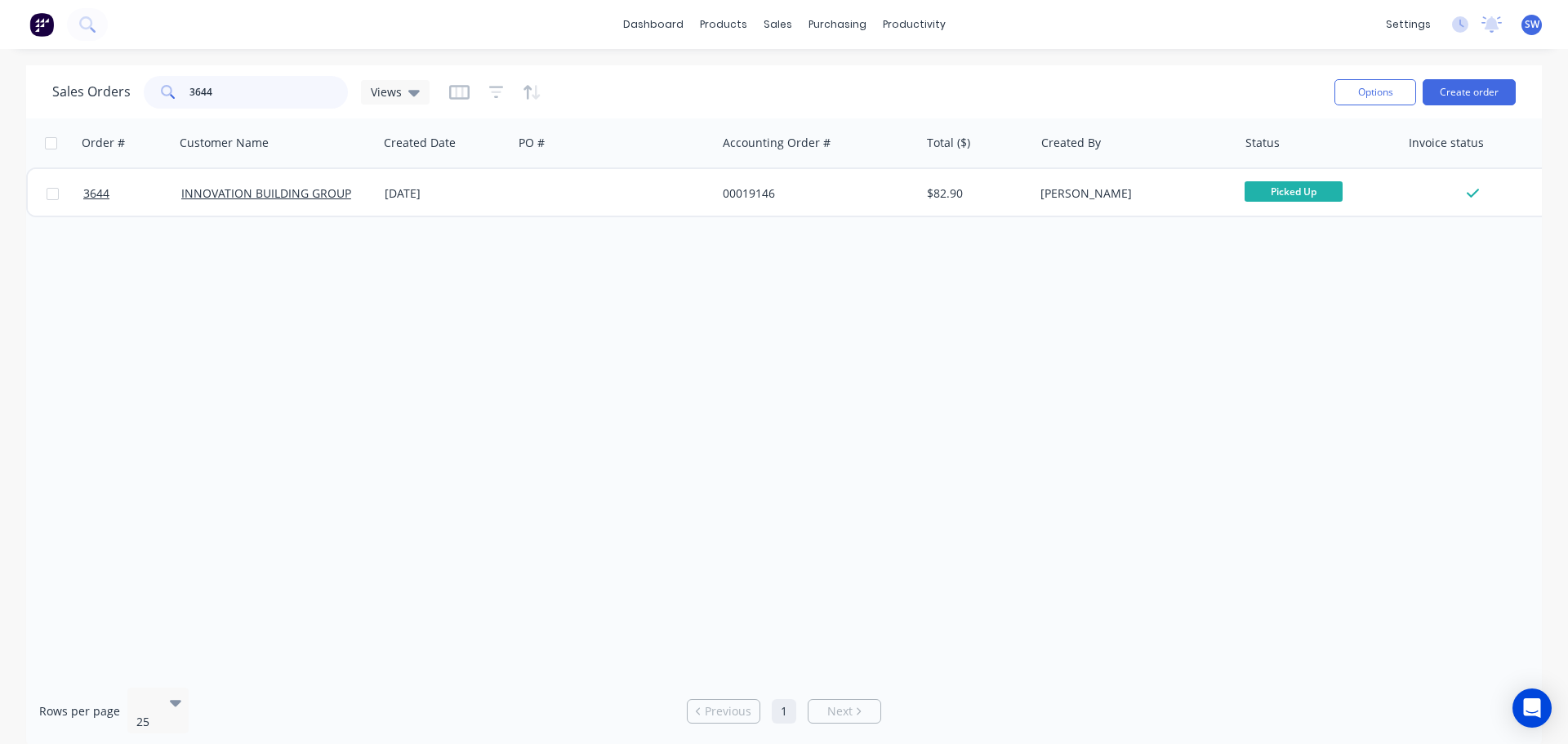
click at [241, 93] on input "3644" at bounding box center [269, 92] width 159 height 33
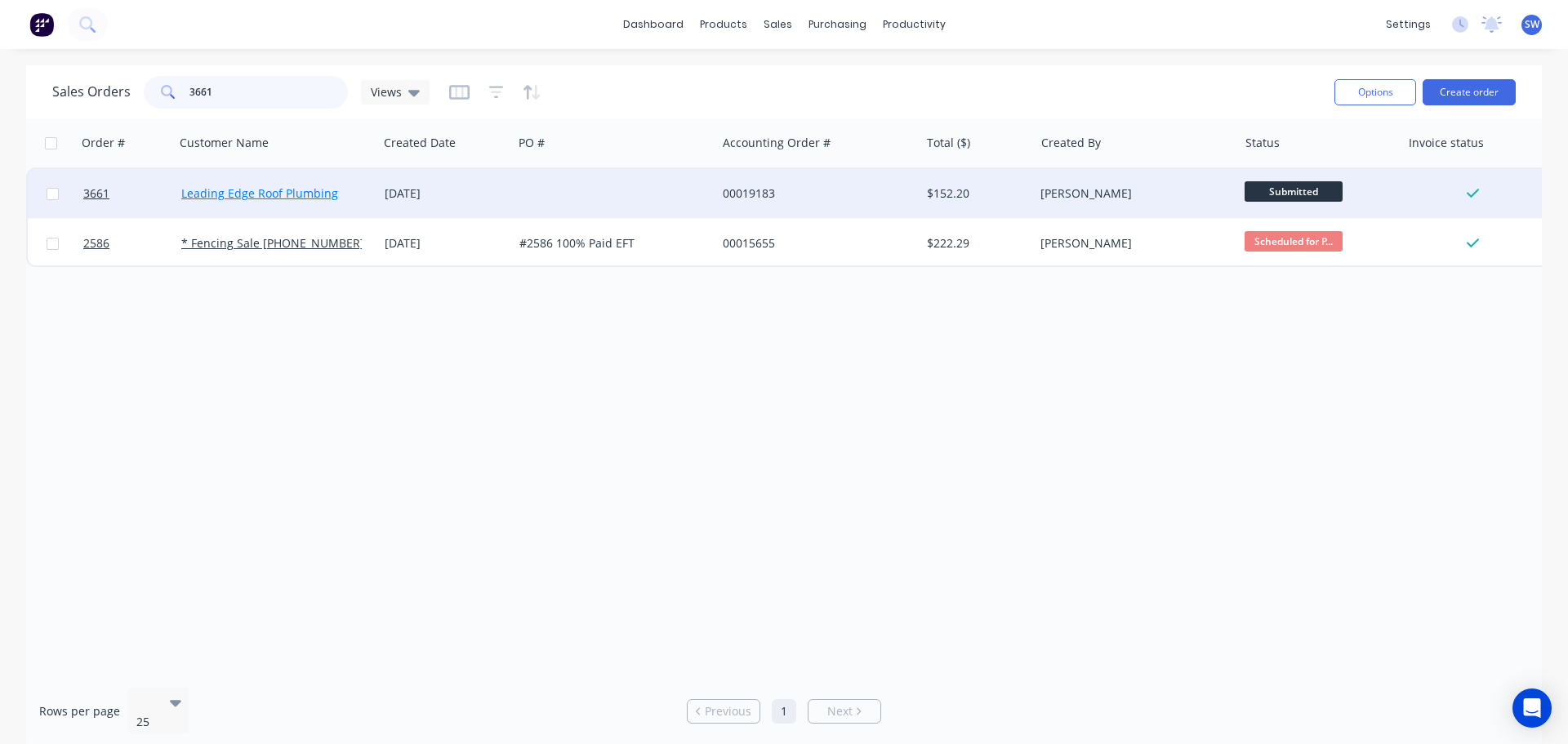
type input "3661"
click at [237, 193] on link "Leading Edge Roof Plumbing" at bounding box center [259, 193] width 157 height 15
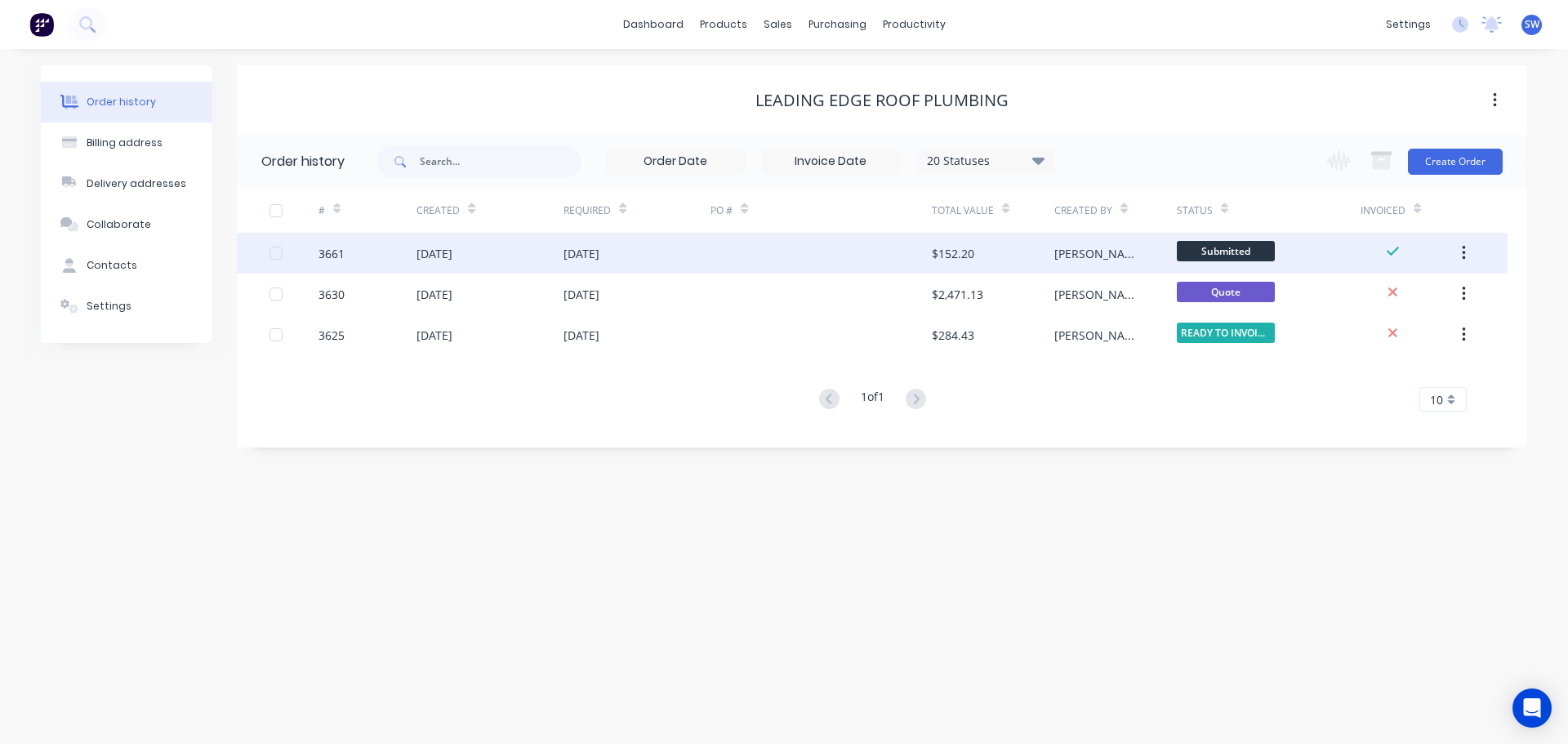
click at [485, 257] on div "[DATE]" at bounding box center [490, 253] width 147 height 41
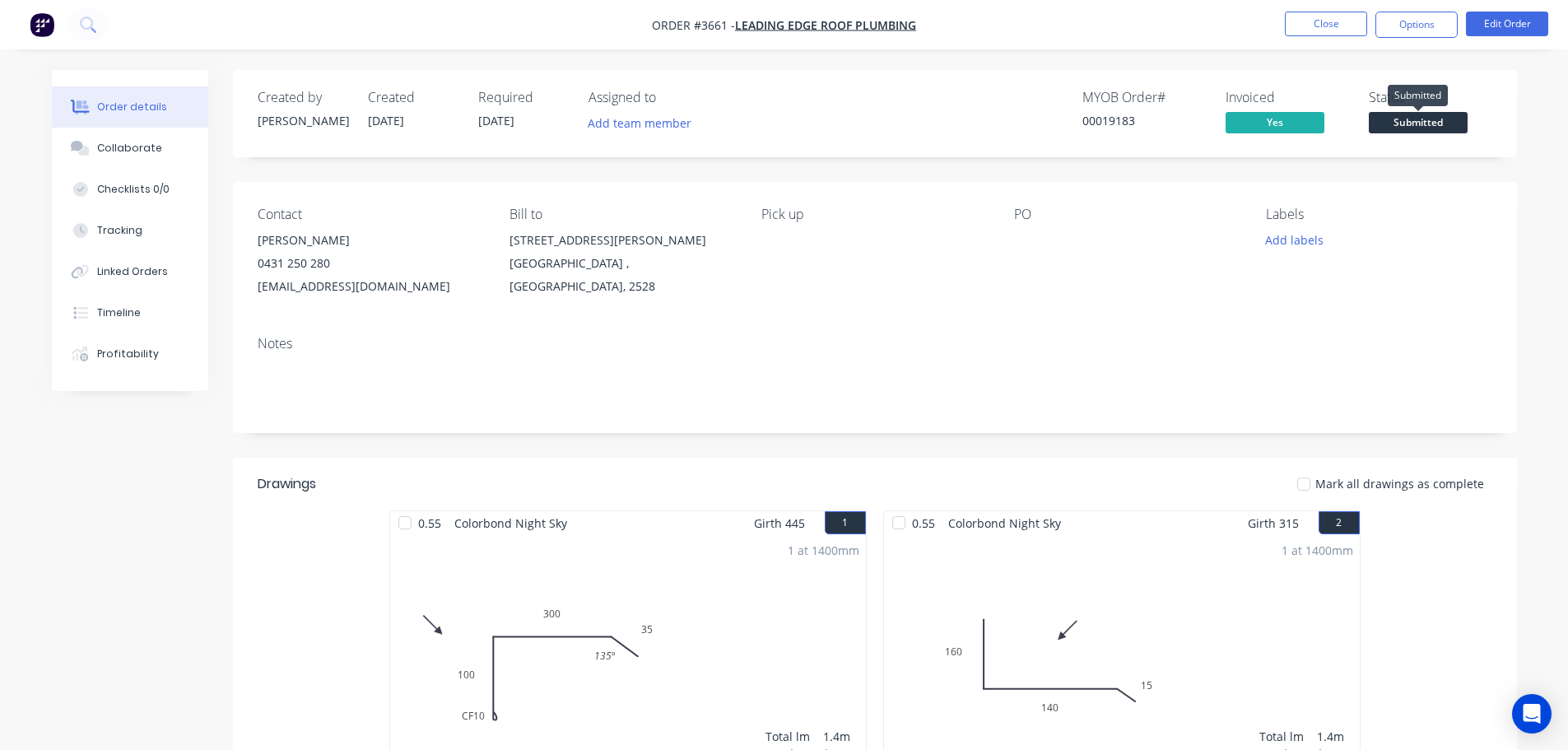
click at [1415, 127] on span "Submitted" at bounding box center [1418, 122] width 99 height 21
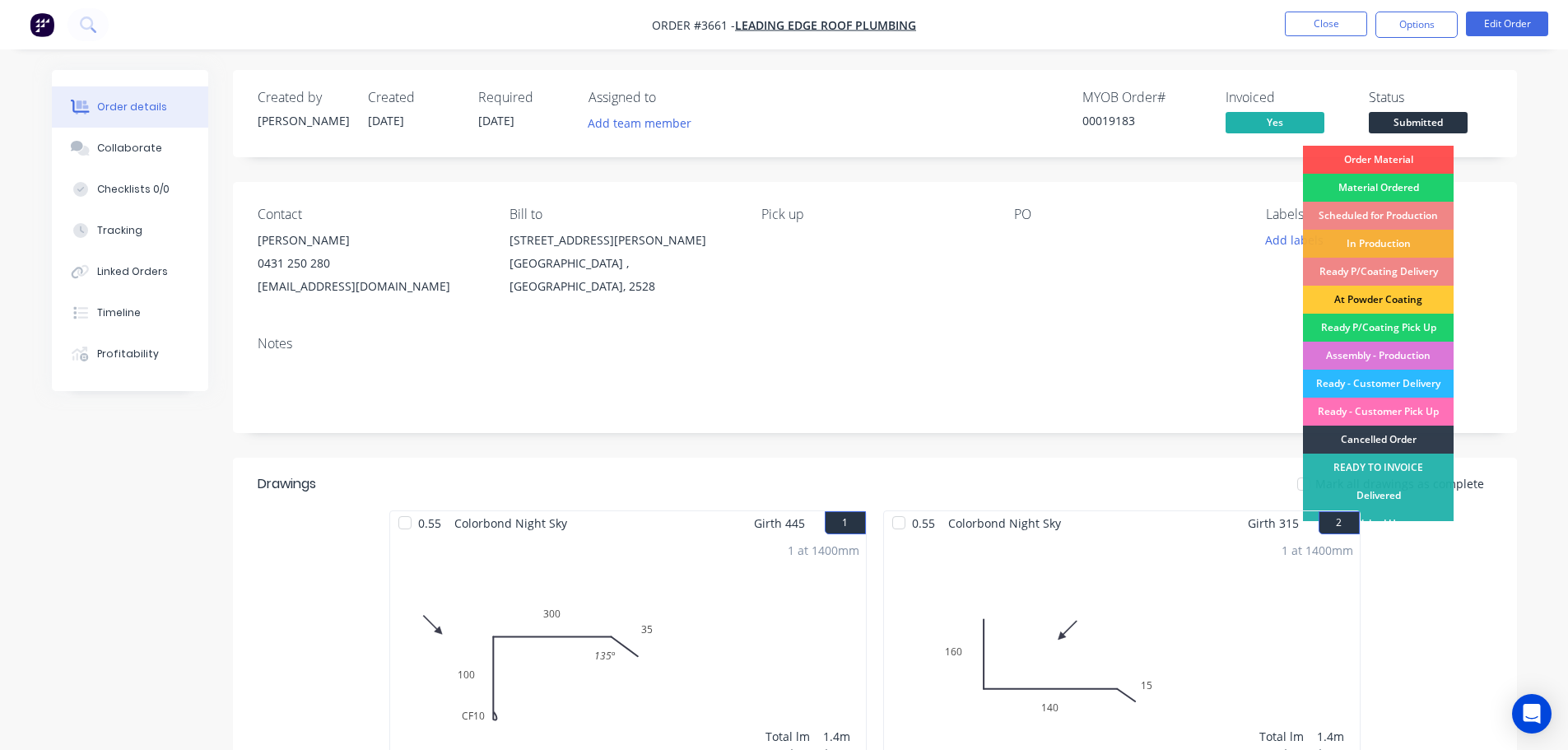
scroll to position [16, 0]
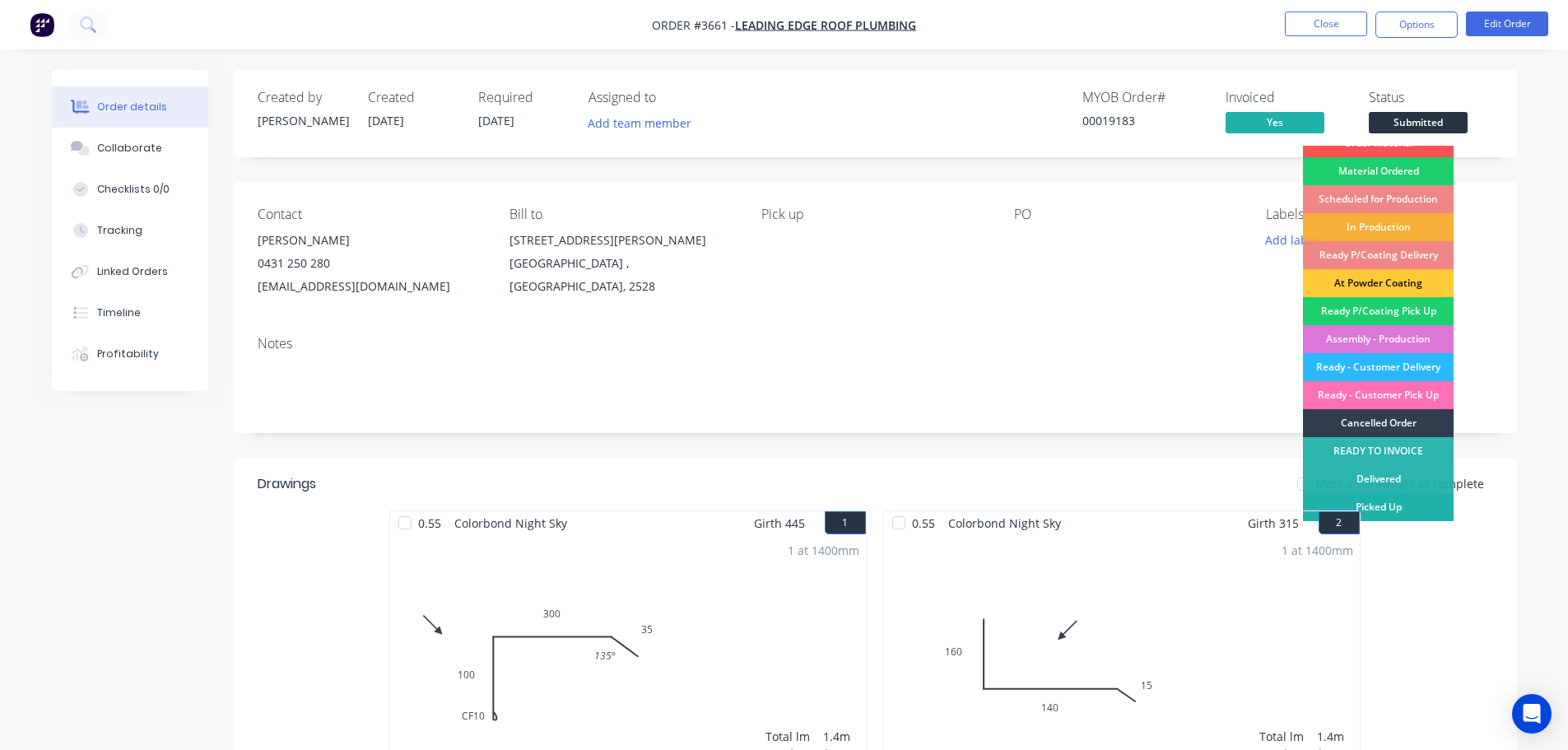
click at [1386, 509] on div "Picked Up" at bounding box center [1378, 507] width 151 height 28
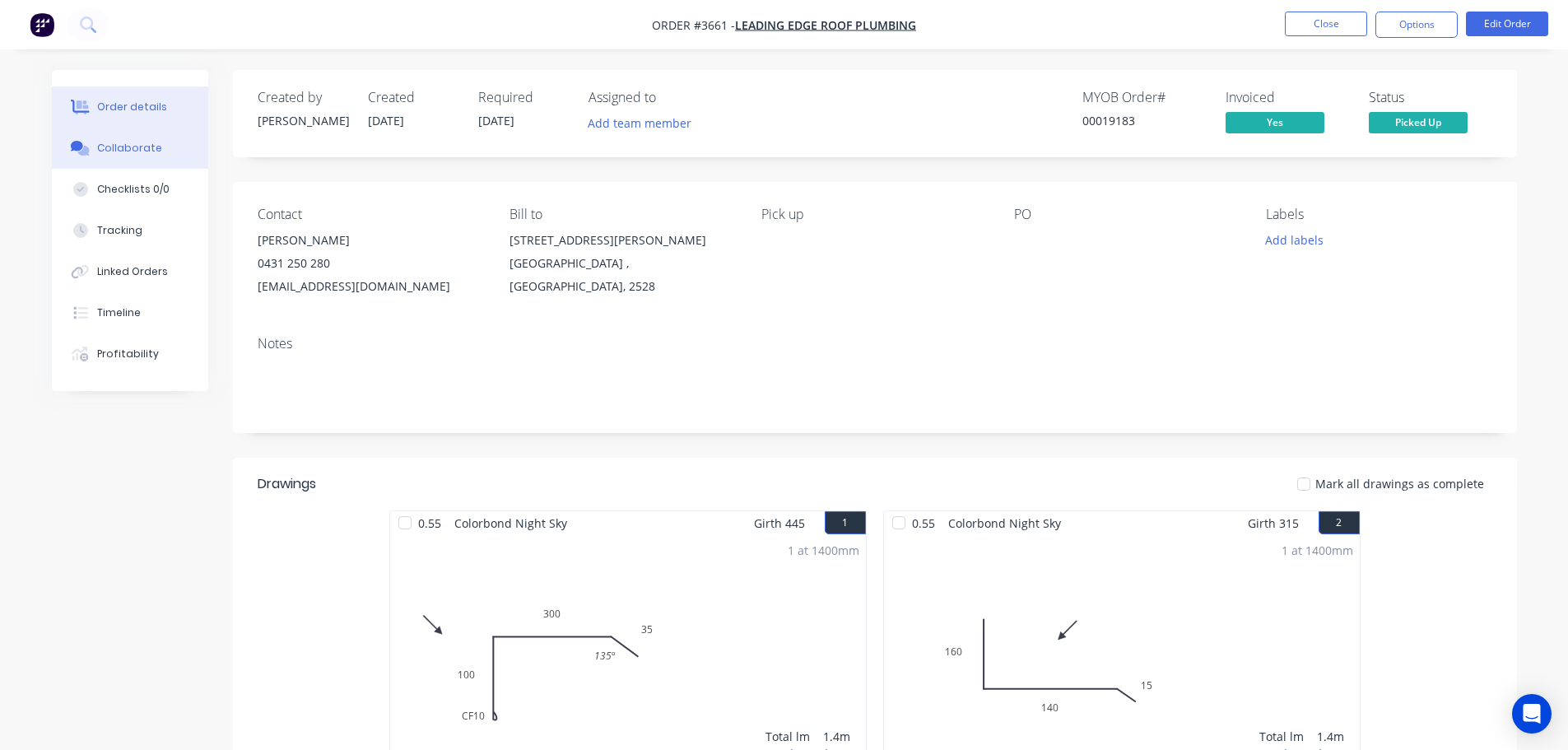
click at [116, 147] on div "Collaborate" at bounding box center [130, 148] width 65 height 15
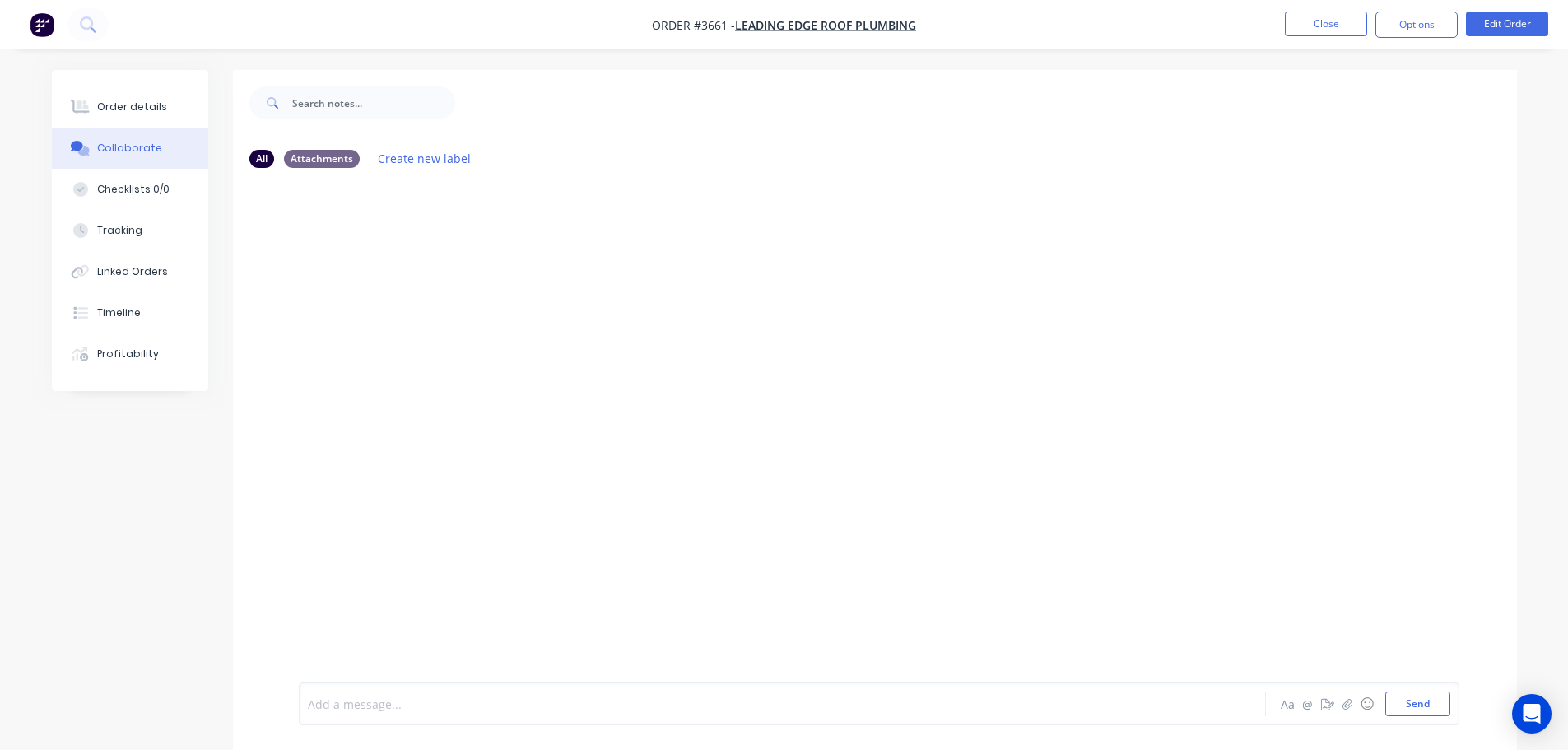
click at [353, 702] on div at bounding box center [736, 704] width 856 height 17
click at [1411, 694] on button "Send" at bounding box center [1418, 704] width 65 height 25
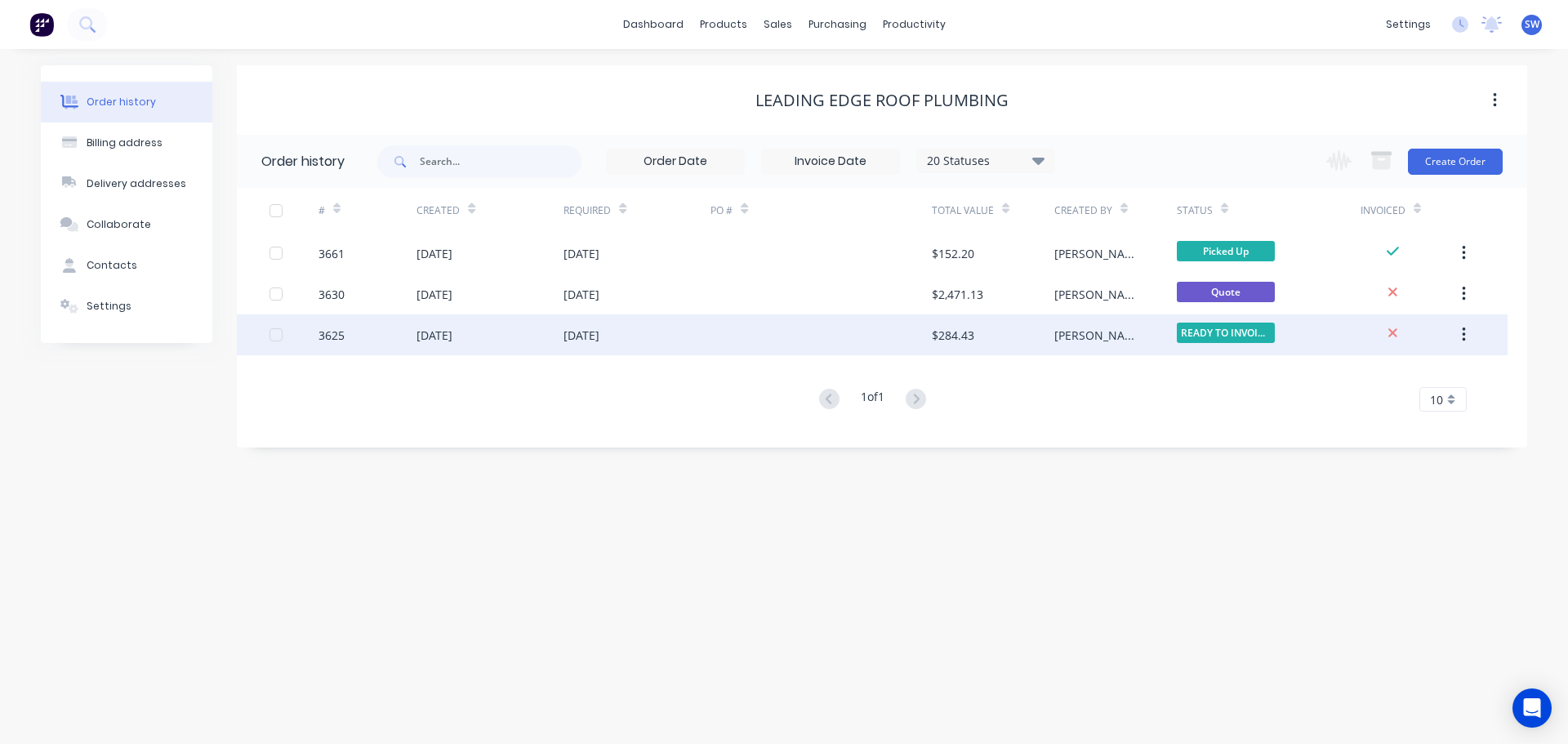
click at [371, 335] on div "3625" at bounding box center [367, 334] width 98 height 41
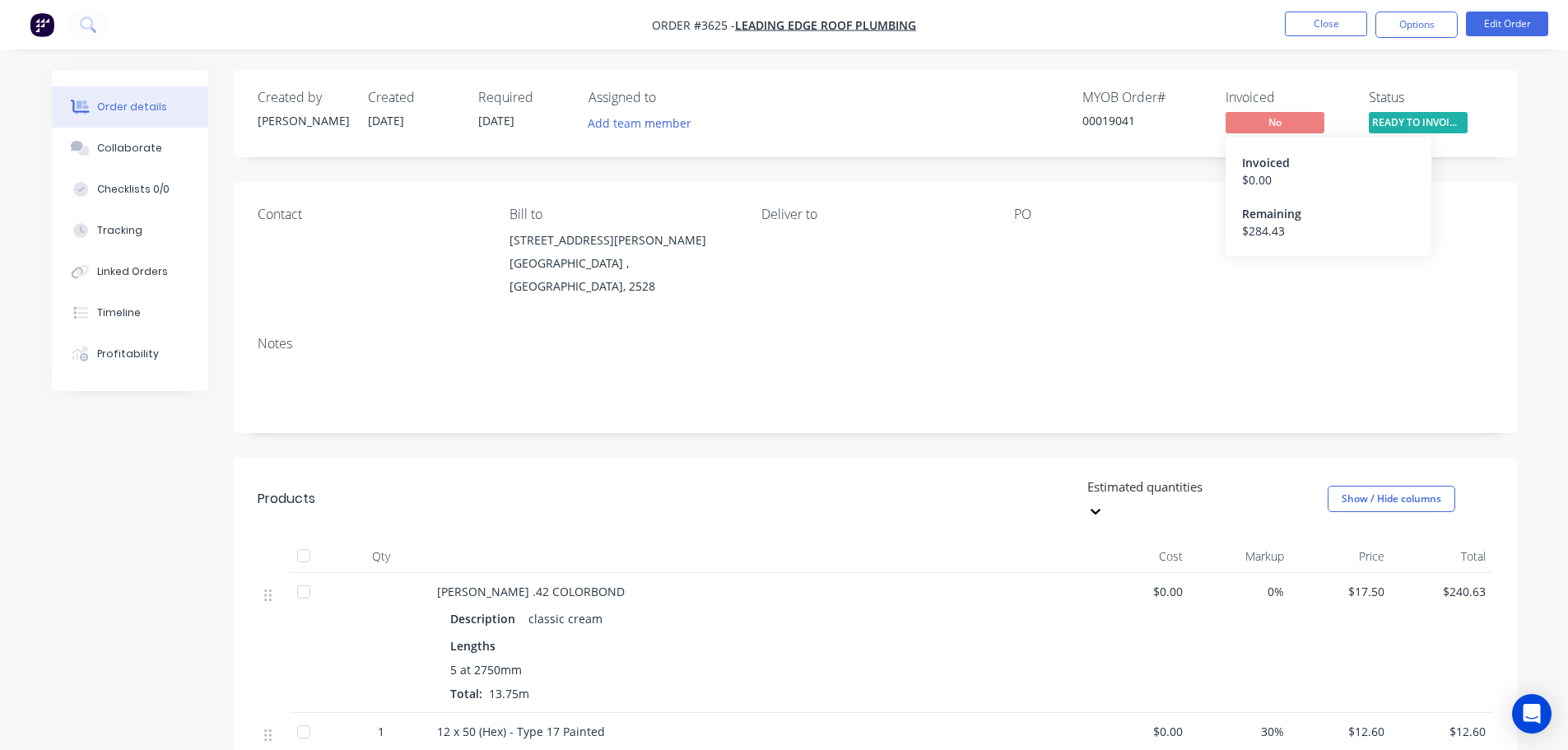
click at [1297, 125] on span "No" at bounding box center [1275, 122] width 99 height 21
click at [1427, 23] on button "Options" at bounding box center [1416, 25] width 82 height 27
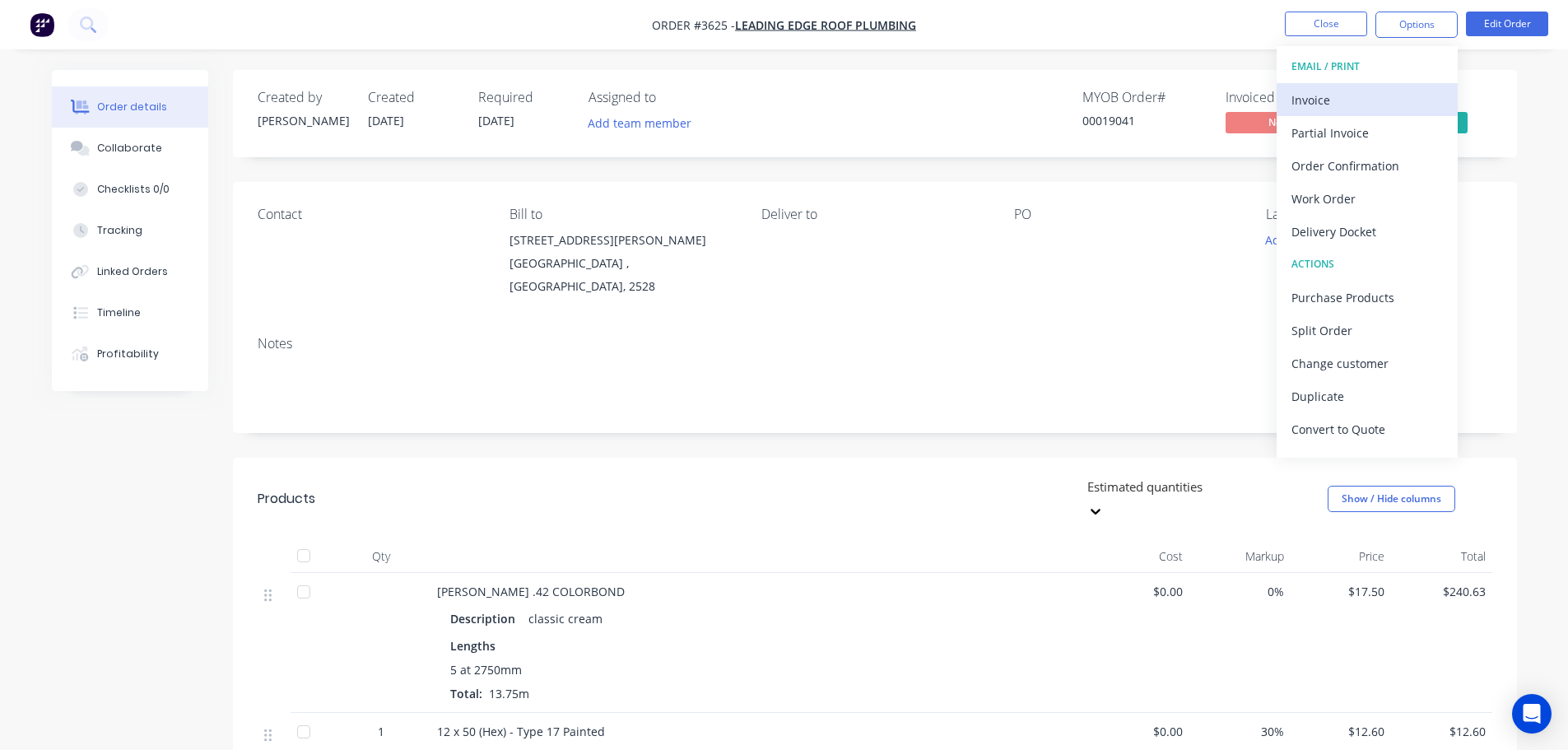
click at [1321, 103] on div "Invoice" at bounding box center [1367, 99] width 152 height 24
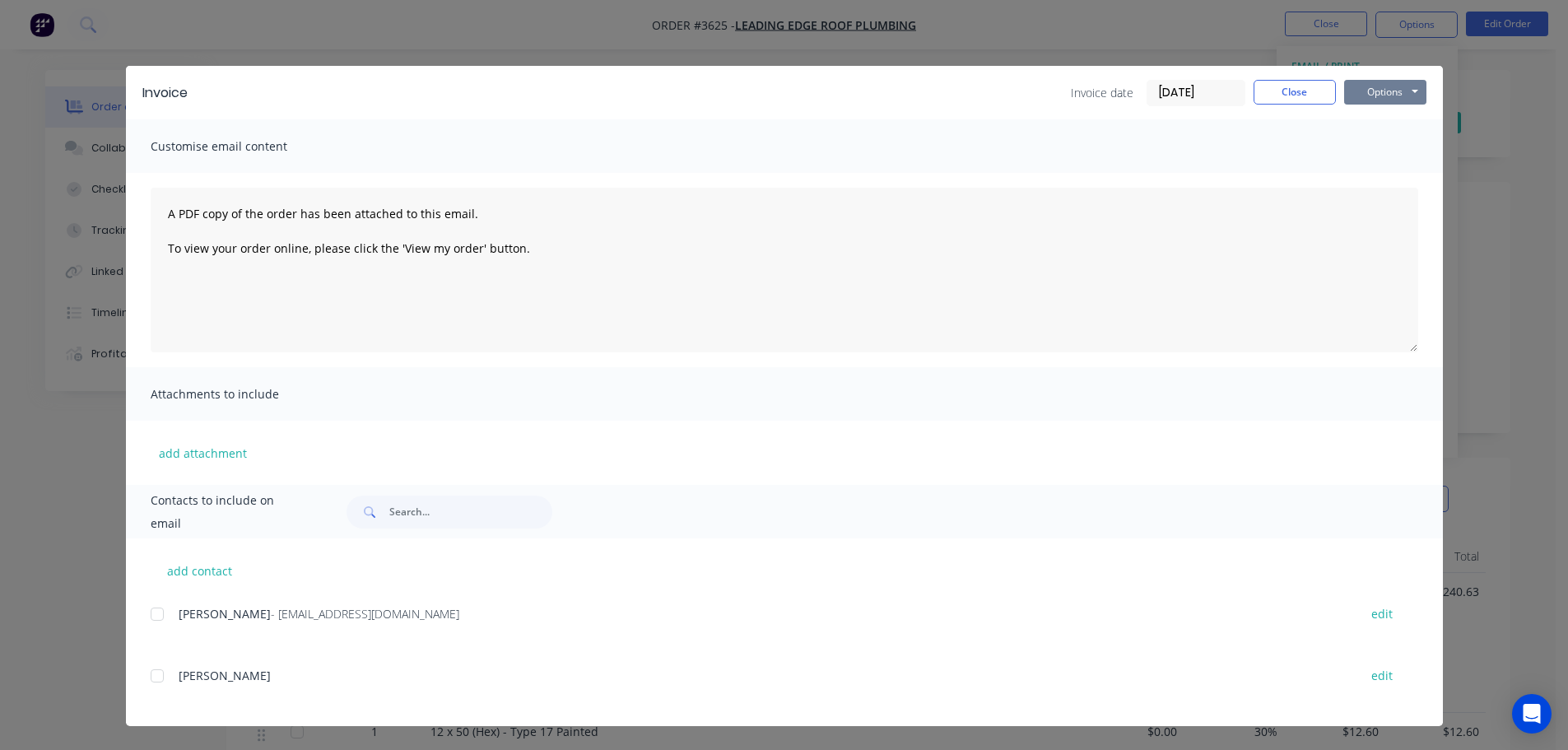
click at [1375, 97] on button "Options" at bounding box center [1385, 93] width 82 height 25
click at [1377, 147] on button "Print" at bounding box center [1396, 148] width 105 height 27
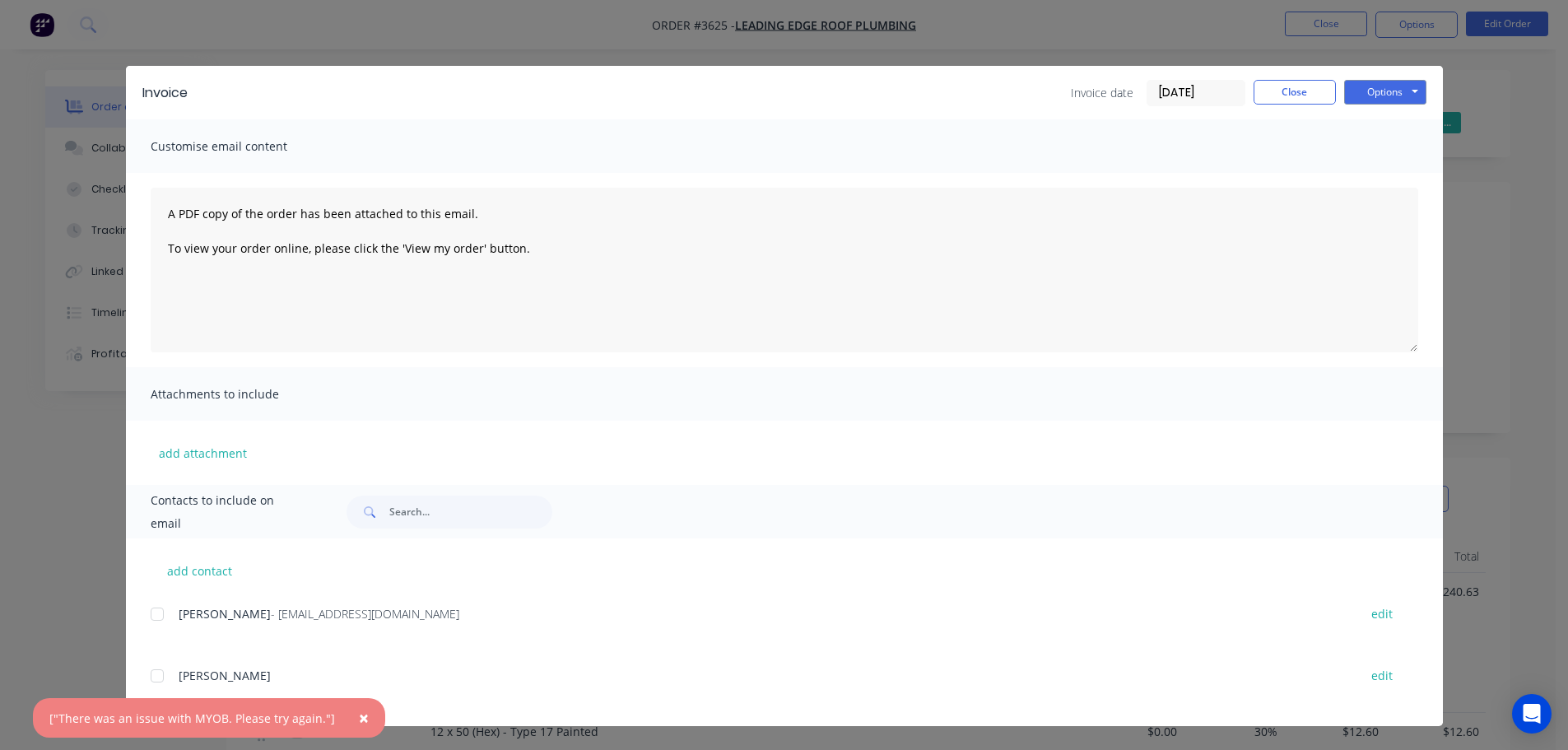
click at [359, 718] on span "×" at bounding box center [364, 718] width 10 height 23
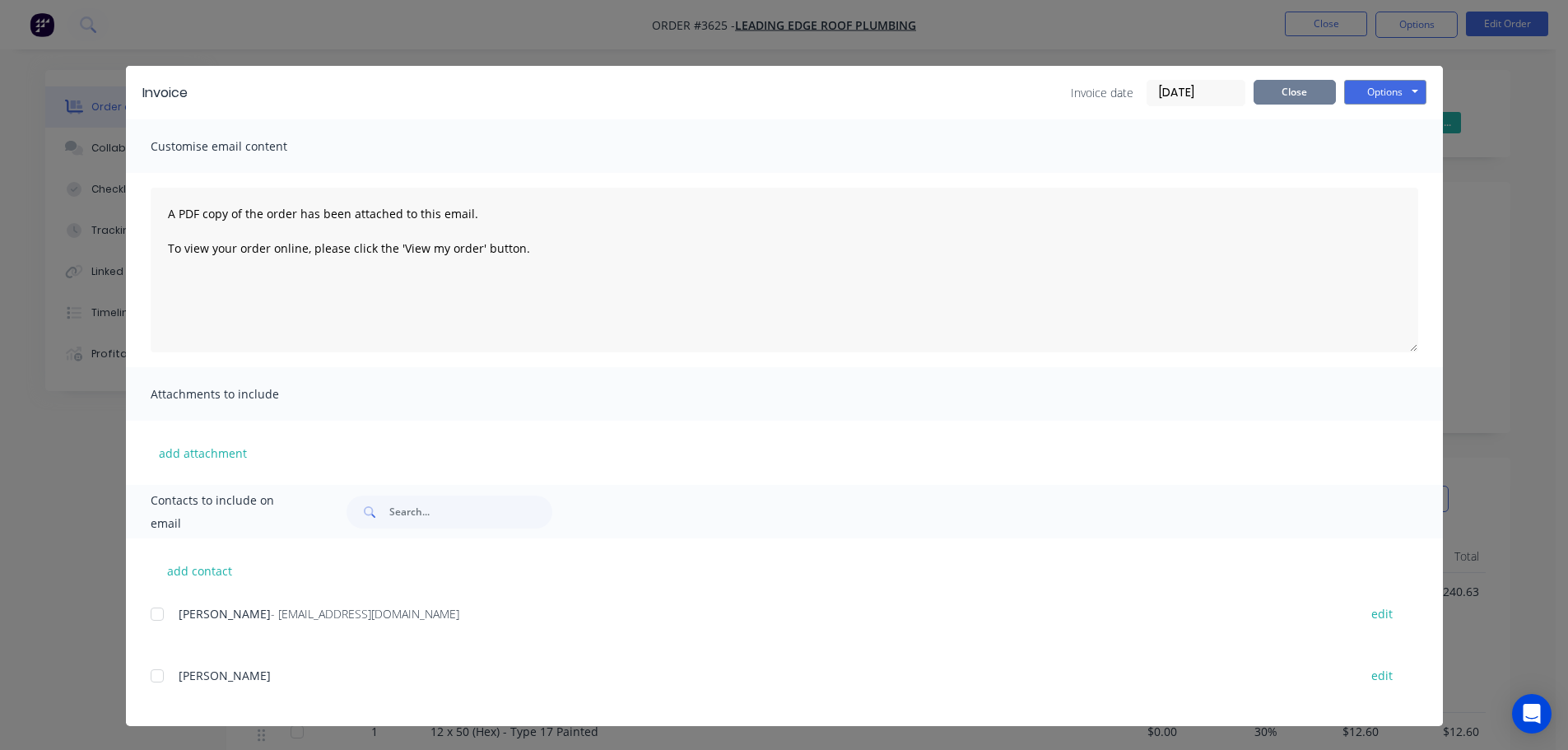
click at [1310, 94] on button "Close" at bounding box center [1295, 93] width 82 height 25
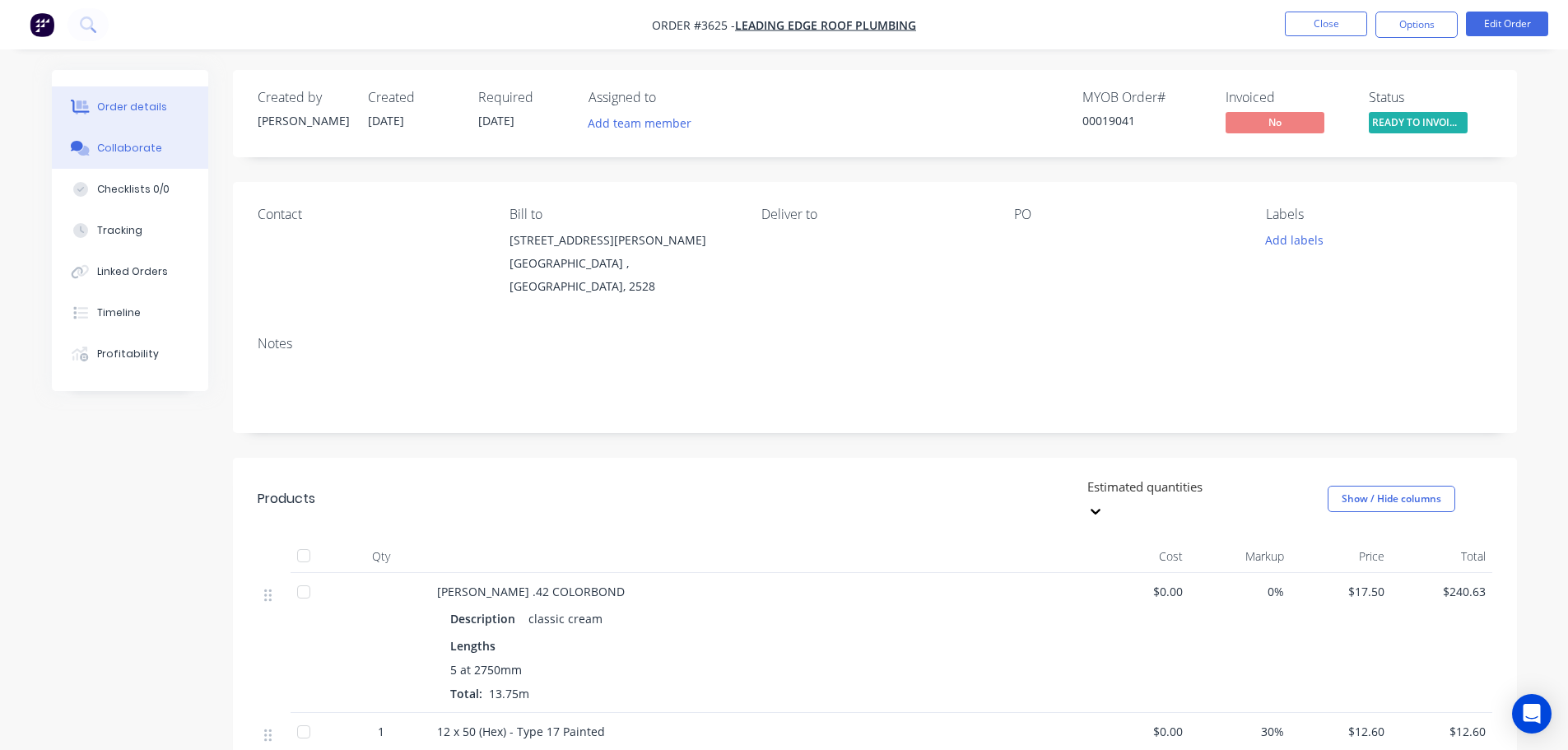
click at [121, 150] on div "Collaborate" at bounding box center [130, 148] width 65 height 15
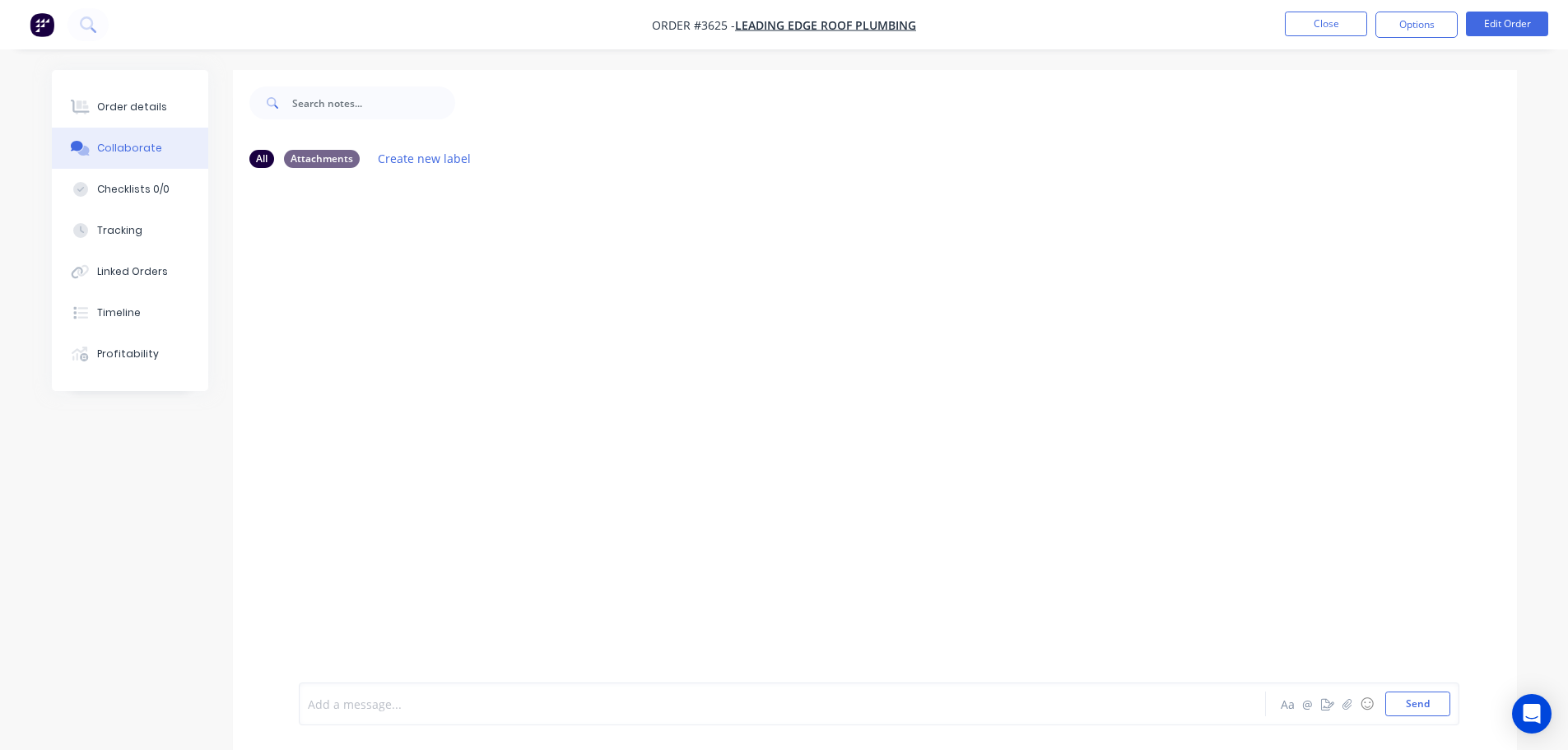
click at [356, 711] on div at bounding box center [736, 704] width 856 height 17
click at [446, 431] on div at bounding box center [875, 431] width 1285 height 501
click at [429, 701] on div "INVOICED IN MYOB P" at bounding box center [736, 704] width 856 height 17
click at [1426, 705] on button "Send" at bounding box center [1418, 704] width 65 height 25
click at [637, 243] on icon "button" at bounding box center [638, 247] width 5 height 19
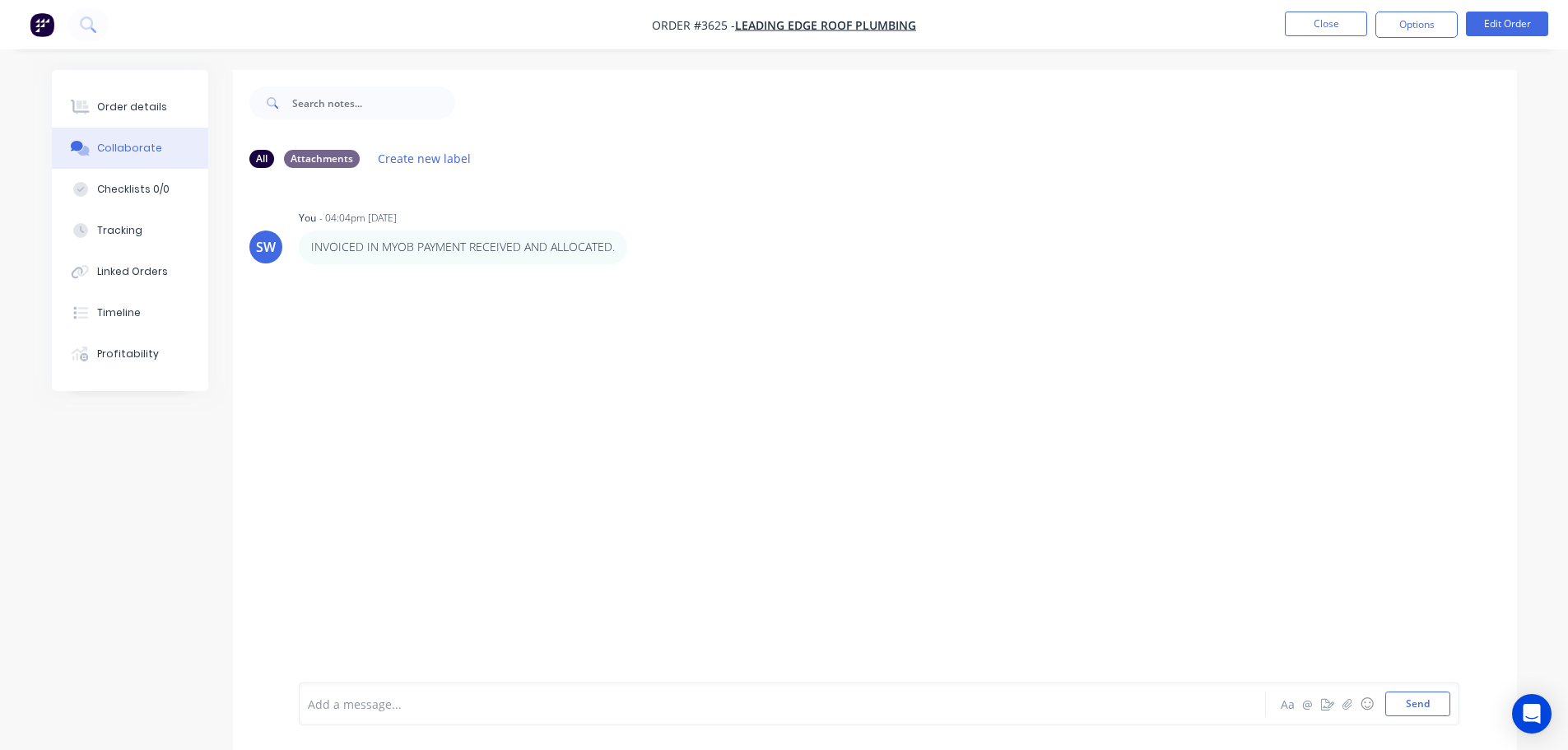
click at [0, 0] on button "Edit" at bounding box center [0, 0] width 0 height 0
click at [602, 248] on p "INVOICED IN MYOB PAYMENT RECEIVED AND ALLOCATED." at bounding box center [463, 246] width 303 height 16
click at [608, 704] on span "INVOICED IN MYOB PAYMENT RECEIVED AND ALLOCATED." at bounding box center [467, 704] width 317 height 15
click at [621, 701] on div "INVOICED IN MYOB PAYMENT RECEIVED AND ALLOCATED." at bounding box center [736, 704] width 856 height 17
click at [644, 701] on div "INVOICED IN MYOB PAYMENT RECEIVED AND ALLOCATED" at bounding box center [736, 704] width 856 height 17
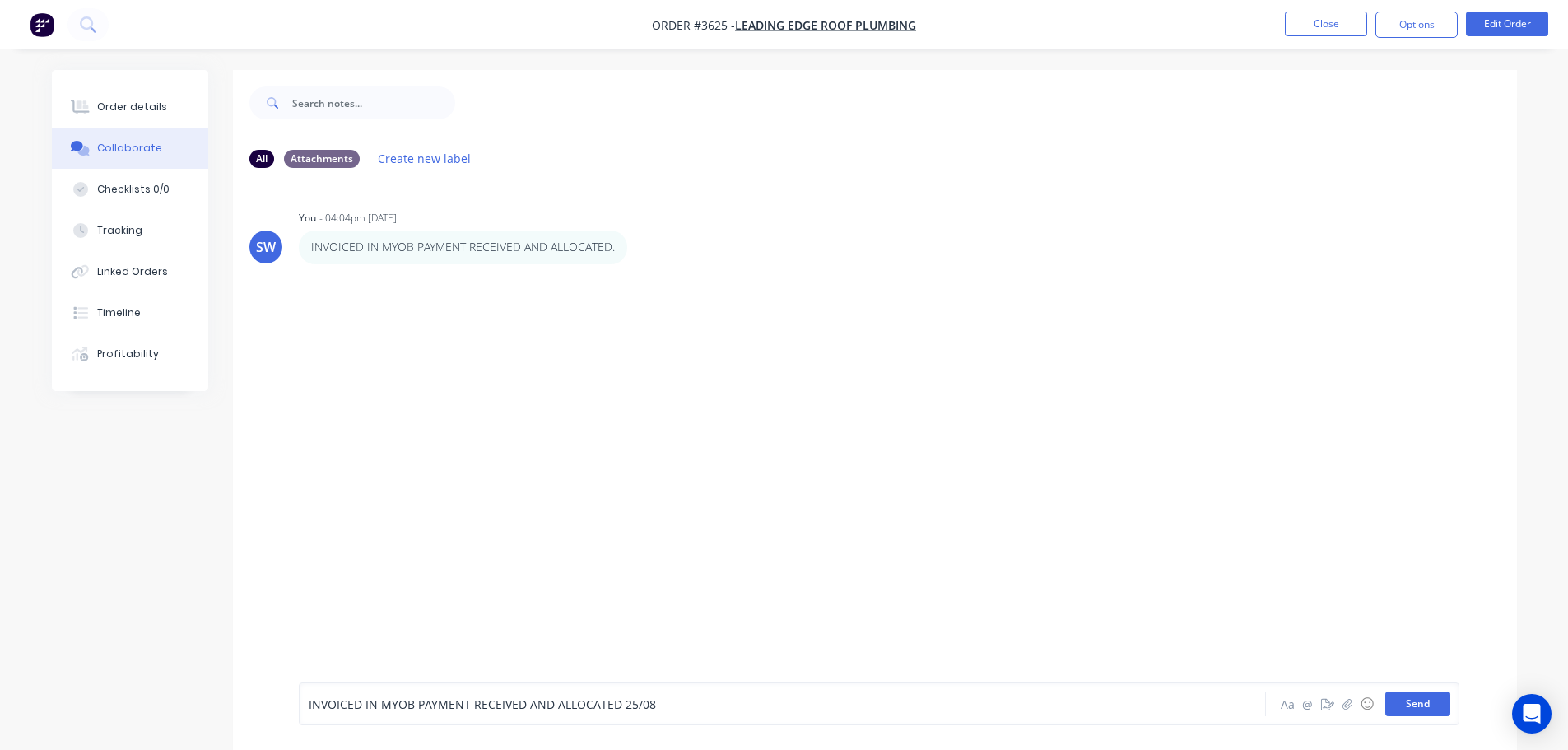
click at [1441, 711] on button "Send" at bounding box center [1418, 704] width 65 height 25
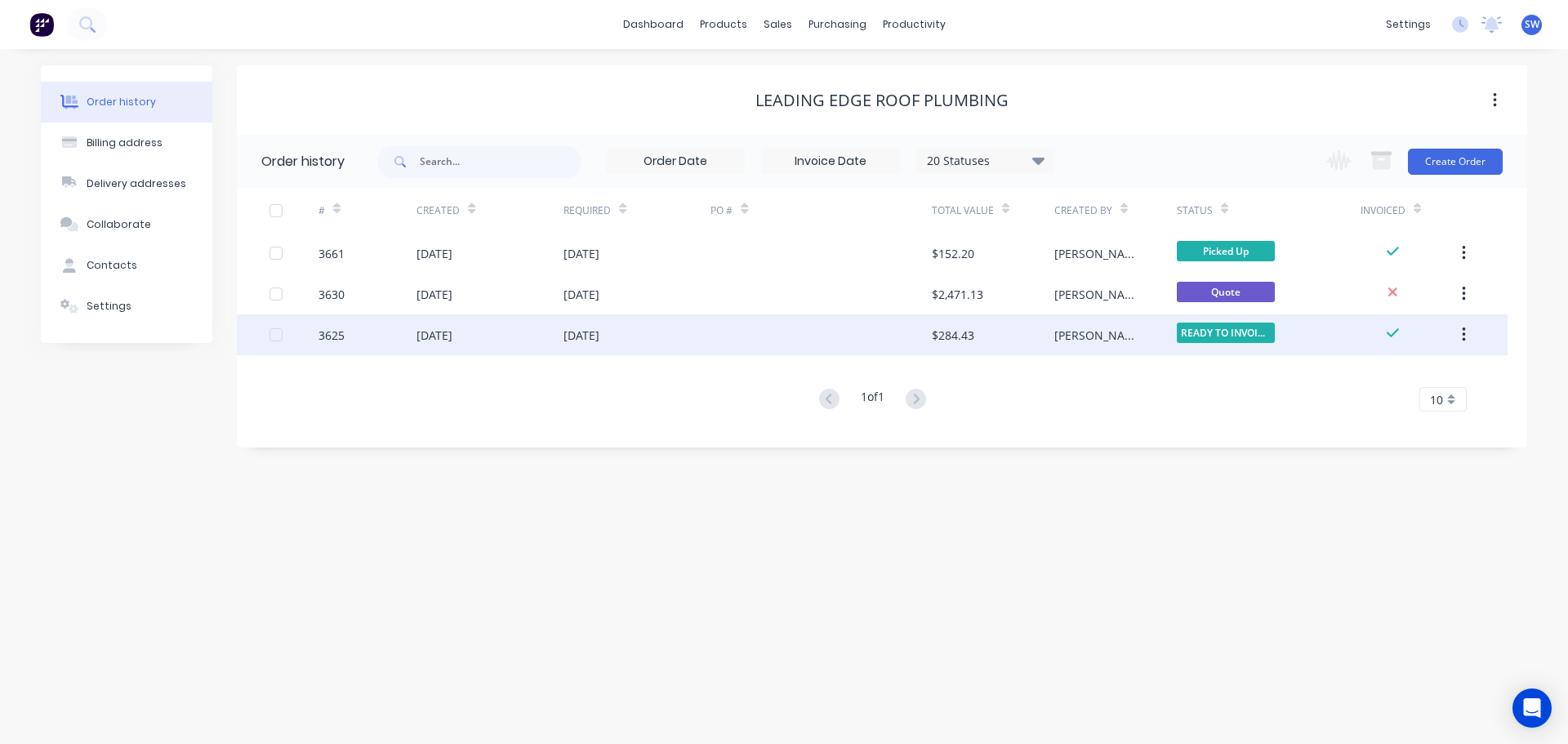
click at [1470, 333] on button "button" at bounding box center [1464, 334] width 39 height 29
click at [1356, 379] on div "Archive" at bounding box center [1405, 377] width 126 height 24
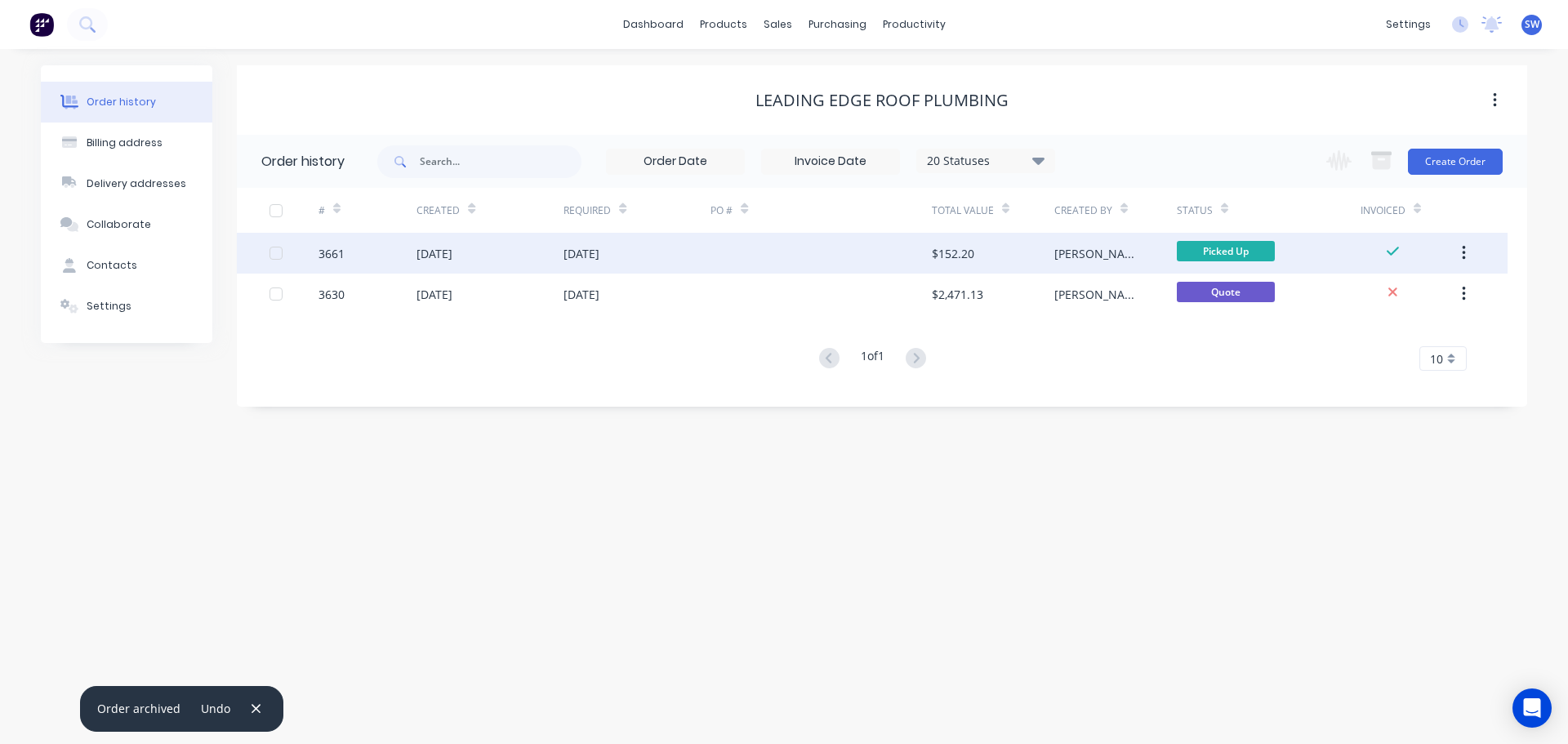
click at [443, 256] on div "[DATE]" at bounding box center [435, 254] width 36 height 17
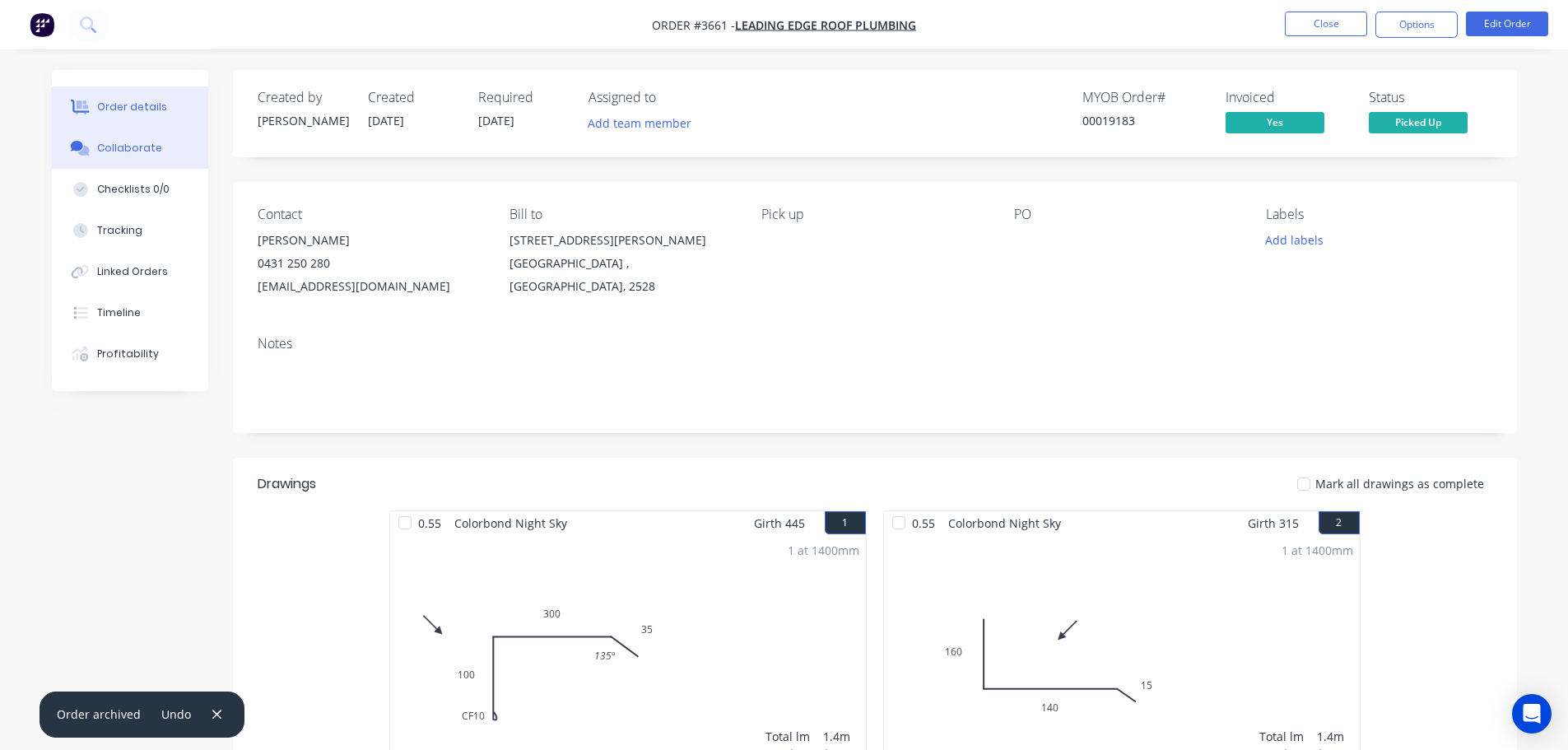
click at [131, 144] on div "Collaborate" at bounding box center [130, 148] width 65 height 15
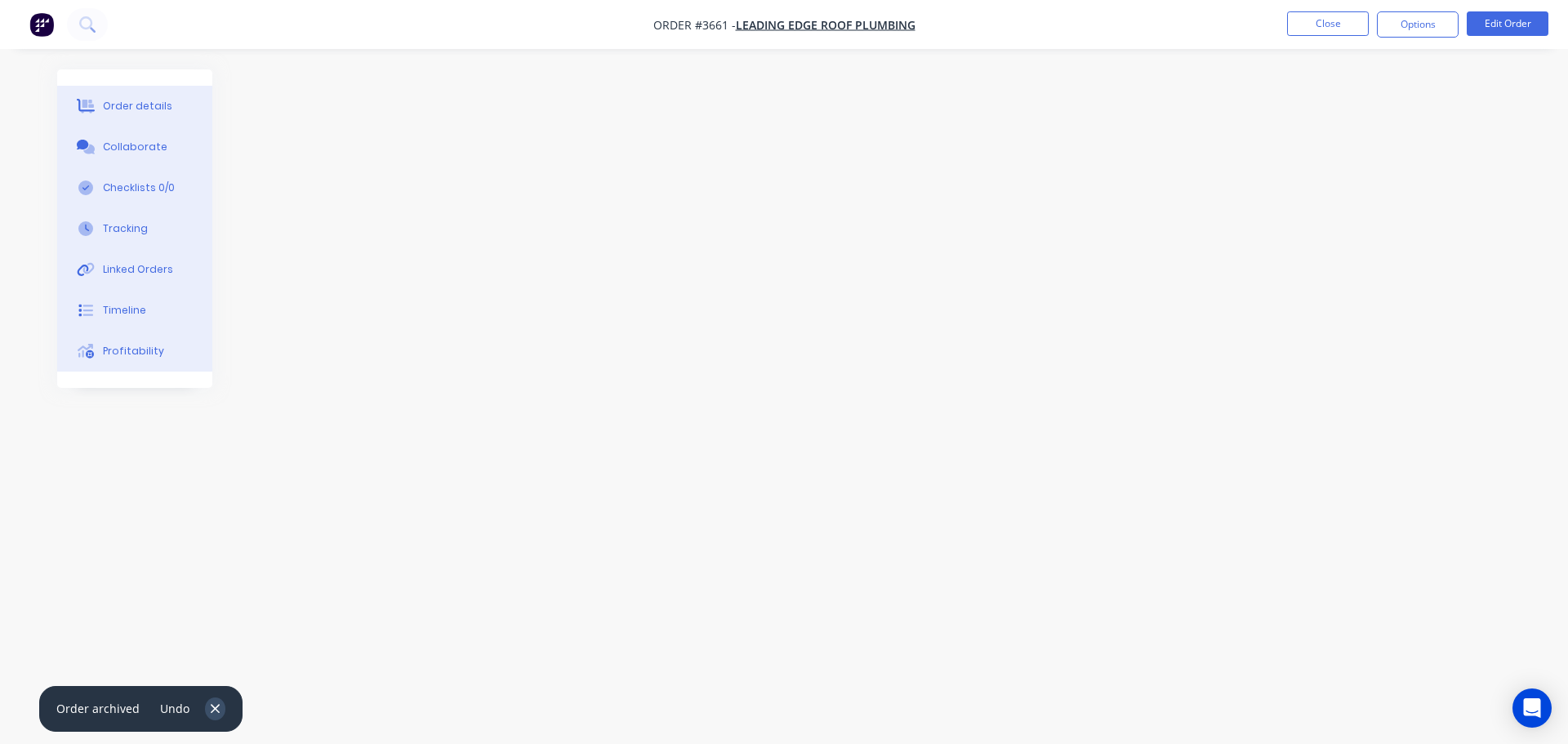
click at [211, 705] on icon "button" at bounding box center [215, 707] width 9 height 9
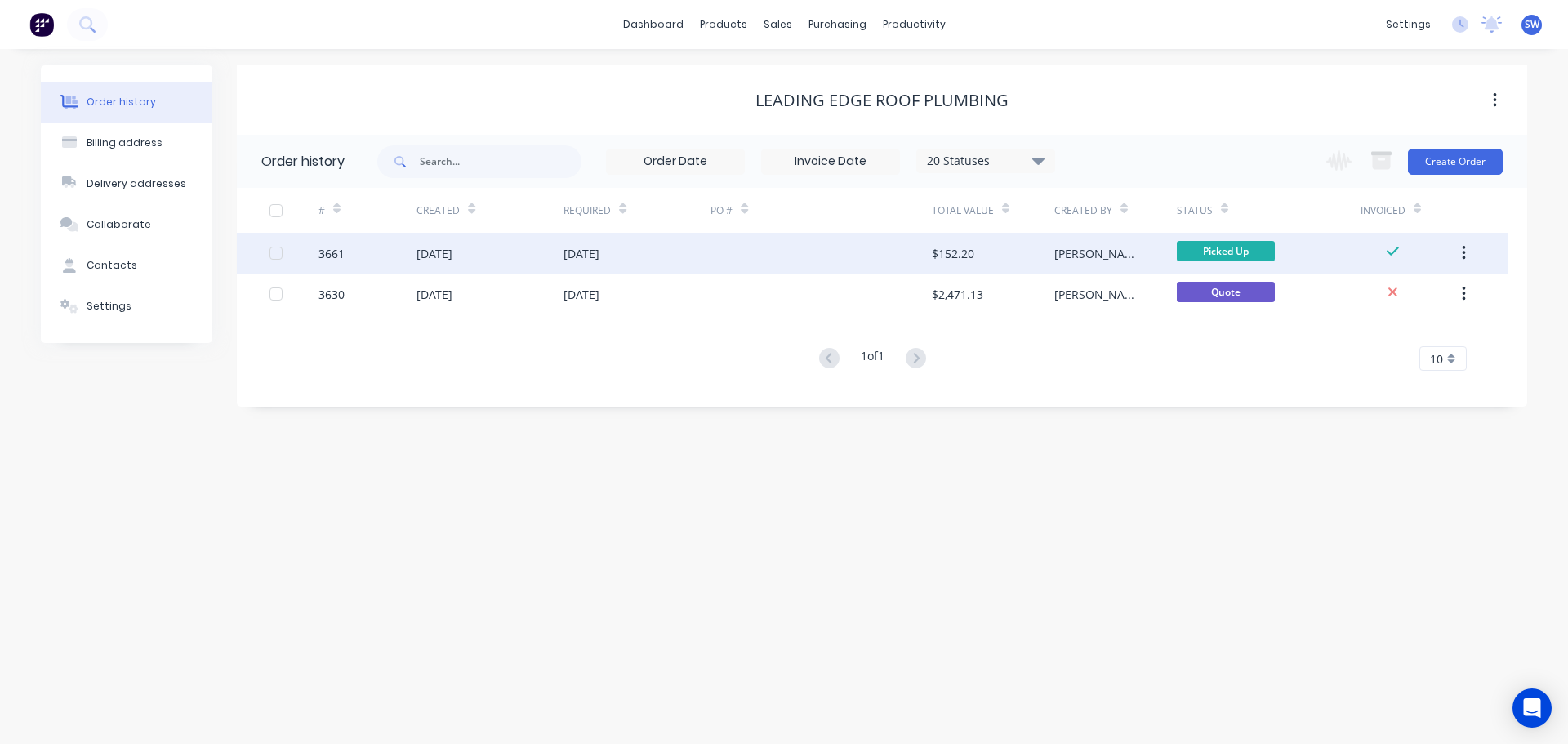
click at [769, 253] on div at bounding box center [820, 253] width 221 height 41
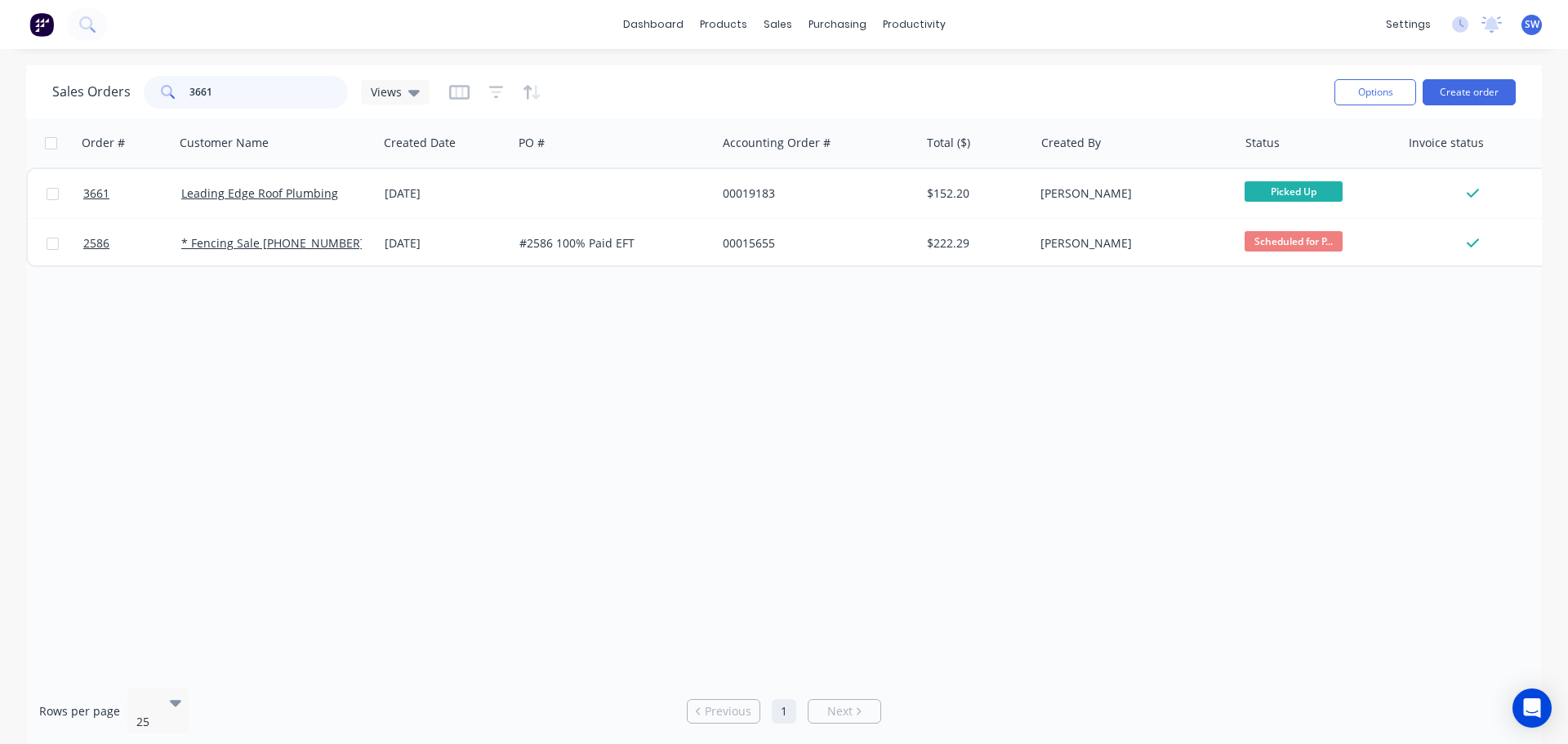
click at [224, 95] on input "3661" at bounding box center [269, 92] width 159 height 33
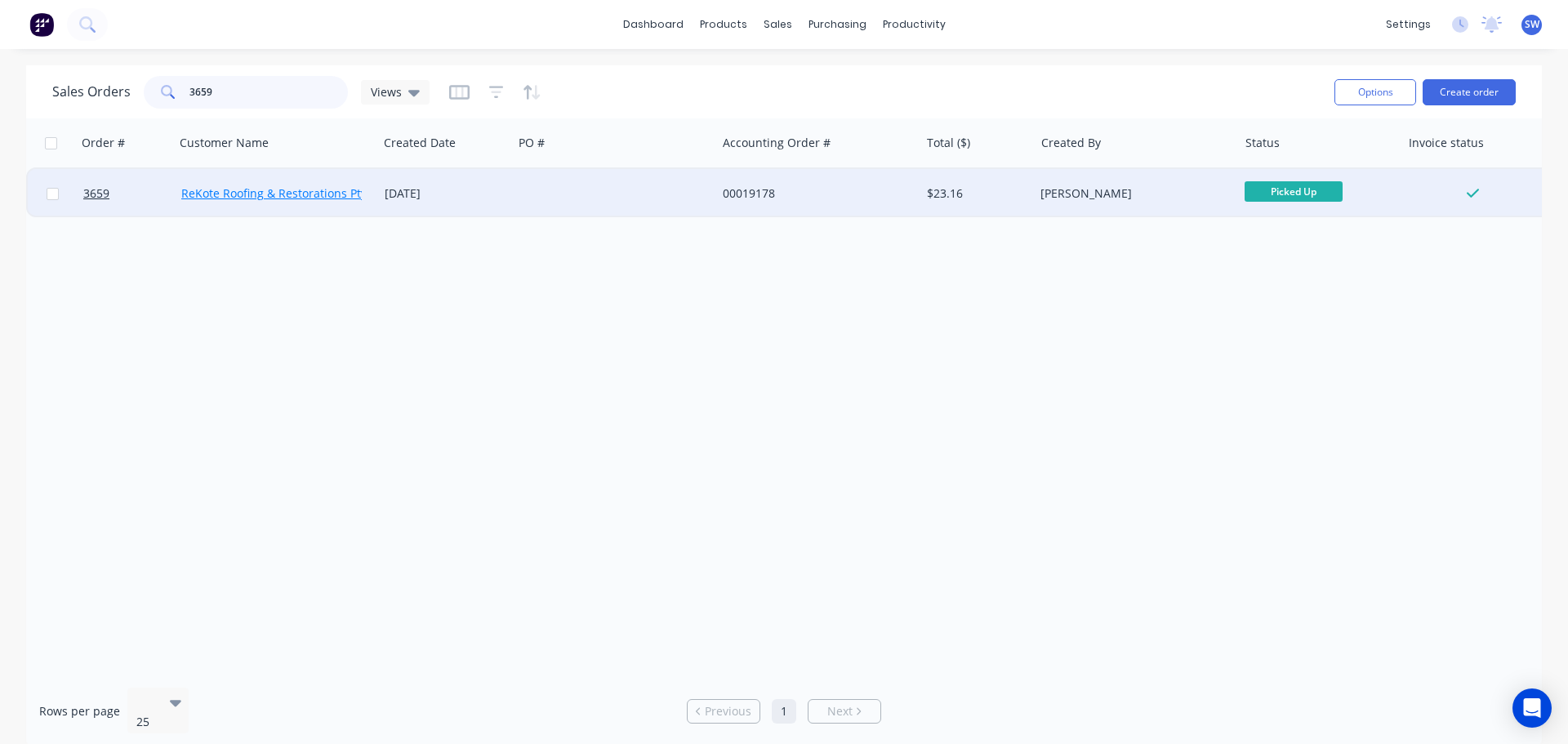
type input "3659"
click at [219, 193] on link "ReKote Roofing & Restorations Pty Ltd" at bounding box center [283, 193] width 205 height 15
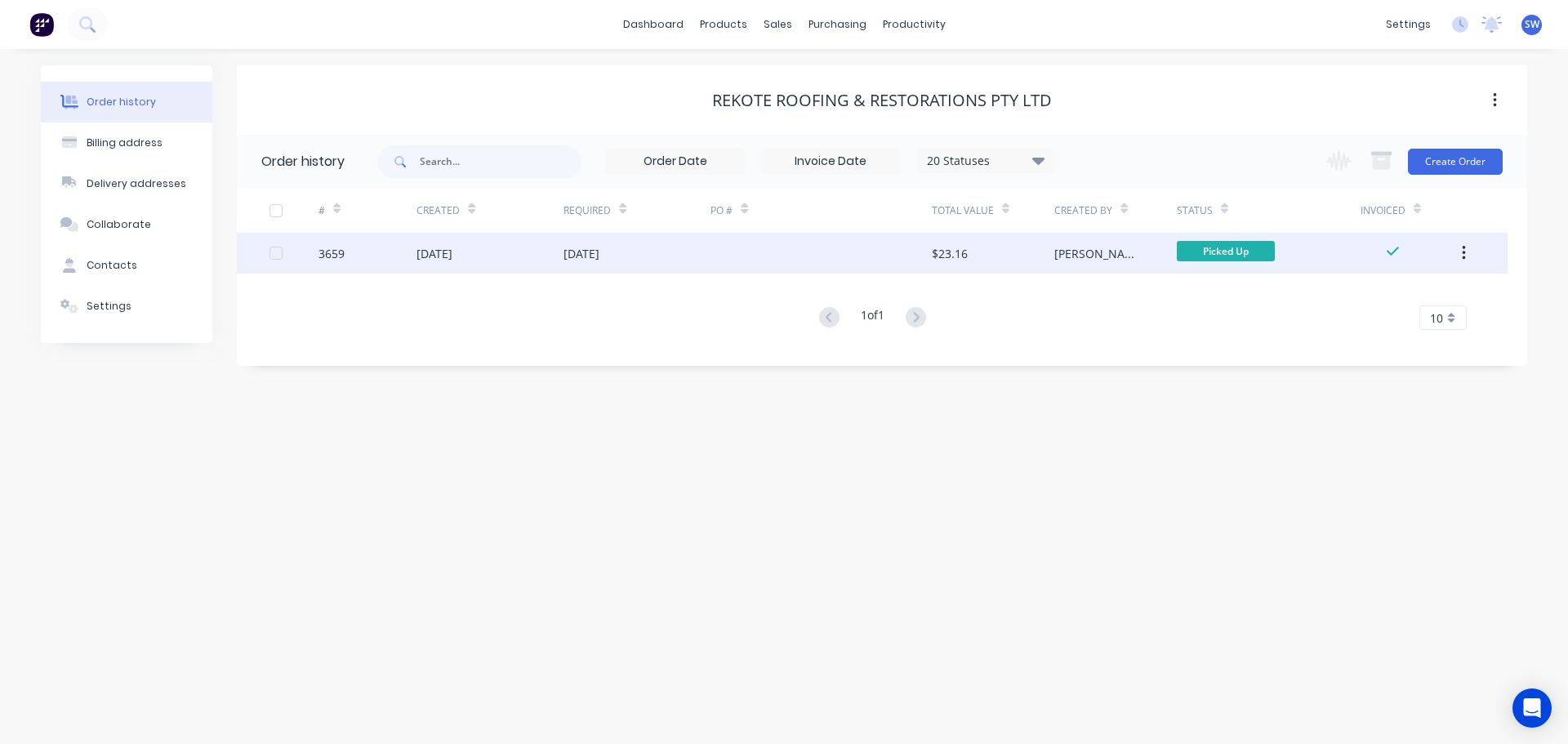
click at [343, 252] on div "3659" at bounding box center [331, 254] width 27 height 17
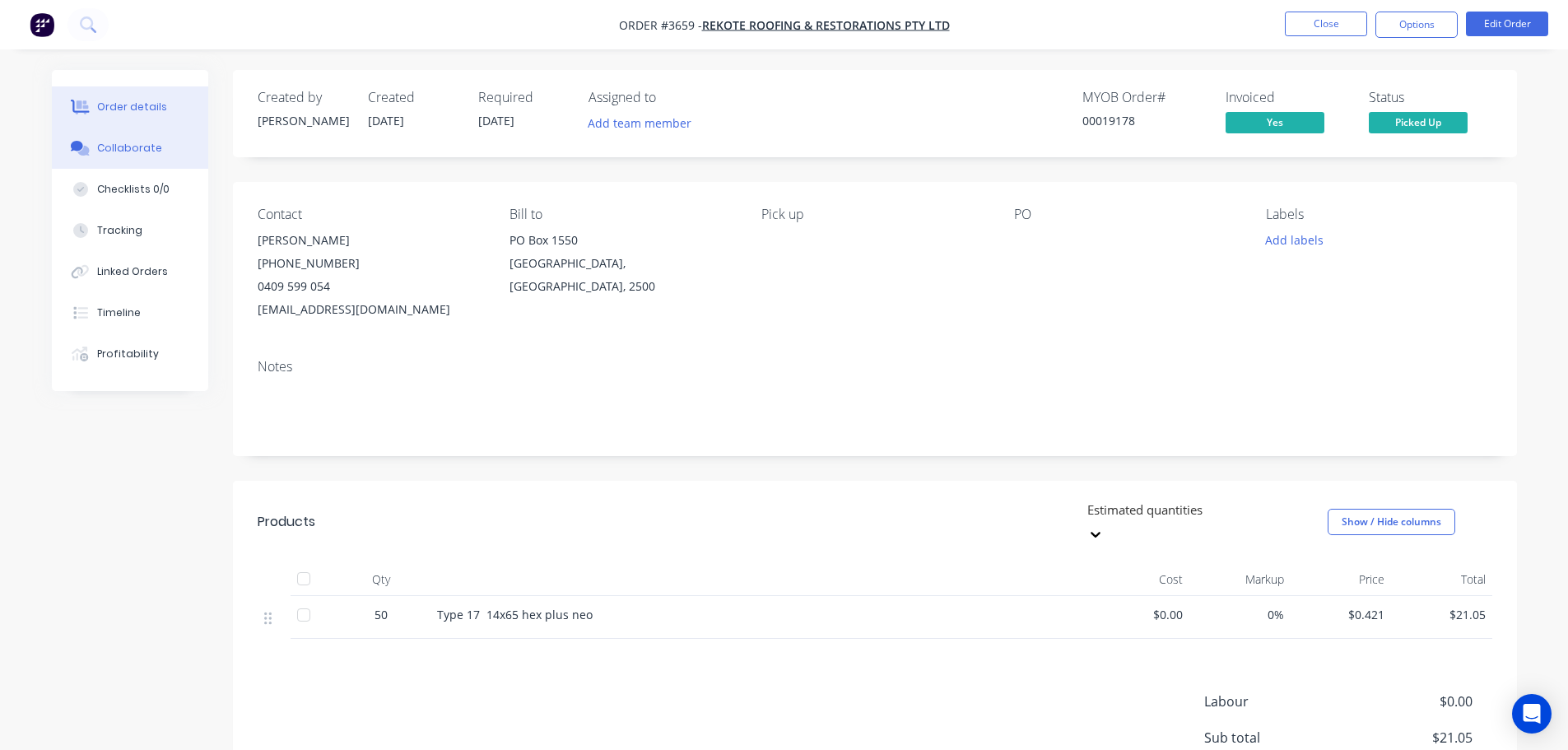
click at [123, 147] on div "Collaborate" at bounding box center [130, 148] width 65 height 15
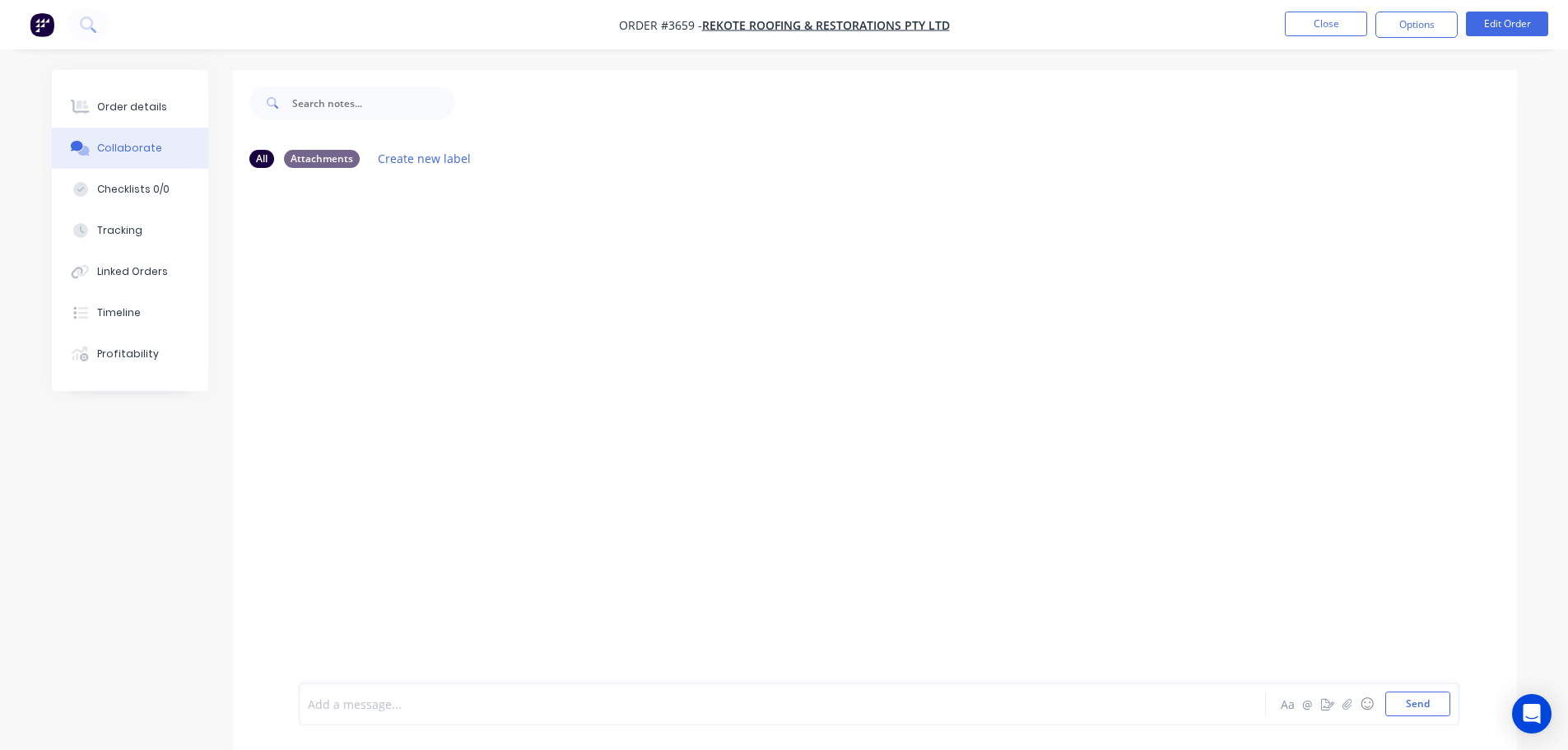
click at [356, 697] on div at bounding box center [736, 704] width 856 height 17
click at [1407, 702] on button "Send" at bounding box center [1418, 704] width 65 height 25
